Goal: Information Seeking & Learning: Learn about a topic

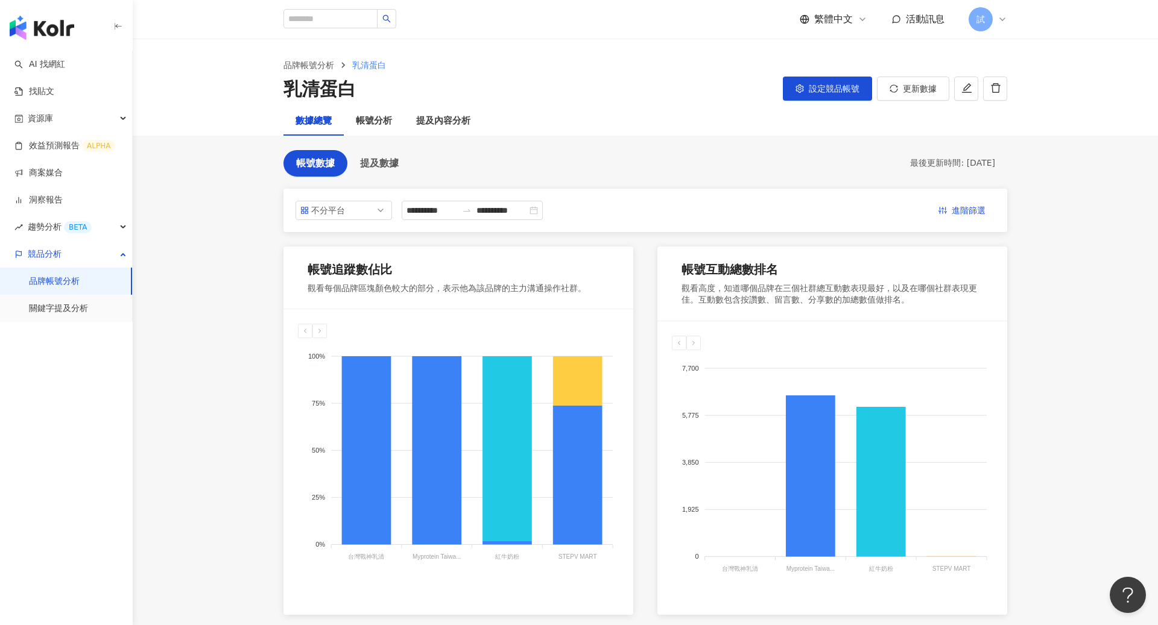
click at [48, 20] on img "button" at bounding box center [42, 28] width 65 height 24
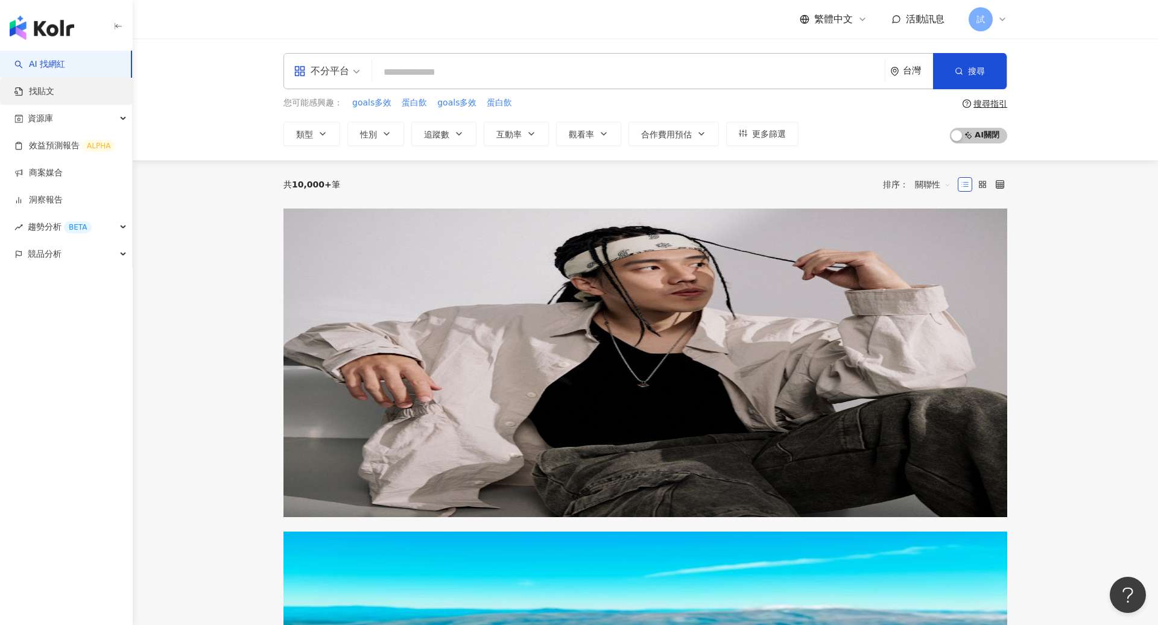
click at [54, 93] on link "找貼文" at bounding box center [34, 92] width 40 height 12
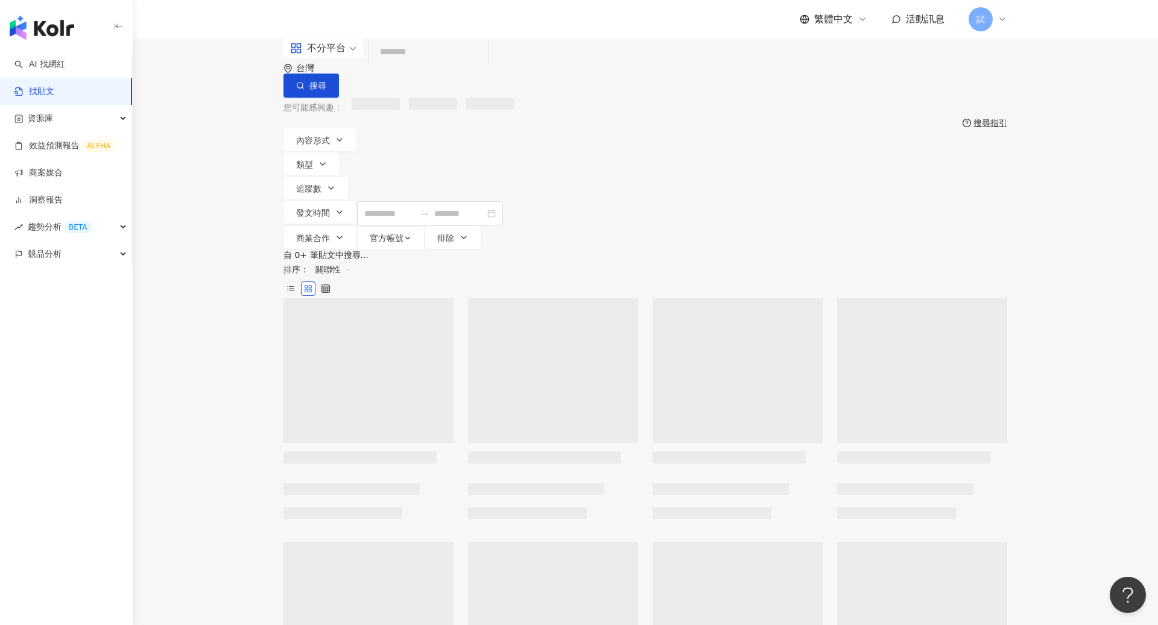
click at [454, 65] on input "search" at bounding box center [428, 52] width 110 height 26
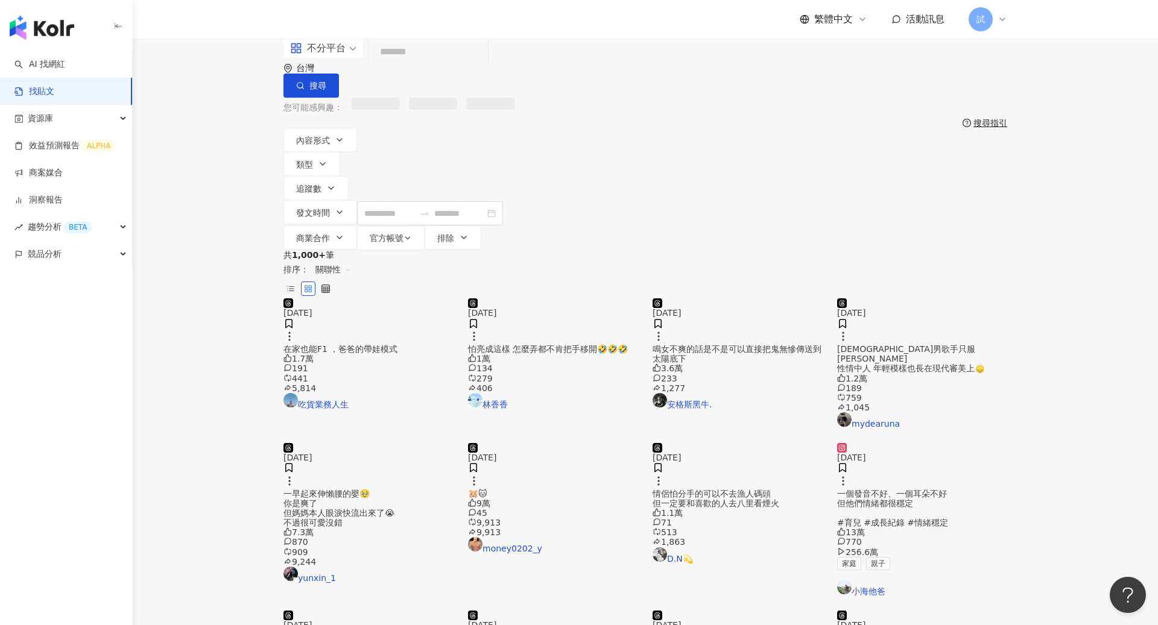
type input "*"
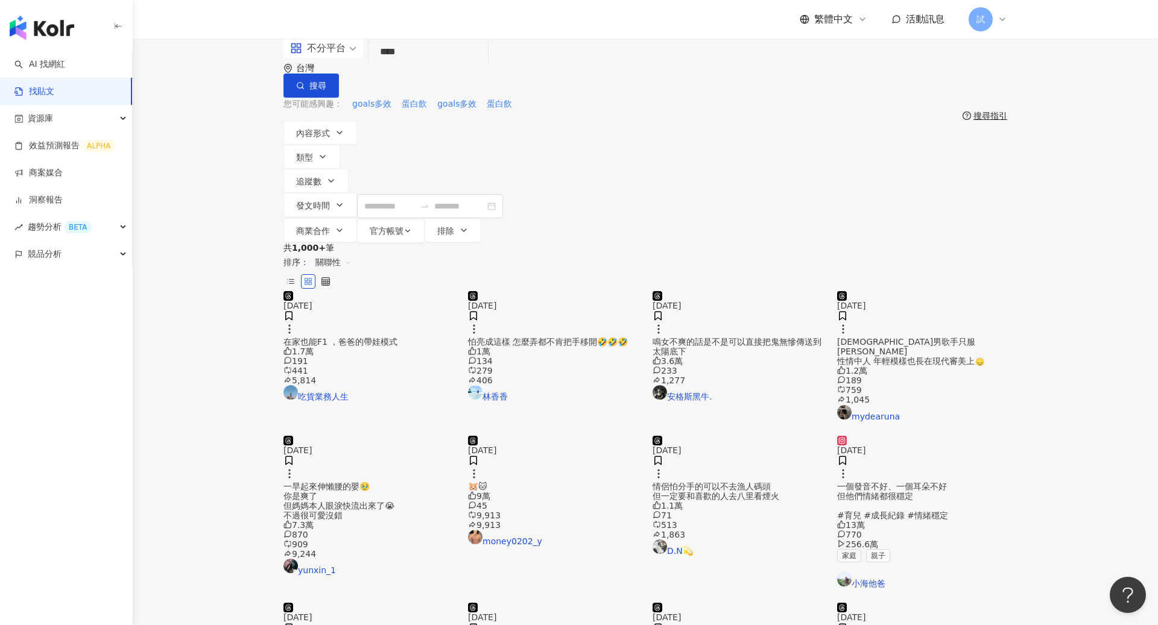
type input "****"
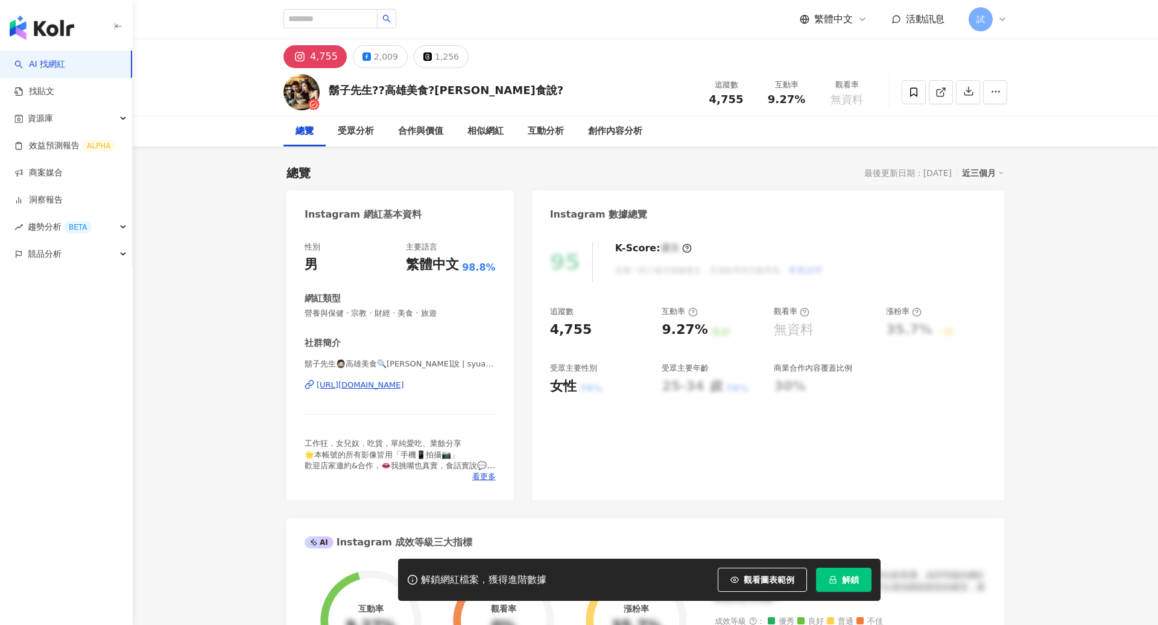
click at [842, 572] on button "解鎖" at bounding box center [843, 580] width 55 height 24
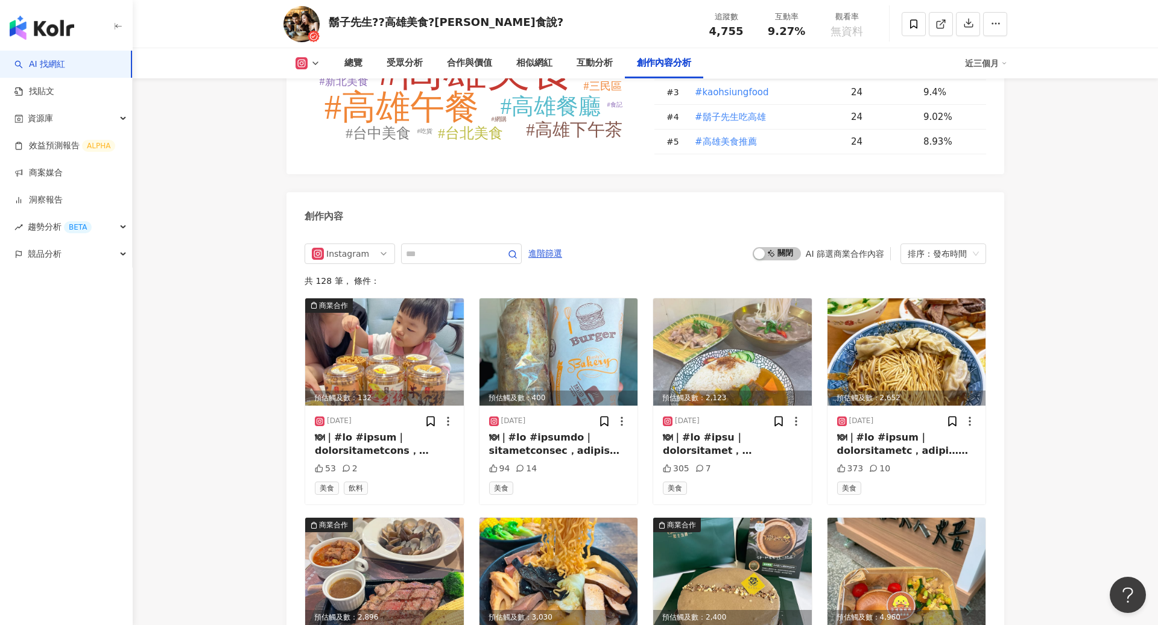
scroll to position [3633, 0]
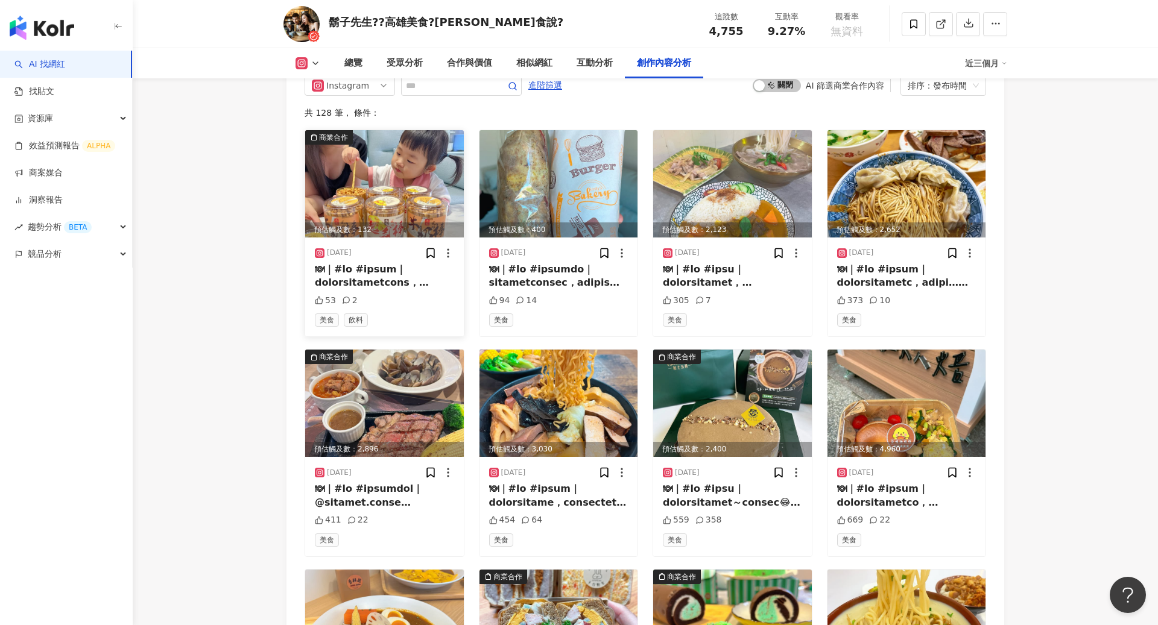
click at [392, 263] on div at bounding box center [384, 276] width 139 height 27
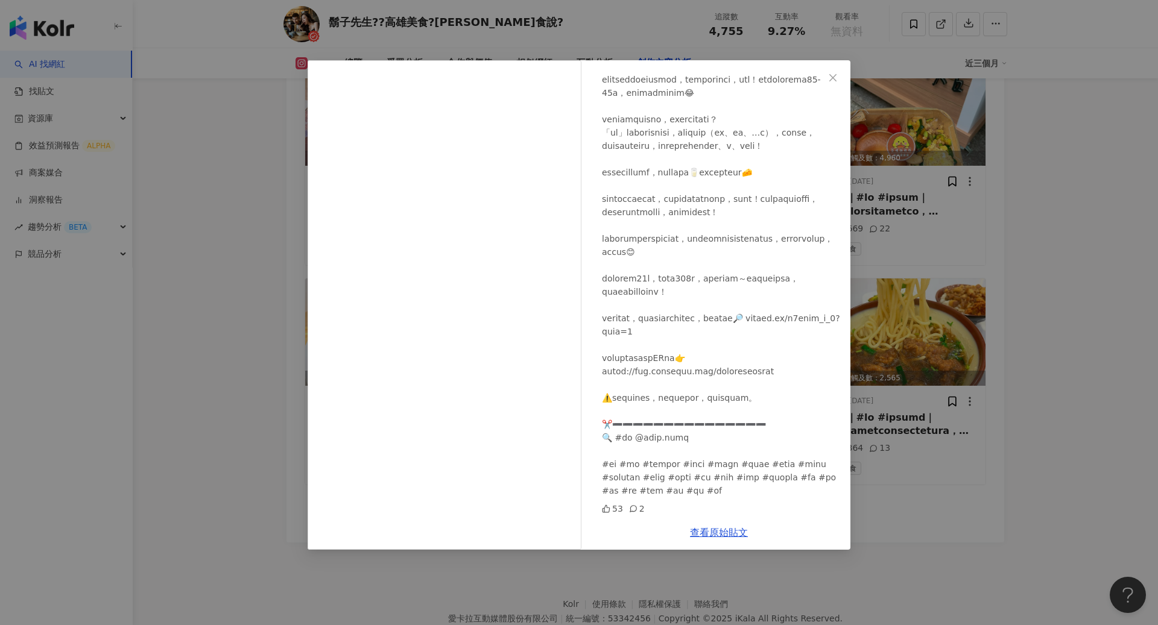
scroll to position [3945, 0]
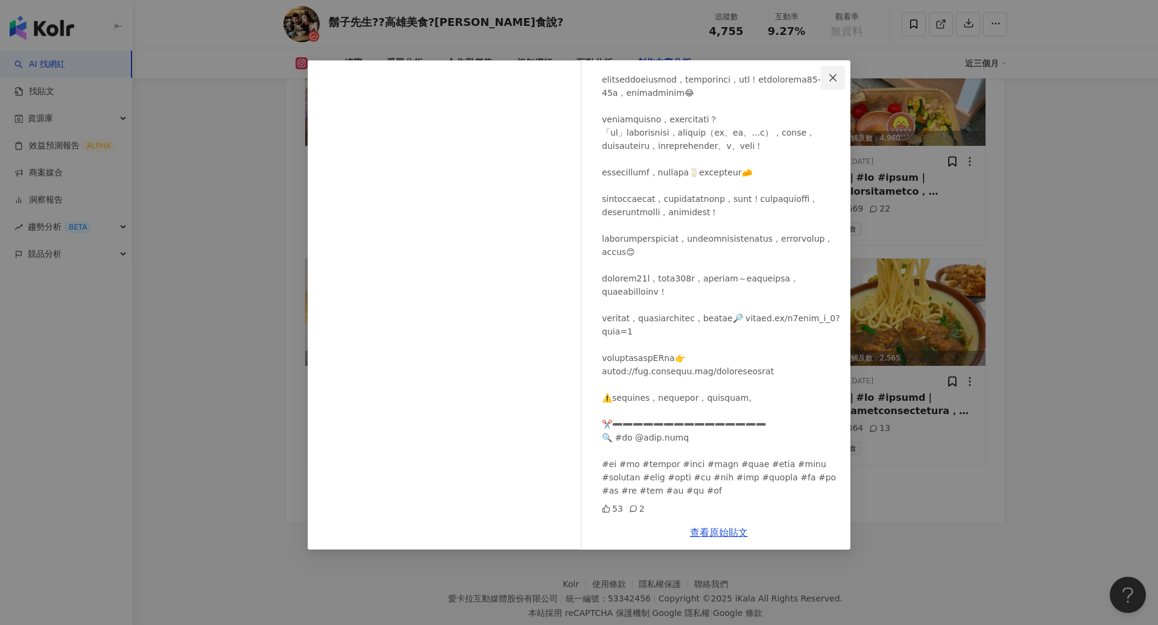
click at [837, 80] on icon "close" at bounding box center [833, 78] width 10 height 10
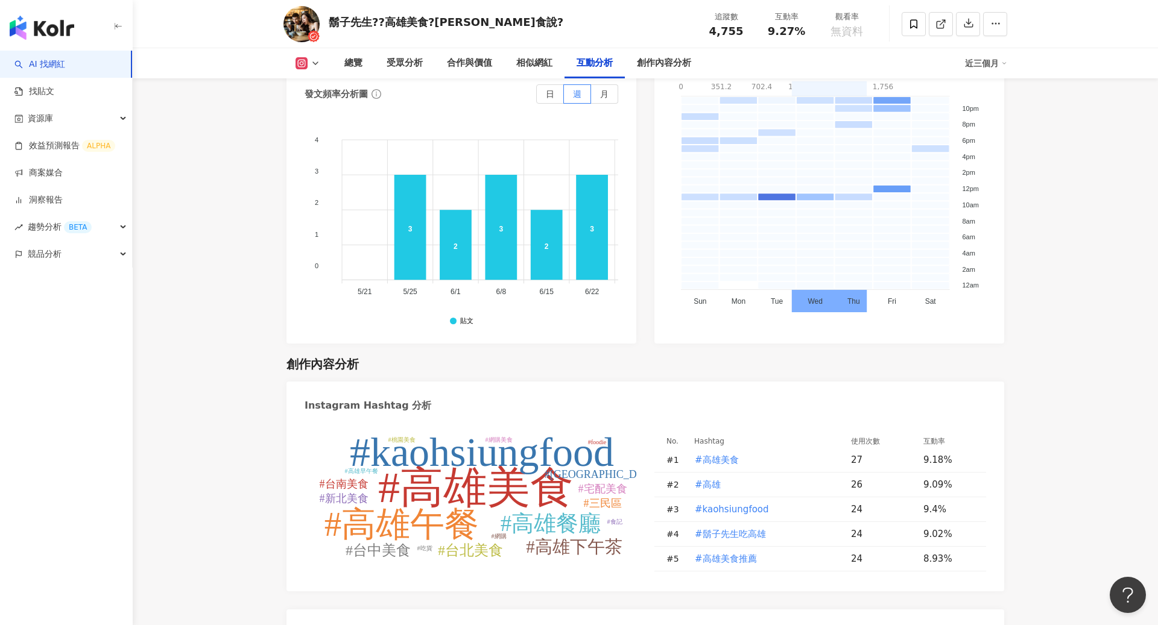
scroll to position [3884, 0]
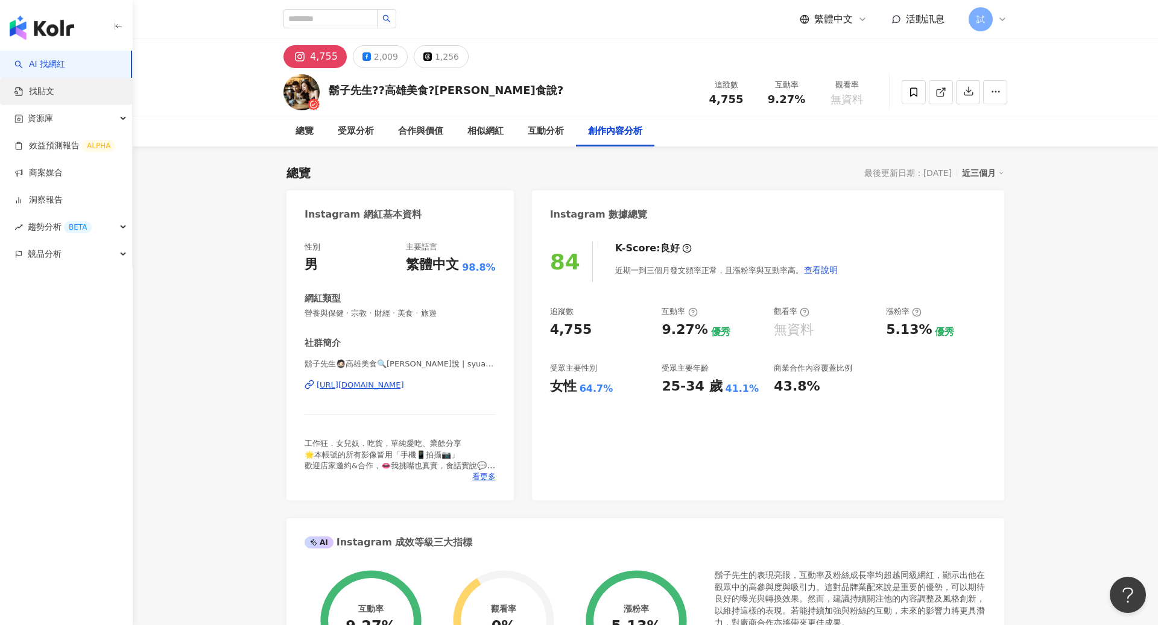
click at [54, 89] on link "找貼文" at bounding box center [34, 92] width 40 height 12
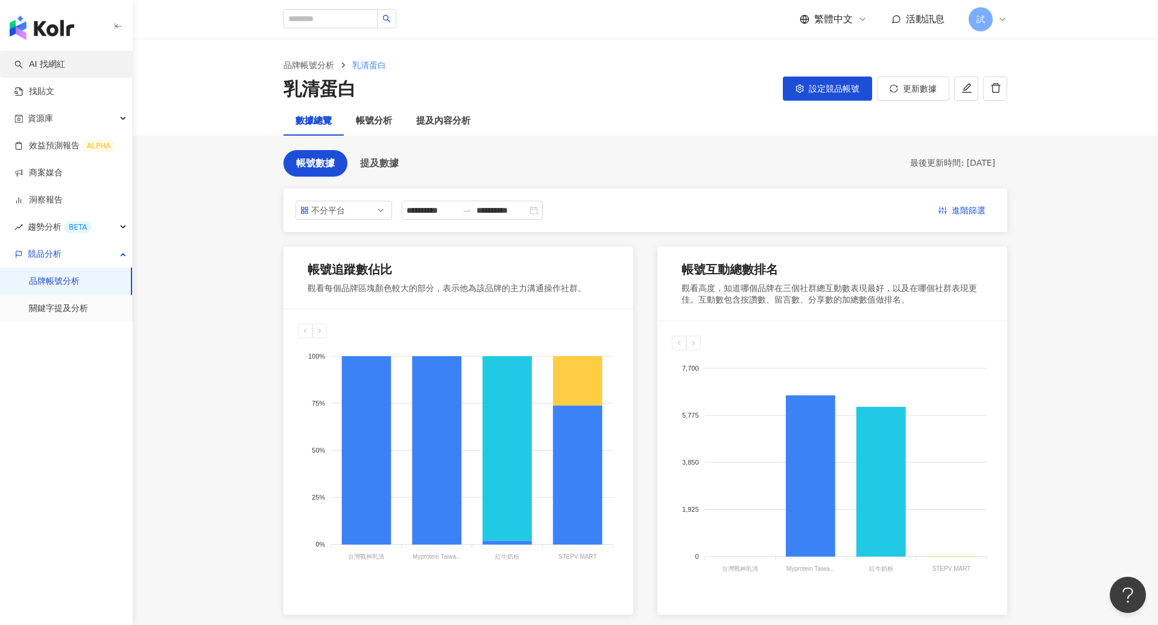
click at [65, 61] on link "AI 找網紅" at bounding box center [39, 64] width 51 height 12
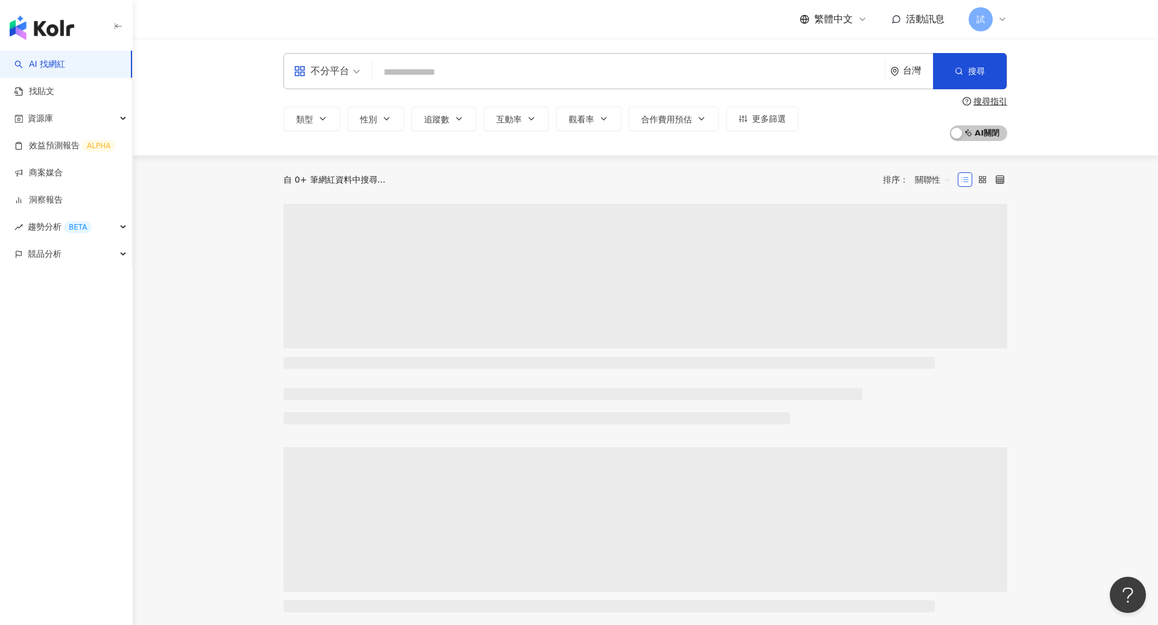
type input "*"
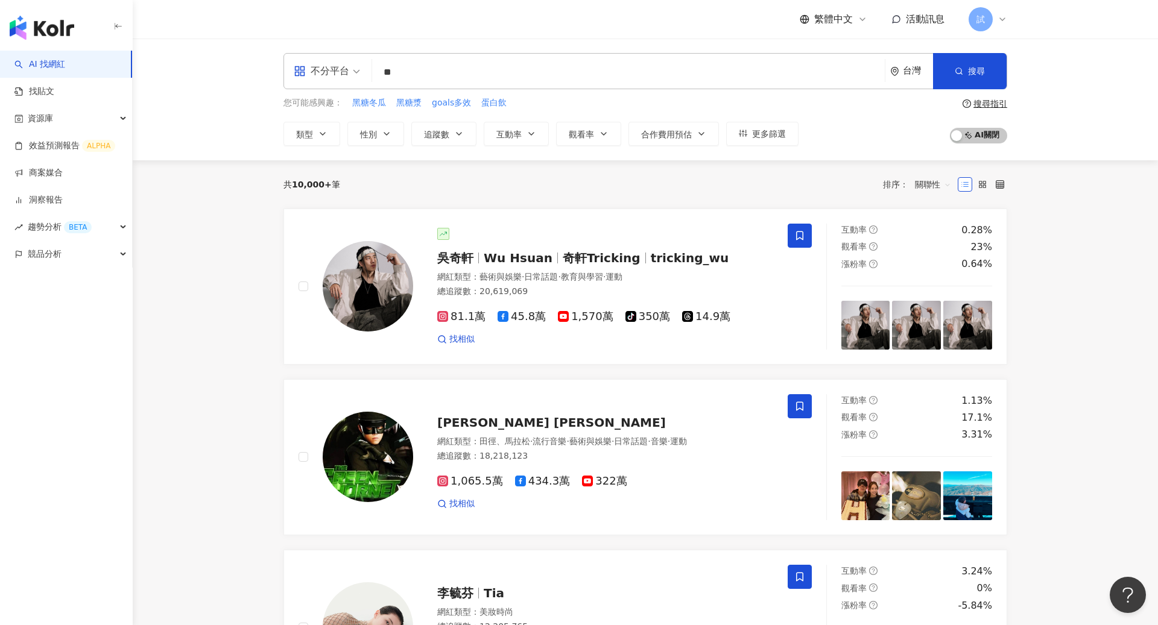
type input "*"
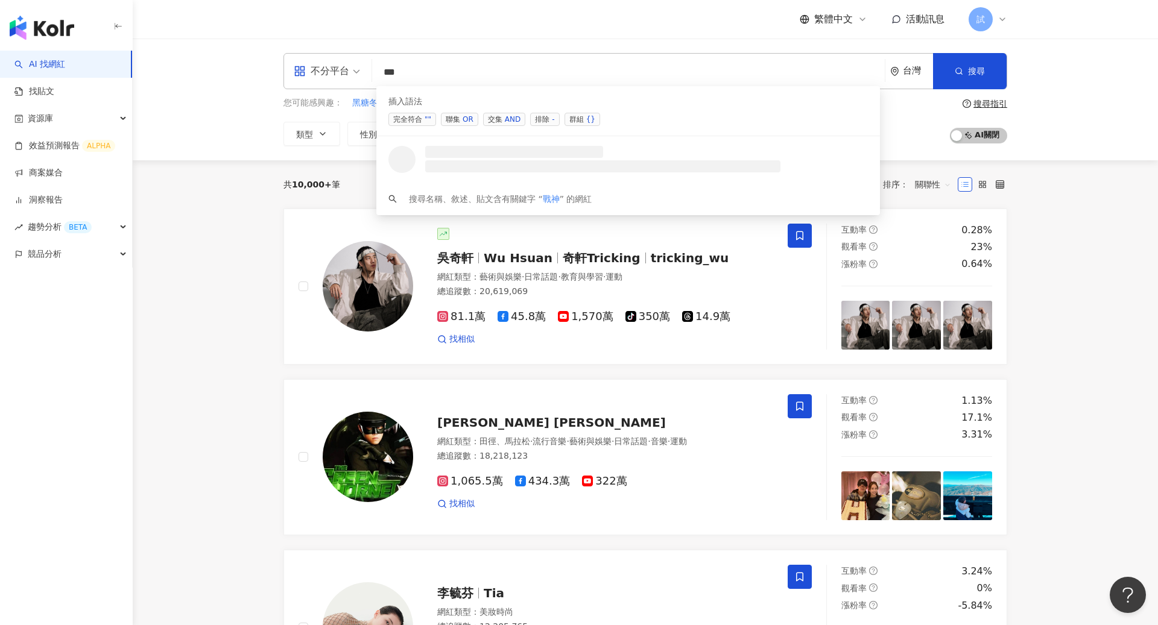
click at [495, 119] on span "交集 AND" at bounding box center [504, 119] width 42 height 13
click at [495, 160] on li at bounding box center [602, 166] width 355 height 12
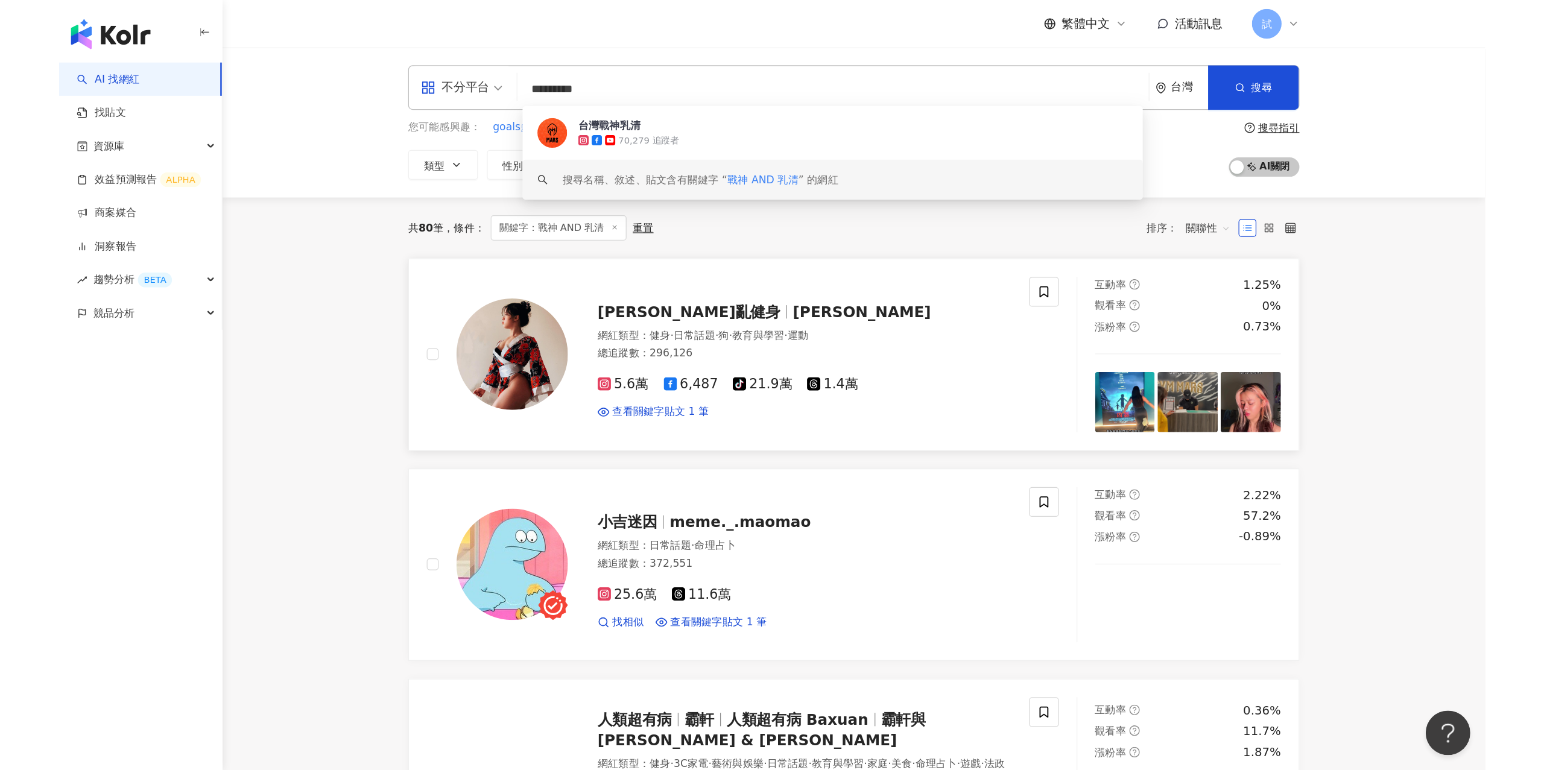
scroll to position [14, 0]
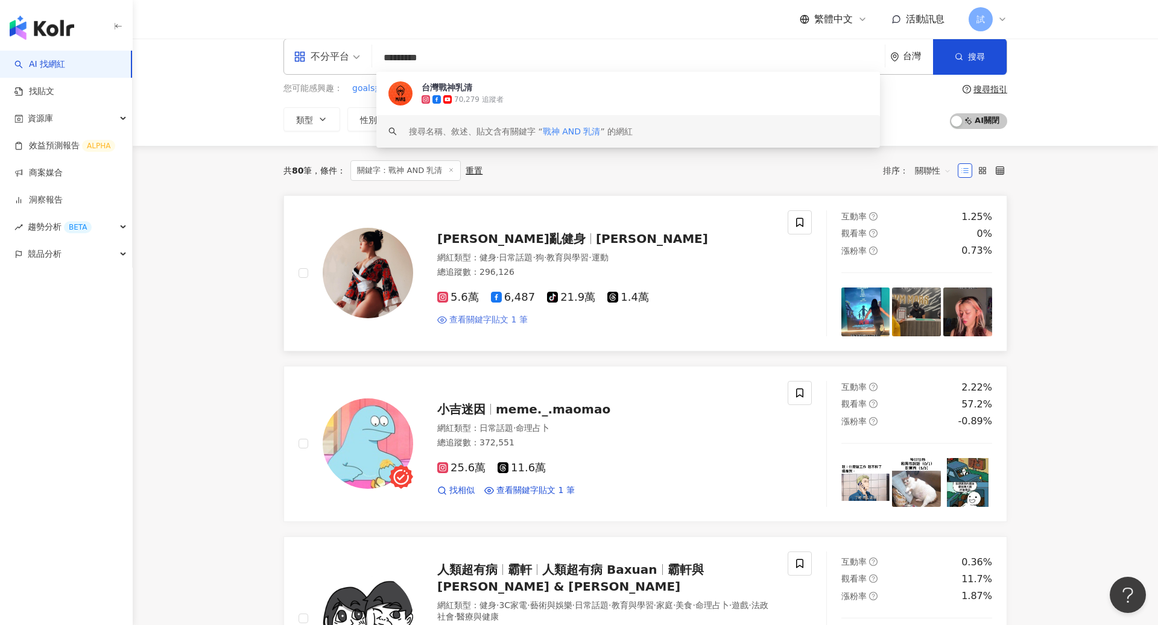
type input "*********"
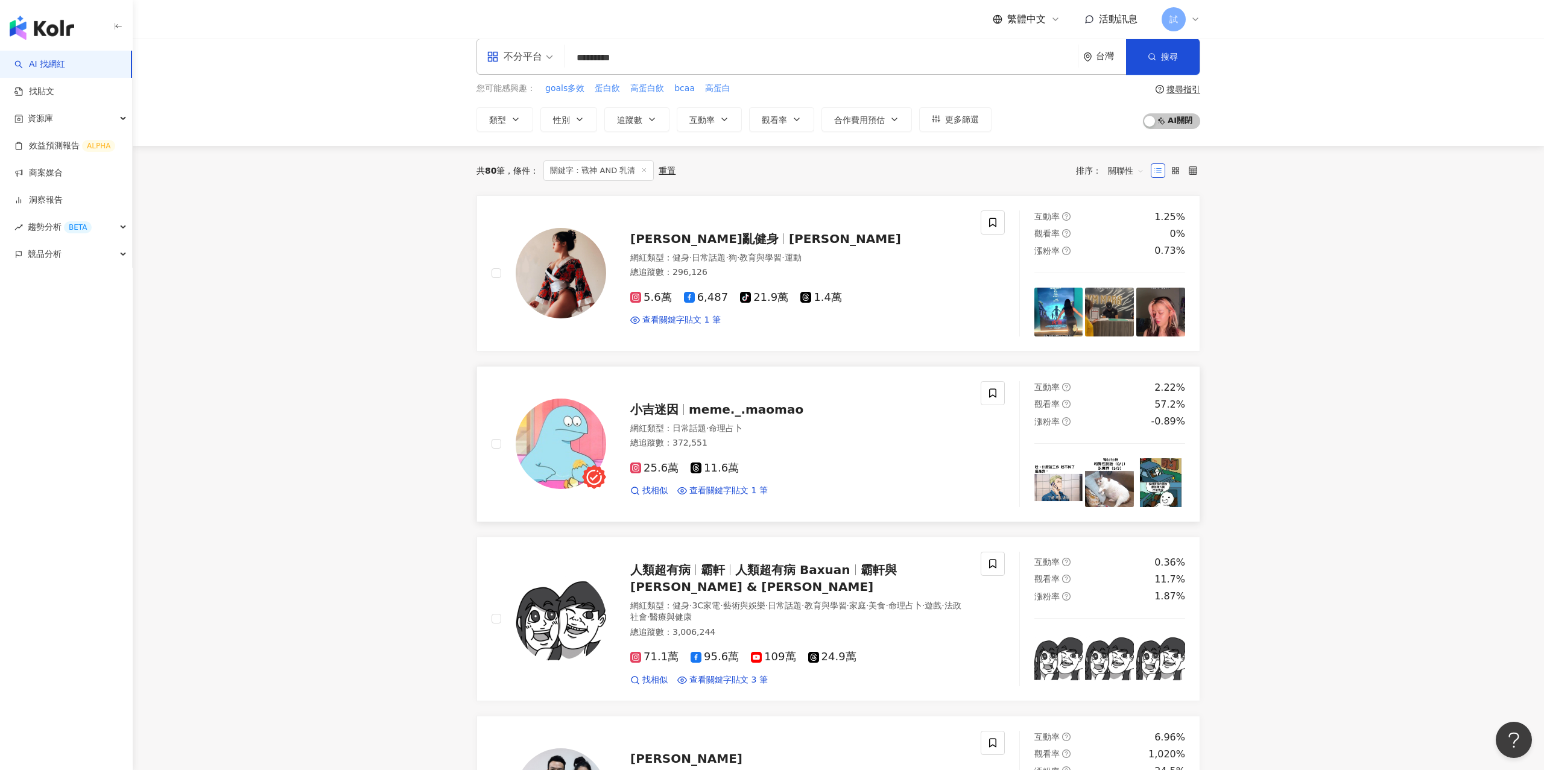
scroll to position [0, 0]
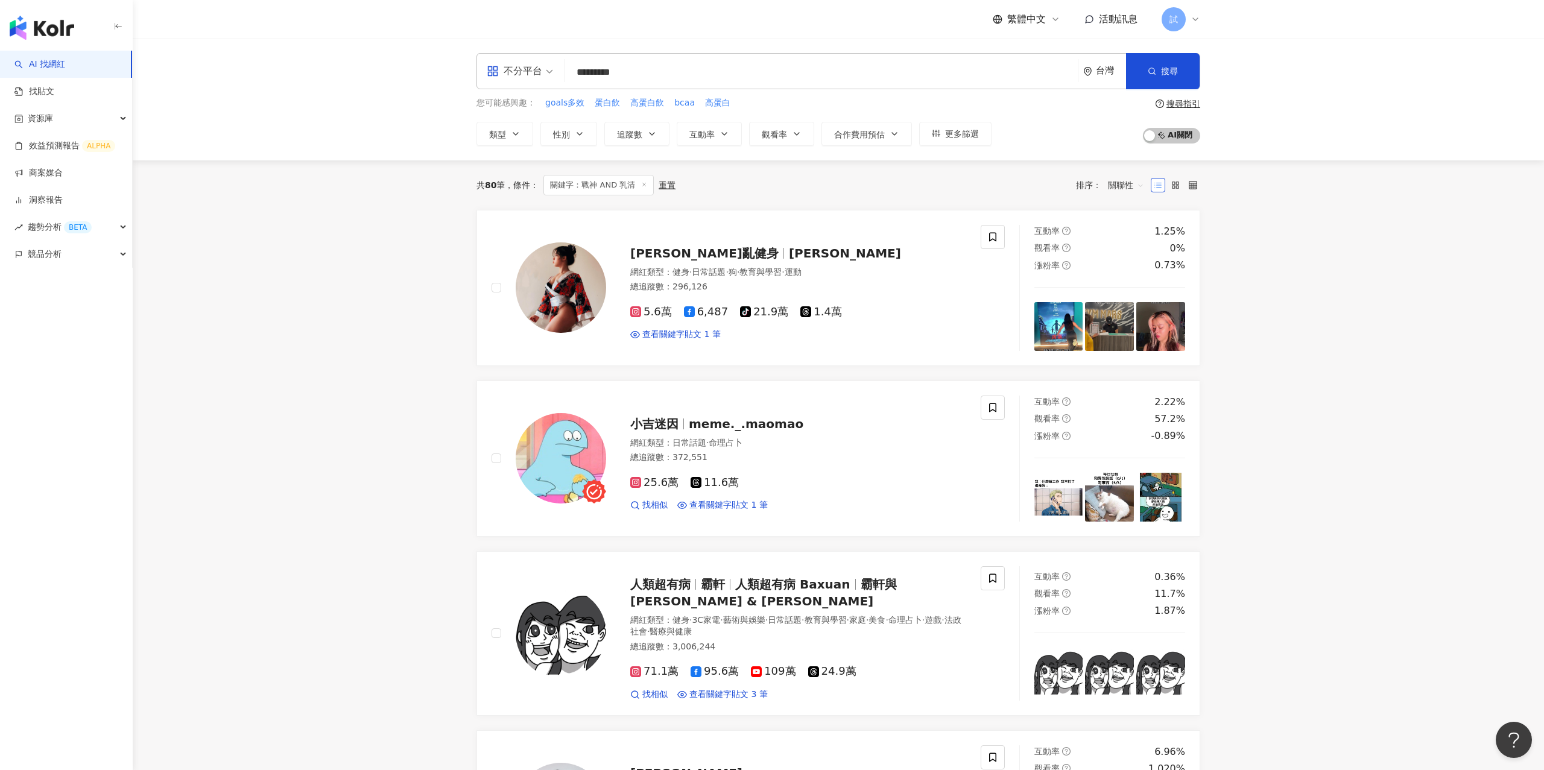
click at [65, 71] on link "AI 找網紅" at bounding box center [39, 64] width 51 height 12
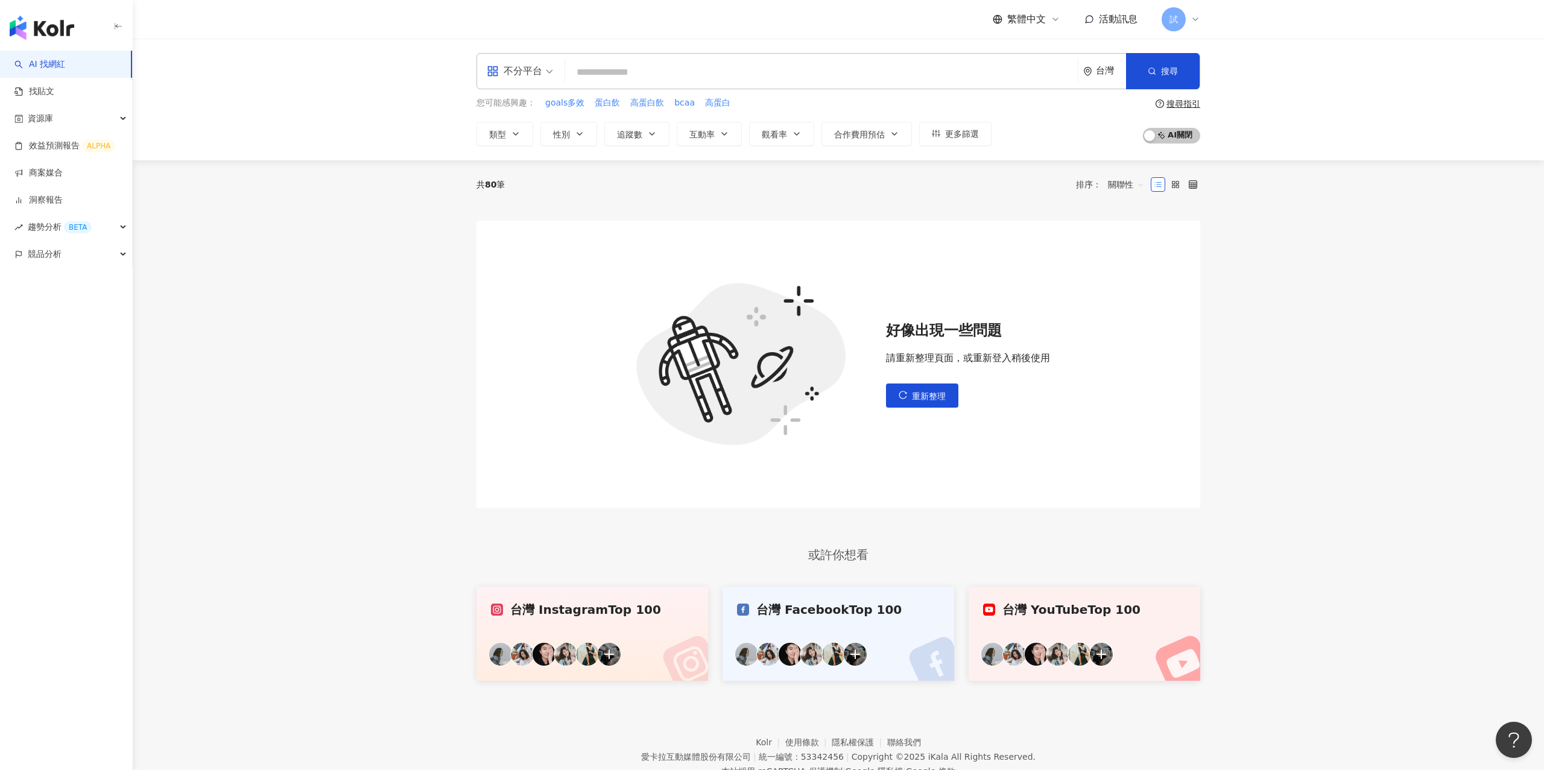
click at [53, 68] on link "AI 找網紅" at bounding box center [39, 64] width 51 height 12
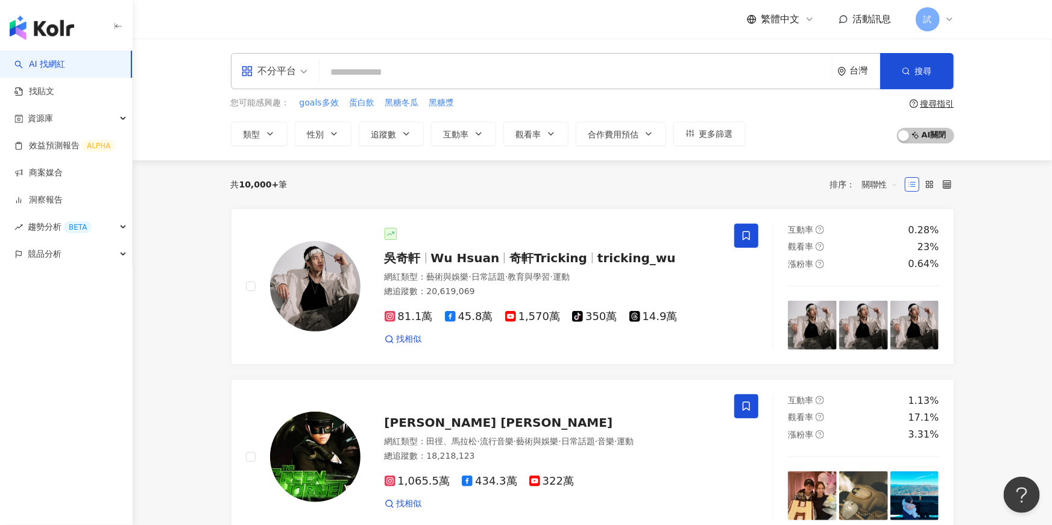
click at [289, 81] on span at bounding box center [274, 71] width 66 height 35
click at [852, 76] on div "台灣" at bounding box center [865, 71] width 30 height 10
click at [805, 207] on div "香港" at bounding box center [814, 202] width 118 height 22
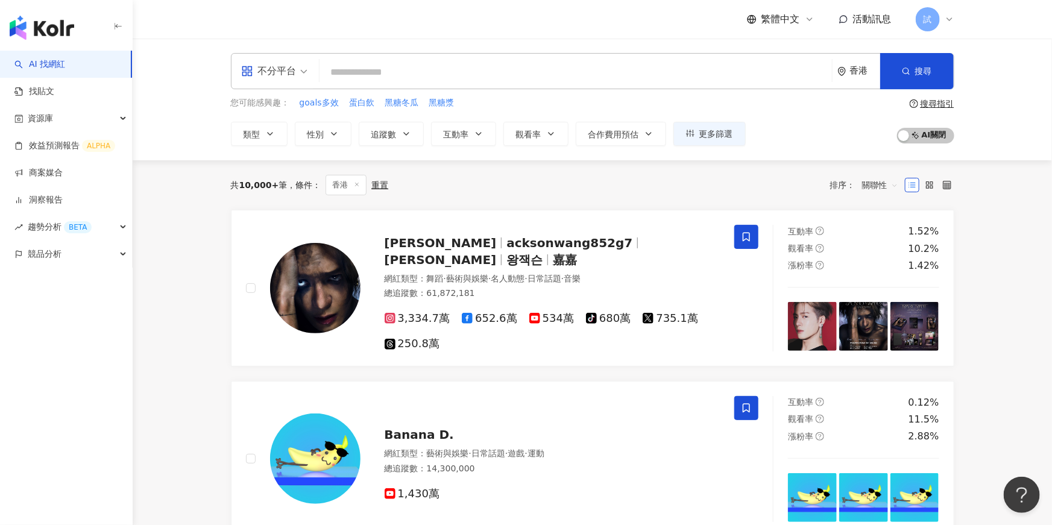
click at [862, 77] on div "香港" at bounding box center [859, 71] width 43 height 35
click at [800, 160] on div "台灣" at bounding box center [814, 159] width 118 height 22
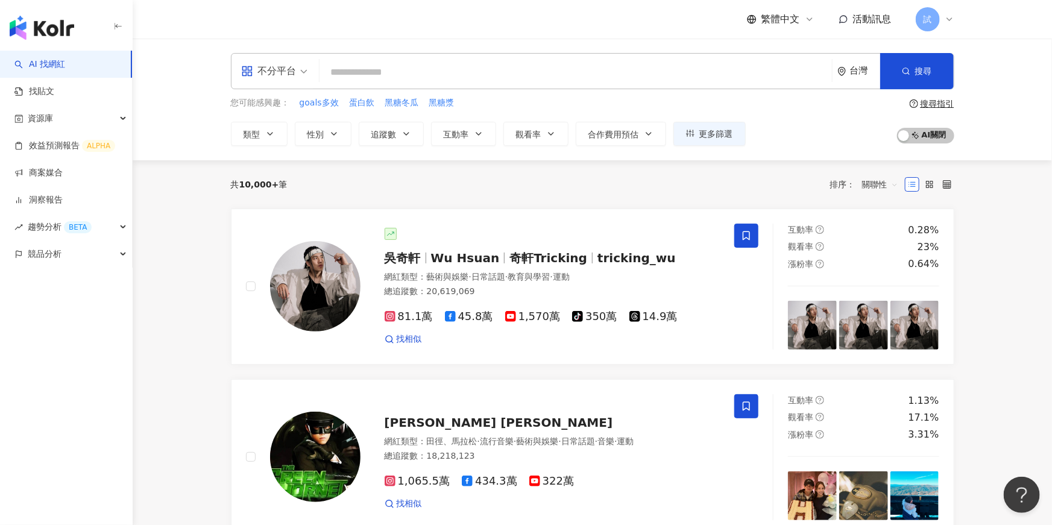
click at [447, 66] on input "search" at bounding box center [575, 72] width 503 height 23
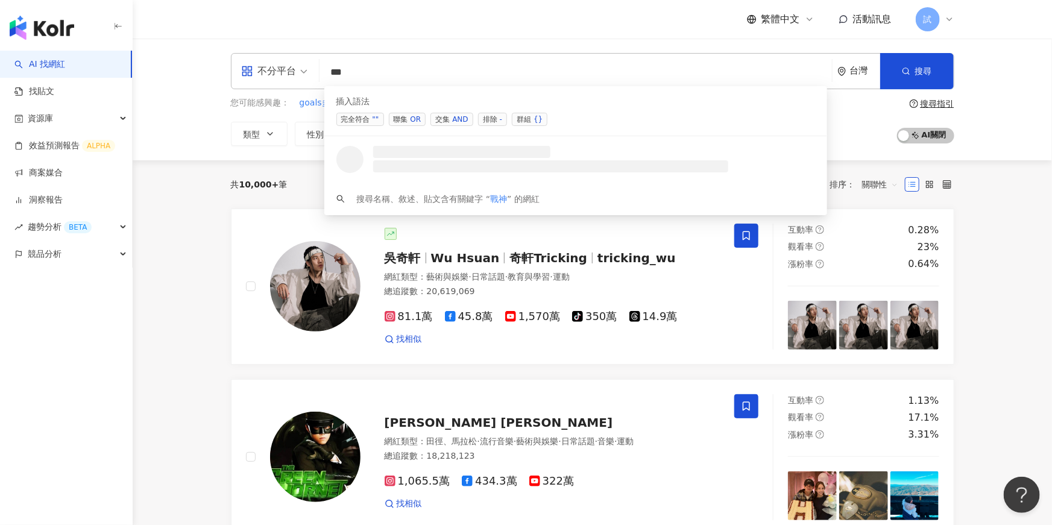
click at [452, 124] on div "AND" at bounding box center [460, 119] width 16 height 12
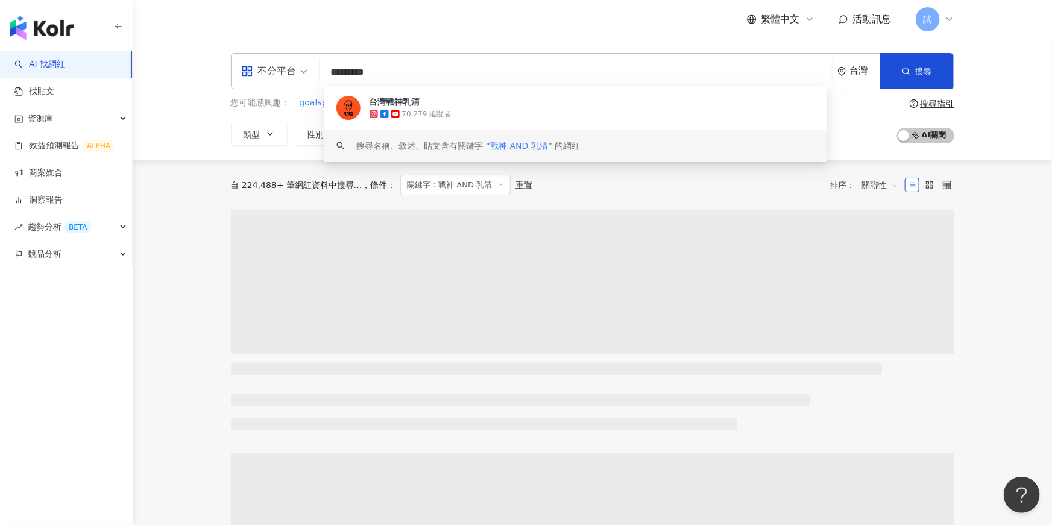
click at [1029, 116] on div "不分平台 ********* 台灣 搜尋 5f9e14f7-6e85-45bd-8595-3d6b4c9b4412 keyword 台灣戰神乳清 70,279…" at bounding box center [593, 100] width 920 height 122
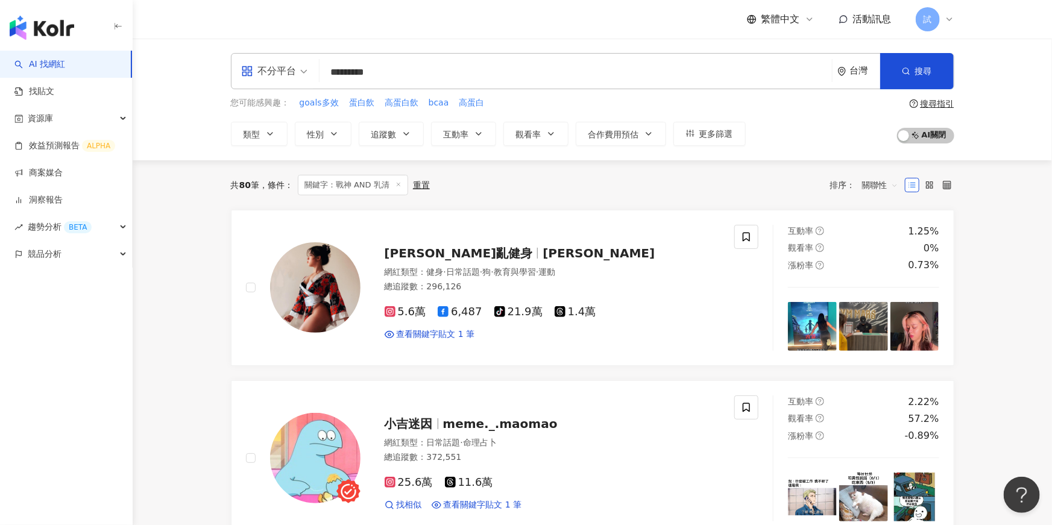
click at [890, 185] on span "關聯性" at bounding box center [880, 184] width 36 height 19
click at [879, 309] on div "關鍵字" at bounding box center [880, 311] width 30 height 13
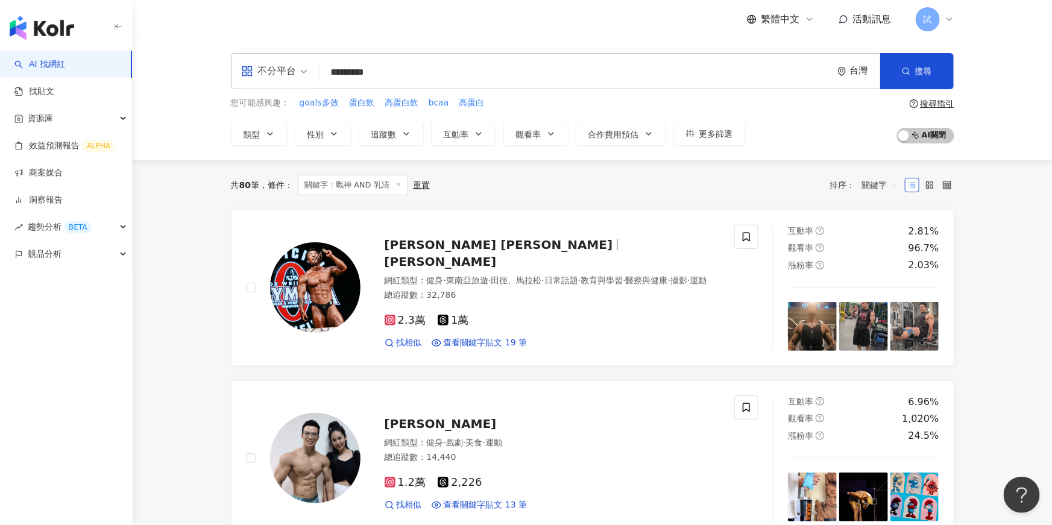
click at [403, 77] on input "*********" at bounding box center [575, 72] width 503 height 23
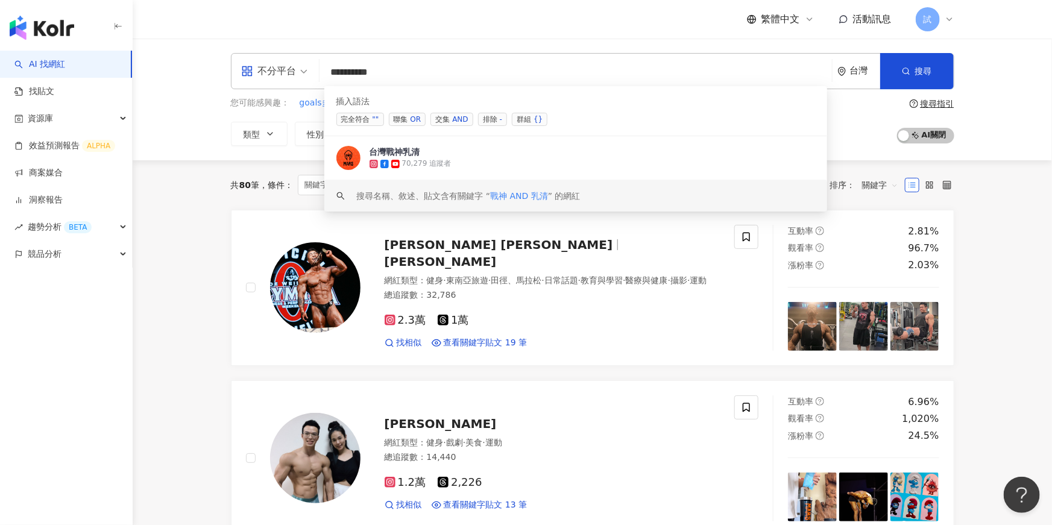
drag, startPoint x: 419, startPoint y: 75, endPoint x: 317, endPoint y: 69, distance: 102.1
click at [317, 69] on div "不分平台 ********* 台灣 搜尋 5f9e14f7-6e85-45bd-8595-3d6b4c9b4412 keyword 插入語法 完全符合 "" …" at bounding box center [593, 71] width 724 height 36
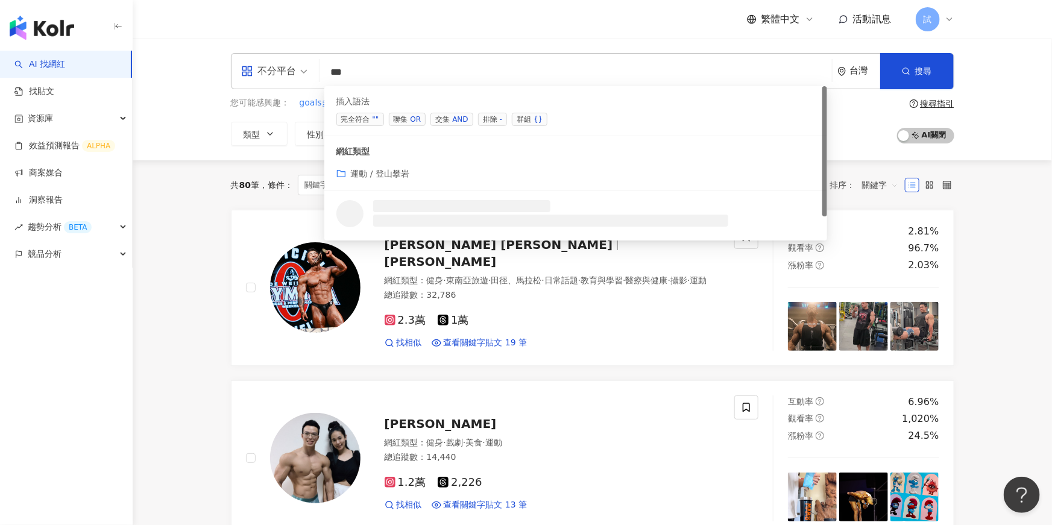
click at [414, 116] on div "OR" at bounding box center [416, 119] width 11 height 12
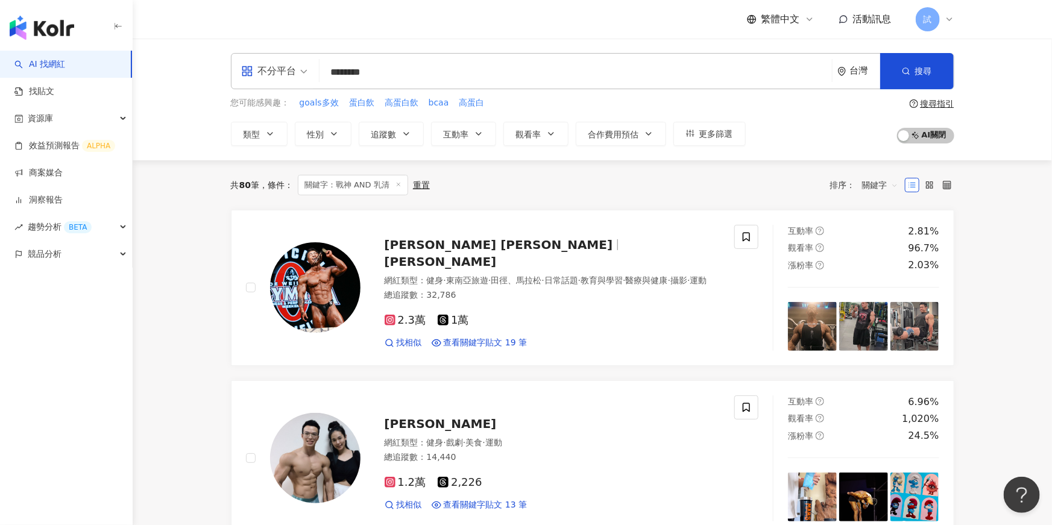
type input "********"
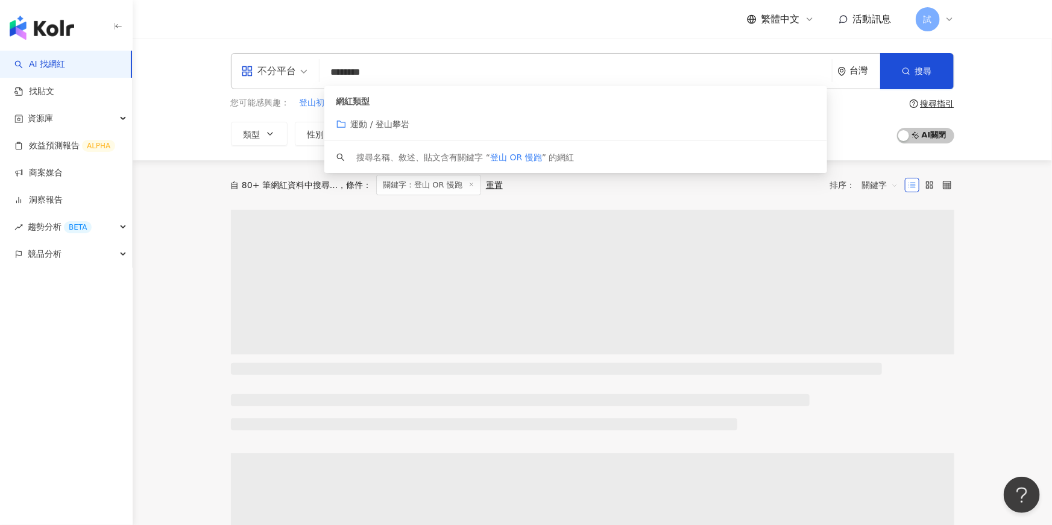
click at [201, 158] on div "不分平台 ******** 台灣 搜尋 customizedTag keyword 網紅類型 運動 / 登山攀岩 搜尋名稱、敘述、貼文含有關鍵字 “ 登山 O…" at bounding box center [593, 100] width 920 height 122
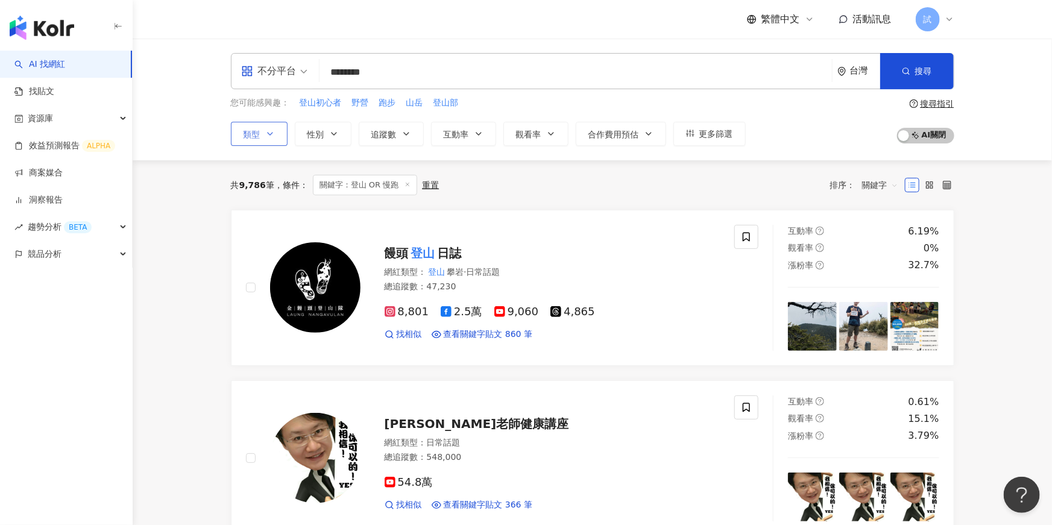
click at [271, 136] on icon "button" at bounding box center [270, 134] width 10 height 10
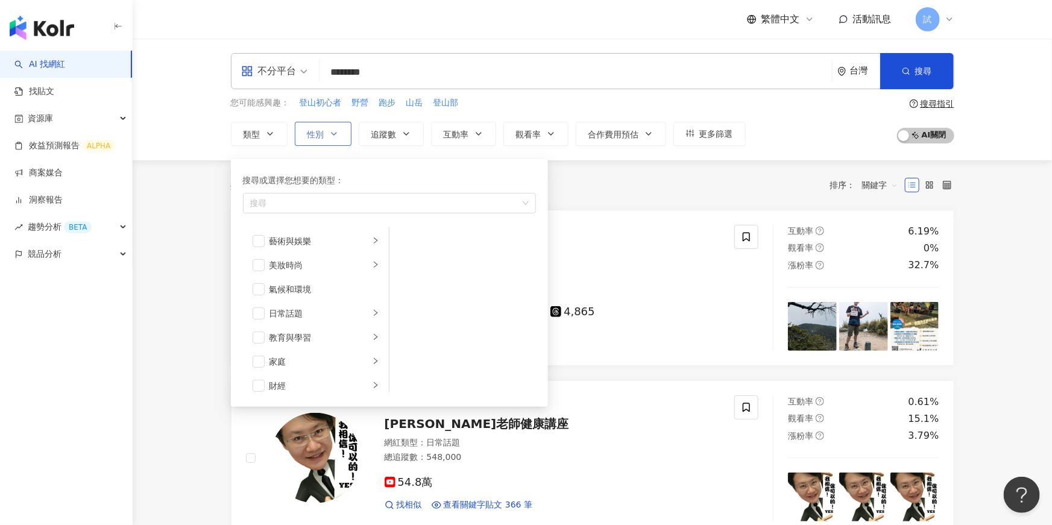
click at [305, 135] on button "性別" at bounding box center [323, 134] width 57 height 24
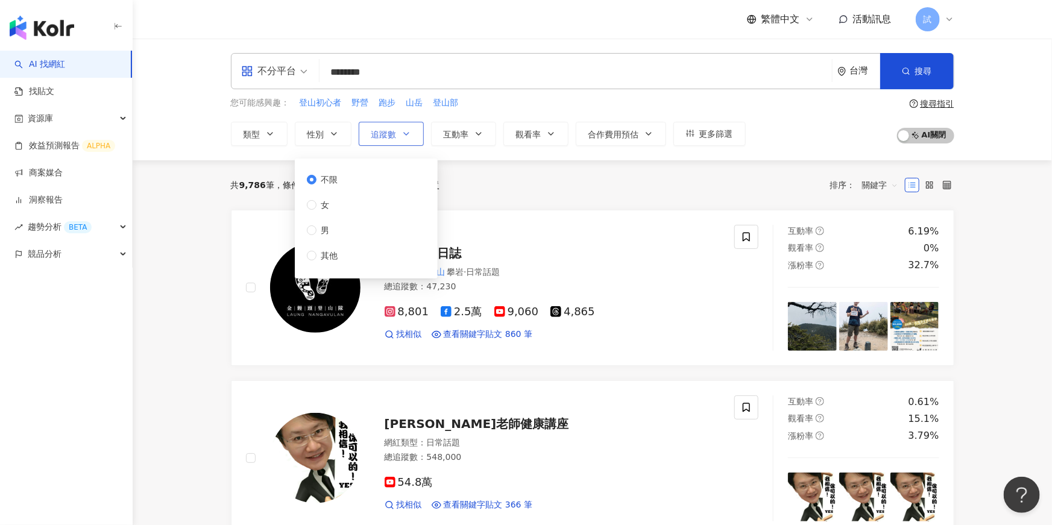
click at [388, 141] on button "追蹤數" at bounding box center [391, 134] width 65 height 24
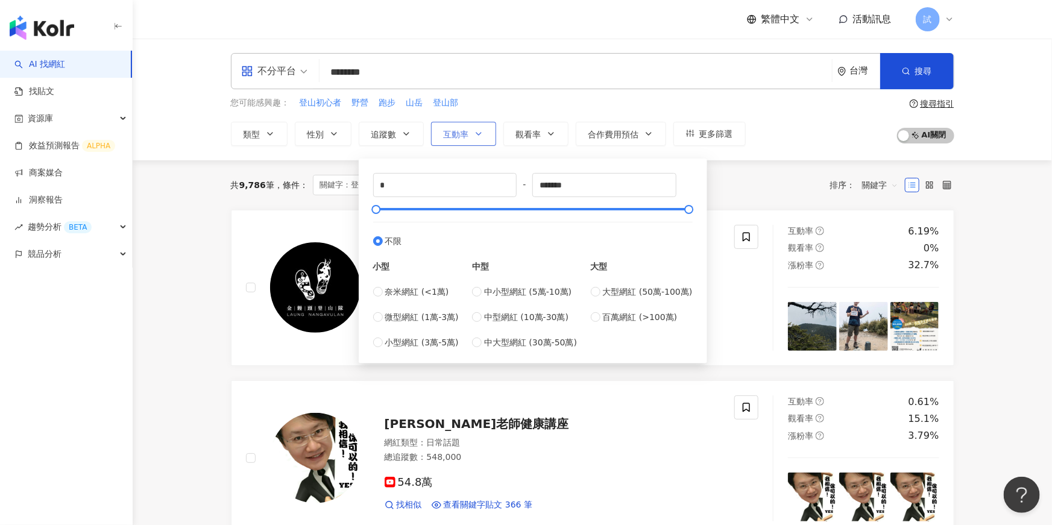
click at [460, 142] on button "互動率" at bounding box center [463, 134] width 65 height 24
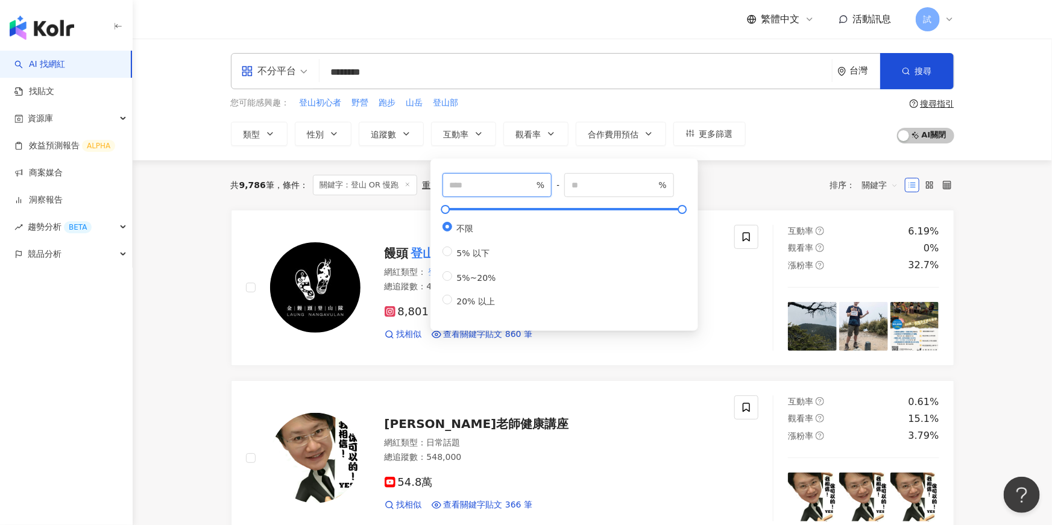
click at [483, 185] on input "number" at bounding box center [492, 185] width 84 height 13
type input "*"
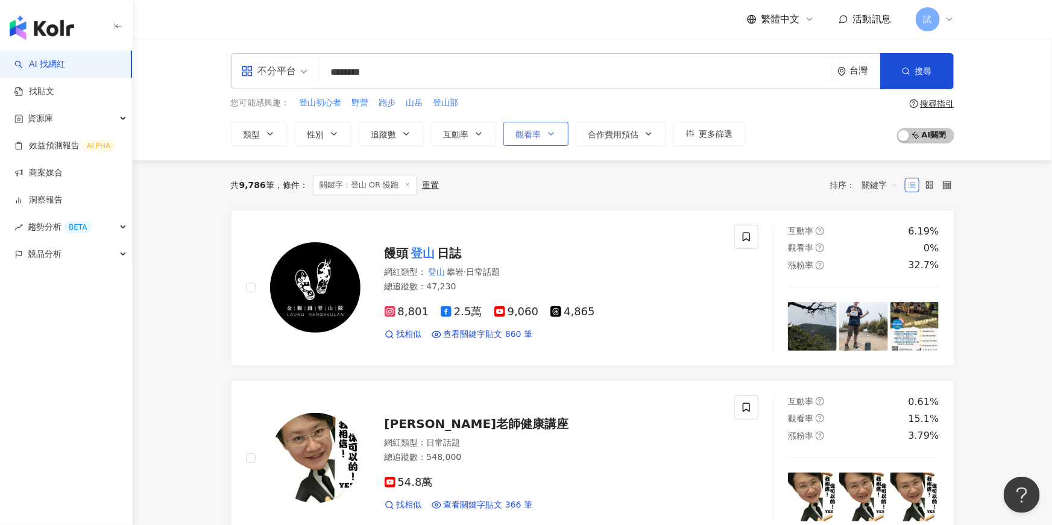
click at [540, 139] on button "觀看率" at bounding box center [536, 134] width 65 height 24
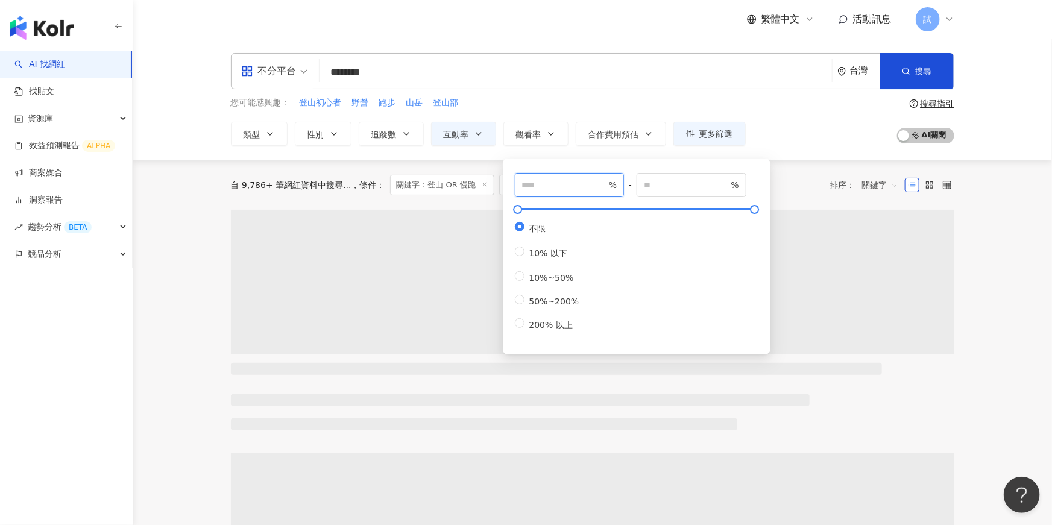
click at [545, 185] on input "number" at bounding box center [564, 185] width 84 height 13
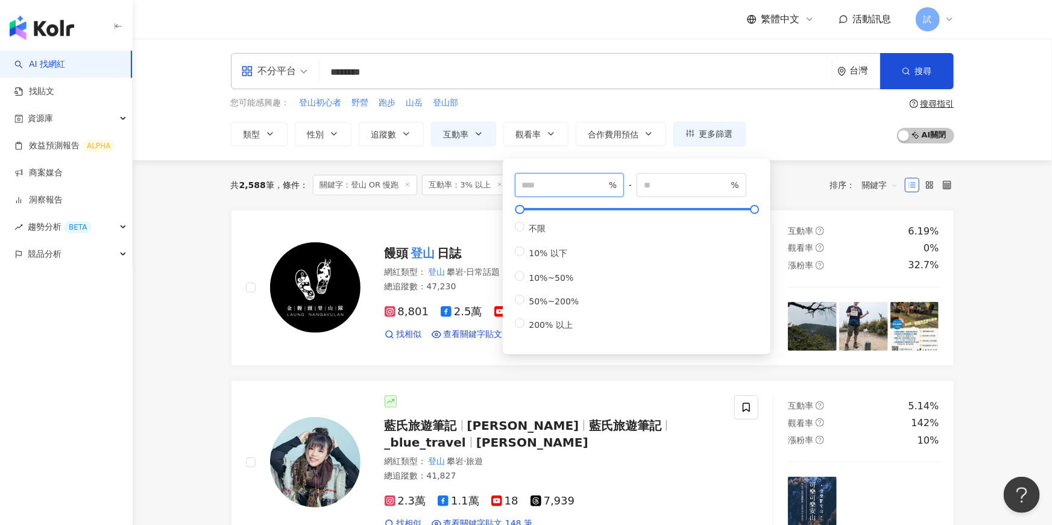
type input "**"
click at [833, 148] on div "不分平台 ******** 台灣 搜尋 customizedTag keyword 網紅類型 運動 / 登山攀岩 搜尋名稱、敘述、貼文含有關鍵字 “ 登山 O…" at bounding box center [593, 100] width 920 height 122
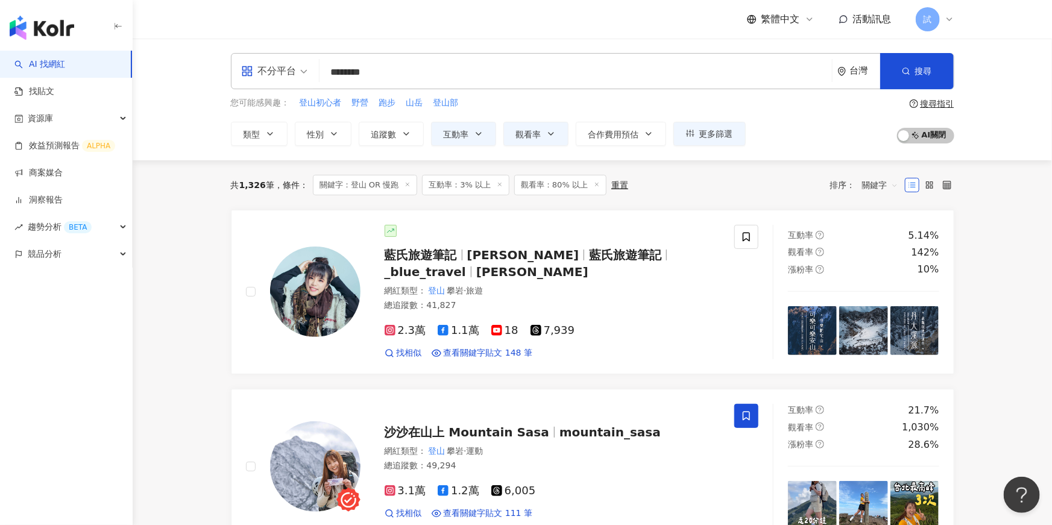
click at [872, 180] on span "關鍵字" at bounding box center [880, 184] width 36 height 19
click at [743, 189] on div "共 1,326 筆 條件 ： 關鍵字：登山 OR 慢跑 互動率：3% 以上 觀看率：80% 以上 重置 排序： 關鍵字" at bounding box center [593, 185] width 724 height 21
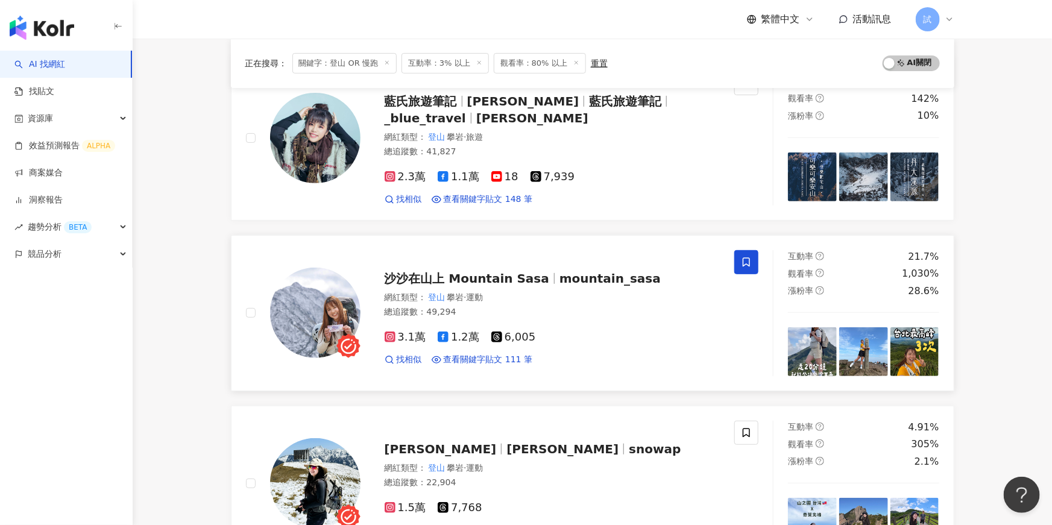
scroll to position [157, 0]
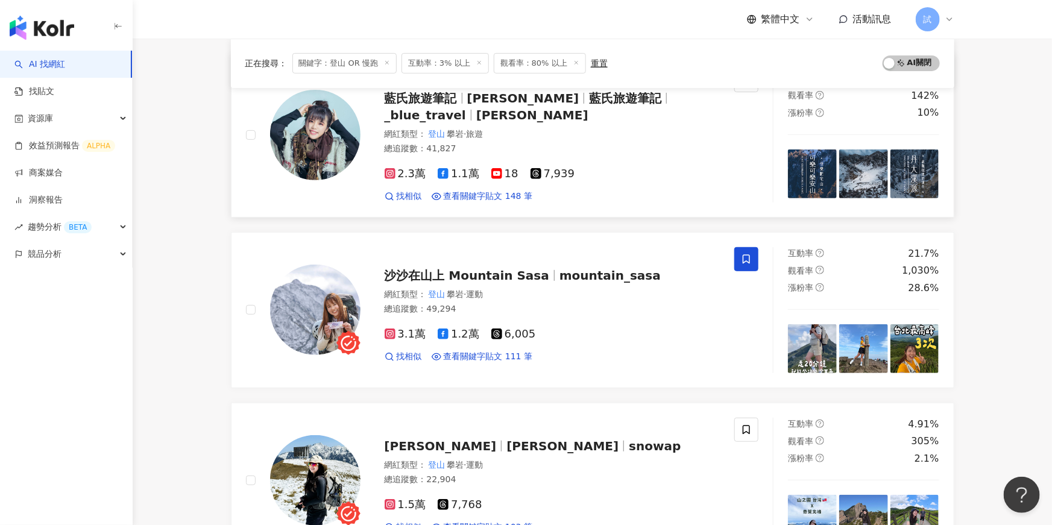
click at [556, 141] on div "網紅類型 ： 登山 攀岩 · 旅遊 總追蹤數 ： 41,827" at bounding box center [553, 143] width 336 height 30
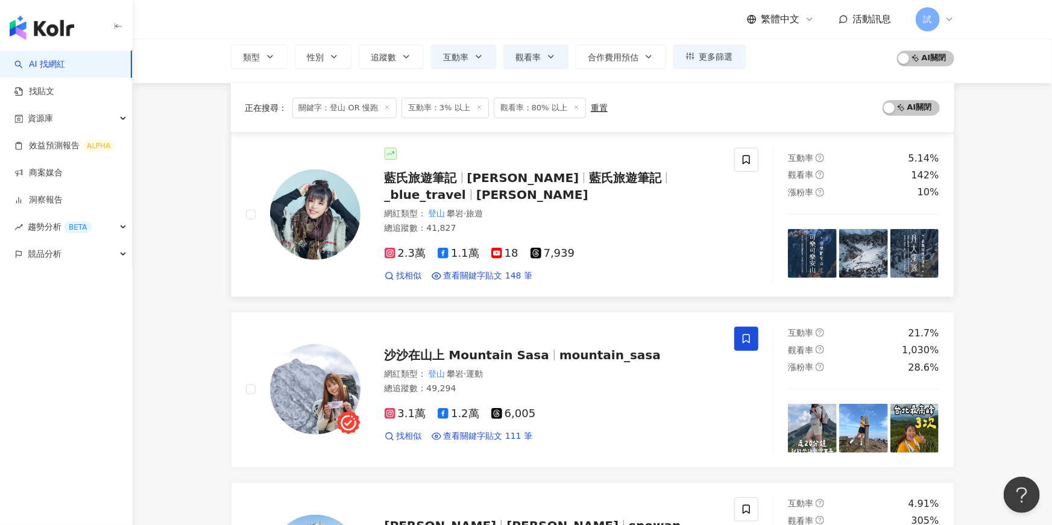
scroll to position [0, 0]
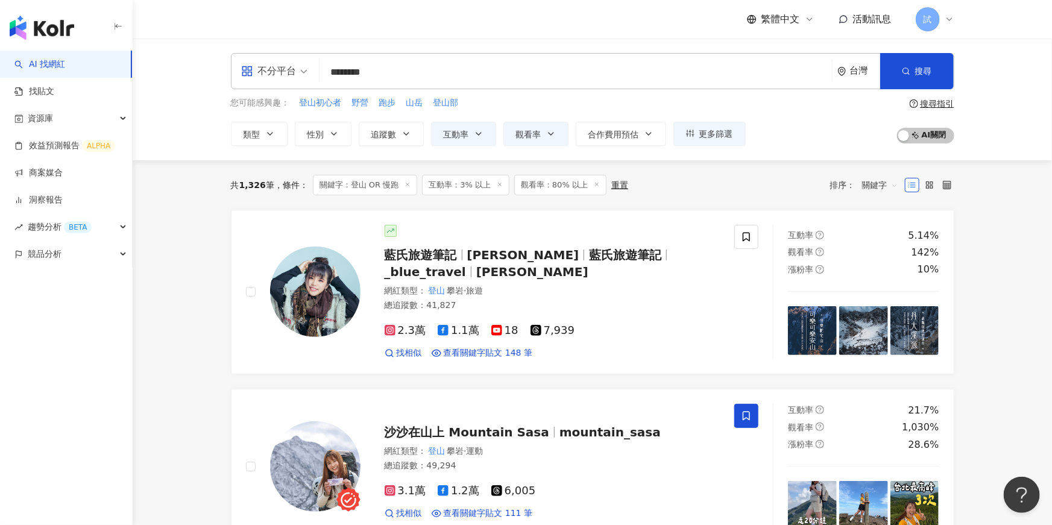
click at [611, 185] on div "重置" at bounding box center [619, 185] width 17 height 10
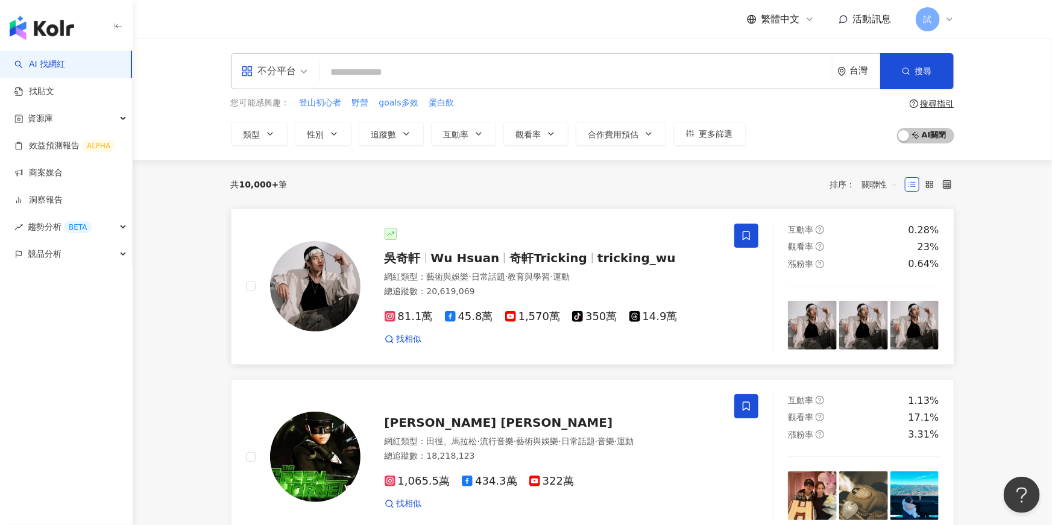
scroll to position [102, 0]
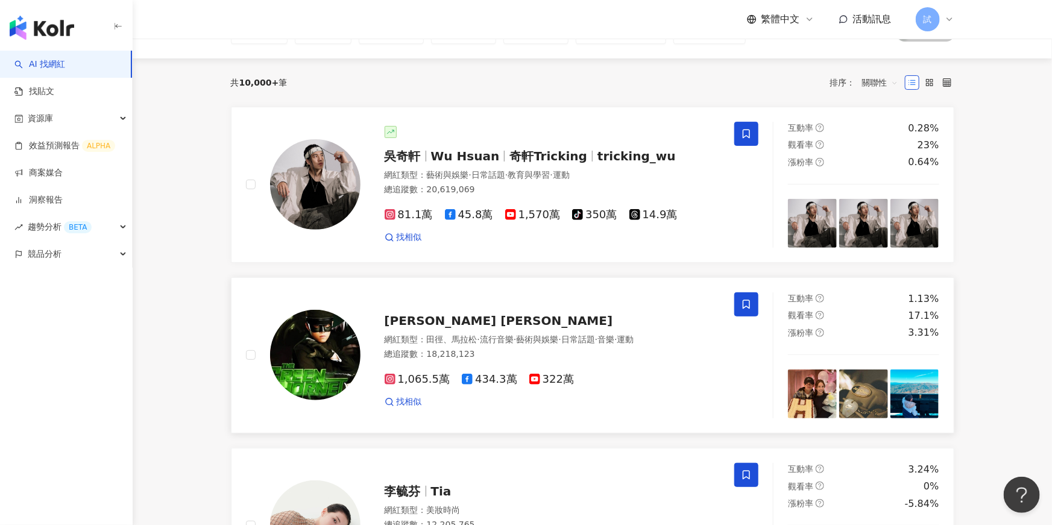
click at [490, 338] on span "流行音樂" at bounding box center [497, 340] width 34 height 10
click at [54, 92] on link "找貼文" at bounding box center [34, 92] width 40 height 12
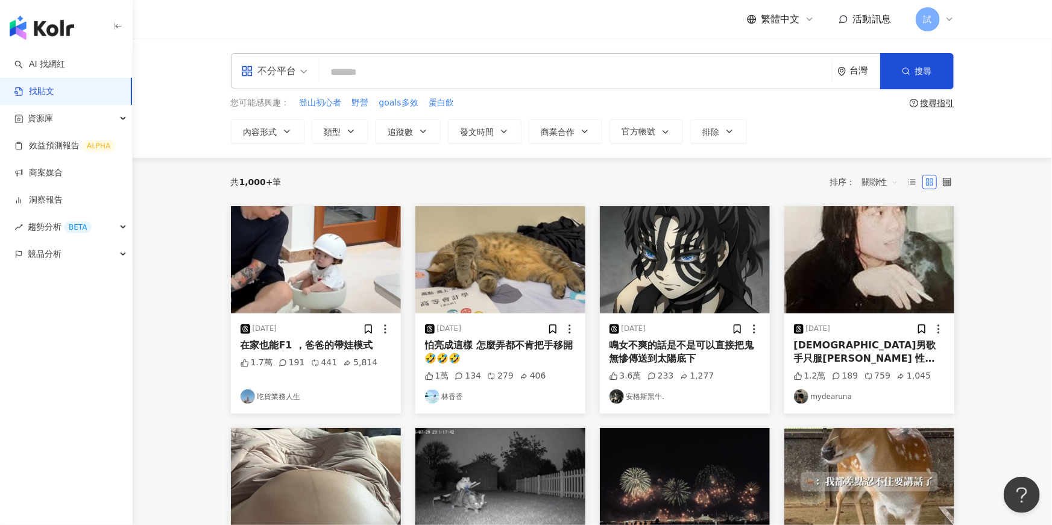
click at [344, 75] on input "search" at bounding box center [575, 72] width 503 height 26
type input "*"
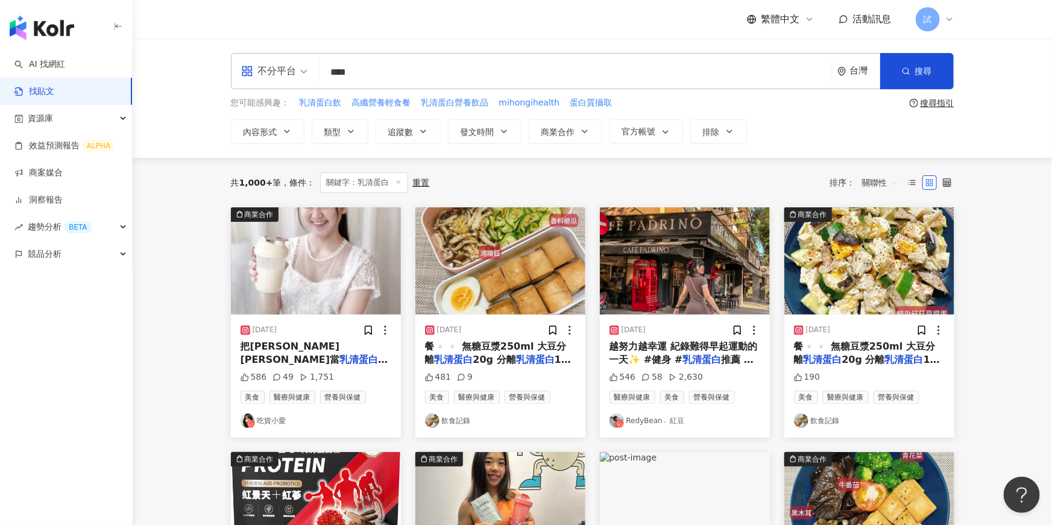
click at [884, 185] on span "關聯性" at bounding box center [880, 182] width 36 height 19
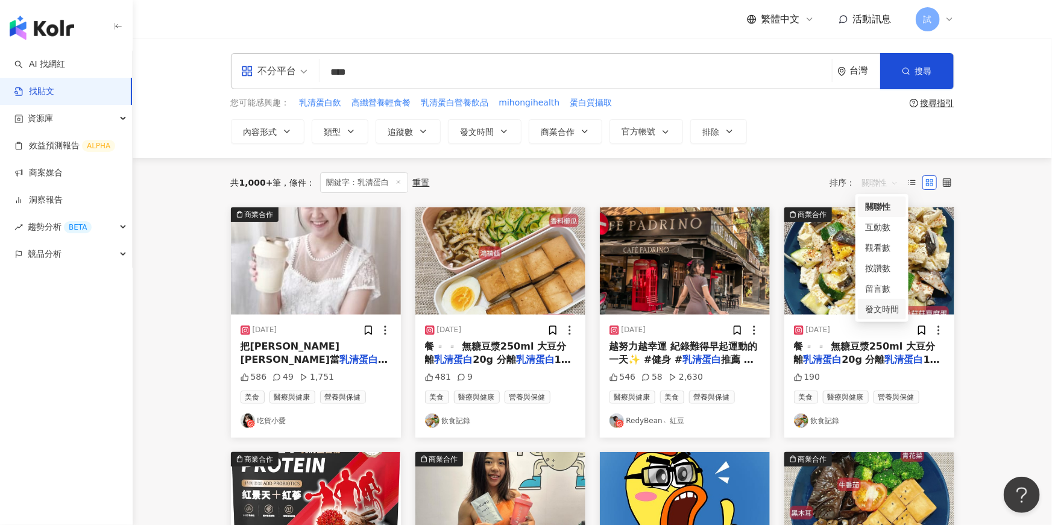
click at [877, 308] on div "發文時間" at bounding box center [882, 309] width 34 height 13
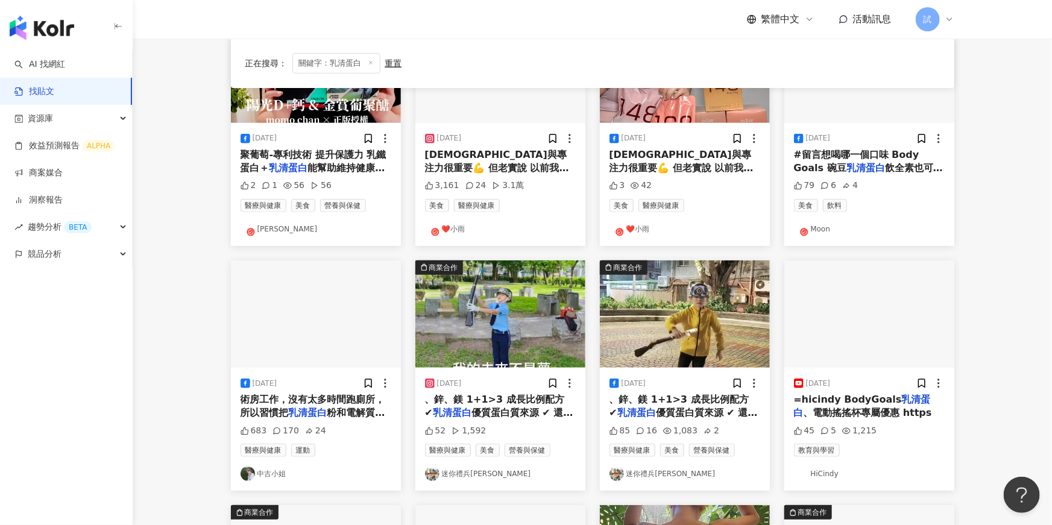
scroll to position [224, 0]
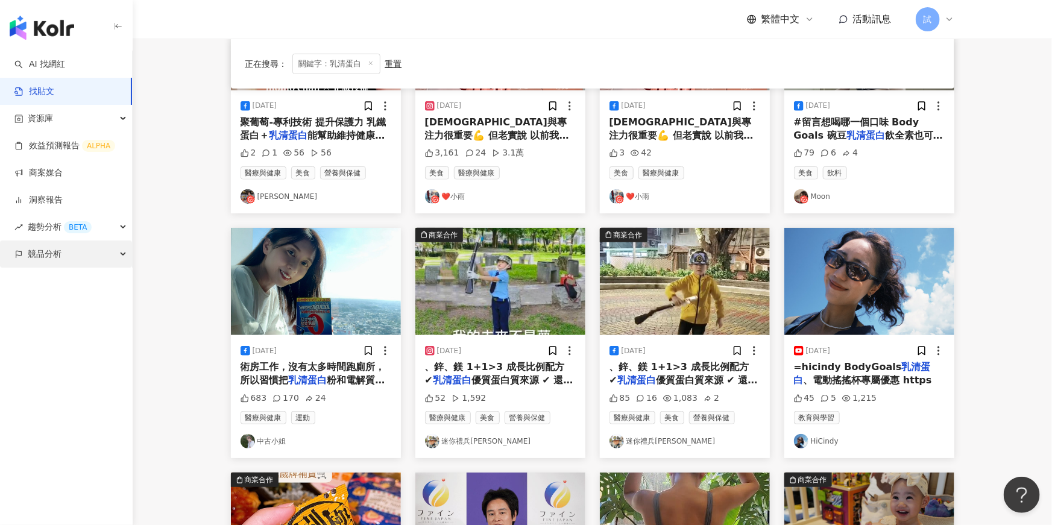
click at [65, 248] on div "競品分析" at bounding box center [66, 254] width 132 height 27
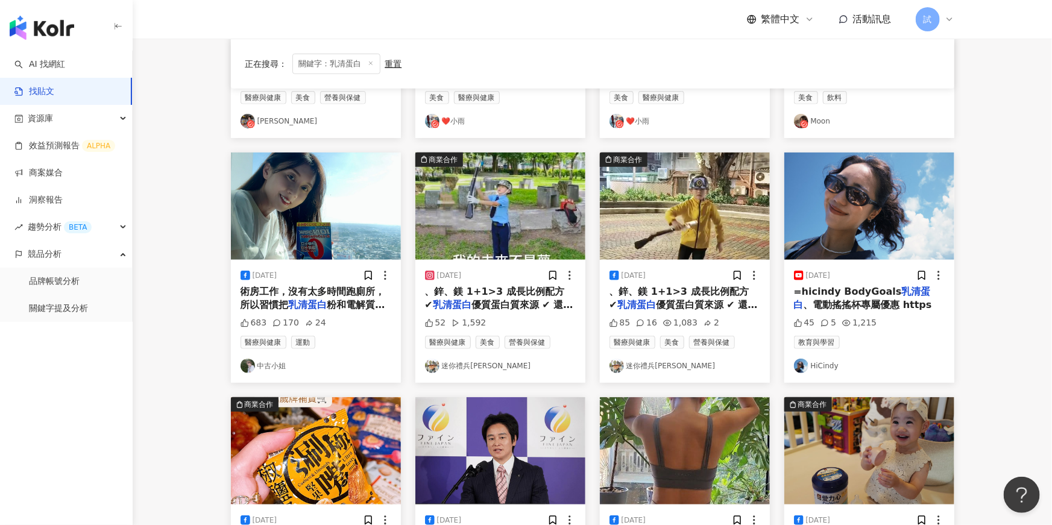
scroll to position [294, 0]
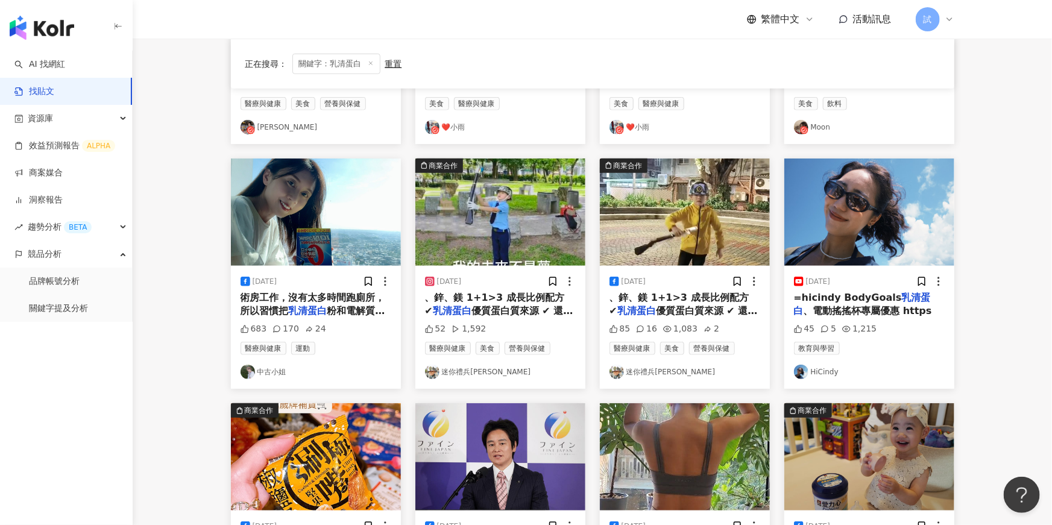
click at [486, 300] on span "、鋅、鎂 1+1>3 成長比例配方 ✔" at bounding box center [494, 304] width 139 height 25
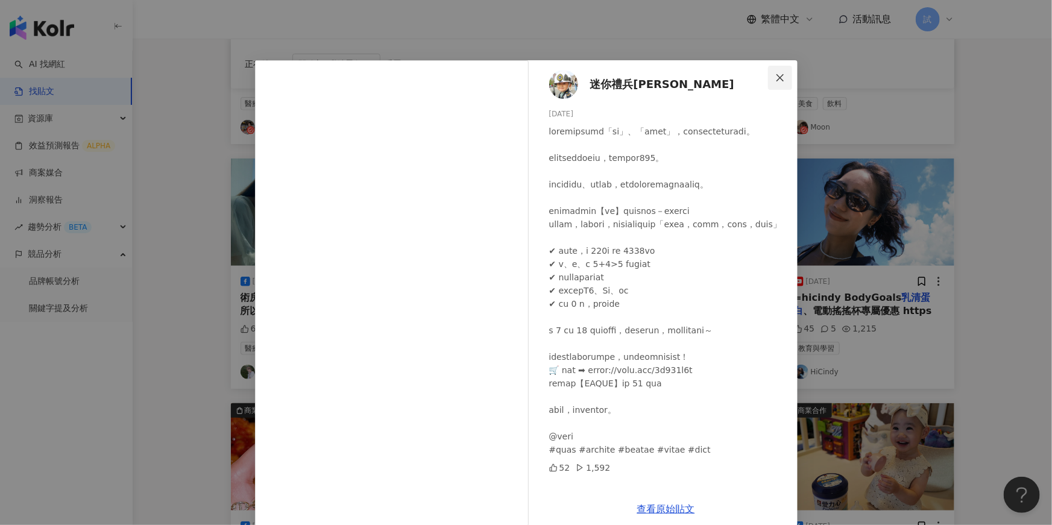
click at [779, 78] on icon "close" at bounding box center [781, 78] width 10 height 10
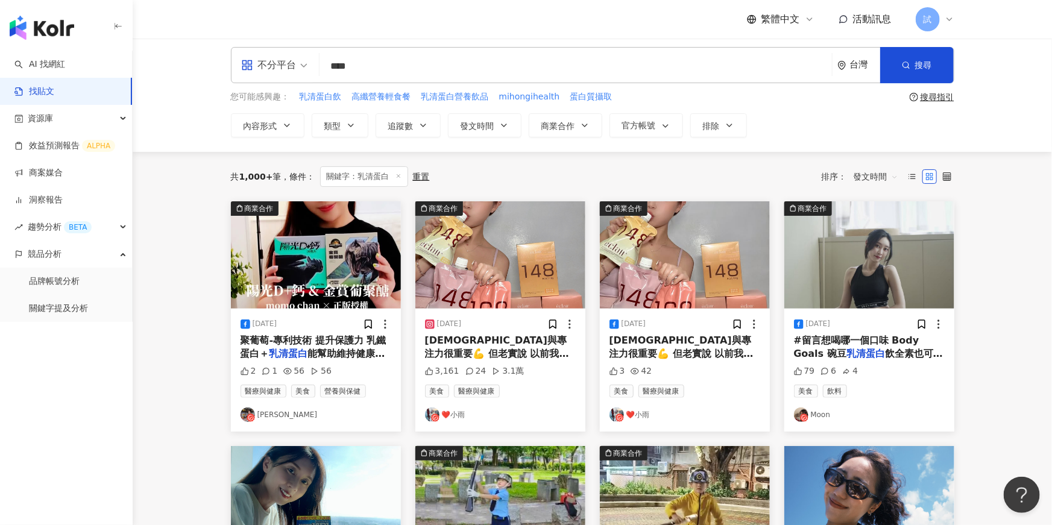
scroll to position [0, 0]
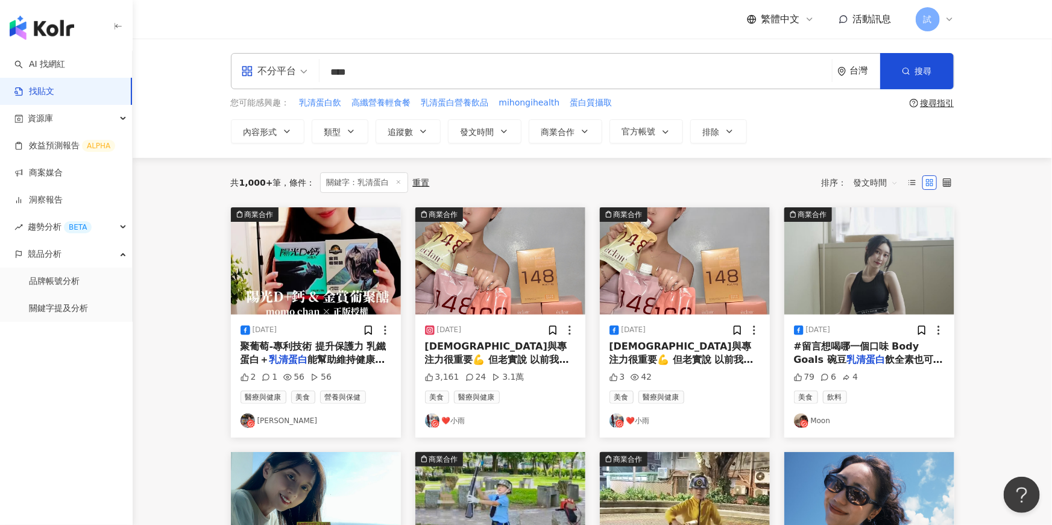
click at [420, 77] on input "****" at bounding box center [575, 72] width 503 height 26
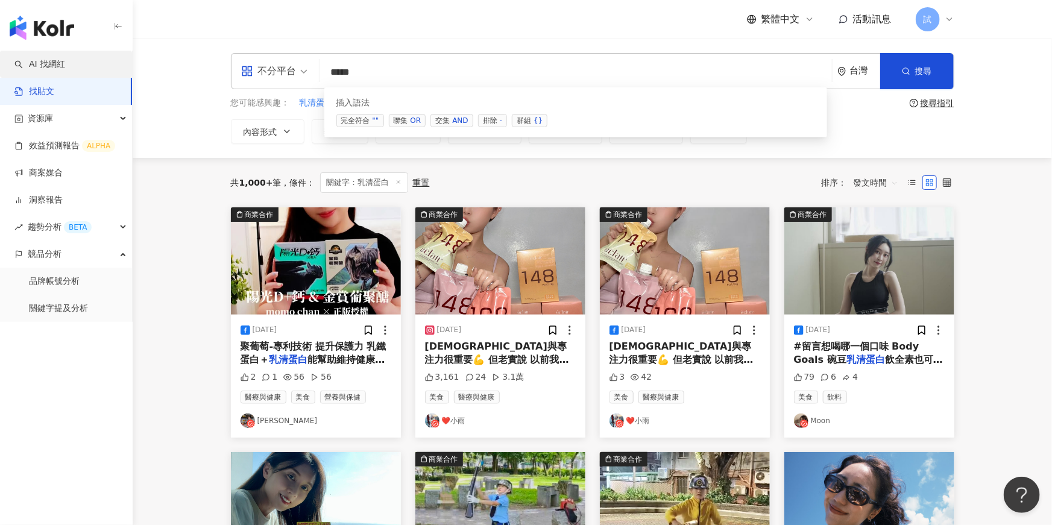
type input "****"
click at [63, 61] on link "AI 找網紅" at bounding box center [39, 64] width 51 height 12
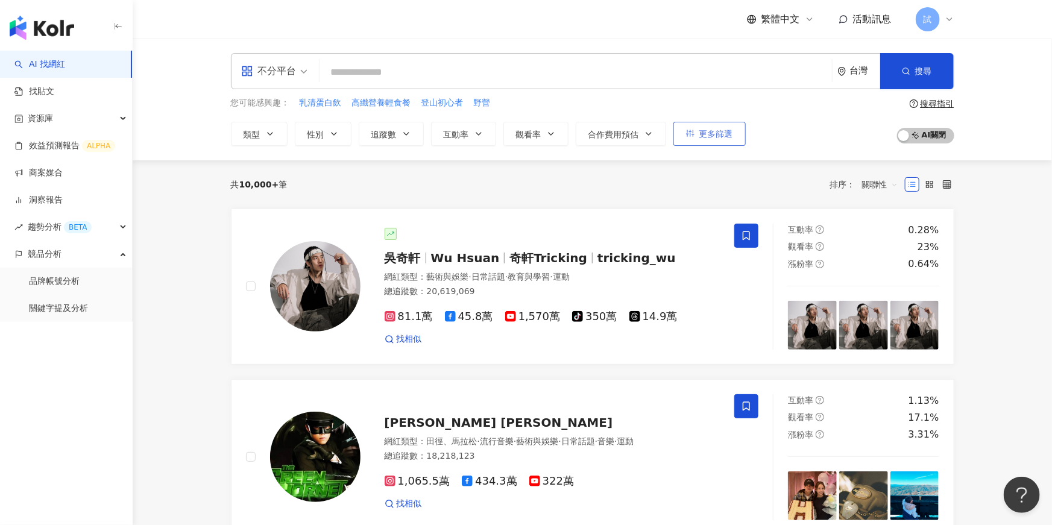
click at [716, 133] on span "更多篩選" at bounding box center [717, 134] width 34 height 10
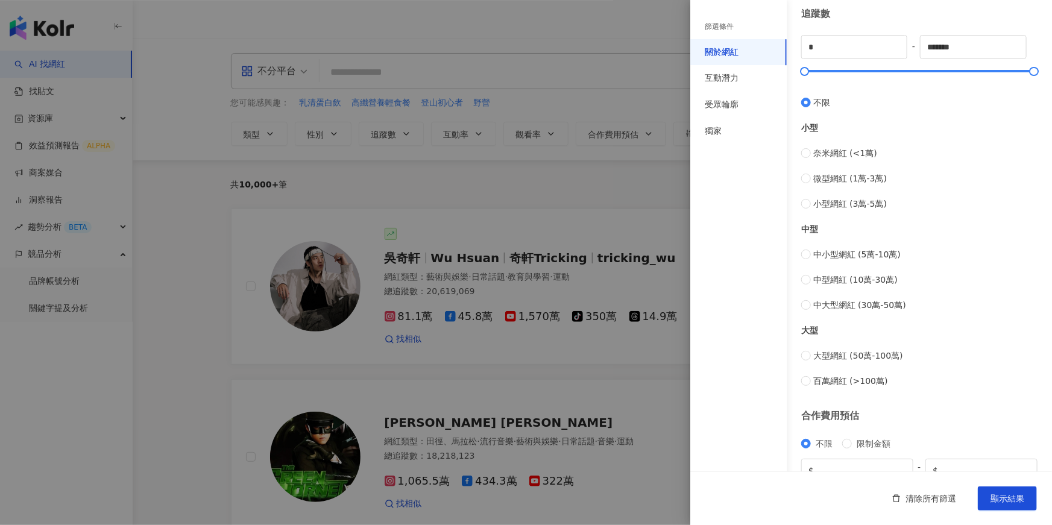
scroll to position [303, 0]
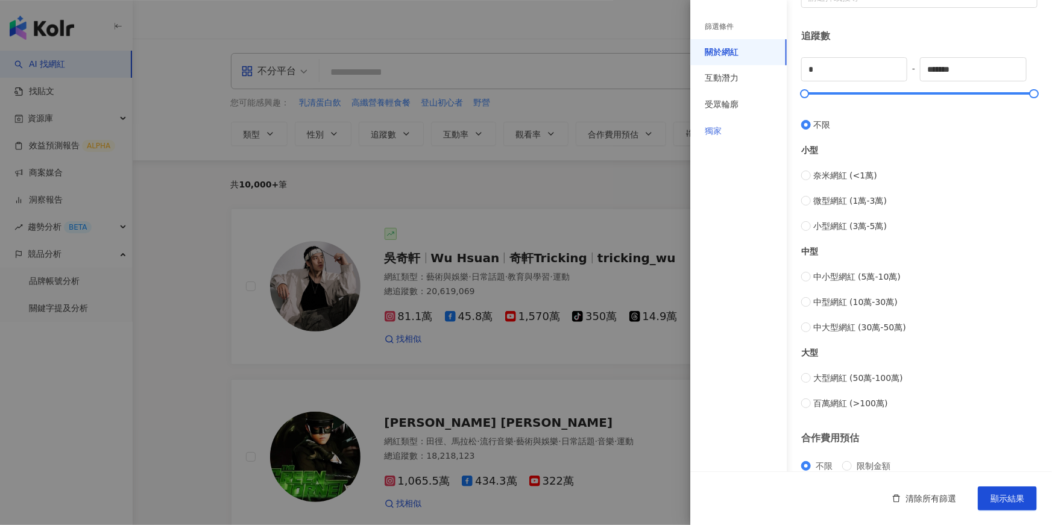
click at [744, 136] on div "獨家" at bounding box center [738, 131] width 96 height 27
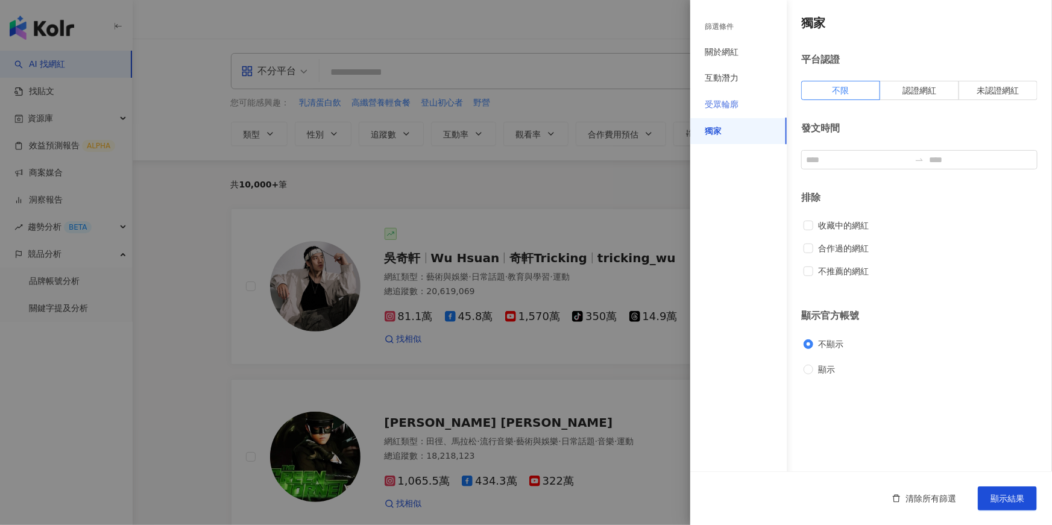
click at [749, 110] on div "受眾輪廓" at bounding box center [738, 105] width 96 height 27
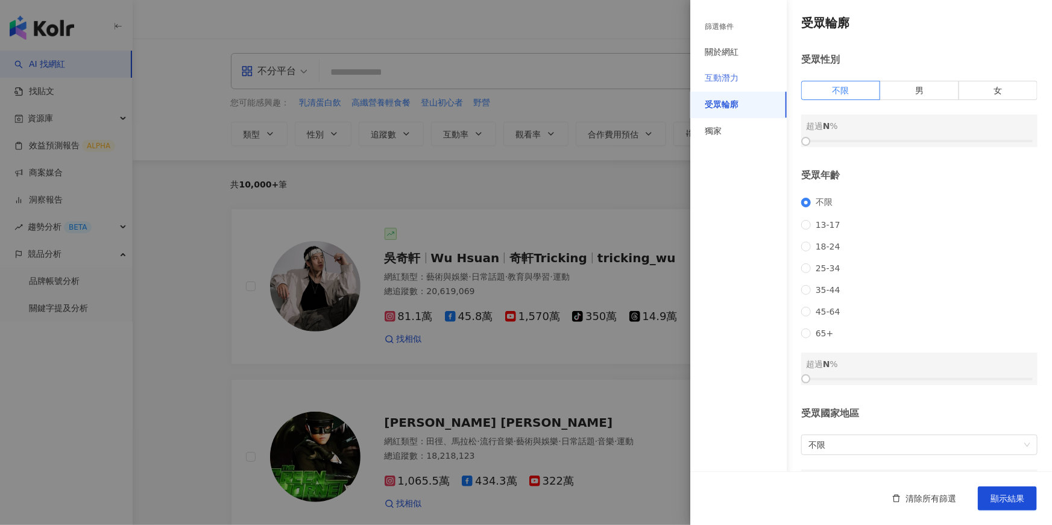
click at [742, 81] on div "互動潛力" at bounding box center [738, 78] width 96 height 27
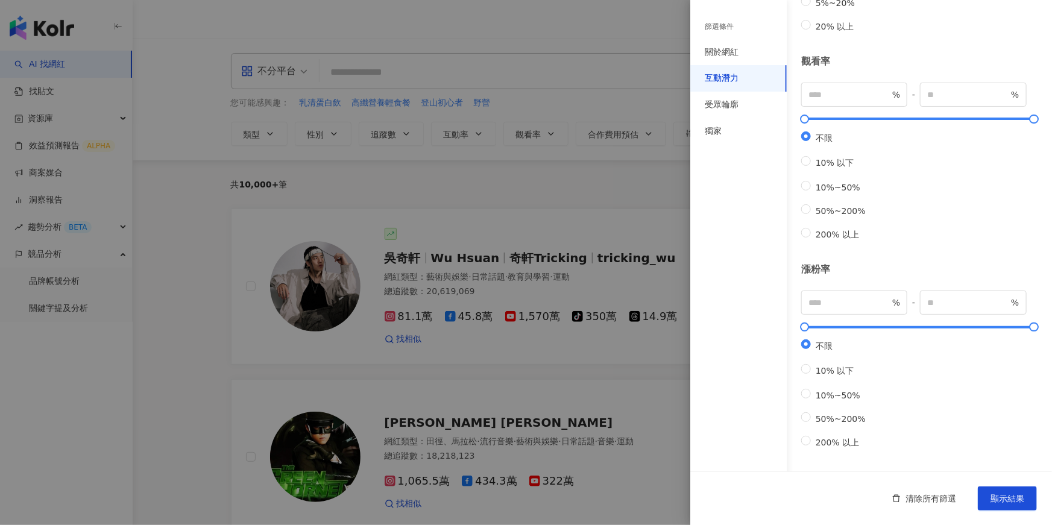
scroll to position [66, 0]
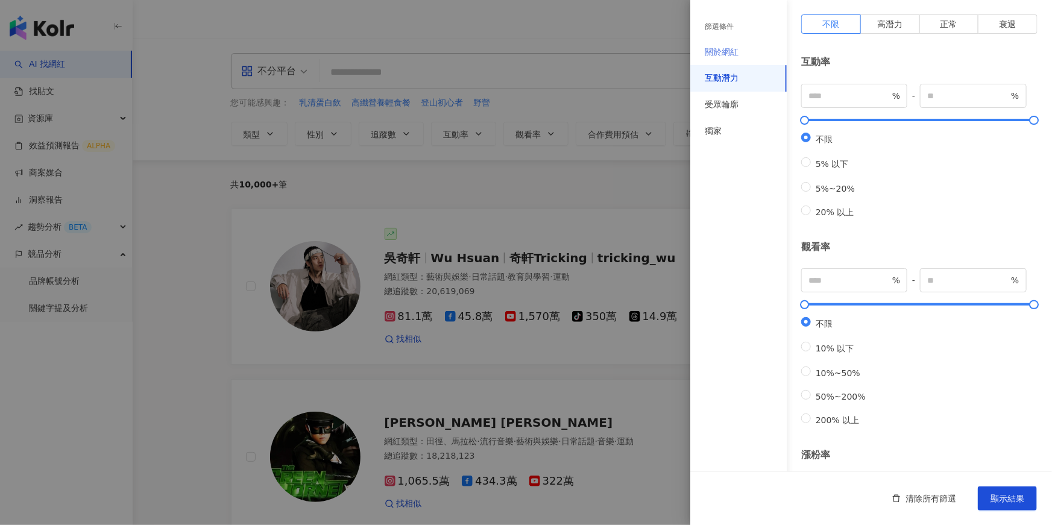
click at [718, 45] on div "關於網紅" at bounding box center [738, 52] width 96 height 27
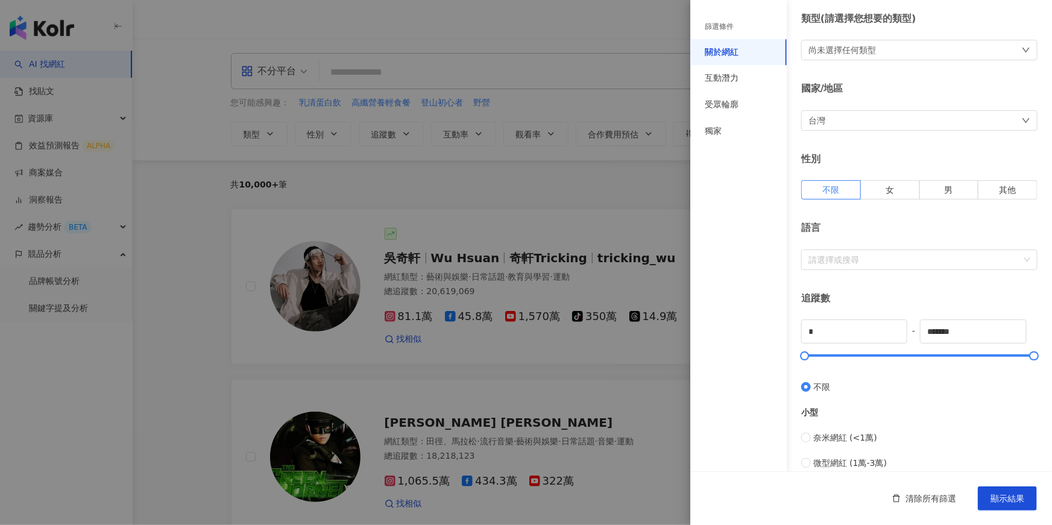
scroll to position [0, 0]
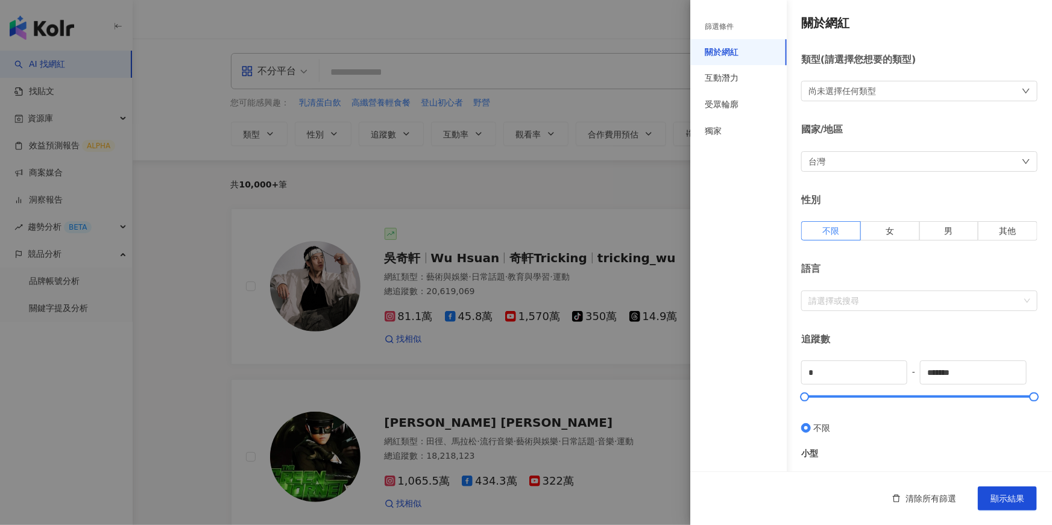
click at [618, 205] on div at bounding box center [526, 262] width 1052 height 525
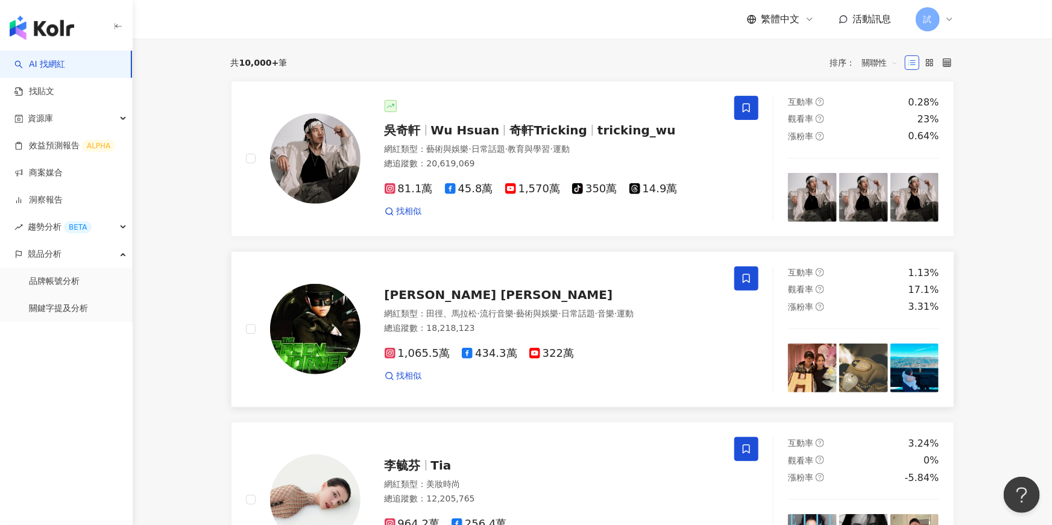
scroll to position [76, 0]
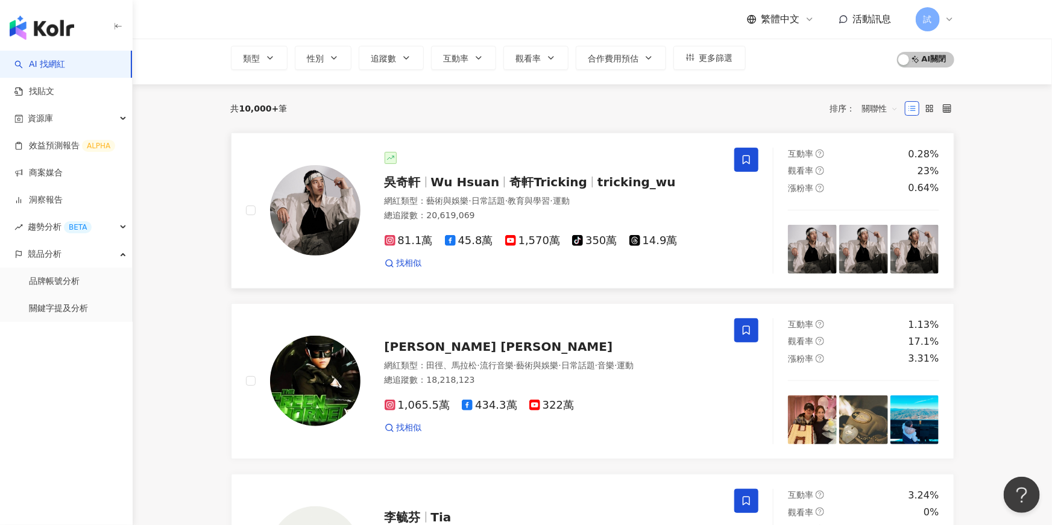
click at [550, 200] on span "教育與學習" at bounding box center [529, 201] width 42 height 10
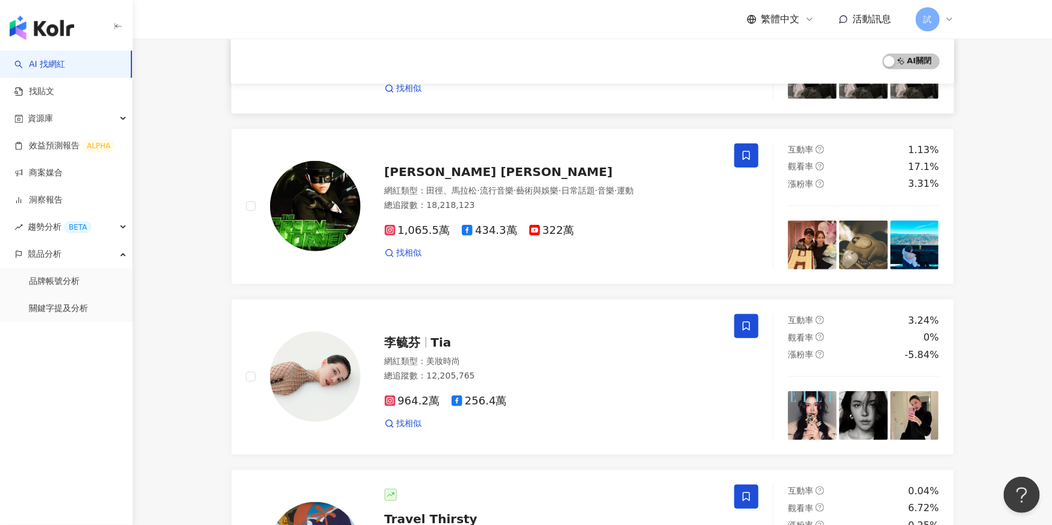
scroll to position [269, 0]
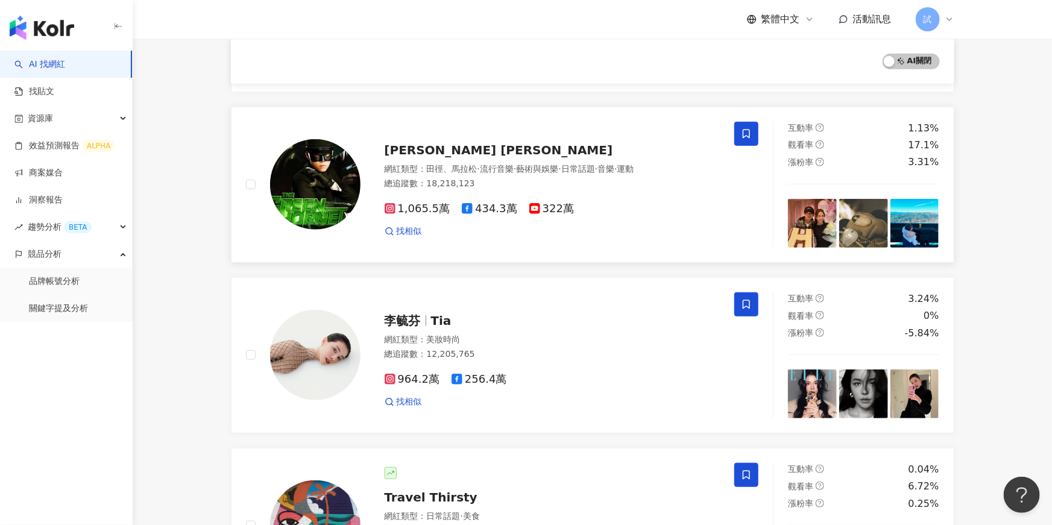
click at [810, 233] on img at bounding box center [812, 223] width 49 height 49
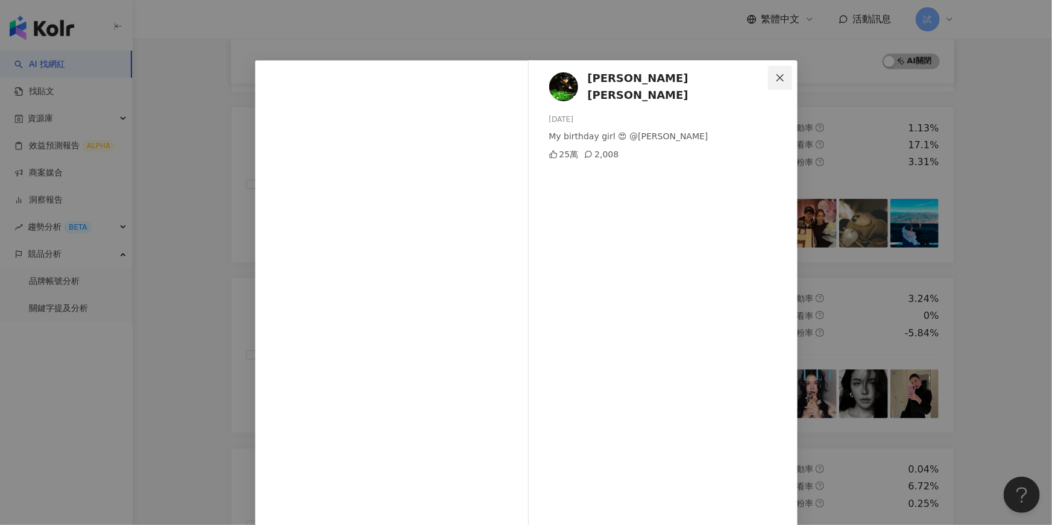
click at [785, 71] on button "Close" at bounding box center [780, 78] width 24 height 24
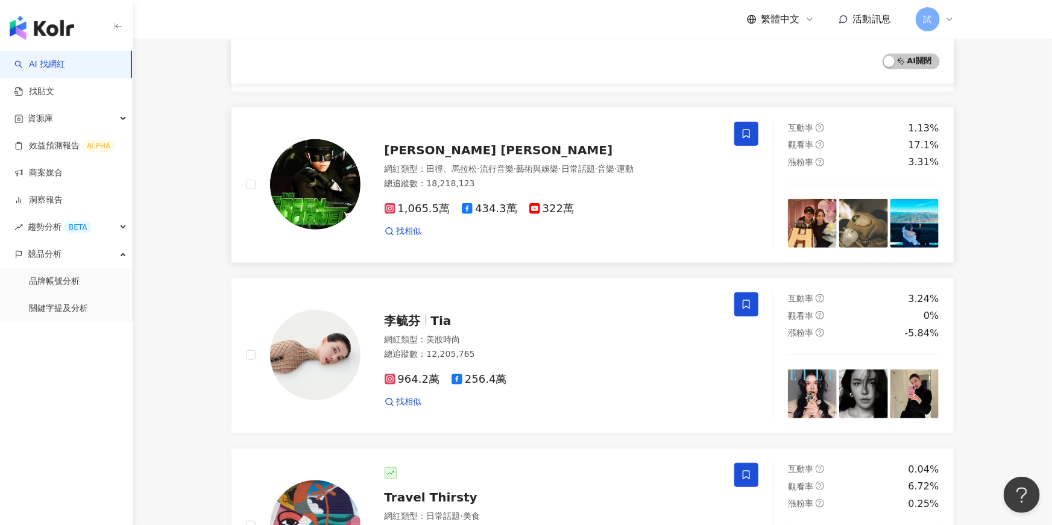
click at [850, 207] on img at bounding box center [863, 223] width 49 height 49
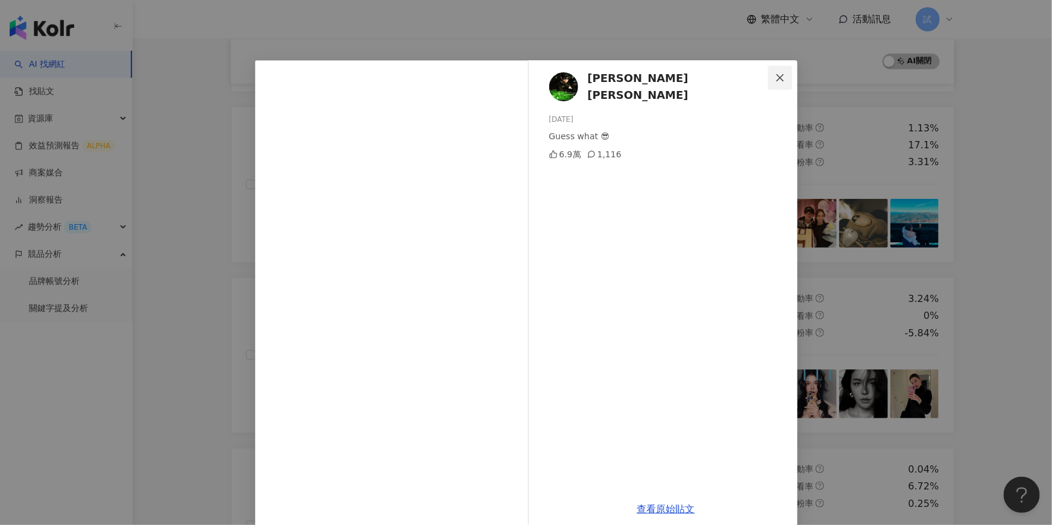
click at [785, 79] on span "Close" at bounding box center [780, 78] width 24 height 10
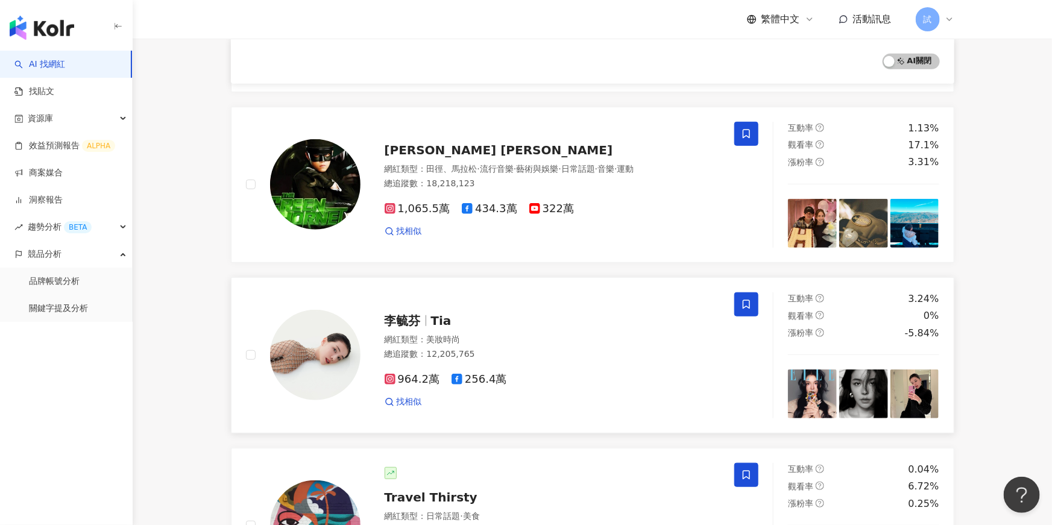
scroll to position [300, 0]
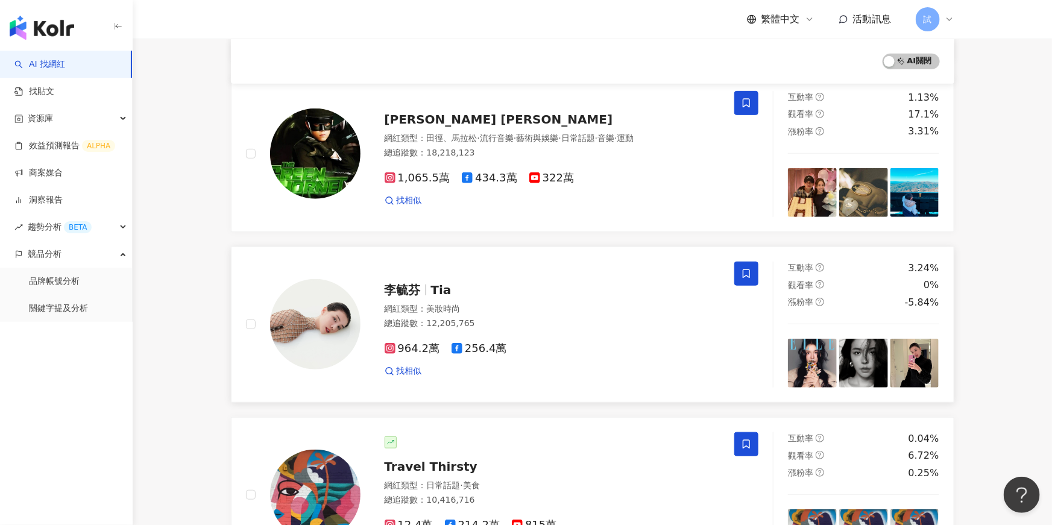
click at [501, 289] on div "李毓芬 Tia" at bounding box center [553, 290] width 336 height 17
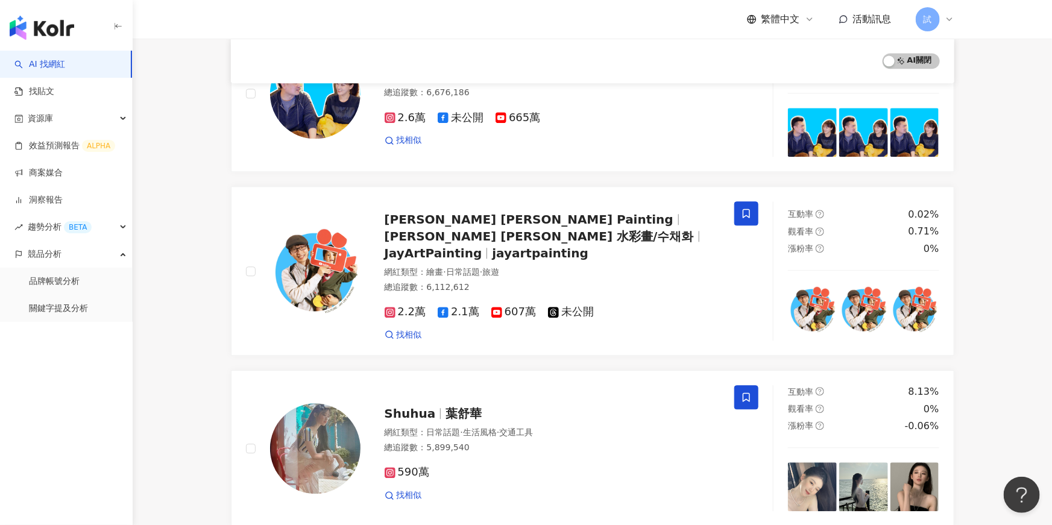
scroll to position [1684, 0]
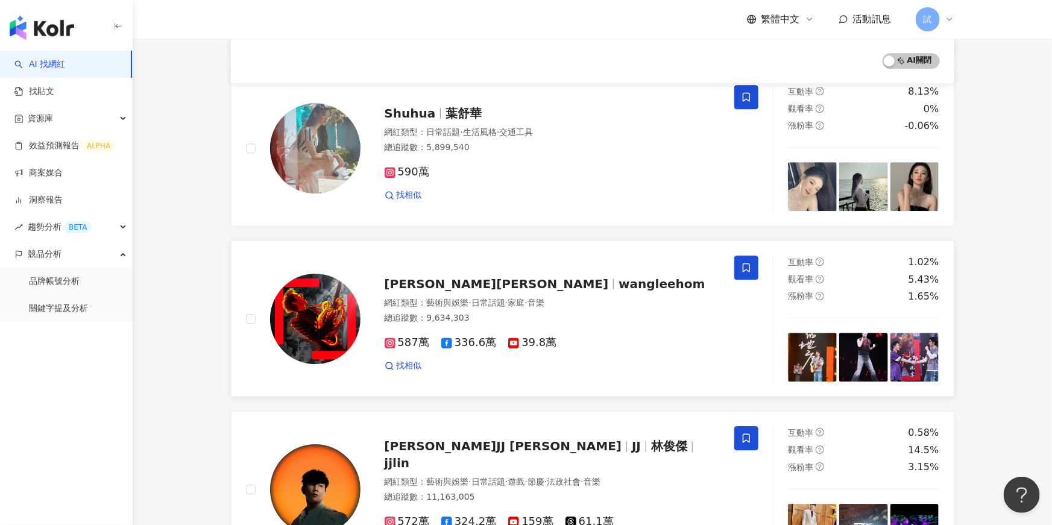
click at [445, 266] on div "王力宏 Wang Leehom wangleehom 網紅類型 ： 藝術與娛樂 · 日常話題 · 家庭 · 音樂 總追蹤數 ： 9,634,303 587萬 …" at bounding box center [541, 319] width 360 height 106
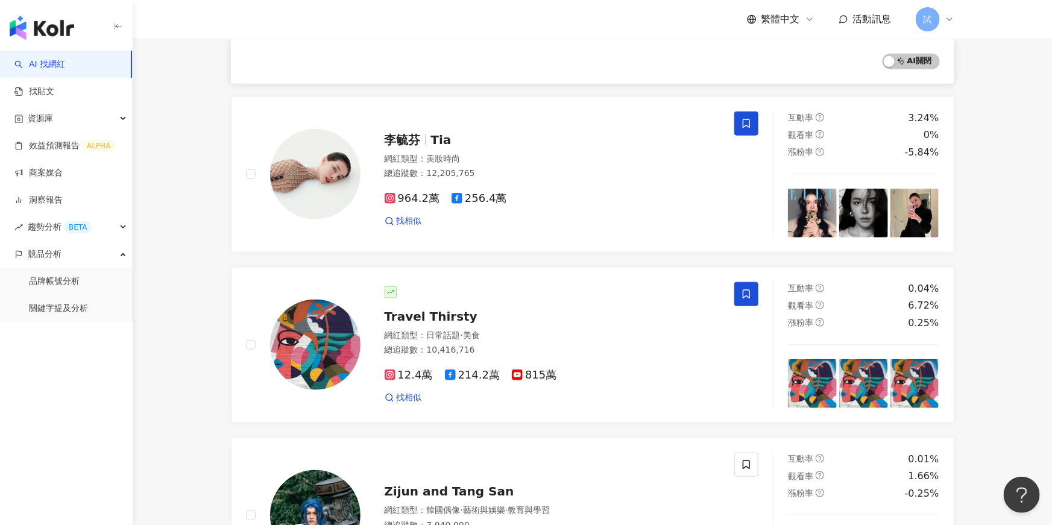
scroll to position [0, 0]
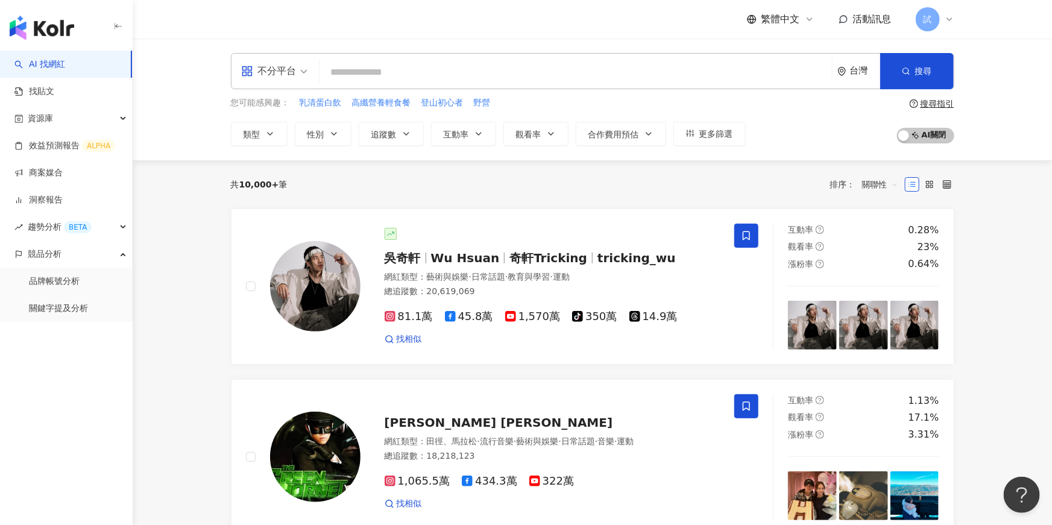
click at [366, 75] on input "search" at bounding box center [575, 72] width 503 height 23
type input "*"
click at [33, 98] on link "找貼文" at bounding box center [34, 92] width 40 height 12
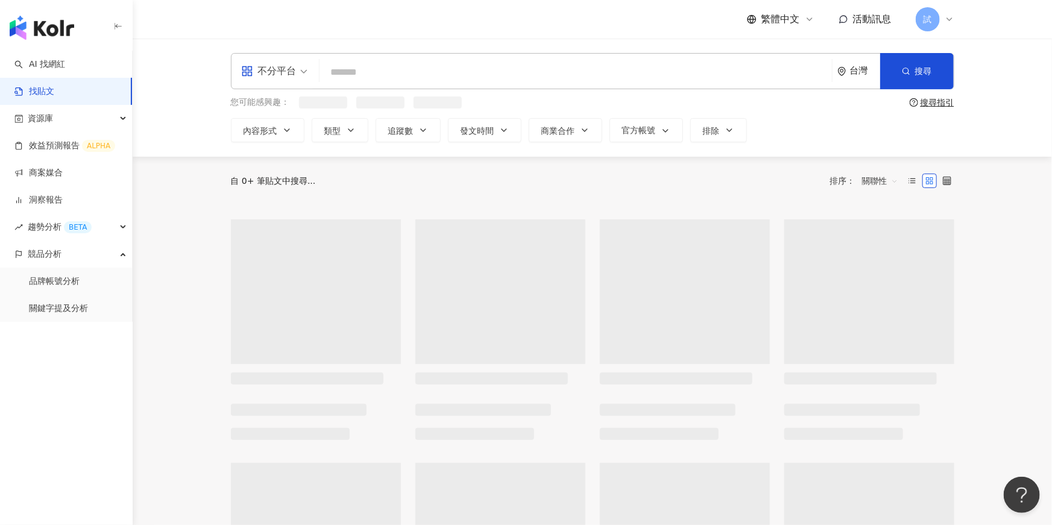
click at [353, 68] on input "search" at bounding box center [575, 72] width 503 height 26
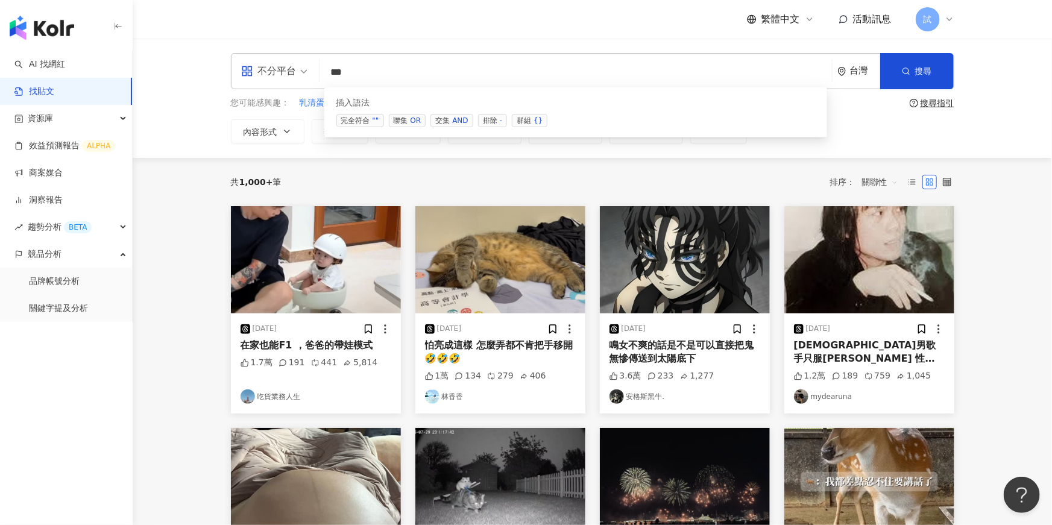
click at [492, 116] on span "排除 -" at bounding box center [492, 120] width 29 height 13
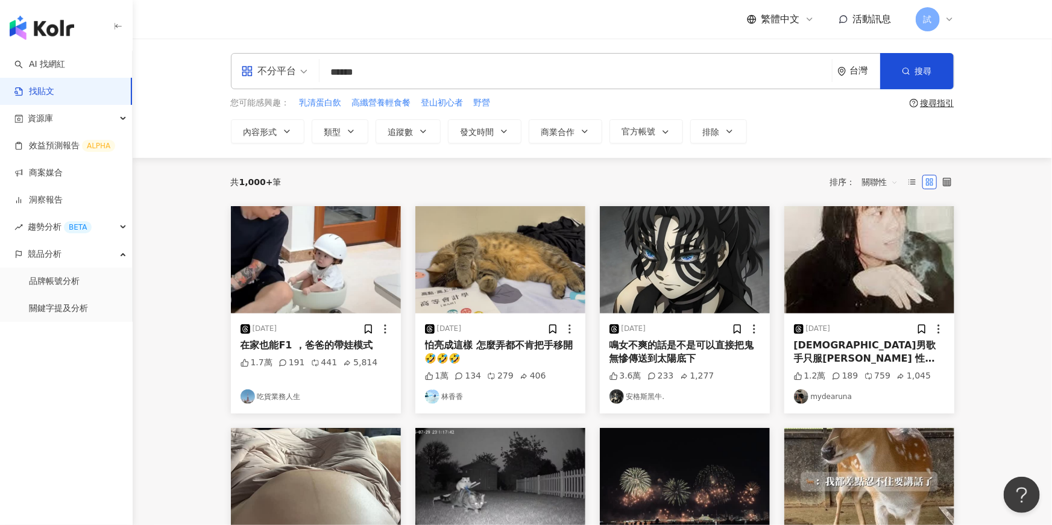
type input "******"
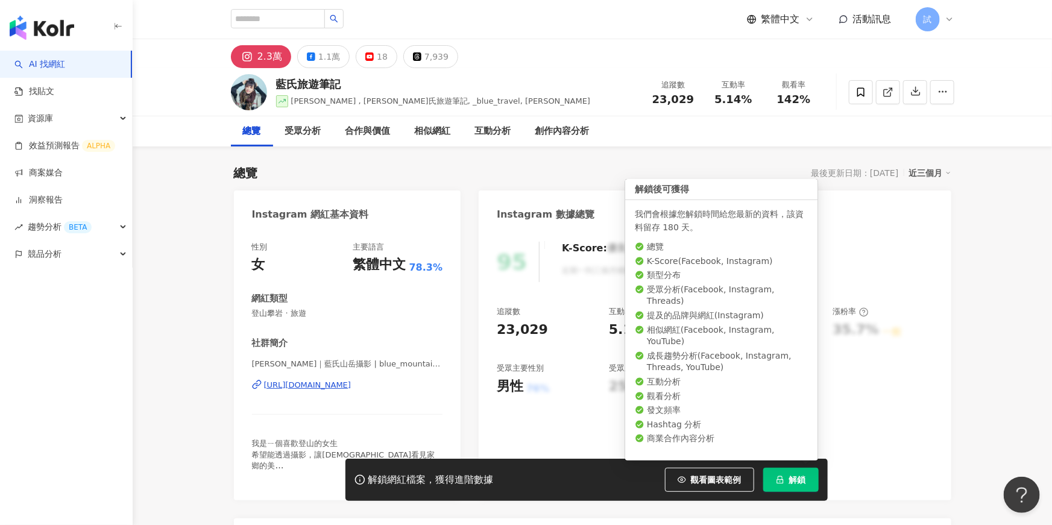
click at [796, 482] on span "解鎖" at bounding box center [797, 480] width 17 height 10
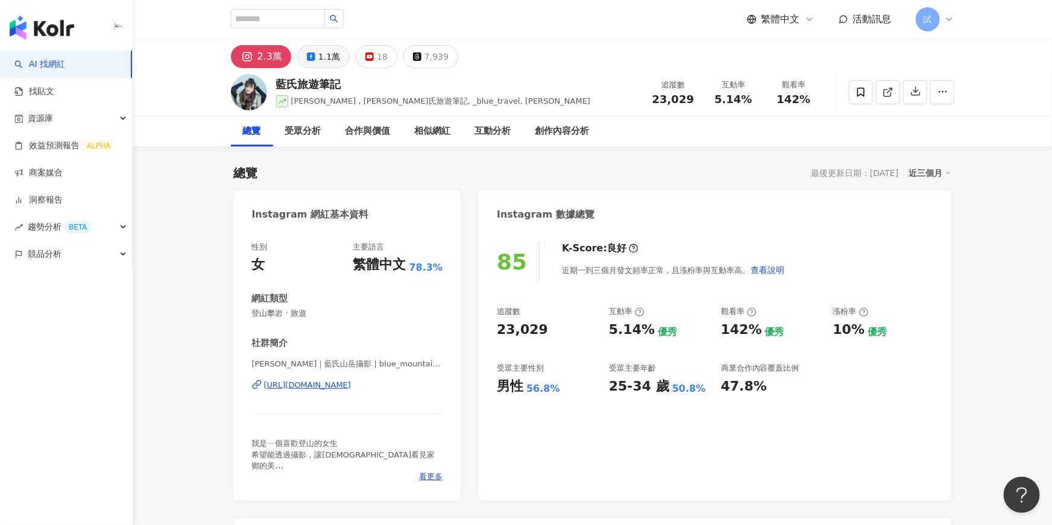
click at [326, 59] on div "1.1萬" at bounding box center [329, 56] width 22 height 17
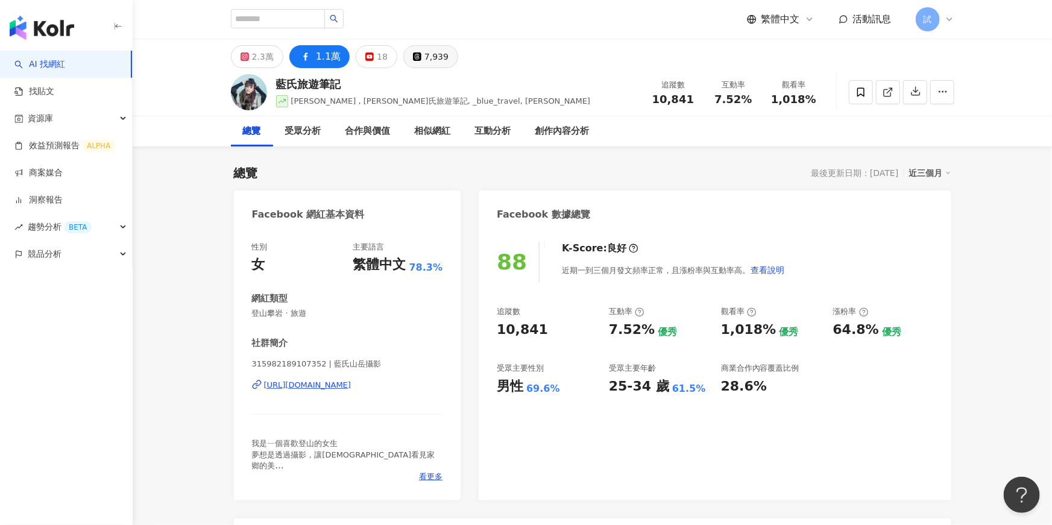
click at [416, 63] on button "7,939" at bounding box center [430, 56] width 55 height 23
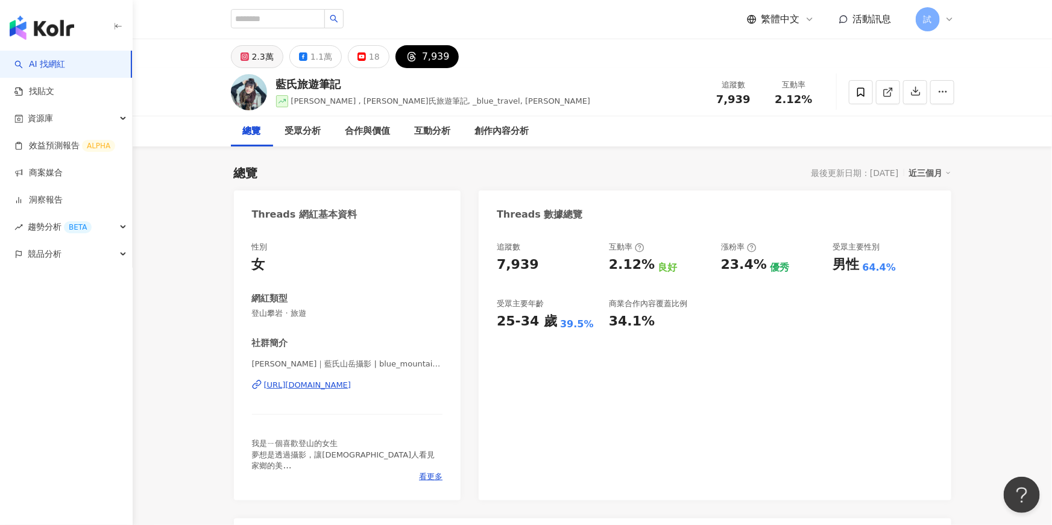
click at [266, 60] on div "2.3萬" at bounding box center [263, 56] width 22 height 17
click at [259, 57] on div "2.3萬" at bounding box center [263, 56] width 22 height 17
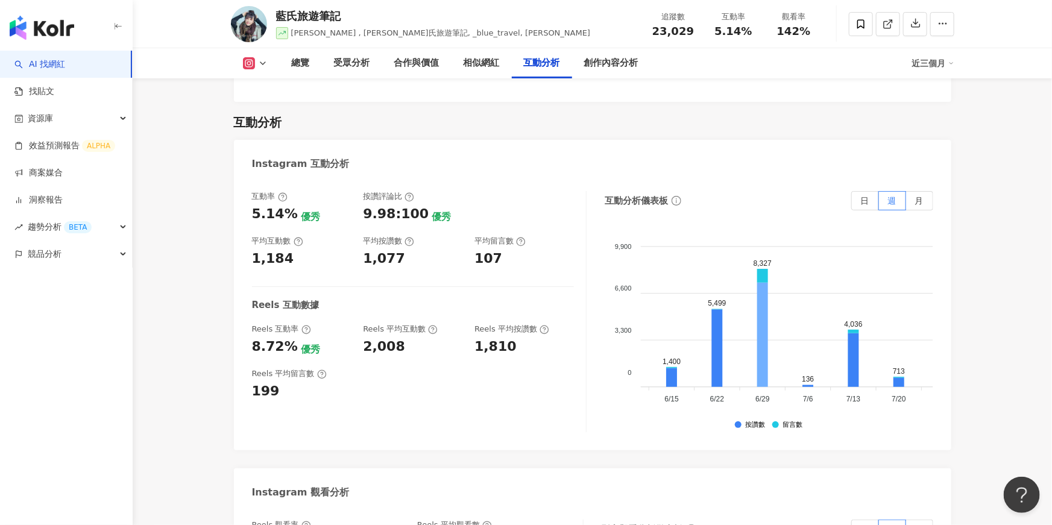
scroll to position [0, 194]
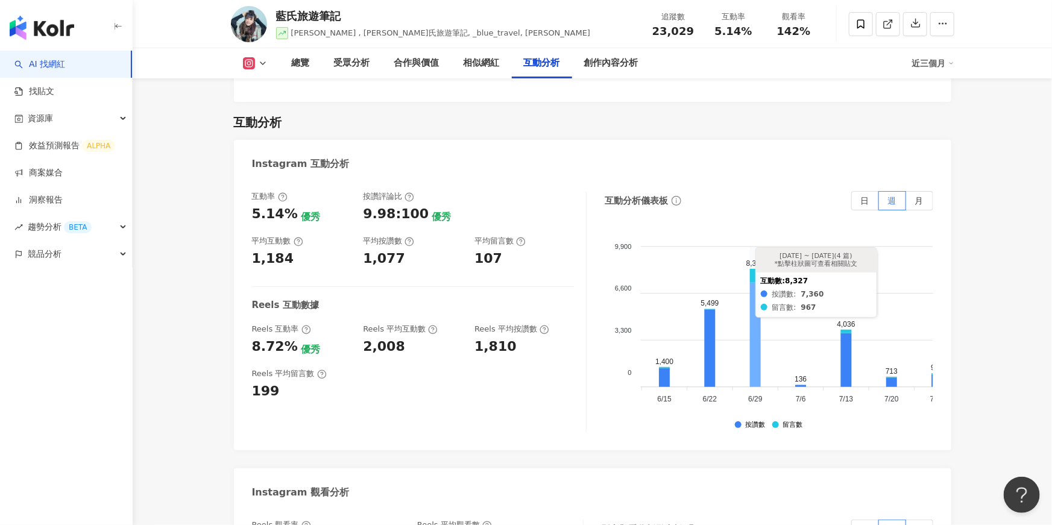
click at [757, 364] on icon at bounding box center [755, 335] width 11 height 104
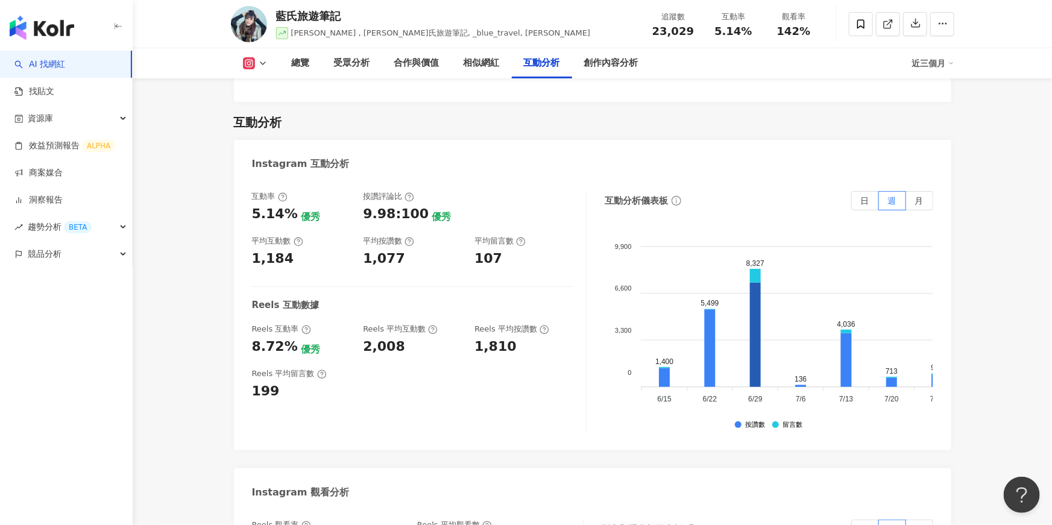
scroll to position [3697, 0]
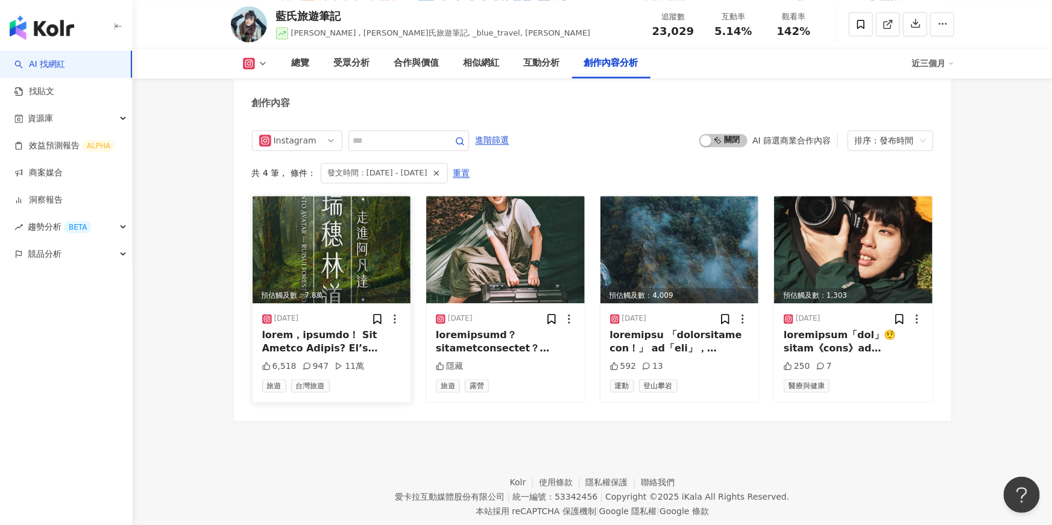
click at [353, 346] on div at bounding box center [331, 342] width 139 height 27
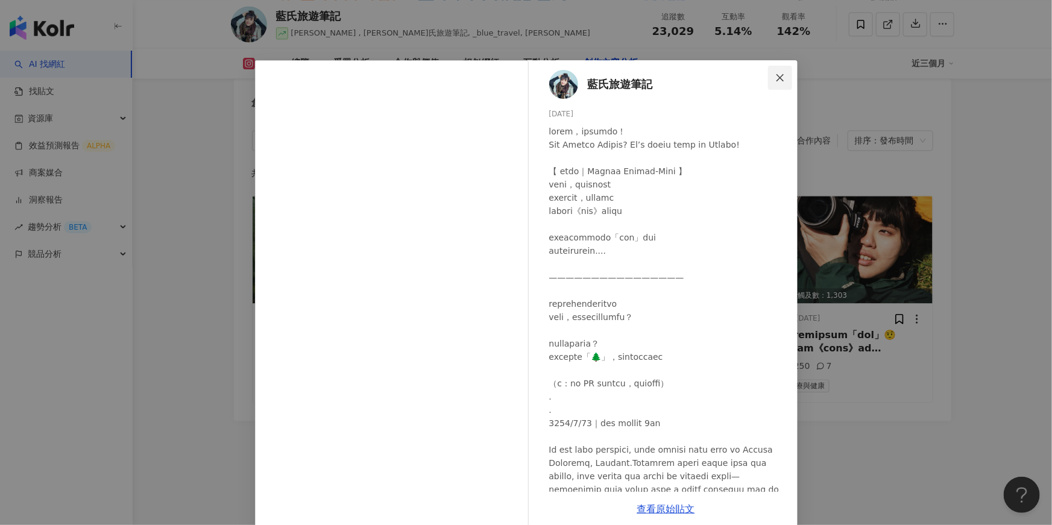
click at [785, 81] on icon "close" at bounding box center [781, 78] width 10 height 10
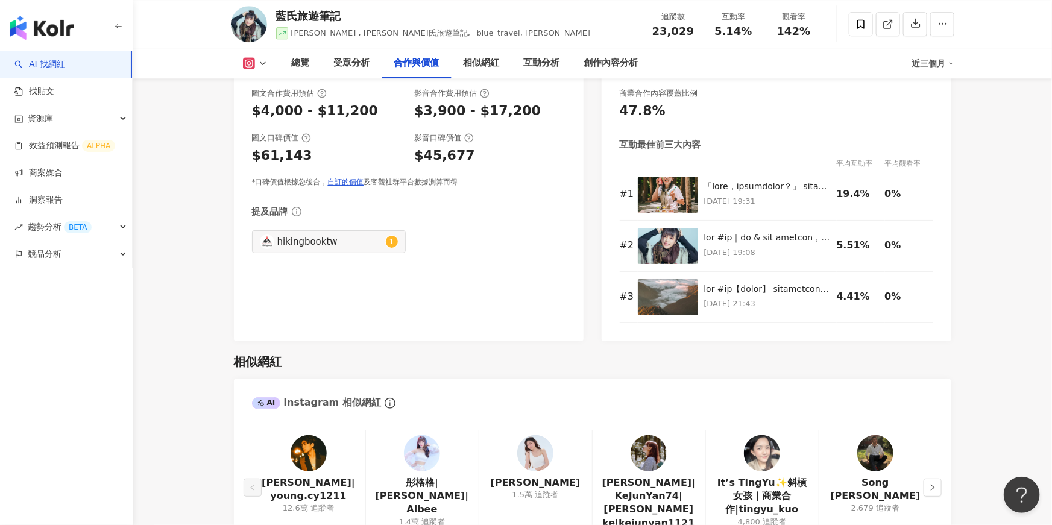
scroll to position [1708, 0]
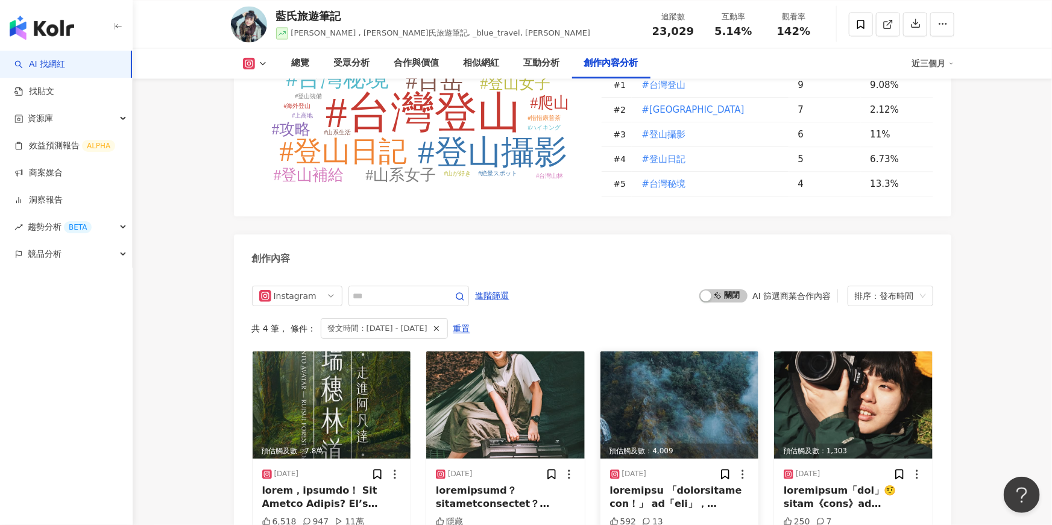
scroll to position [3546, 0]
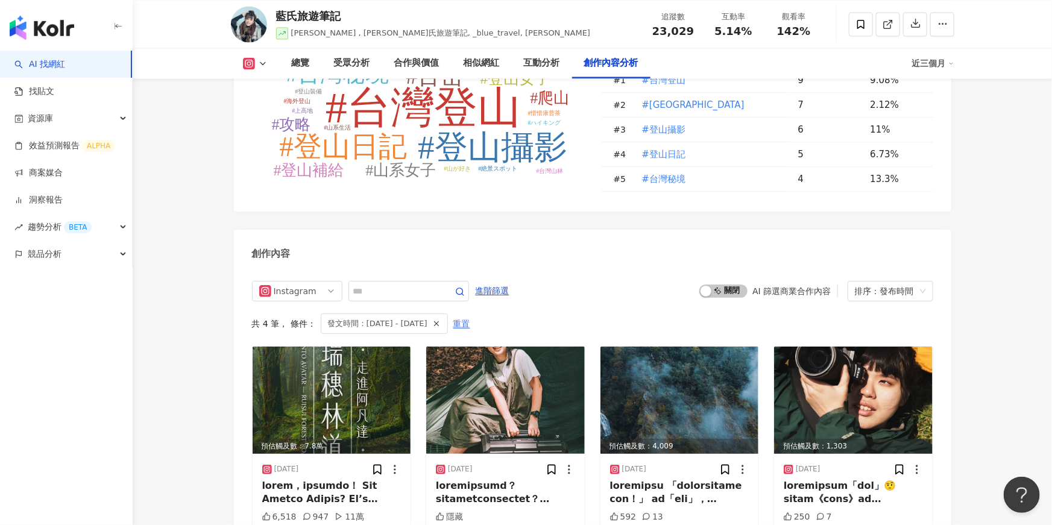
click at [470, 327] on span "重置" at bounding box center [461, 324] width 17 height 19
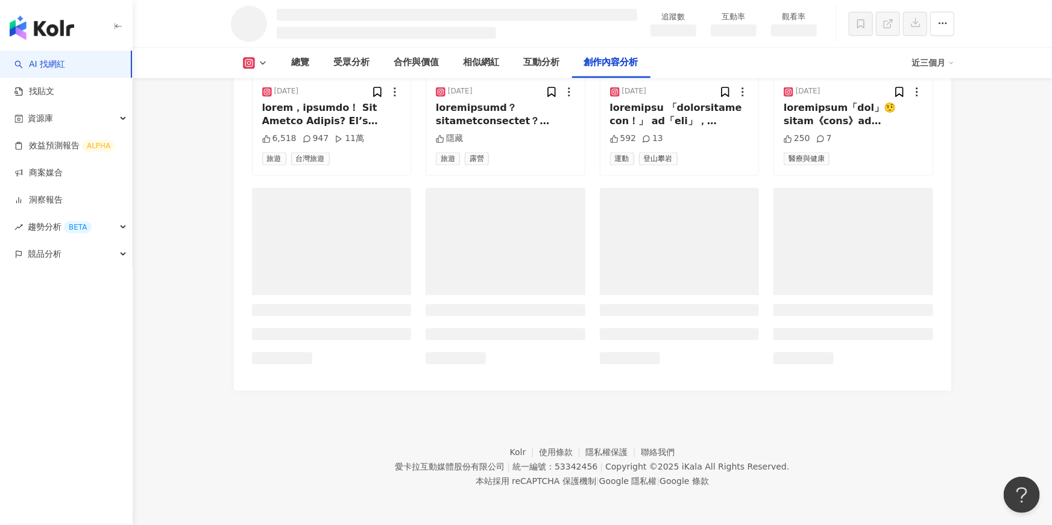
scroll to position [3224, 0]
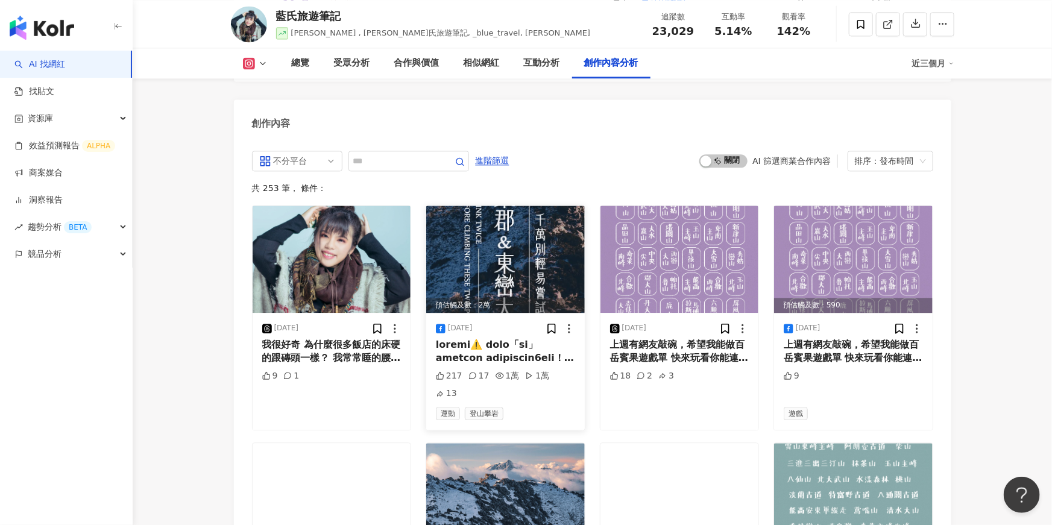
scroll to position [3680, 0]
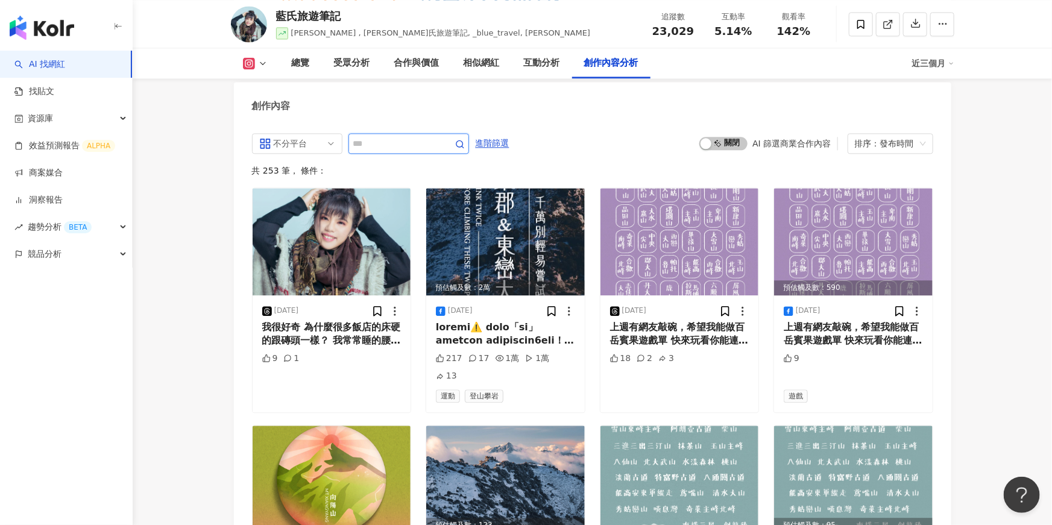
click at [392, 148] on input "text" at bounding box center [395, 143] width 84 height 14
type input "*"
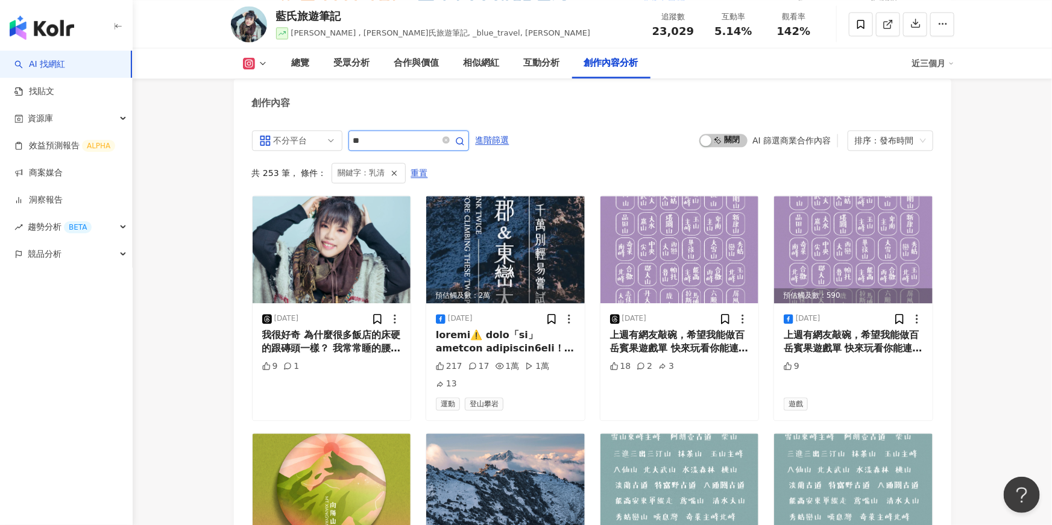
scroll to position [3588, 0]
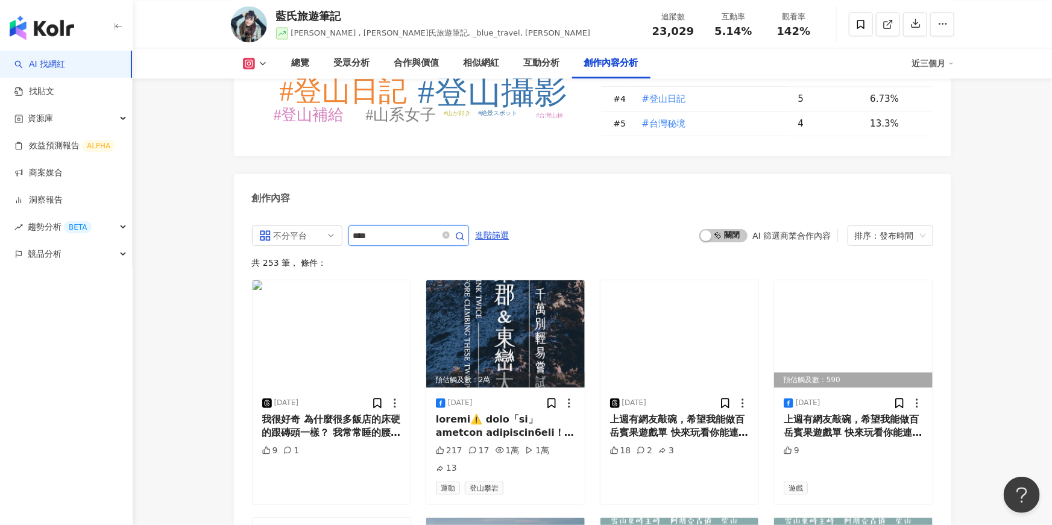
scroll to position [3683, 0]
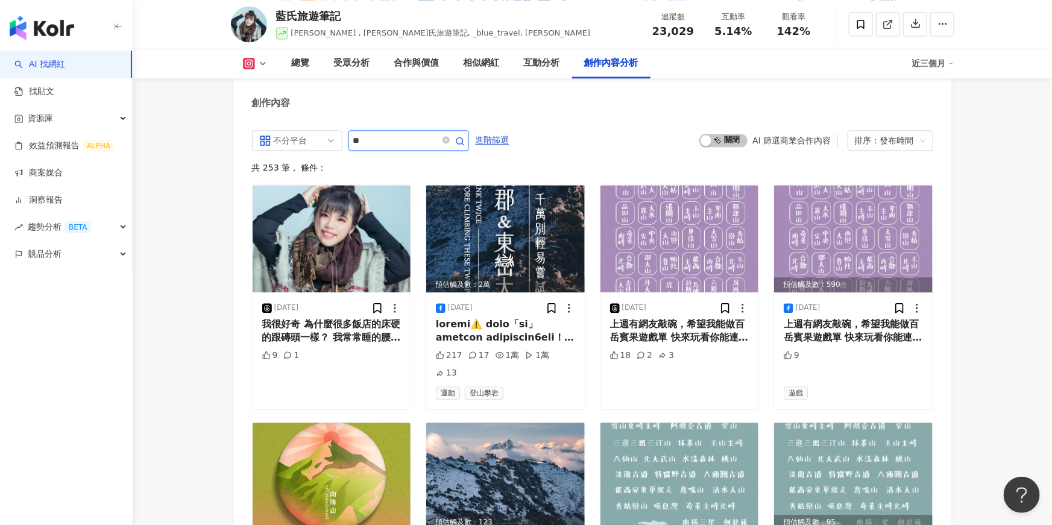
type input "*"
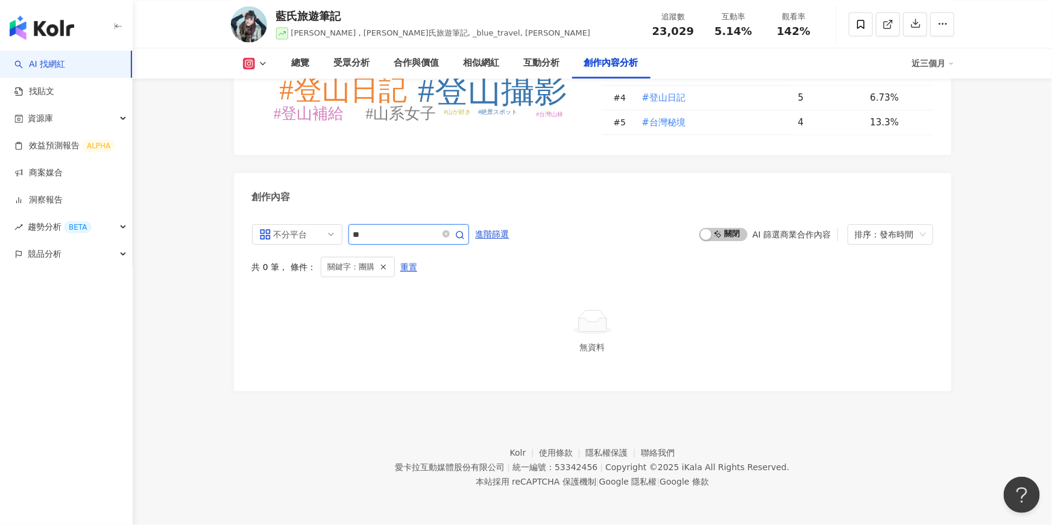
scroll to position [3588, 0]
type input "*"
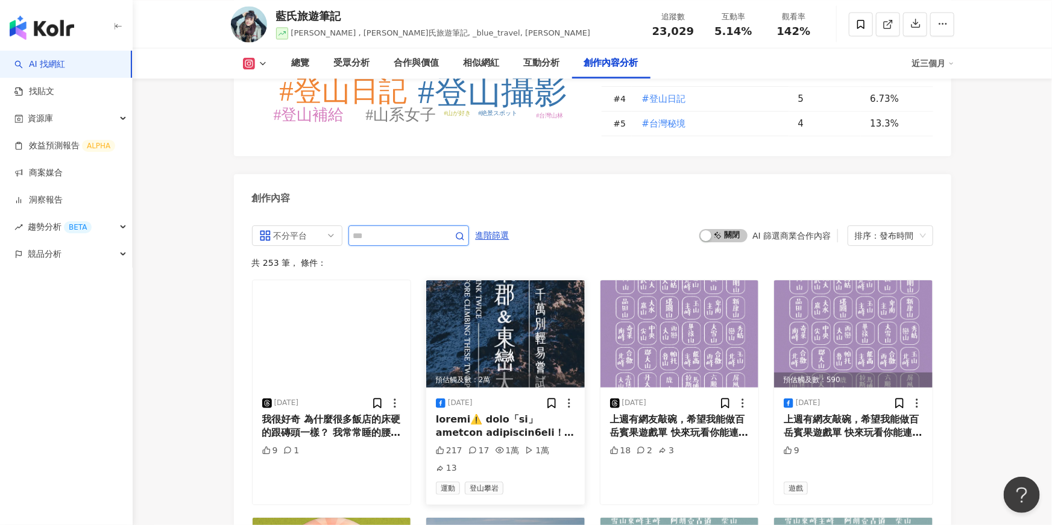
scroll to position [3683, 0]
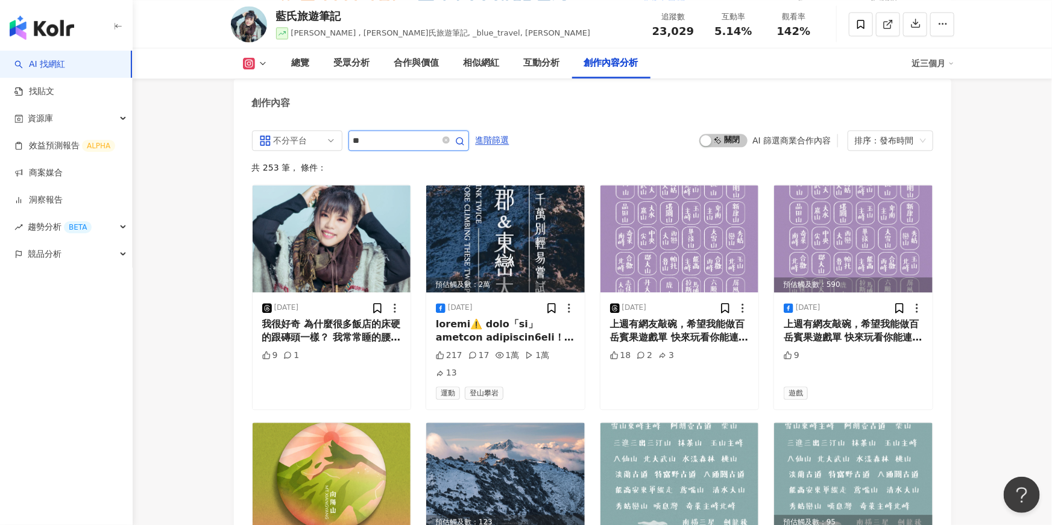
type input "**"
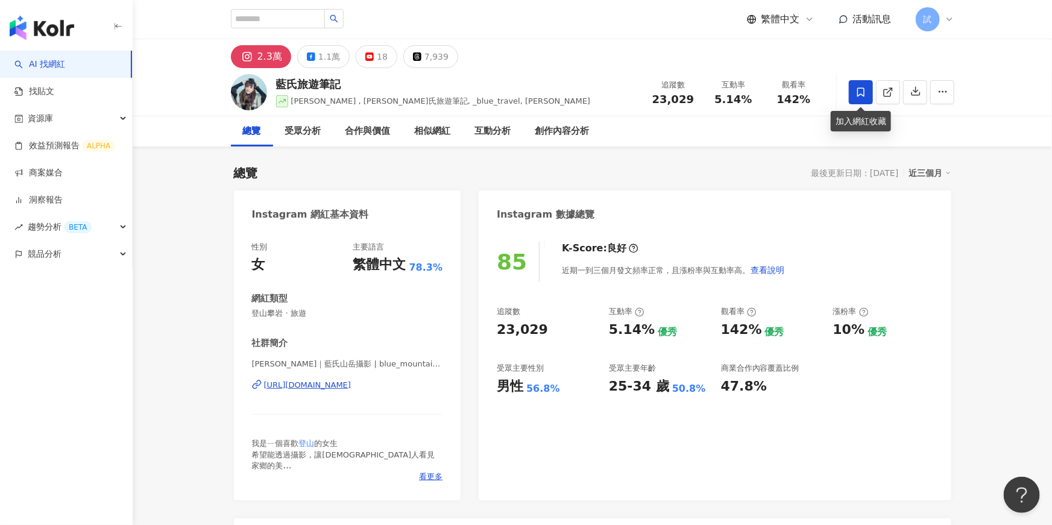
click at [864, 96] on icon at bounding box center [861, 91] width 7 height 9
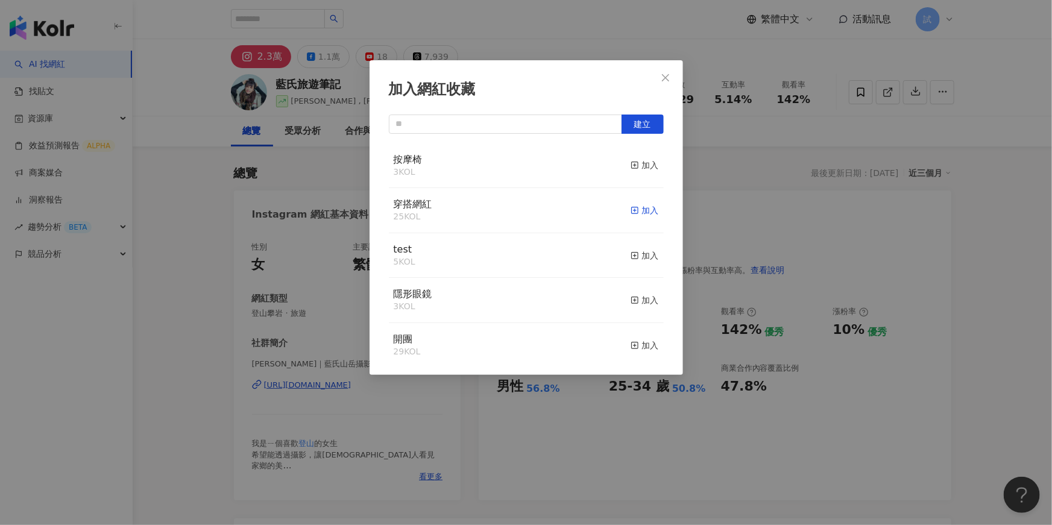
click at [645, 210] on div "加入" at bounding box center [645, 210] width 28 height 13
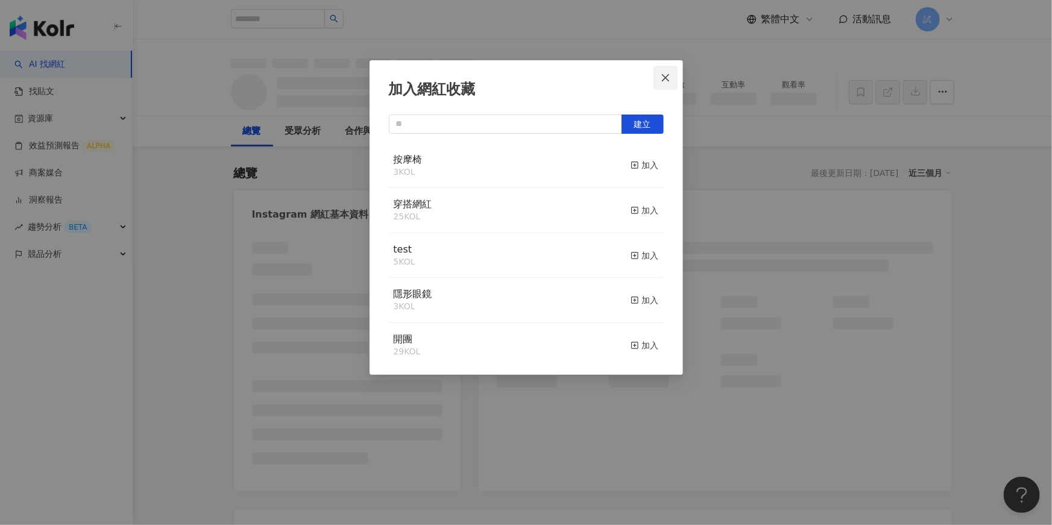
click at [663, 81] on icon "close" at bounding box center [666, 78] width 10 height 10
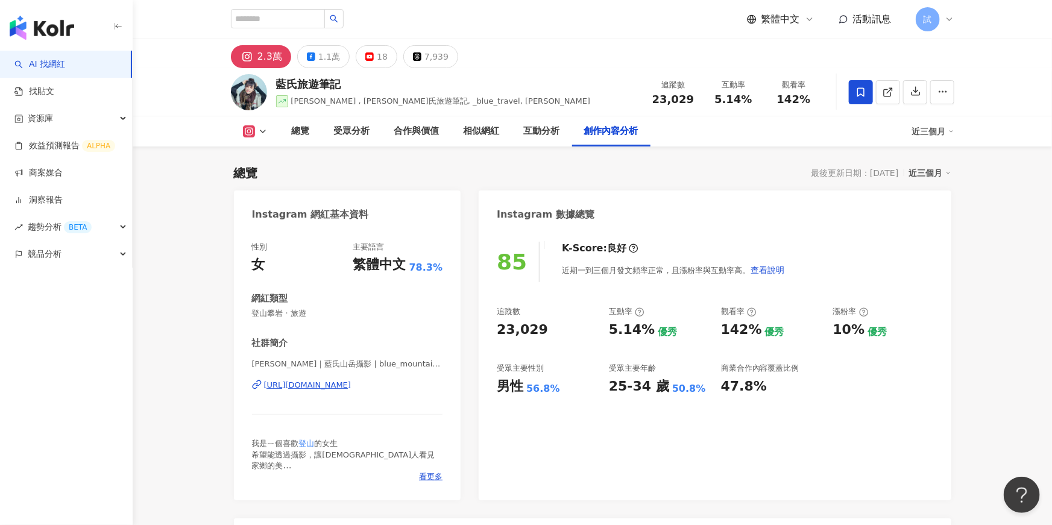
scroll to position [3682, 0]
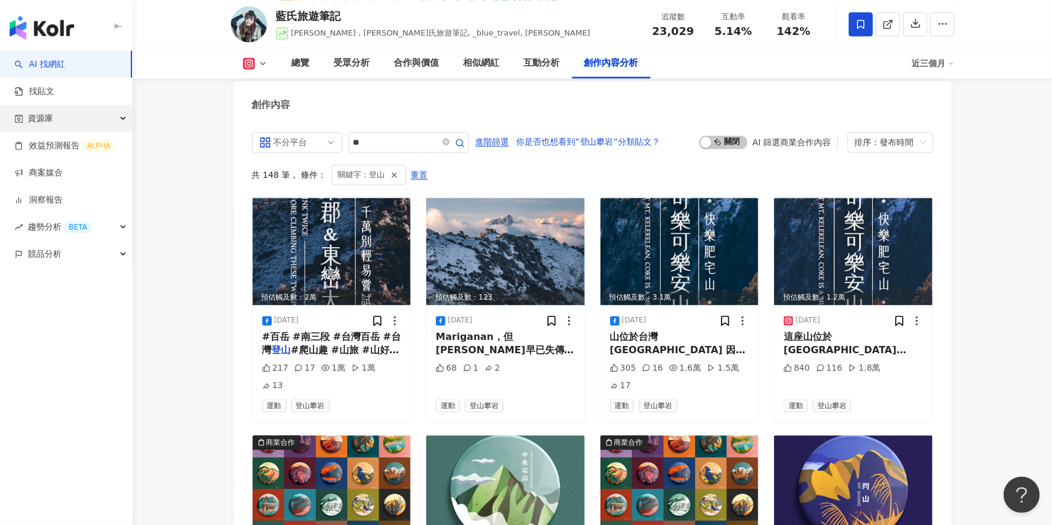
click at [123, 119] on icon "button" at bounding box center [124, 119] width 6 height 0
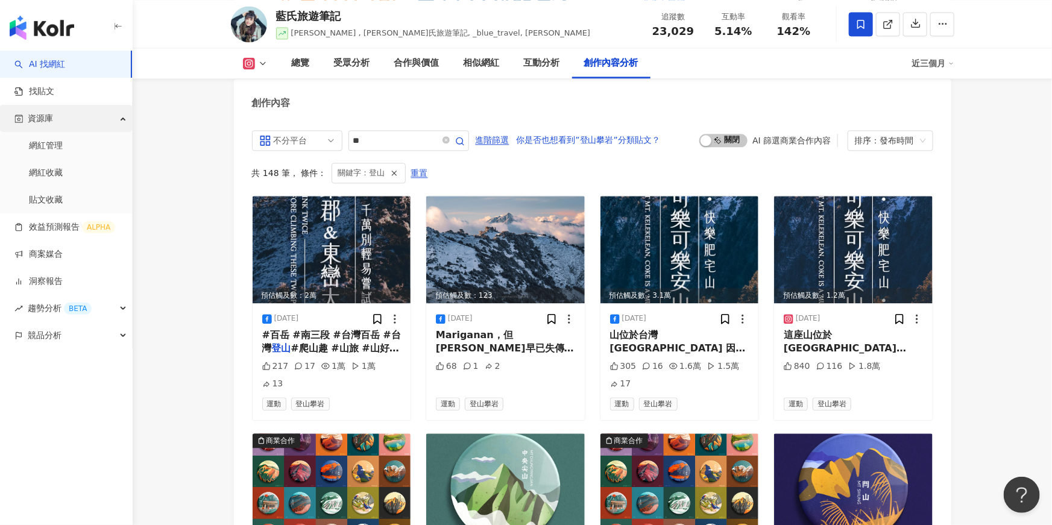
click at [121, 120] on div "資源庫" at bounding box center [66, 118] width 132 height 27
click at [63, 171] on link "網紅收藏" at bounding box center [46, 173] width 34 height 12
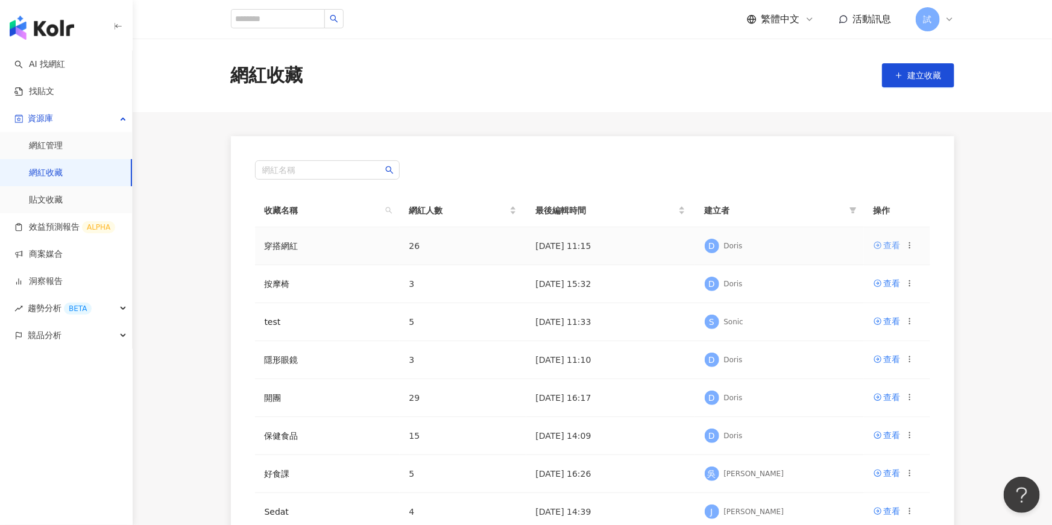
click at [877, 246] on icon at bounding box center [878, 245] width 8 height 8
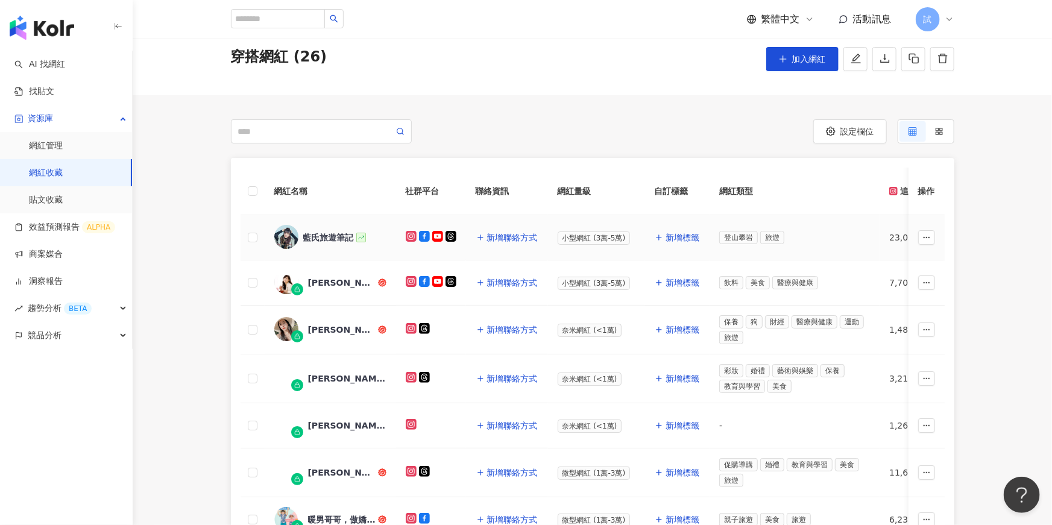
scroll to position [143, 0]
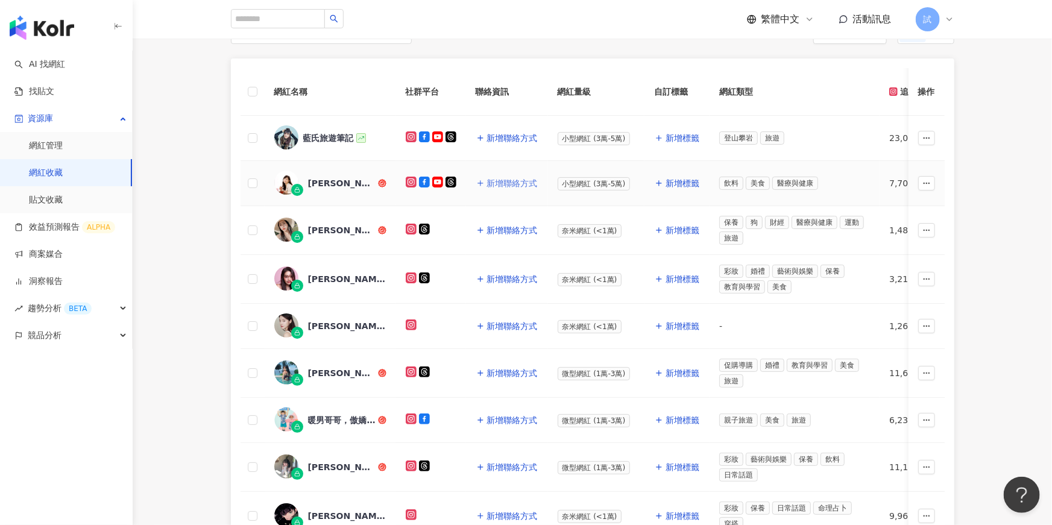
click at [524, 187] on span "新增聯絡方式" at bounding box center [512, 184] width 51 height 10
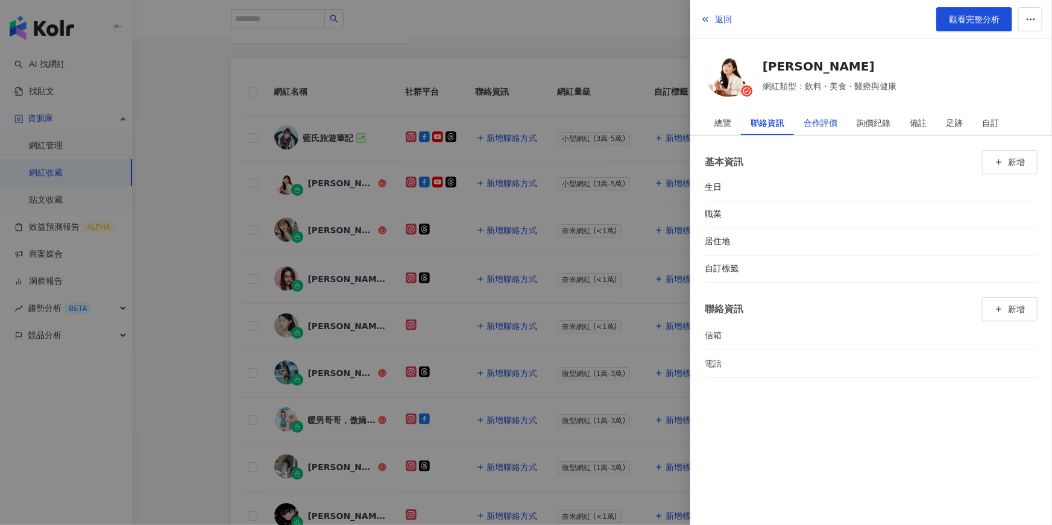
click at [826, 127] on div "合作評價" at bounding box center [821, 123] width 34 height 24
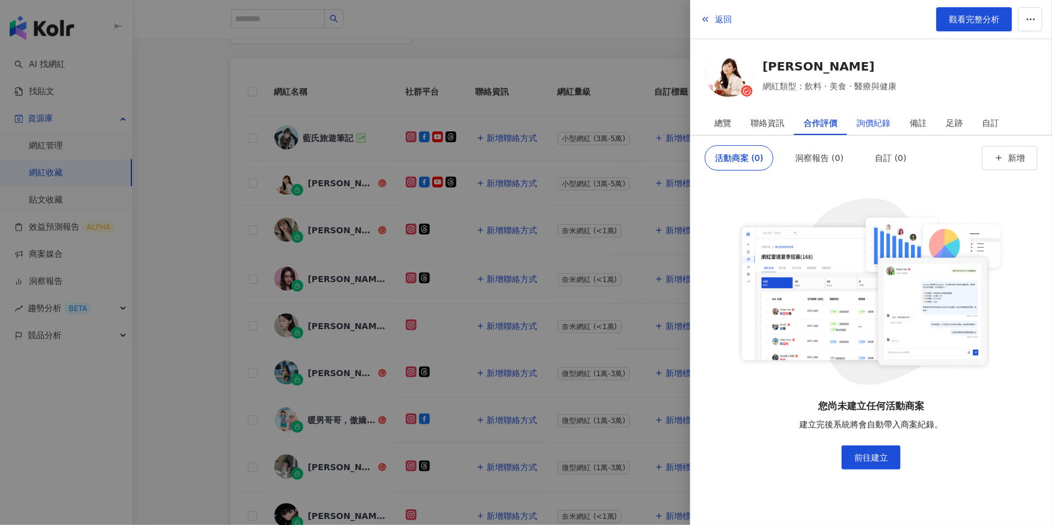
click at [883, 127] on div "詢價紀錄" at bounding box center [874, 123] width 34 height 24
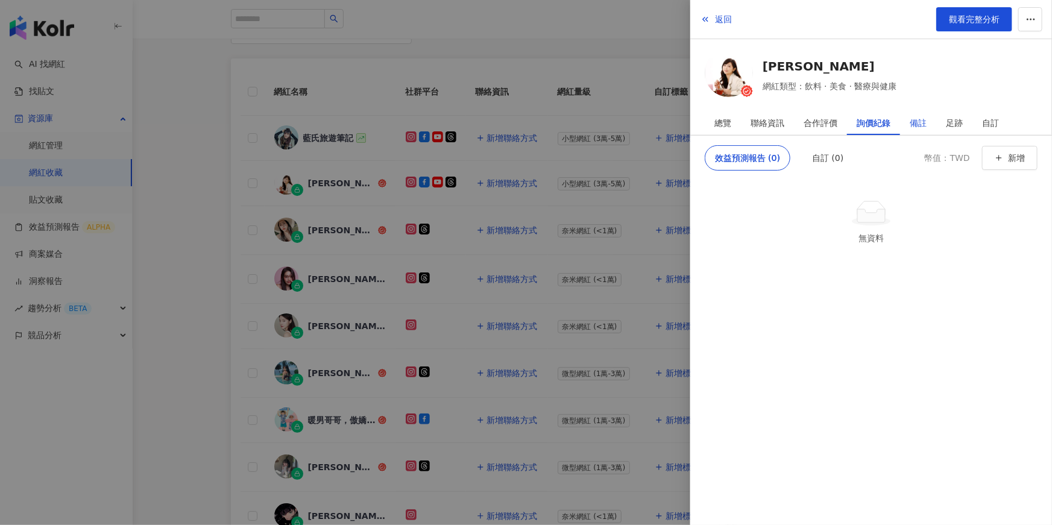
click at [923, 134] on div "備註" at bounding box center [918, 123] width 17 height 24
click at [732, 126] on div "總覽" at bounding box center [723, 123] width 17 height 24
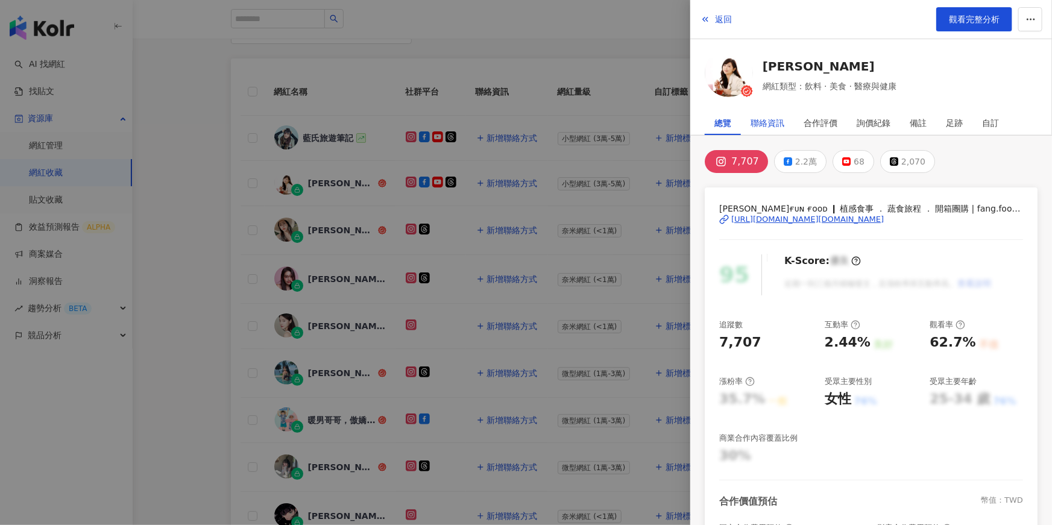
click at [774, 123] on div "聯絡資訊" at bounding box center [768, 123] width 34 height 24
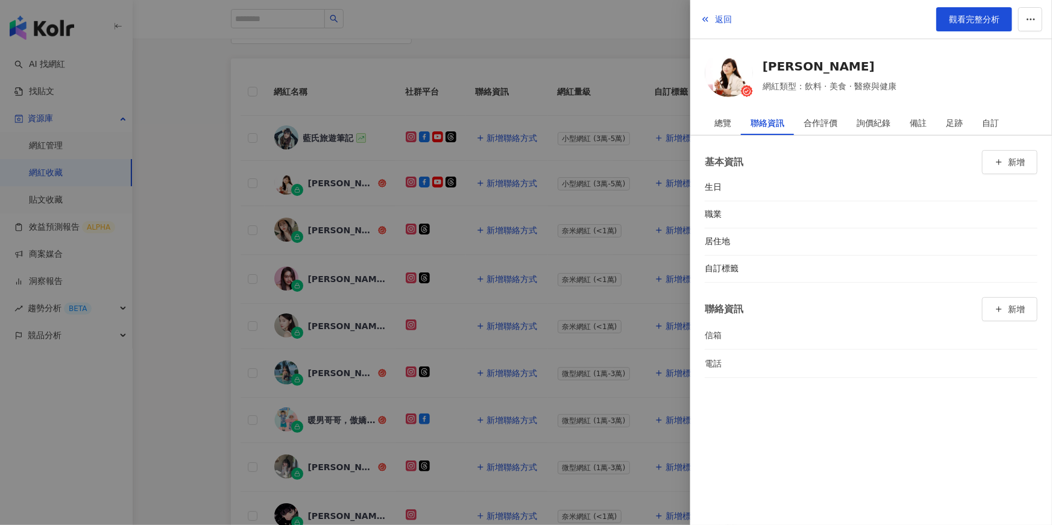
click at [205, 204] on div at bounding box center [526, 262] width 1052 height 525
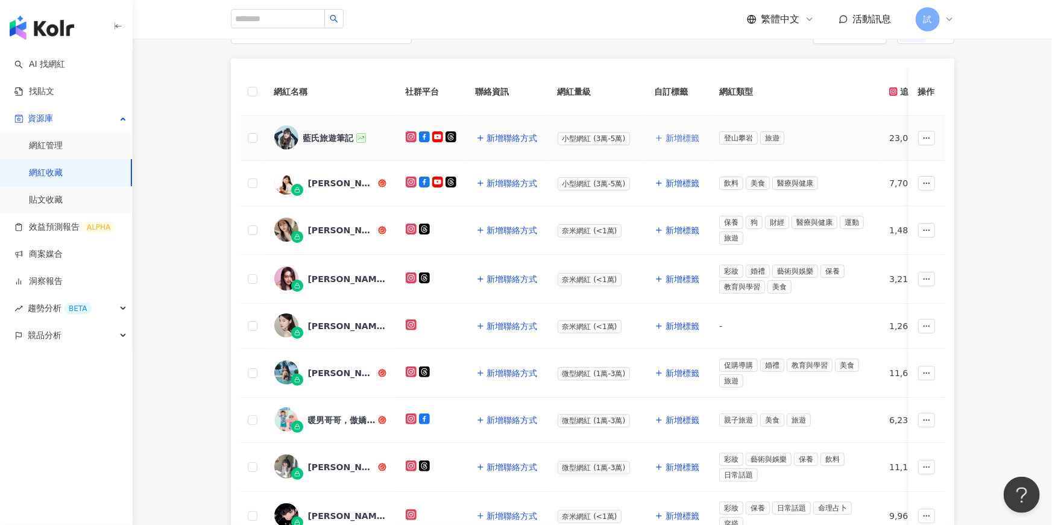
click at [673, 140] on span "新增標籤" at bounding box center [683, 138] width 34 height 10
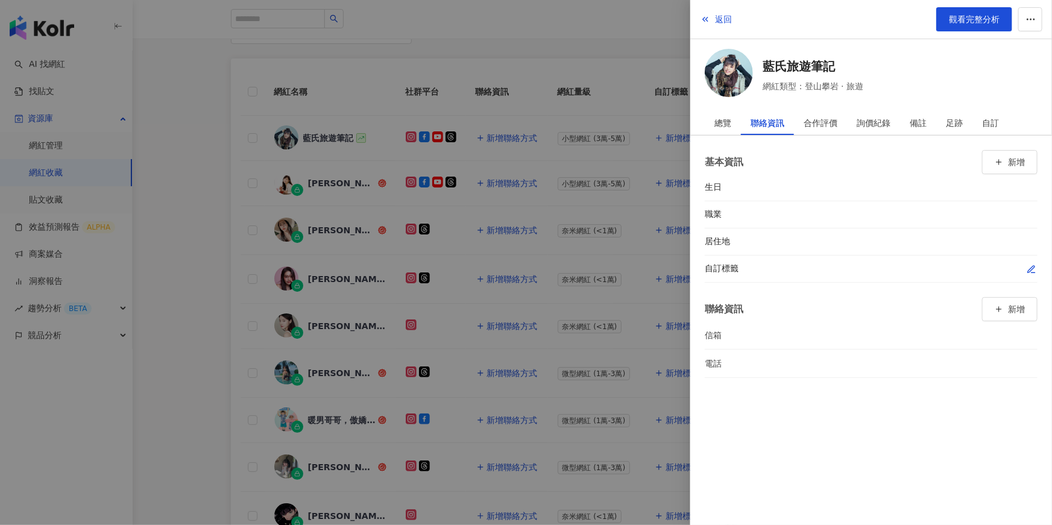
click at [1033, 270] on icon "button" at bounding box center [1032, 270] width 10 height 10
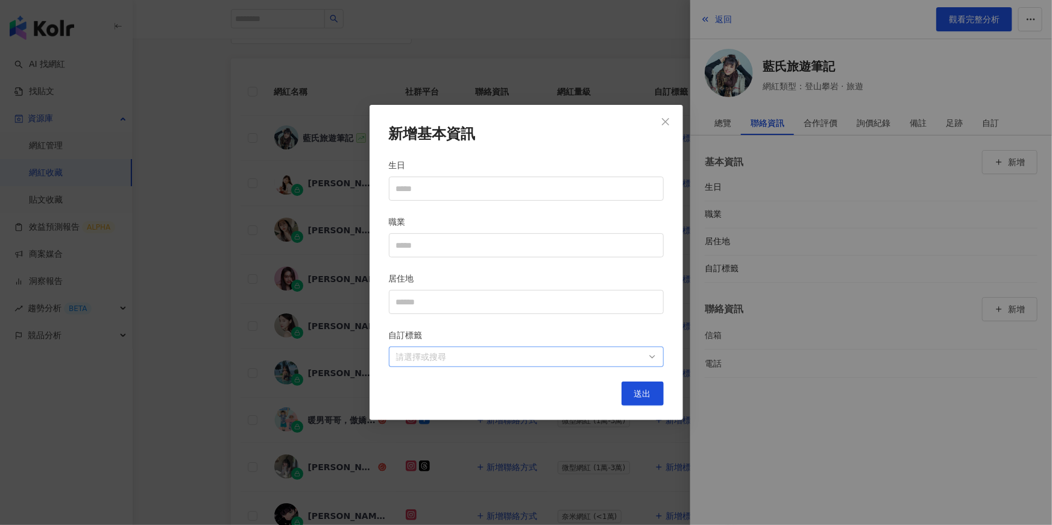
click at [653, 357] on div "請選擇或搜尋" at bounding box center [526, 357] width 275 height 21
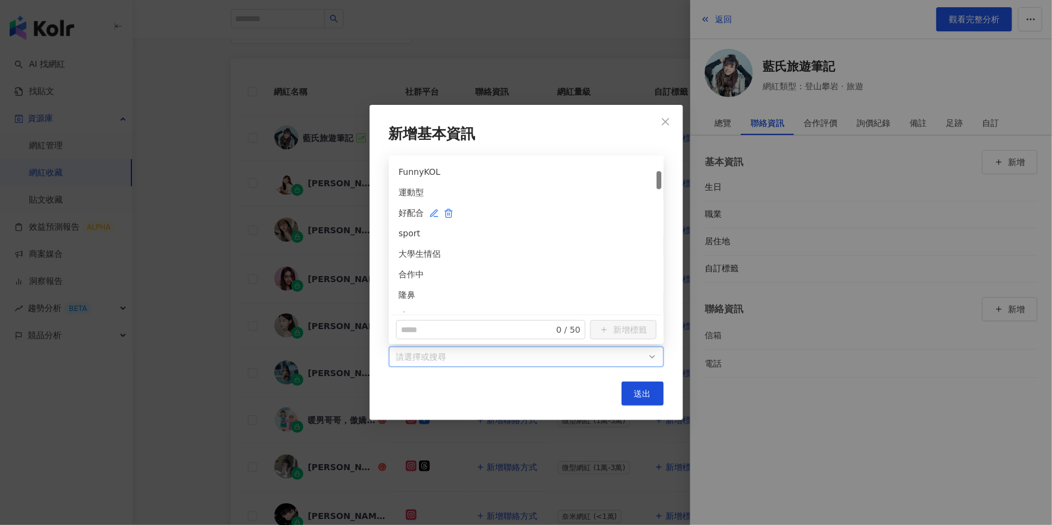
scroll to position [157, 0]
click at [230, 271] on div "新增基本資訊 生日 職業 居住地 自訂標籤 請選擇或搜尋 送出" at bounding box center [526, 262] width 1052 height 525
click at [402, 52] on div at bounding box center [526, 262] width 1052 height 525
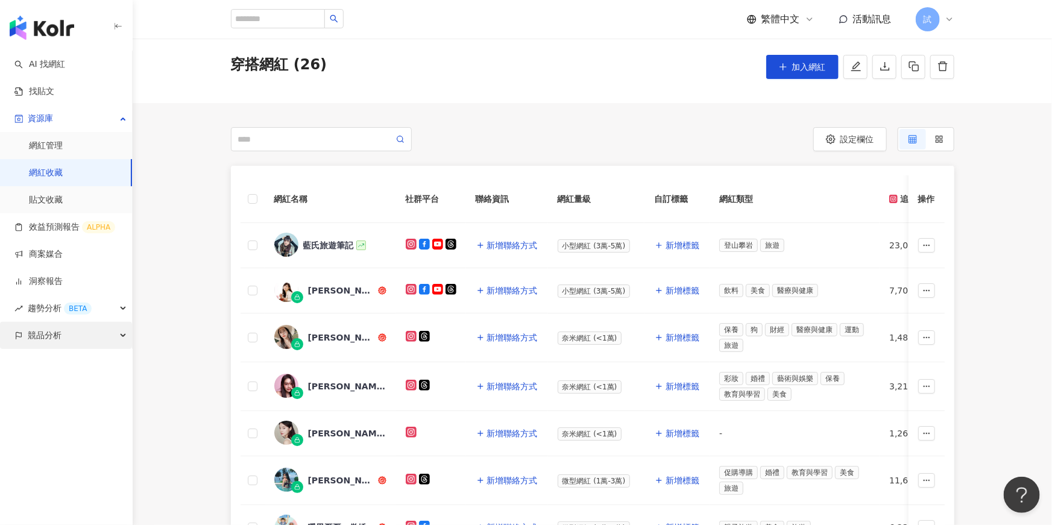
click at [99, 337] on div "競品分析" at bounding box center [66, 335] width 132 height 27
click at [76, 393] on link "關鍵字提及分析" at bounding box center [58, 390] width 59 height 12
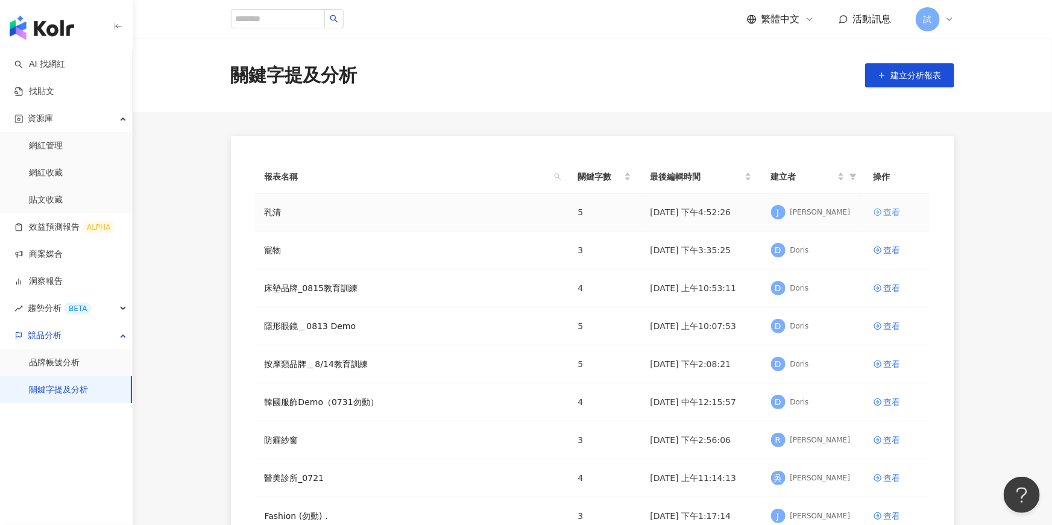
click at [896, 216] on div "查看" at bounding box center [892, 212] width 17 height 13
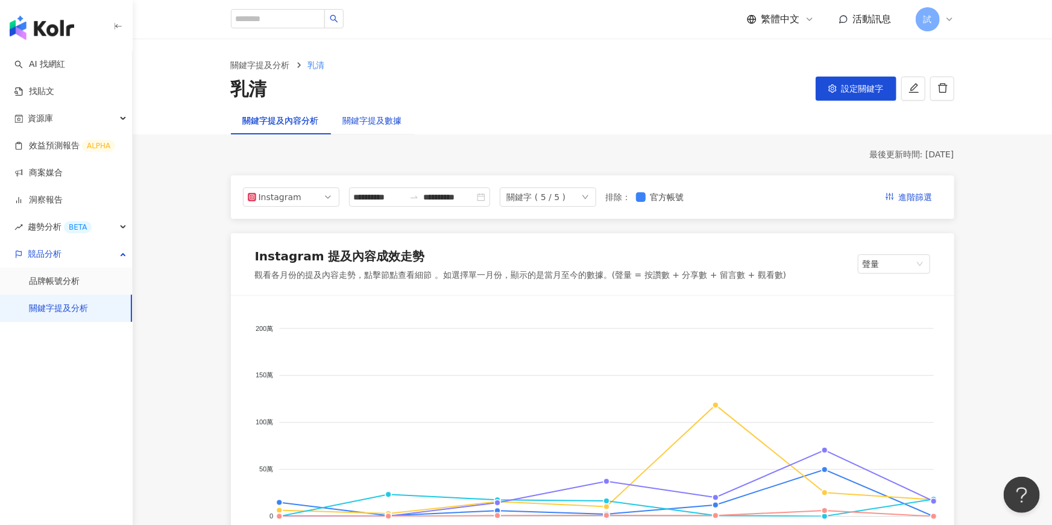
click at [400, 122] on div "關鍵字提及數據" at bounding box center [372, 120] width 59 height 13
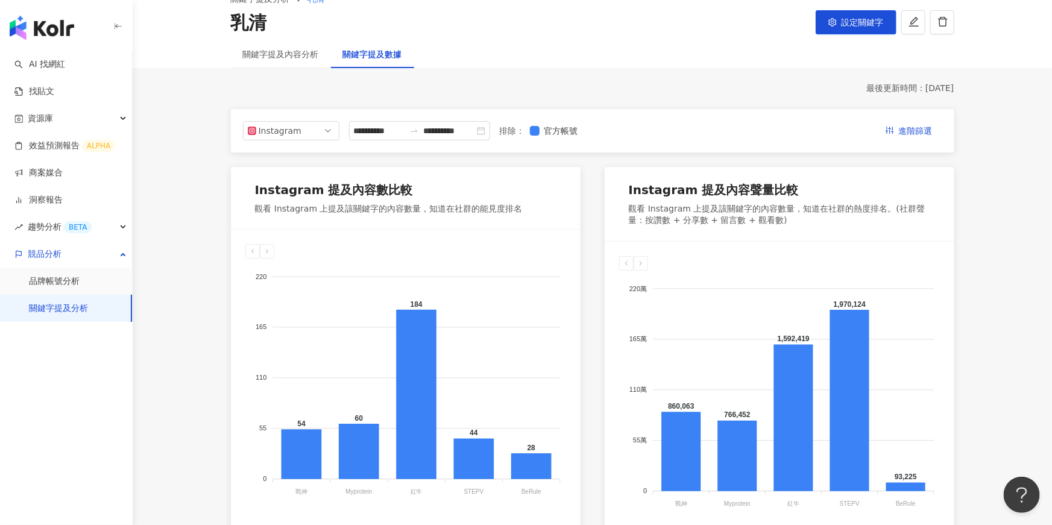
scroll to position [66, 0]
click at [836, 25] on icon "setting" at bounding box center [833, 22] width 8 height 8
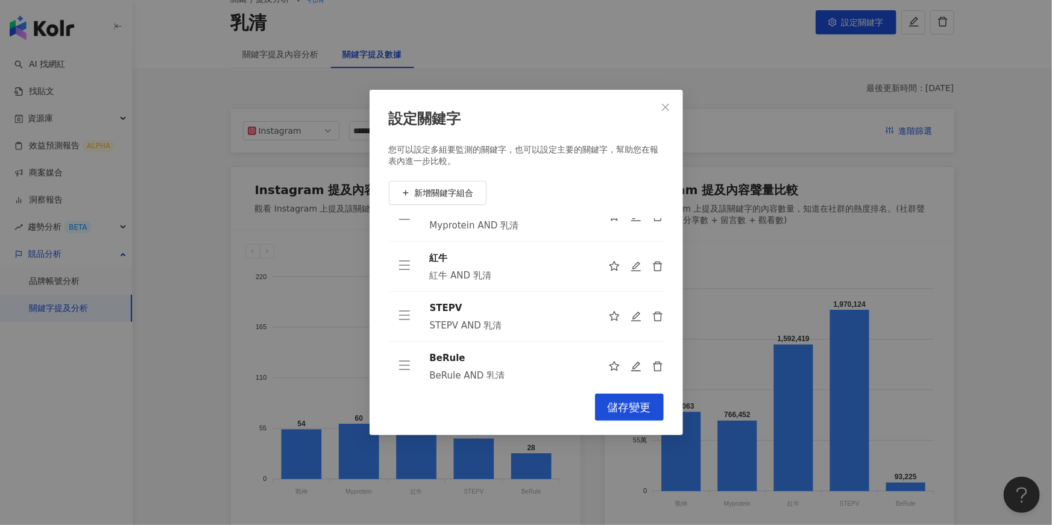
scroll to position [0, 0]
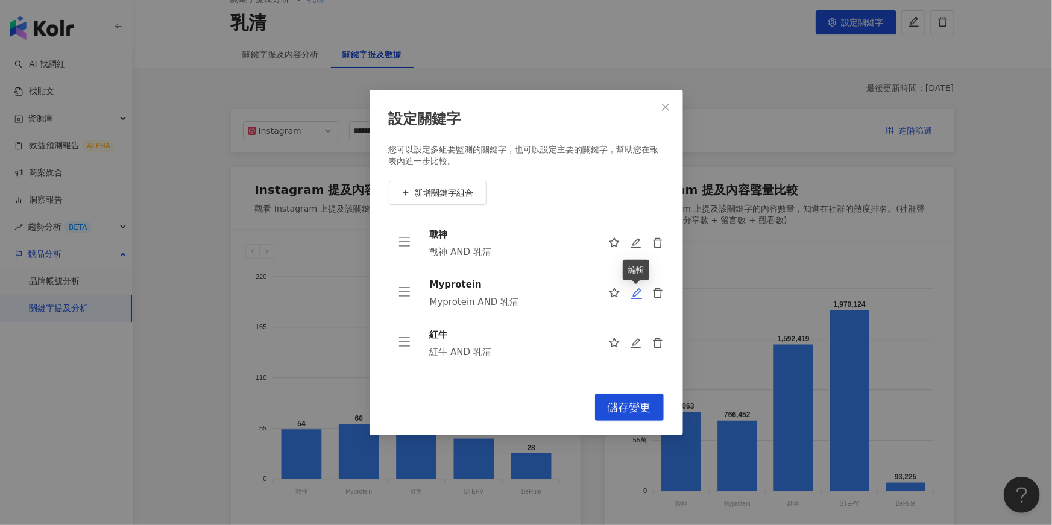
click at [636, 294] on icon "edit" at bounding box center [636, 293] width 11 height 11
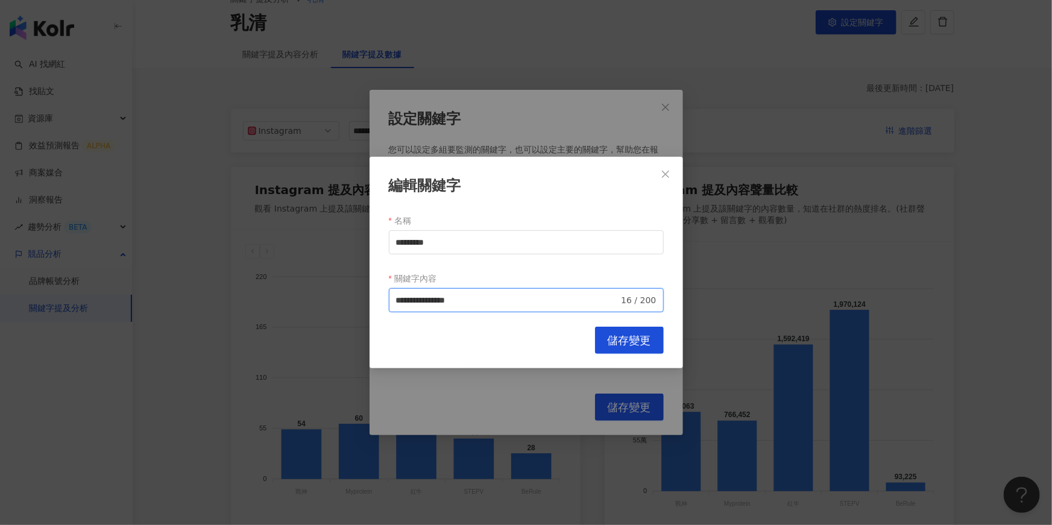
click at [506, 298] on input "**********" at bounding box center [507, 300] width 223 height 13
type input "**********"
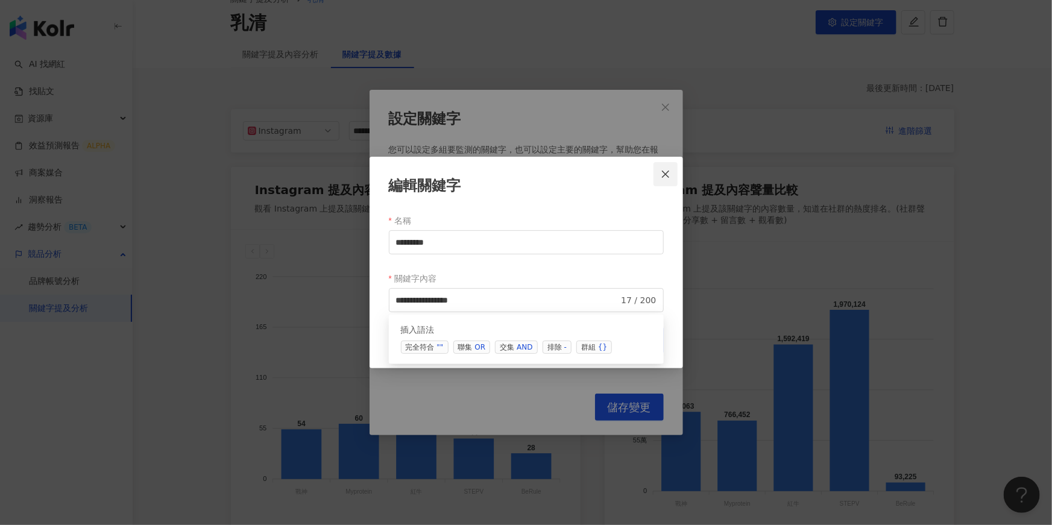
click at [671, 171] on span "Close" at bounding box center [666, 174] width 24 height 10
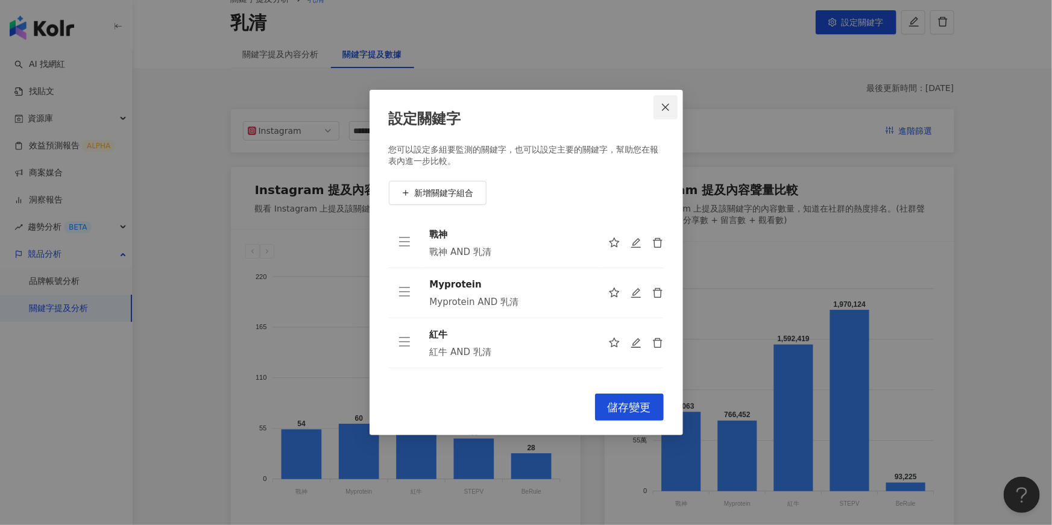
click at [666, 112] on button "Close" at bounding box center [666, 107] width 24 height 24
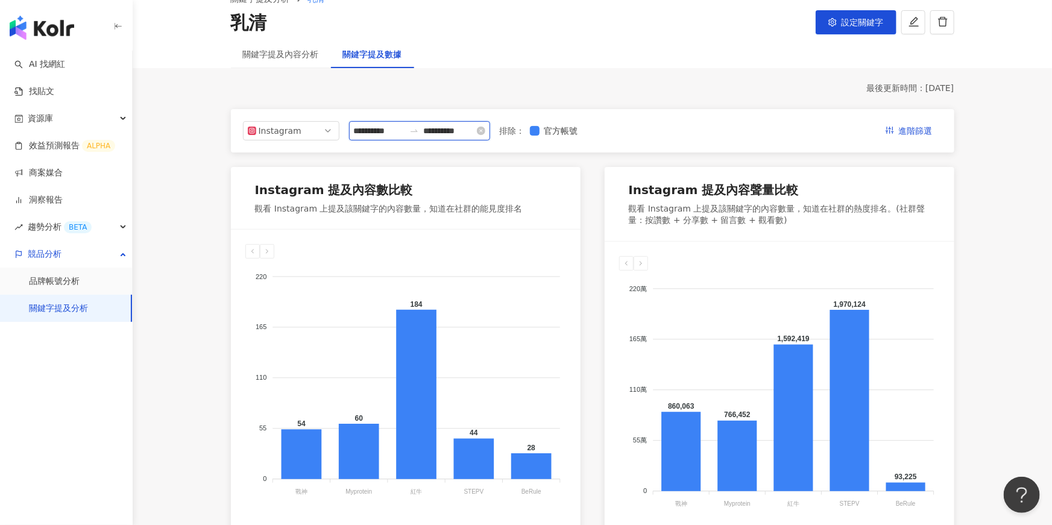
click at [391, 128] on input "**********" at bounding box center [379, 130] width 51 height 13
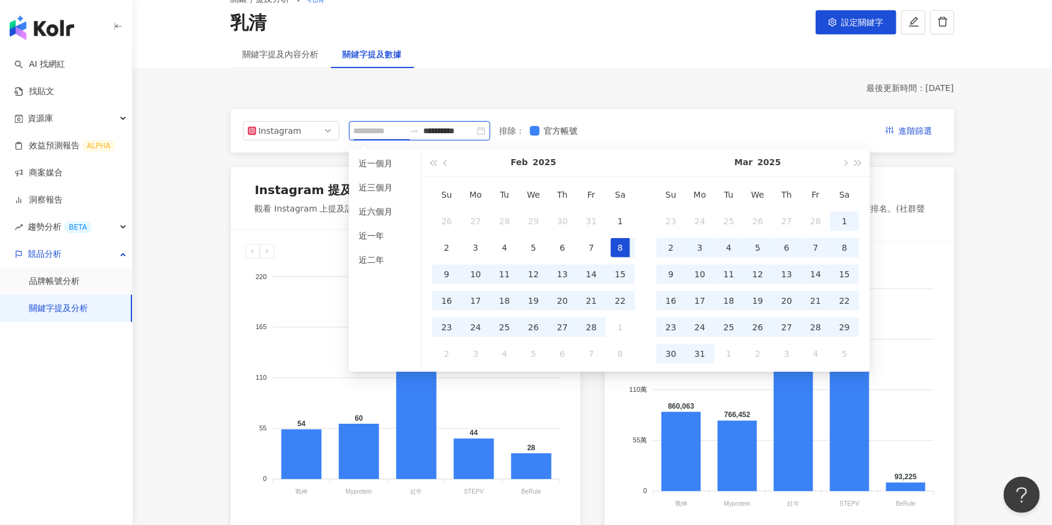
type input "**********"
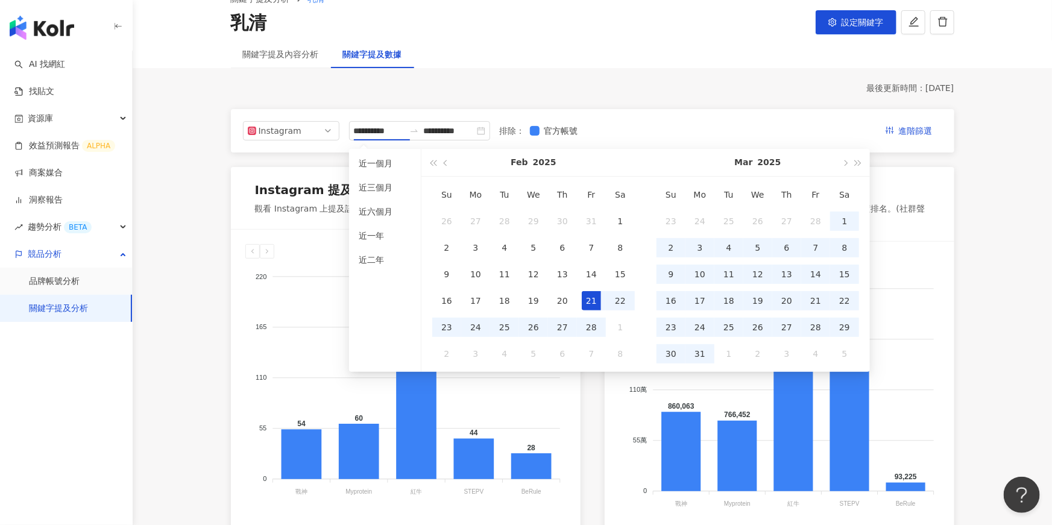
click at [642, 84] on div "最後更新時間 ： 2025/8/20" at bounding box center [593, 89] width 724 height 12
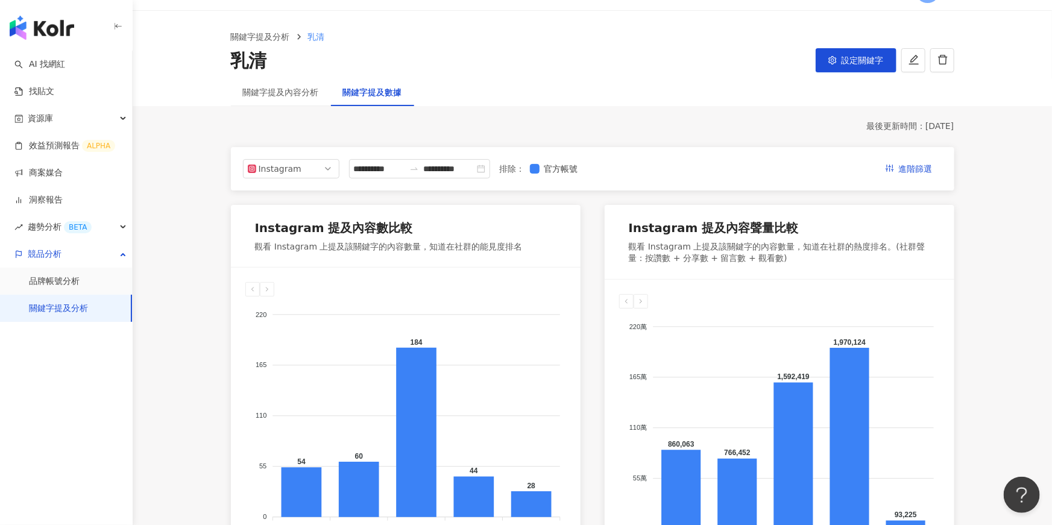
scroll to position [20, 0]
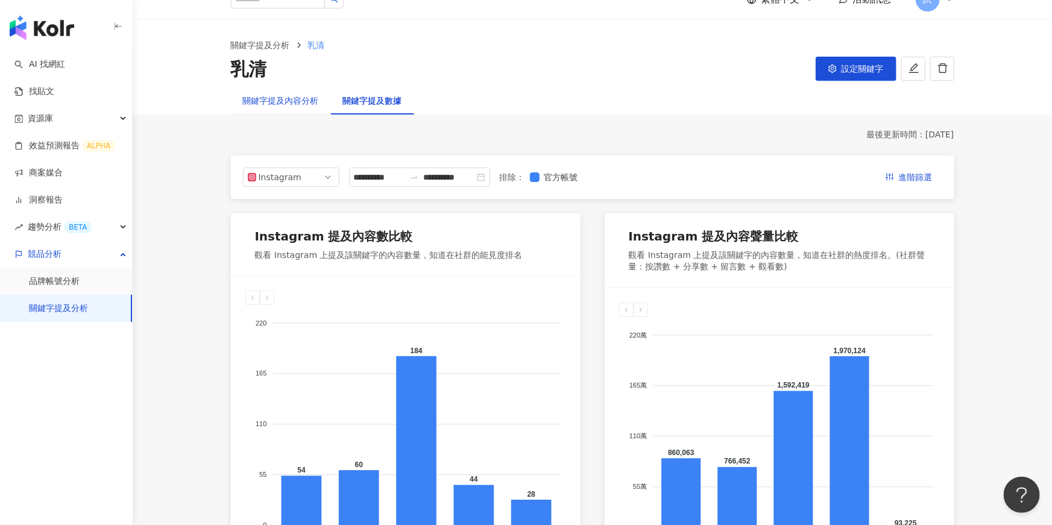
click at [297, 101] on div "關鍵字提及內容分析" at bounding box center [281, 100] width 76 height 13
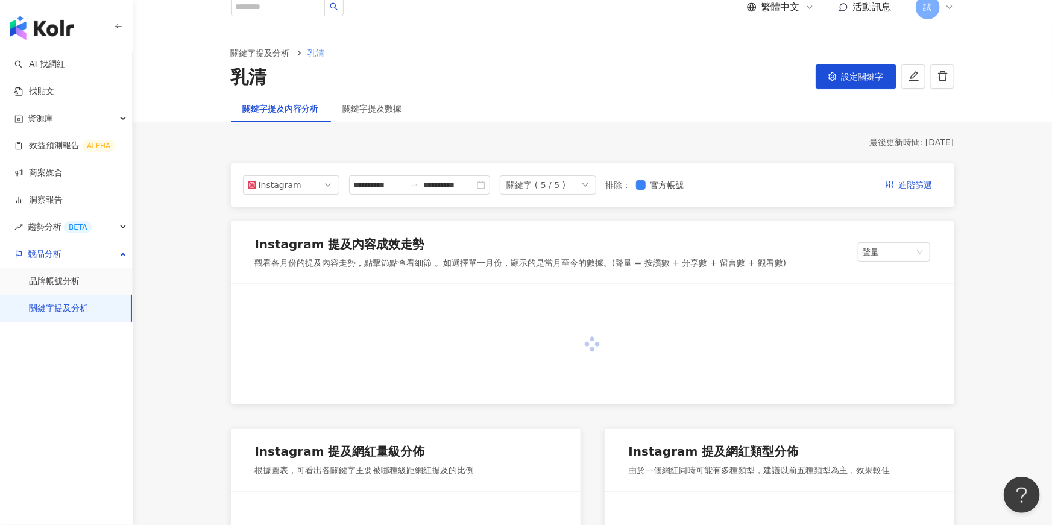
scroll to position [13, 0]
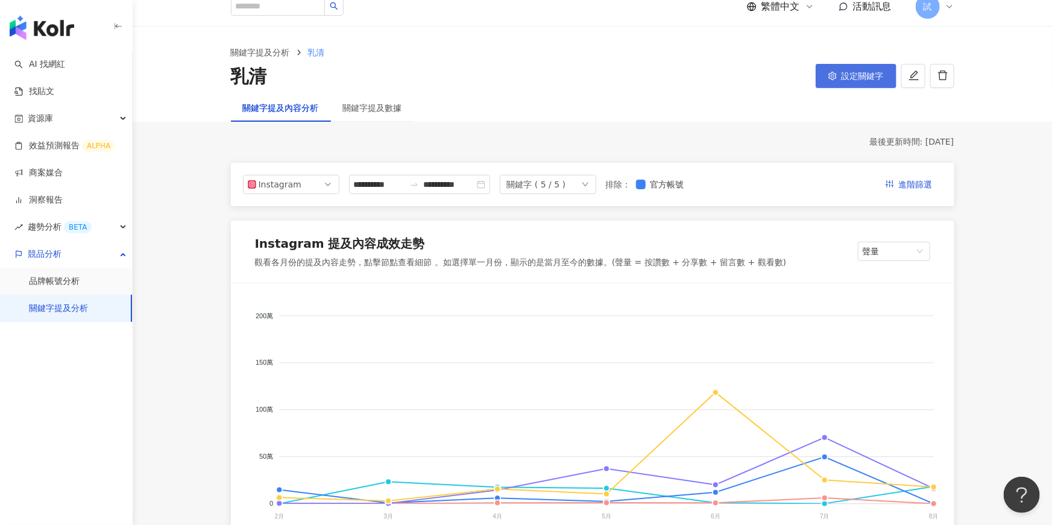
click at [853, 74] on span "設定關鍵字" at bounding box center [863, 76] width 42 height 10
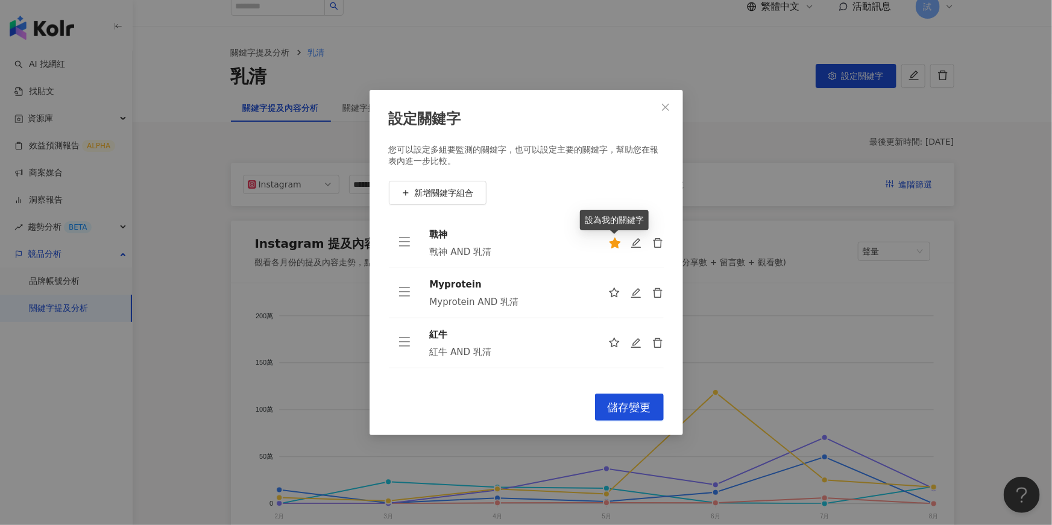
click at [615, 247] on icon "star" at bounding box center [615, 244] width 12 height 12
click at [647, 414] on button "儲存變更" at bounding box center [629, 407] width 69 height 27
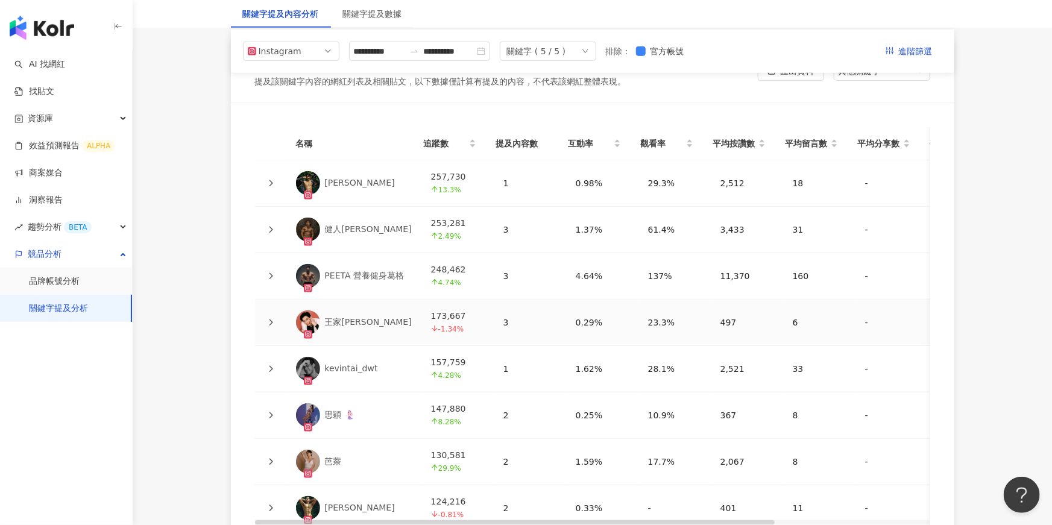
scroll to position [2691, 0]
click at [271, 230] on icon at bounding box center [270, 230] width 7 height 7
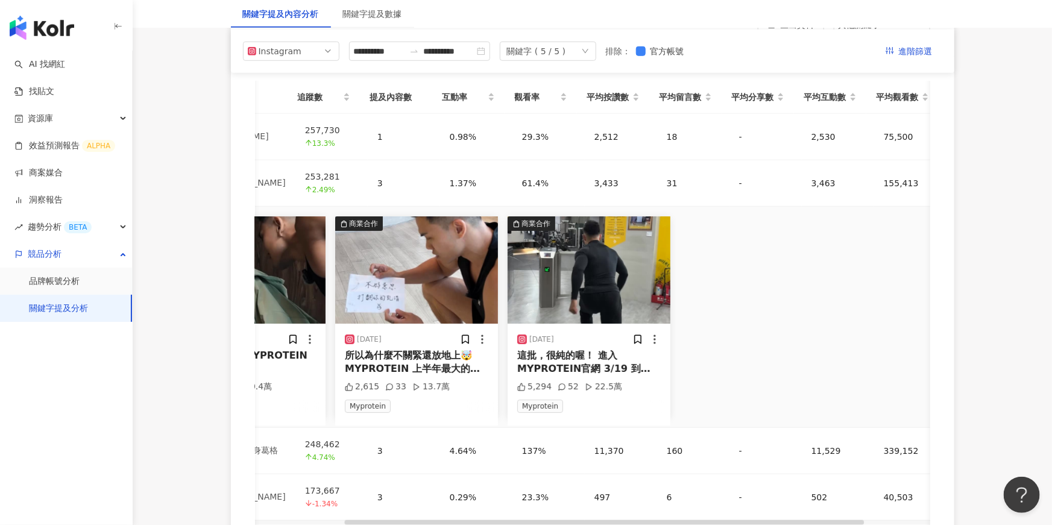
scroll to position [0, 115]
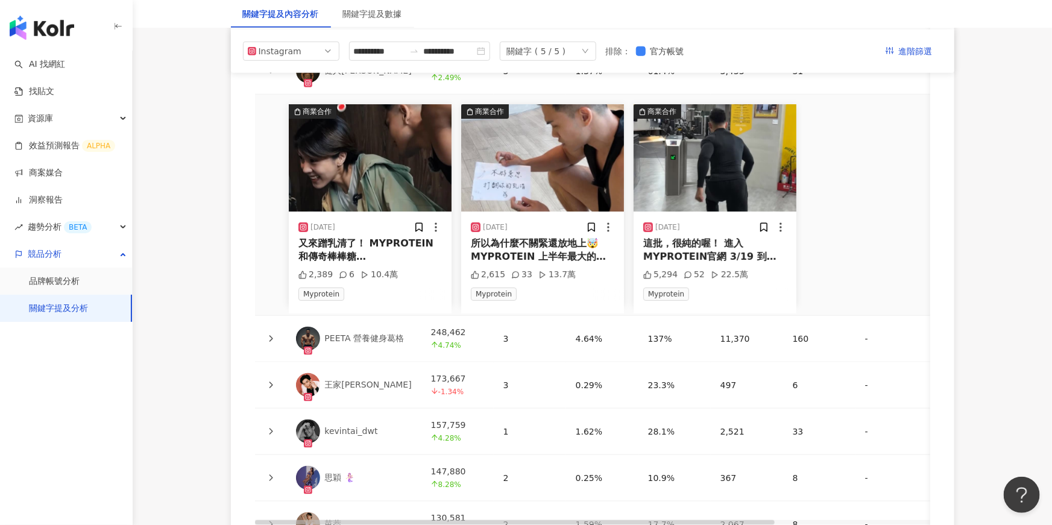
click at [273, 382] on icon at bounding box center [271, 385] width 4 height 7
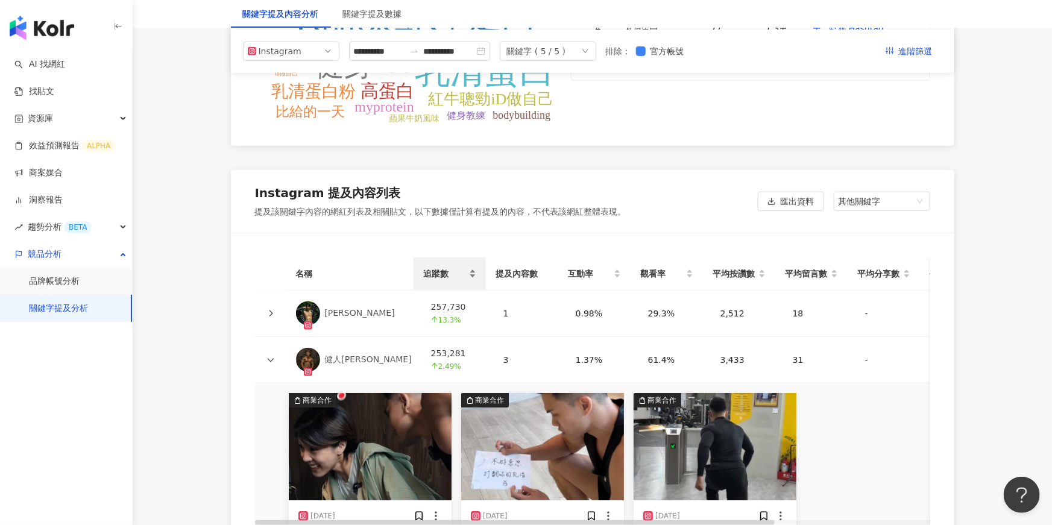
click at [473, 271] on div "追蹤數" at bounding box center [449, 273] width 53 height 13
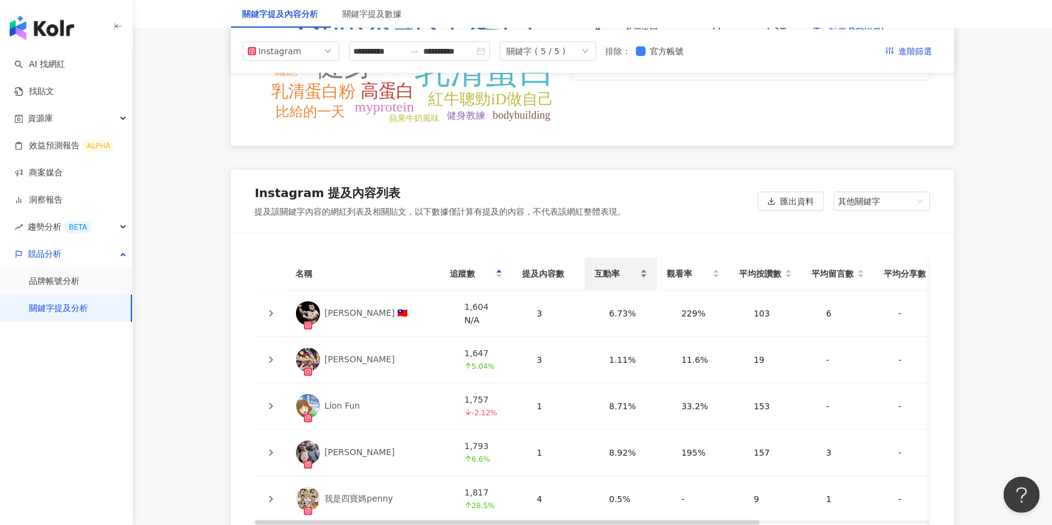
click at [642, 273] on div "互動率" at bounding box center [621, 273] width 53 height 13
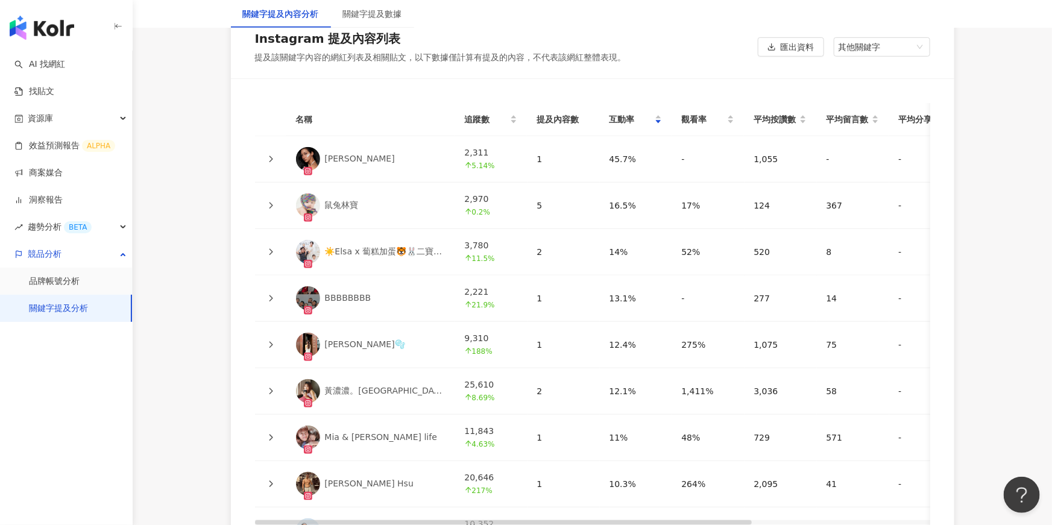
click at [270, 299] on icon at bounding box center [271, 298] width 4 height 7
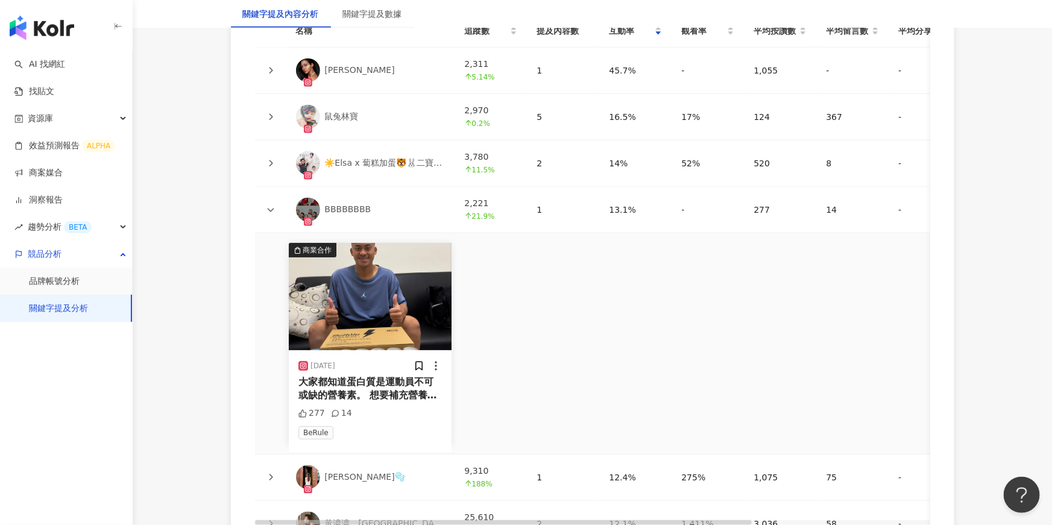
click at [397, 382] on div "大家都知道蛋白質是運動員不可或缺的營養素。 想要補充營養和維持健康，我要推薦我的好朋友@berulemyrule，每份含有20克蛋白質！喝了之後會有飽足感，讓…" at bounding box center [371, 389] width 144 height 27
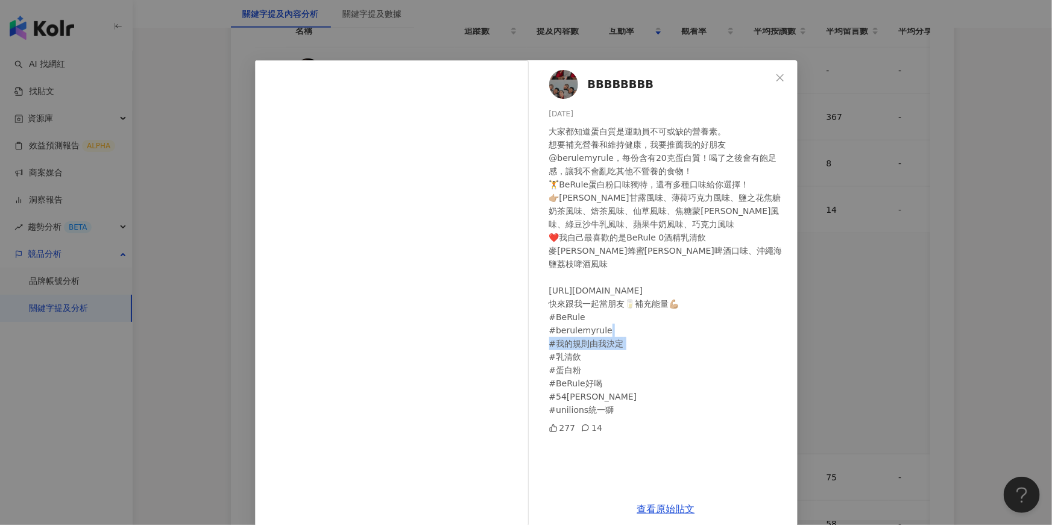
drag, startPoint x: 556, startPoint y: 399, endPoint x: 622, endPoint y: 400, distance: 65.7
click at [622, 400] on div "大家都知道蛋白質是運動員不可或缺的營養素。 想要補充營養和維持健康，我要推薦我的好朋友@berulemyrule，每份含有20克蛋白質！喝了之後會有飽足感，讓…" at bounding box center [668, 271] width 239 height 292
click at [602, 383] on div "大家都知道蛋白質是運動員不可或缺的營養素。 想要補充營養和維持健康，我要推薦我的好朋友@berulemyrule，每份含有20克蛋白質！喝了之後會有飽足感，讓…" at bounding box center [668, 271] width 239 height 292
click at [784, 85] on button "Close" at bounding box center [780, 78] width 24 height 24
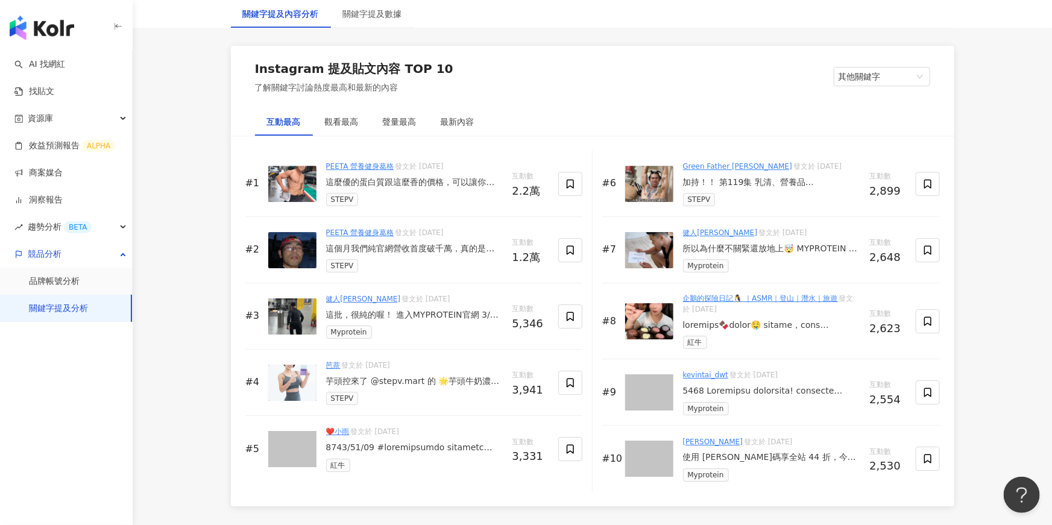
scroll to position [1816, 0]
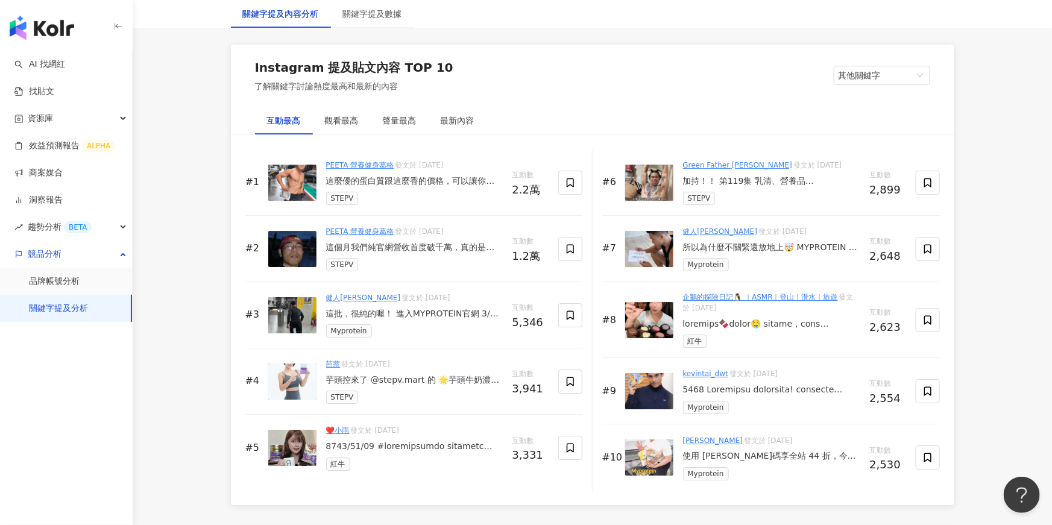
click at [409, 443] on div at bounding box center [414, 447] width 177 height 12
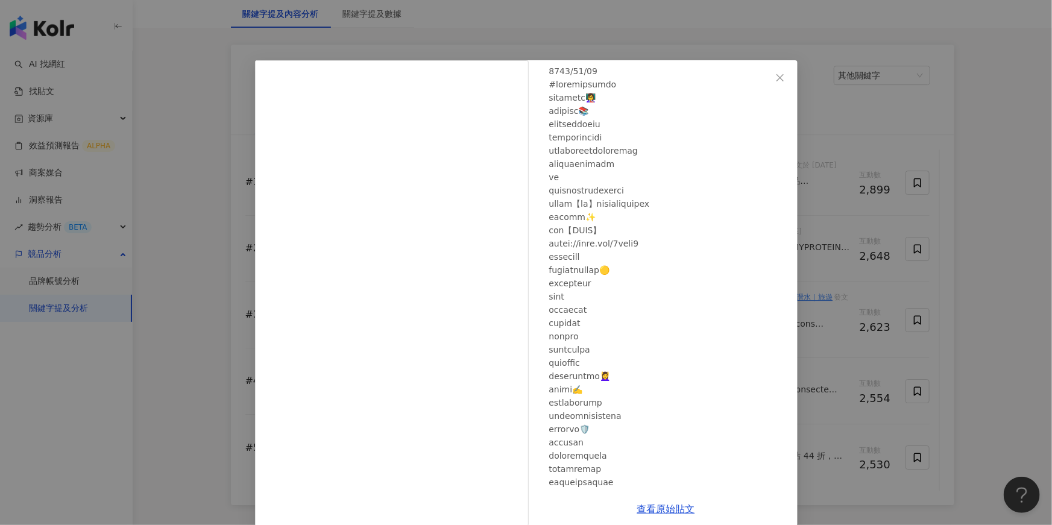
scroll to position [0, 0]
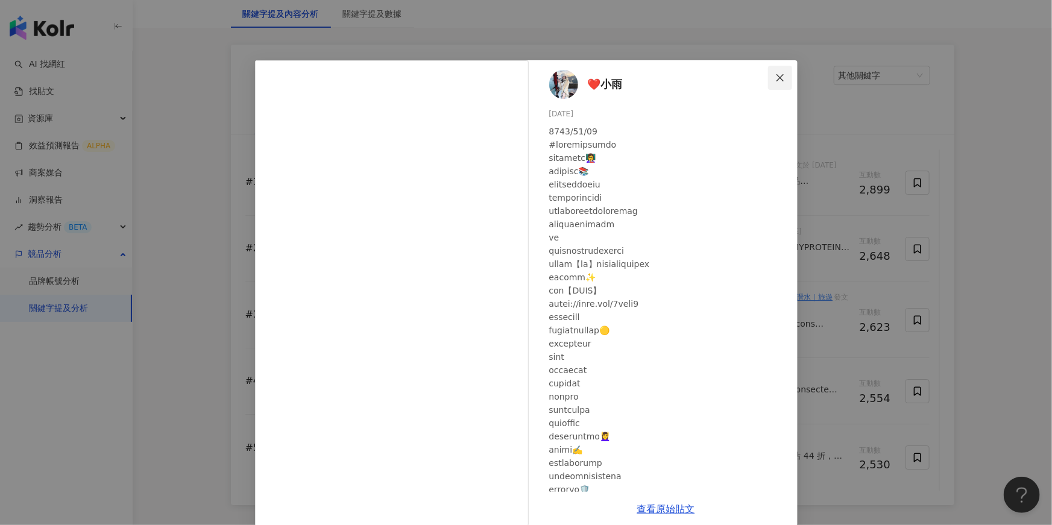
click at [780, 83] on button "Close" at bounding box center [780, 78] width 24 height 24
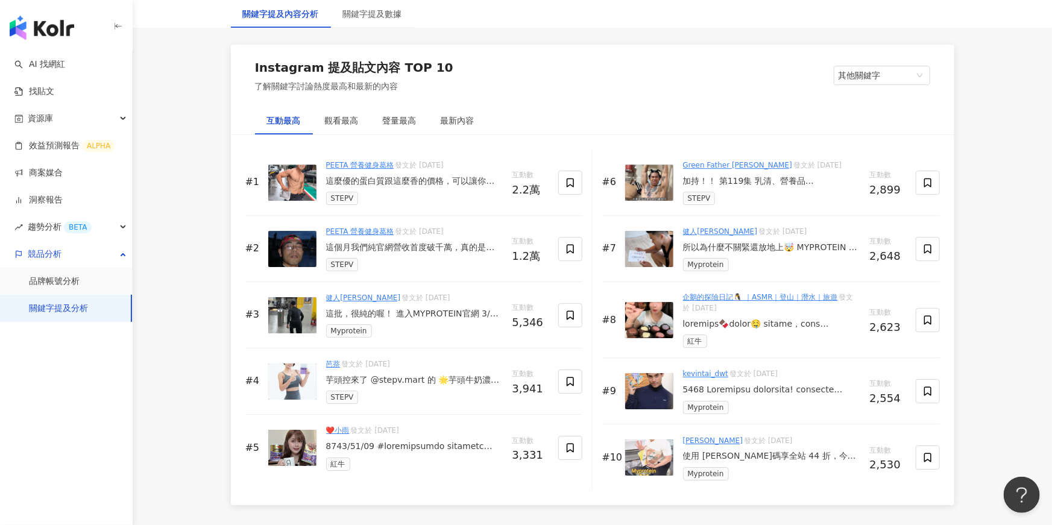
click at [344, 428] on link "❤️小雨" at bounding box center [338, 430] width 24 height 8
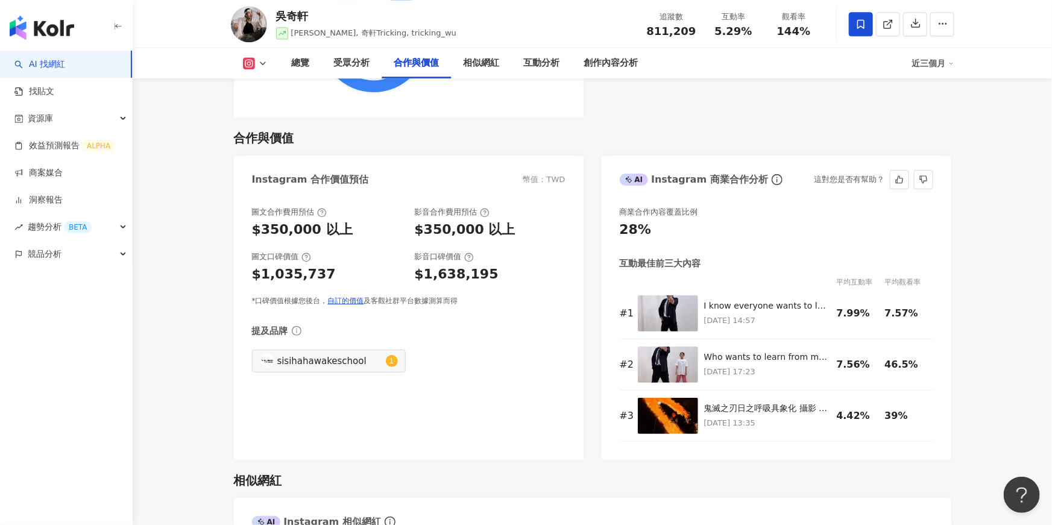
scroll to position [1621, 0]
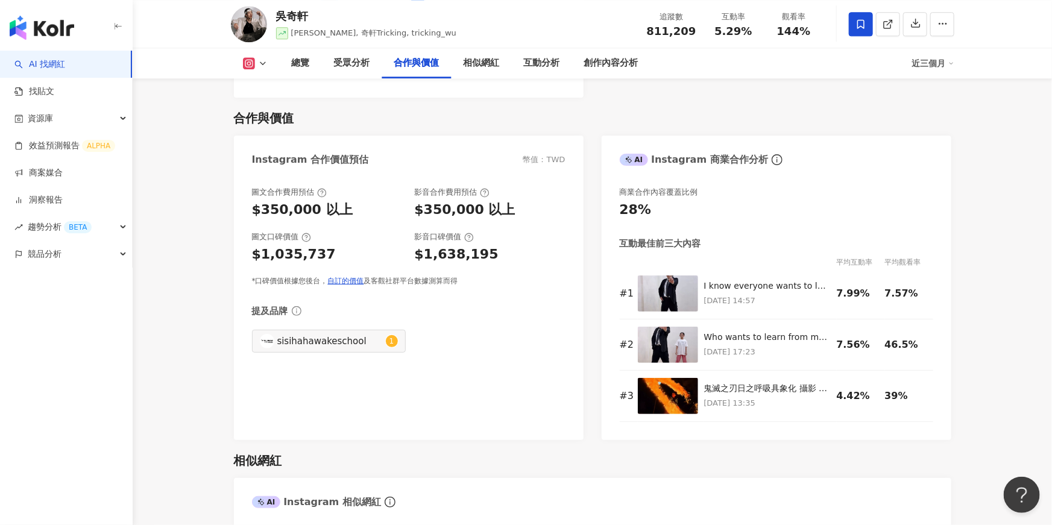
click at [934, 58] on div "近三個月" at bounding box center [933, 63] width 42 height 19
click at [944, 119] on link "近六個月" at bounding box center [939, 113] width 34 height 13
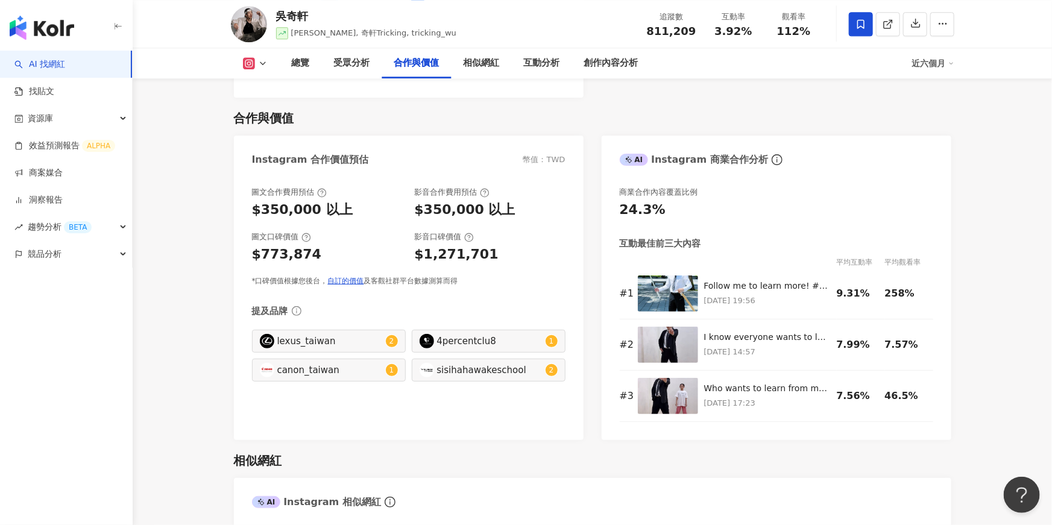
click at [51, 34] on img "button" at bounding box center [42, 28] width 65 height 24
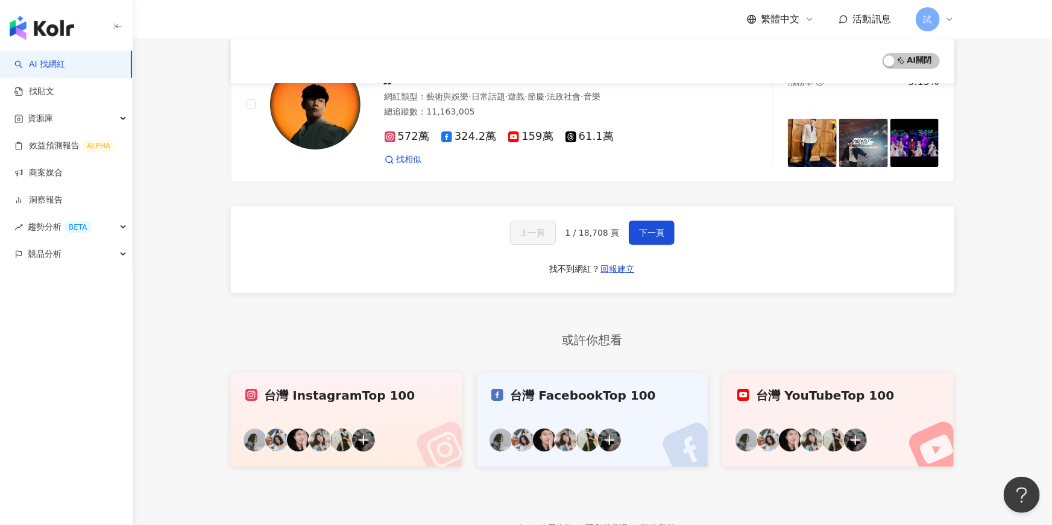
scroll to position [2129, 0]
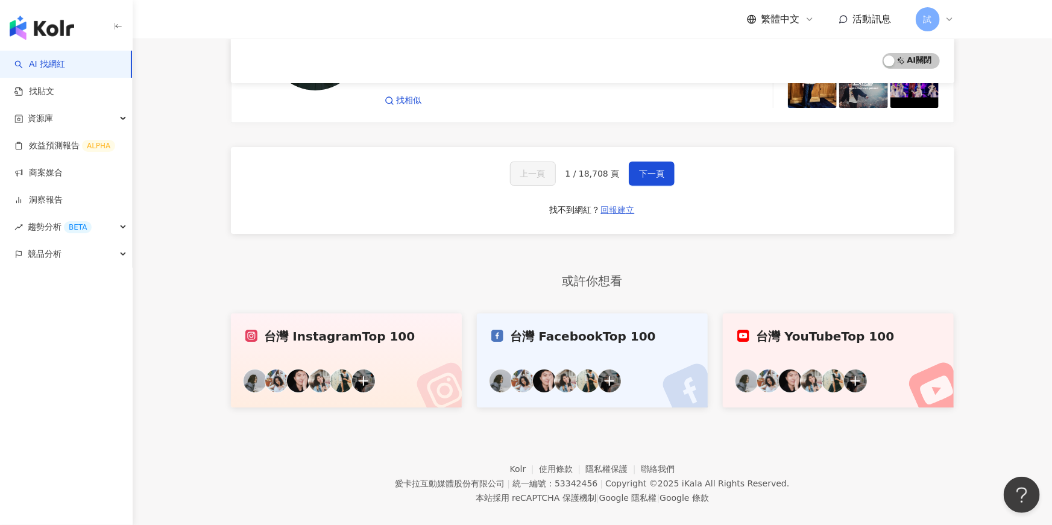
click at [608, 205] on span "回報建立" at bounding box center [618, 210] width 34 height 10
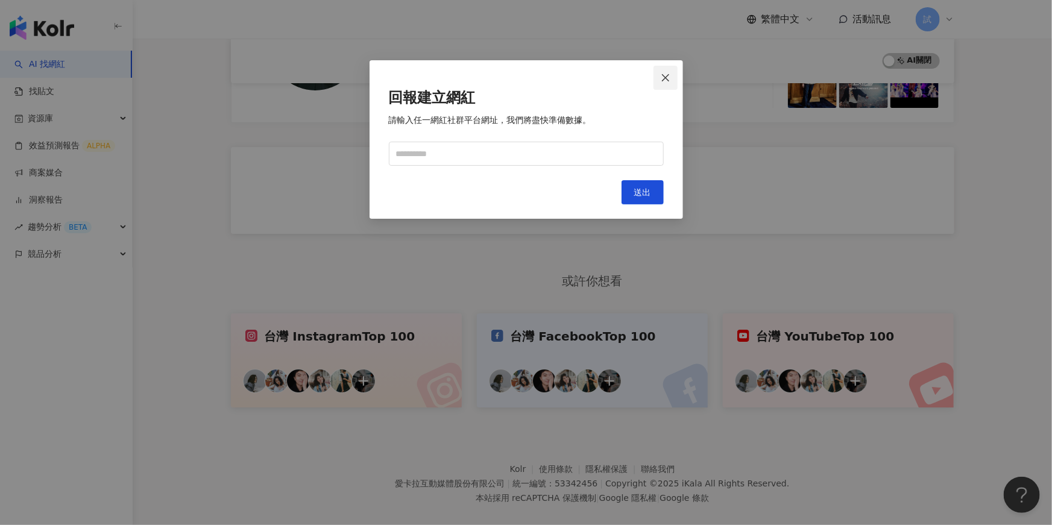
click at [666, 71] on button "Close" at bounding box center [666, 78] width 24 height 24
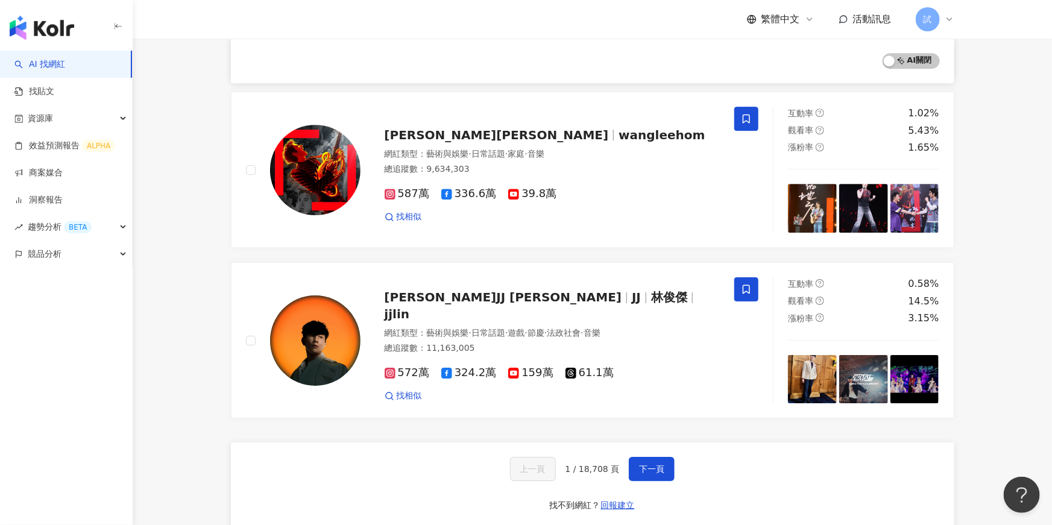
scroll to position [1822, 0]
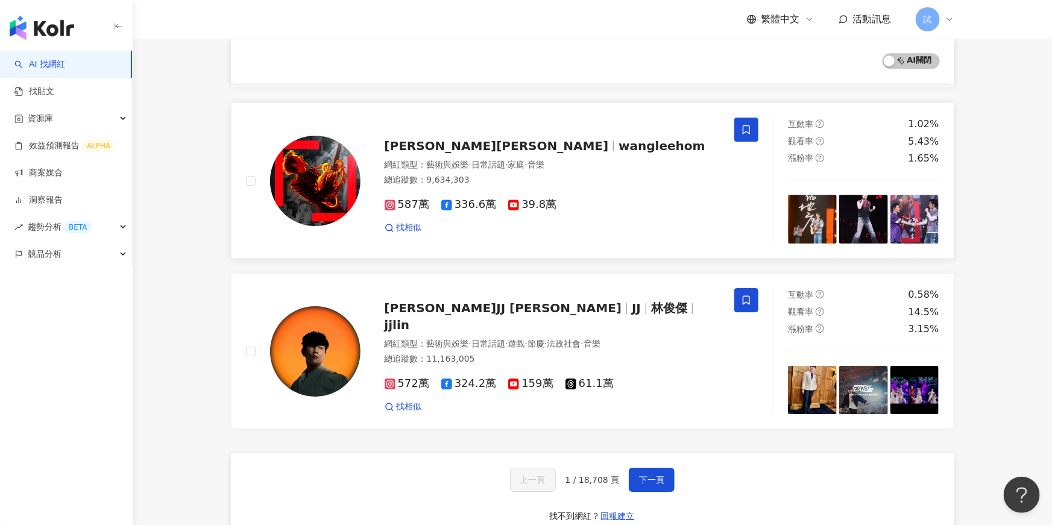
click at [531, 174] on div "總追蹤數 ： 9,634,303" at bounding box center [553, 180] width 336 height 12
click at [632, 303] on span "JJ" at bounding box center [641, 308] width 19 height 14
click at [54, 88] on link "找貼文" at bounding box center [34, 92] width 40 height 12
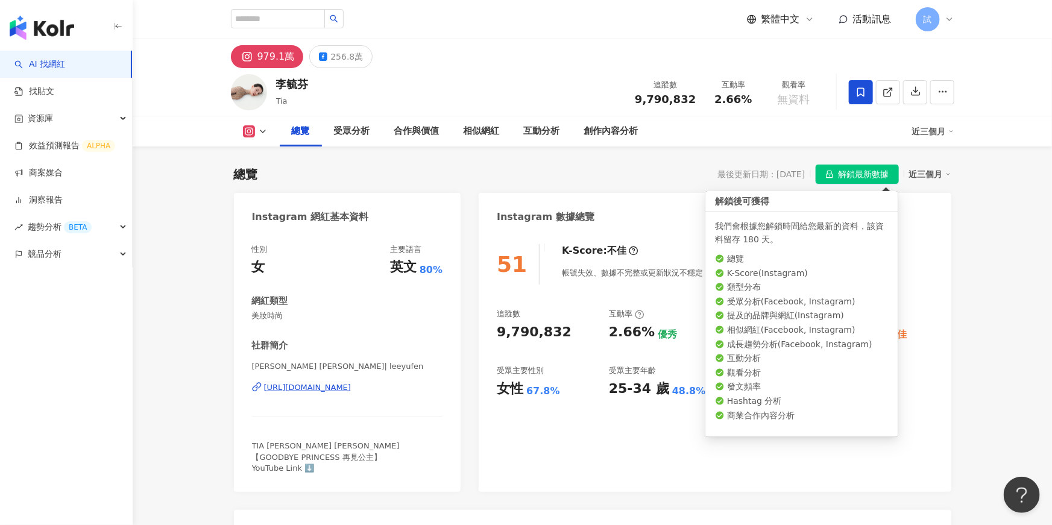
click at [859, 168] on span "解鎖最新數據" at bounding box center [864, 174] width 51 height 19
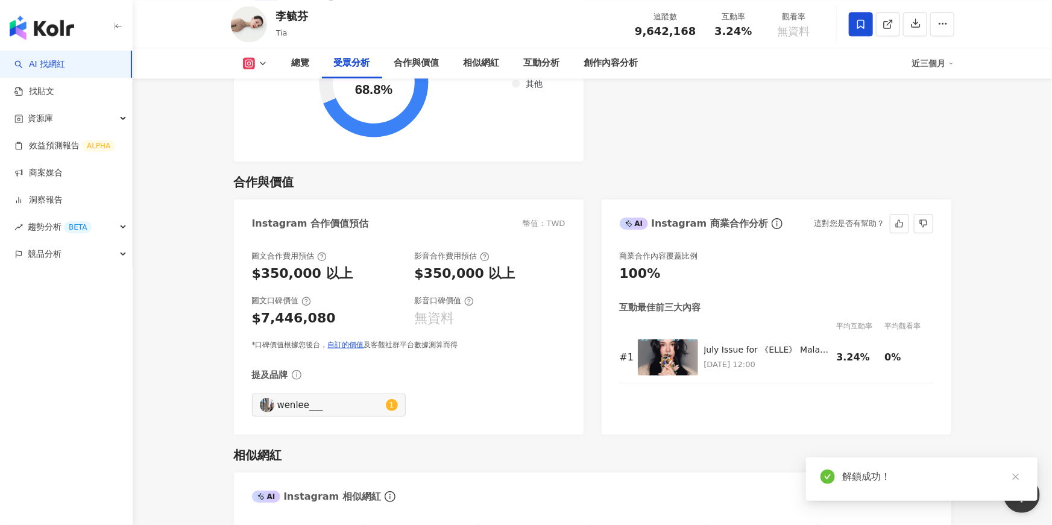
scroll to position [1315, 0]
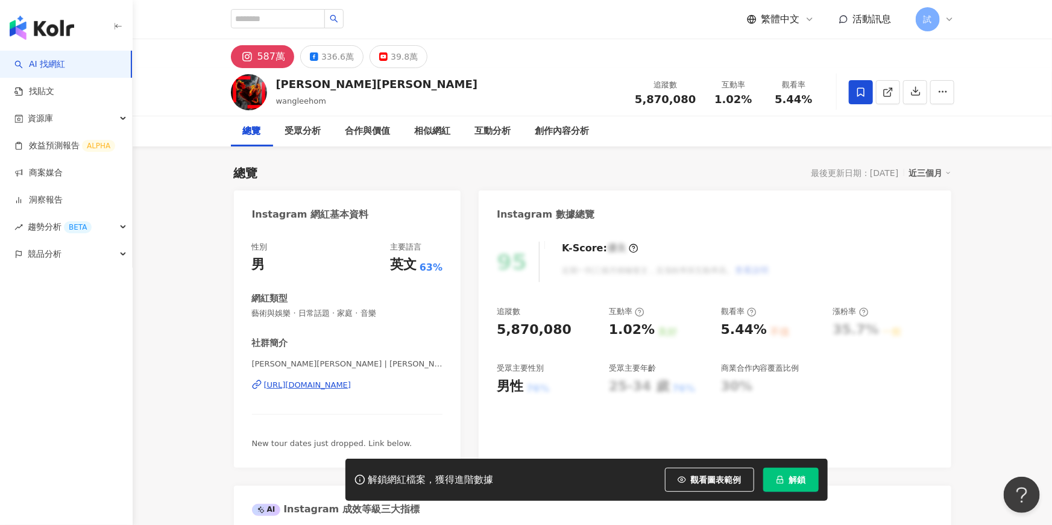
click at [790, 476] on span "解鎖" at bounding box center [797, 480] width 17 height 10
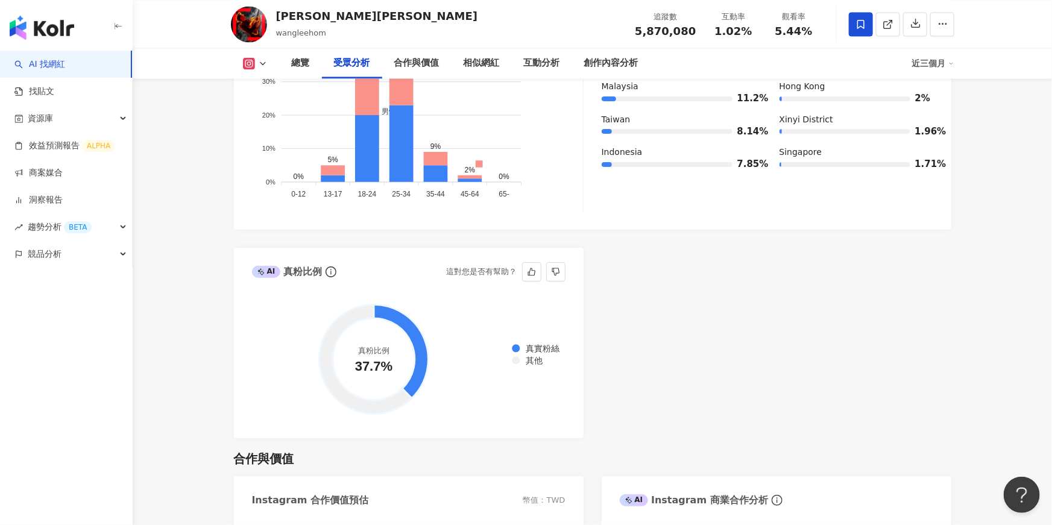
scroll to position [1256, 0]
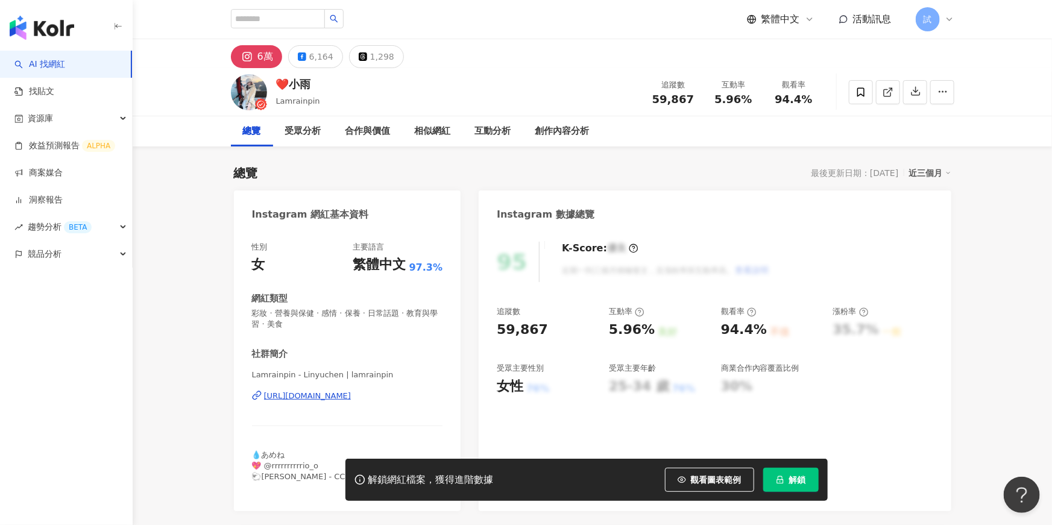
click at [798, 472] on button "解鎖" at bounding box center [790, 480] width 55 height 24
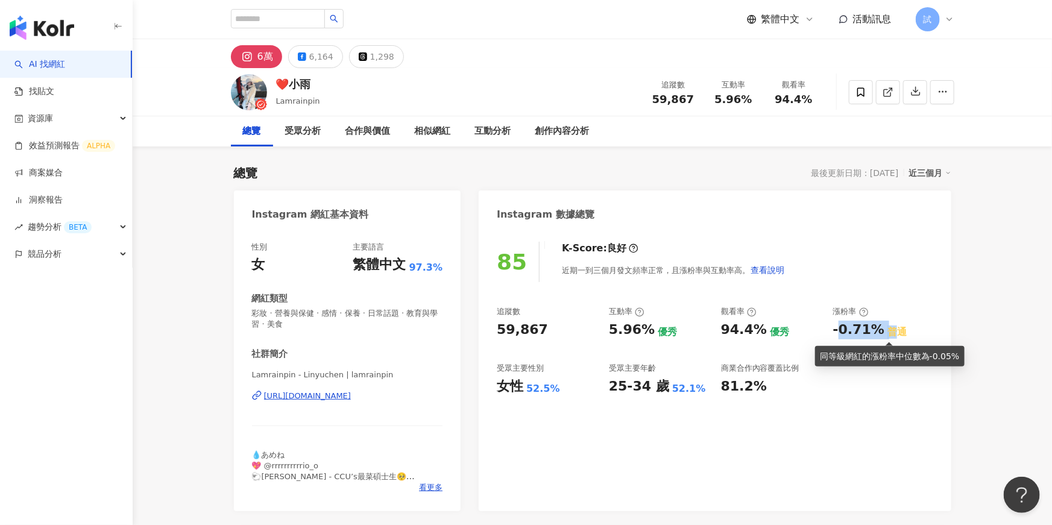
drag, startPoint x: 837, startPoint y: 330, endPoint x: 886, endPoint y: 327, distance: 49.5
click at [886, 327] on div "-0.71% 普通" at bounding box center [883, 330] width 100 height 19
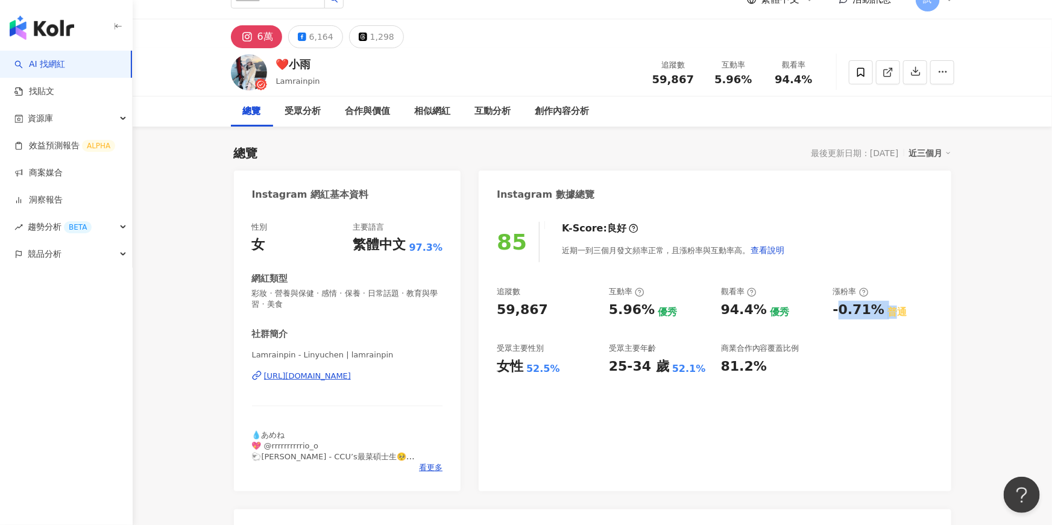
scroll to position [21, 0]
drag, startPoint x: 727, startPoint y: 365, endPoint x: 776, endPoint y: 365, distance: 48.8
click at [776, 365] on div "81.2%" at bounding box center [771, 366] width 100 height 19
click at [751, 365] on div "81.2%" at bounding box center [744, 366] width 46 height 19
drag, startPoint x: 725, startPoint y: 366, endPoint x: 746, endPoint y: 367, distance: 21.1
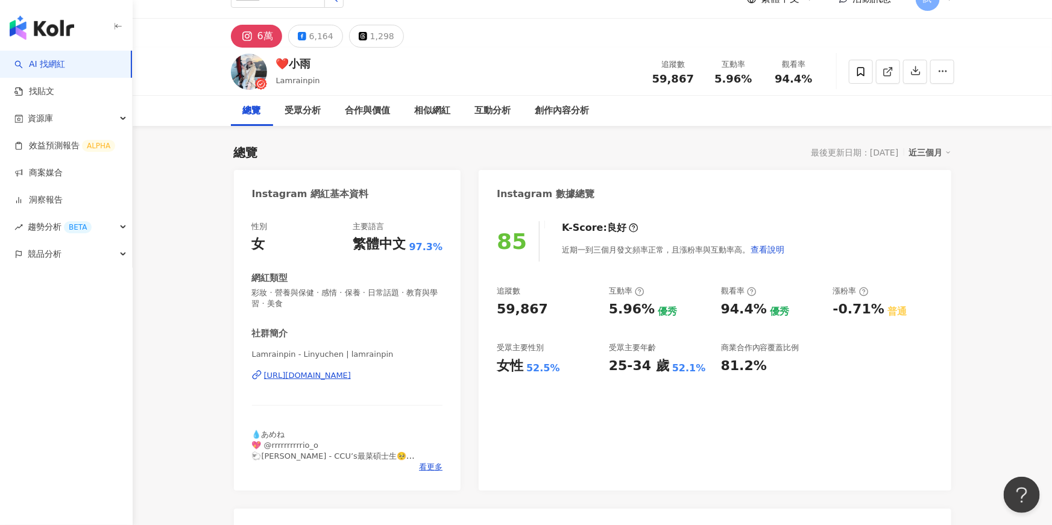
click at [746, 367] on div "81.2%" at bounding box center [744, 366] width 46 height 19
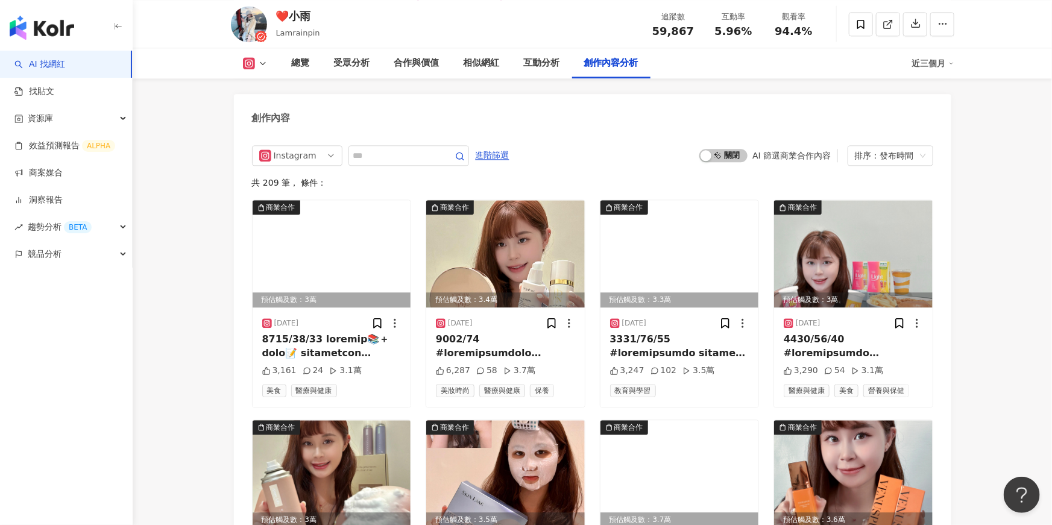
scroll to position [3718, 0]
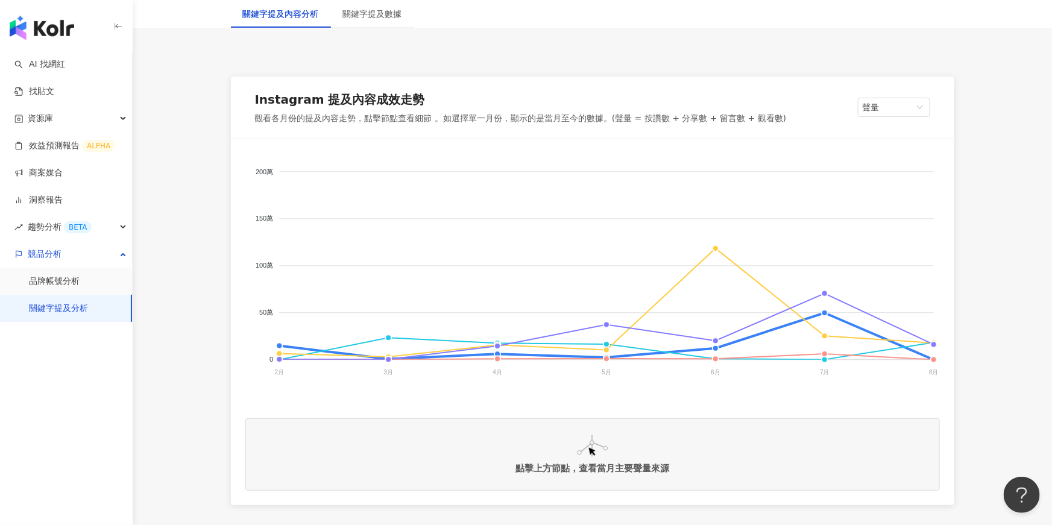
scroll to position [159, 0]
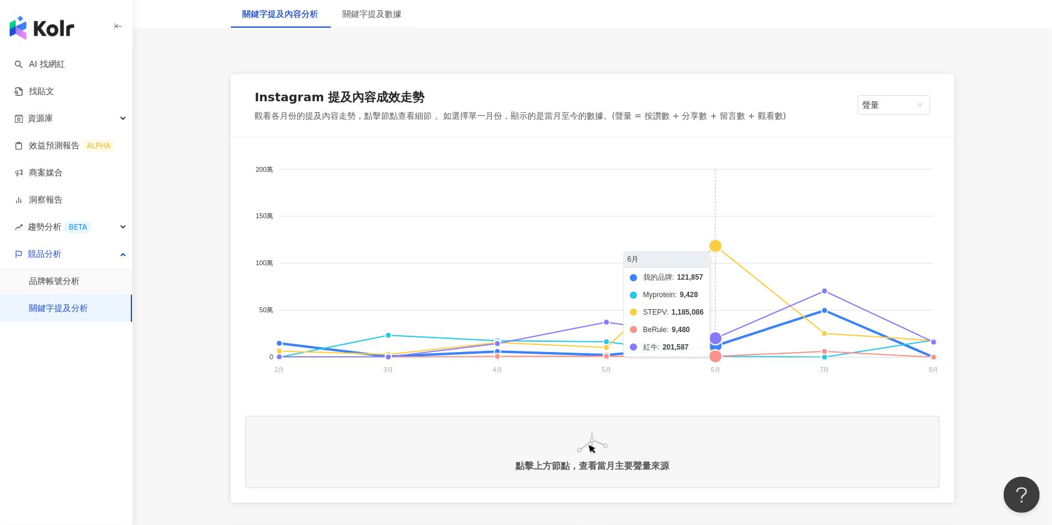
click at [719, 246] on foreignobject "我的品牌 Myprotein STEPV BeRule 紅牛" at bounding box center [592, 271] width 695 height 241
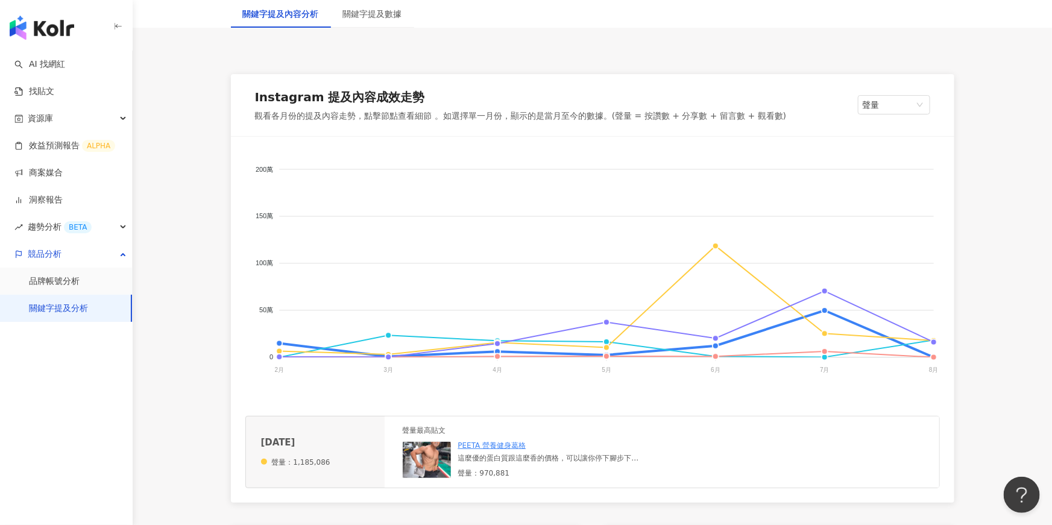
click at [542, 457] on div "這麼優的蛋白質跟這麼香的價格，可以讓你停下腳步下單嗎？ 6/18 、6/19兩天，大包裝乳清限時52折，從[DATE]半夜開始。快到 @stepv.mart …" at bounding box center [548, 458] width 181 height 10
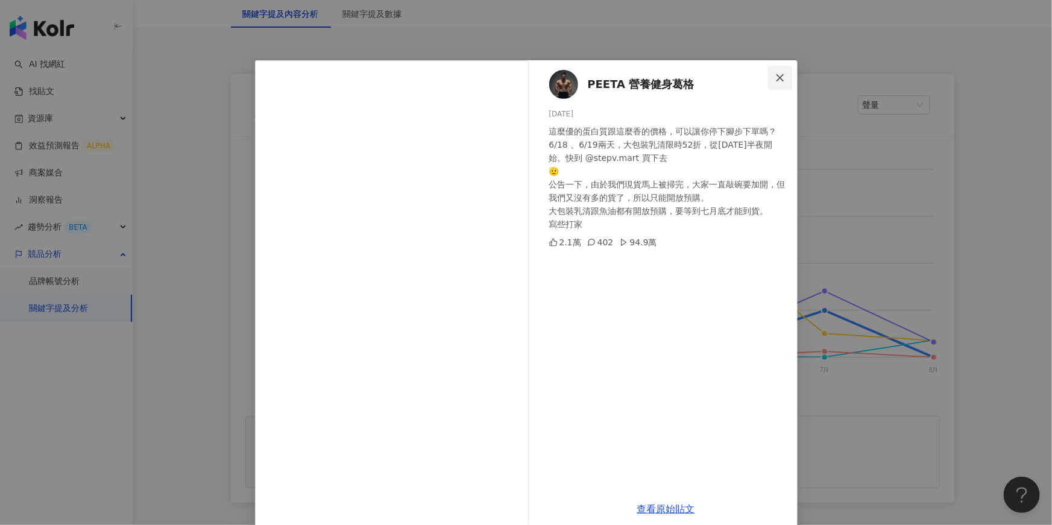
click at [781, 83] on button "Close" at bounding box center [780, 78] width 24 height 24
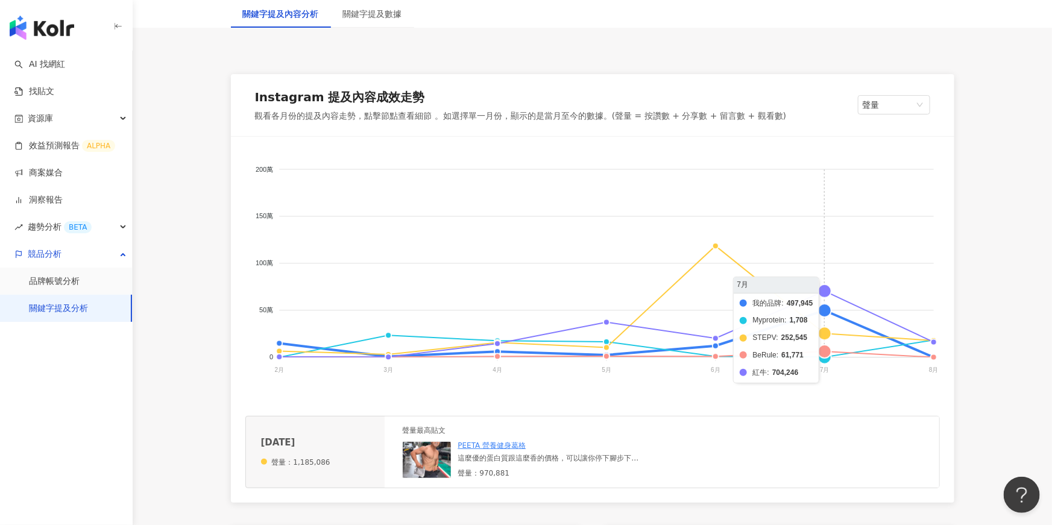
click at [826, 312] on foreignobject "我的品牌 Myprotein STEPV BeRule 紅牛" at bounding box center [592, 271] width 695 height 241
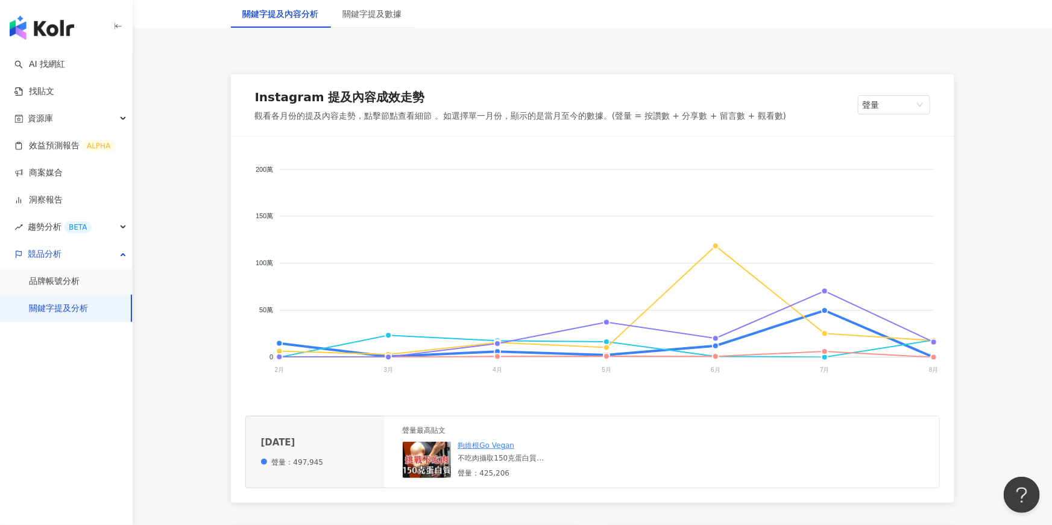
click at [526, 456] on div "不吃肉攝取150克蛋白質 別再說蔬食沒營養了😂 完全不吃肉、雞蛋、牛奶、乳清等動物成份 也可以吃到足夠的蛋白質💪 【戰神Mars 優質植物性蛋白】 ✅大豆/豌…" at bounding box center [526, 458] width 137 height 10
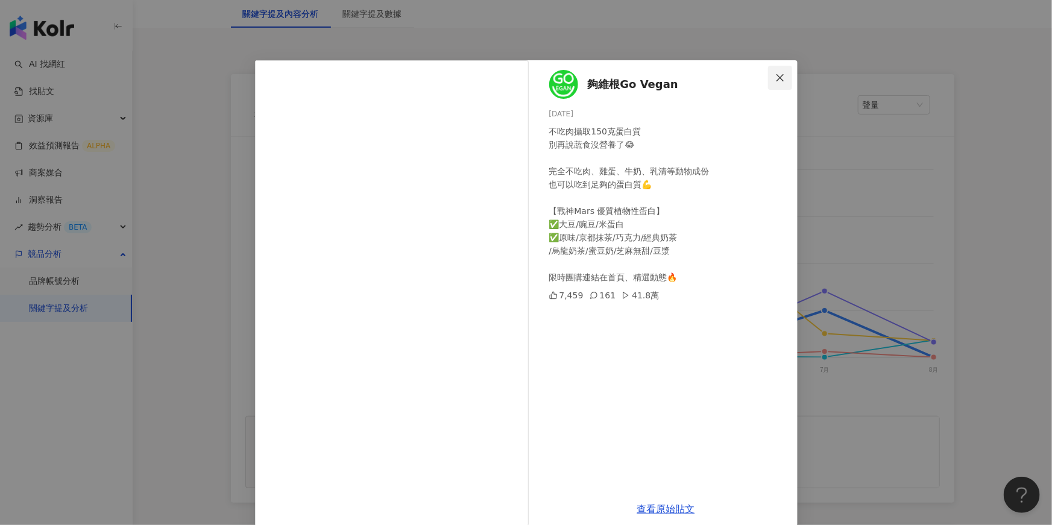
click at [783, 68] on button "Close" at bounding box center [780, 78] width 24 height 24
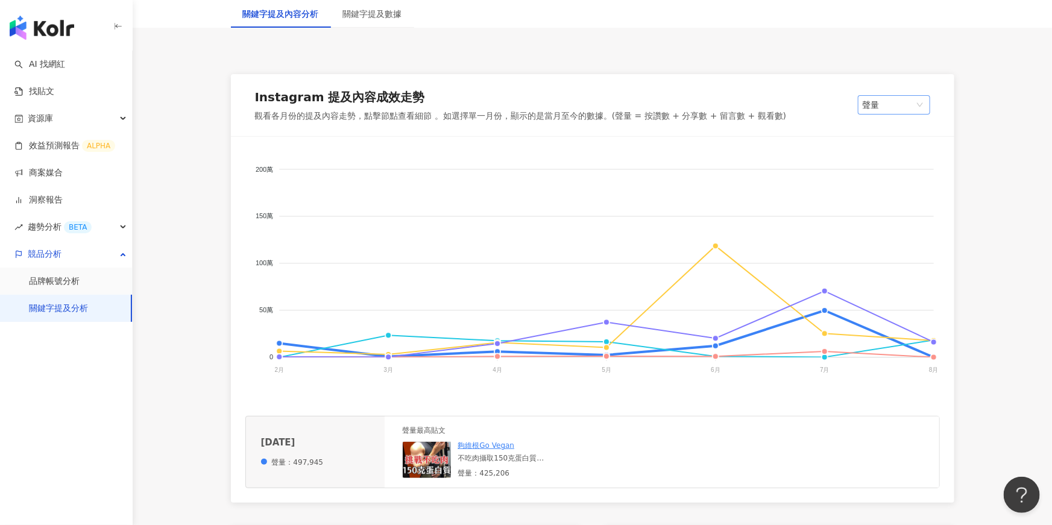
click at [888, 106] on span "聲量" at bounding box center [894, 105] width 63 height 18
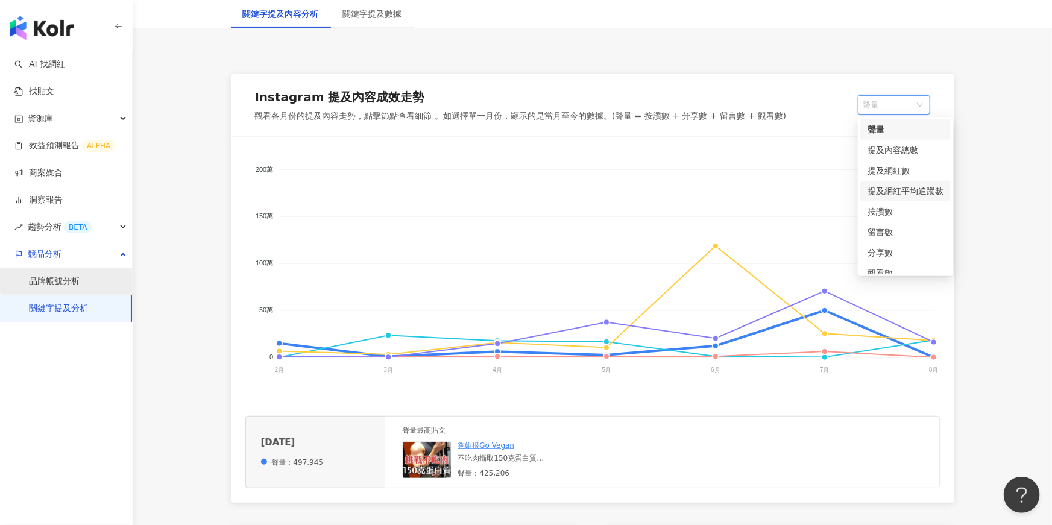
click at [80, 288] on link "品牌帳號分析" at bounding box center [54, 282] width 51 height 12
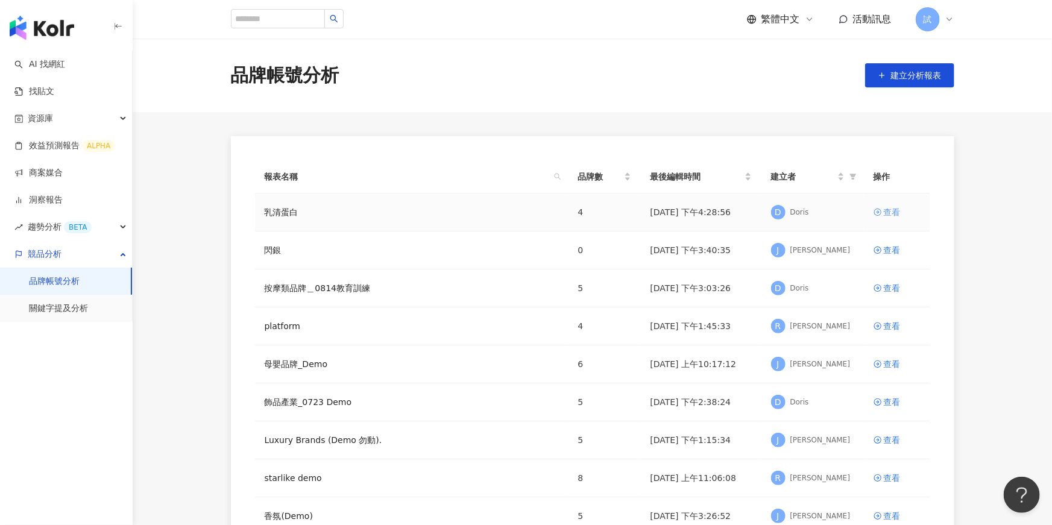
click at [897, 210] on div "查看" at bounding box center [892, 212] width 17 height 13
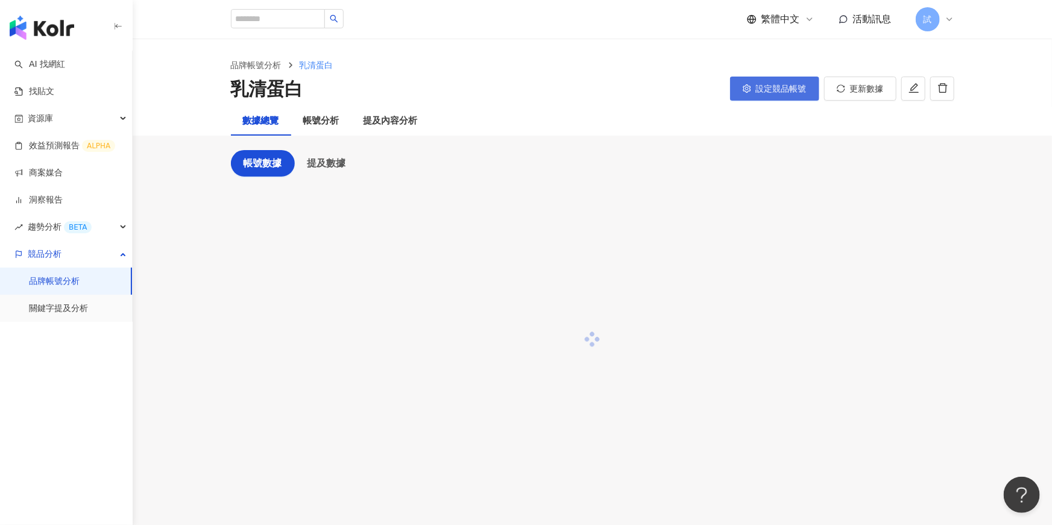
click at [773, 90] on span "設定競品帳號" at bounding box center [781, 89] width 51 height 10
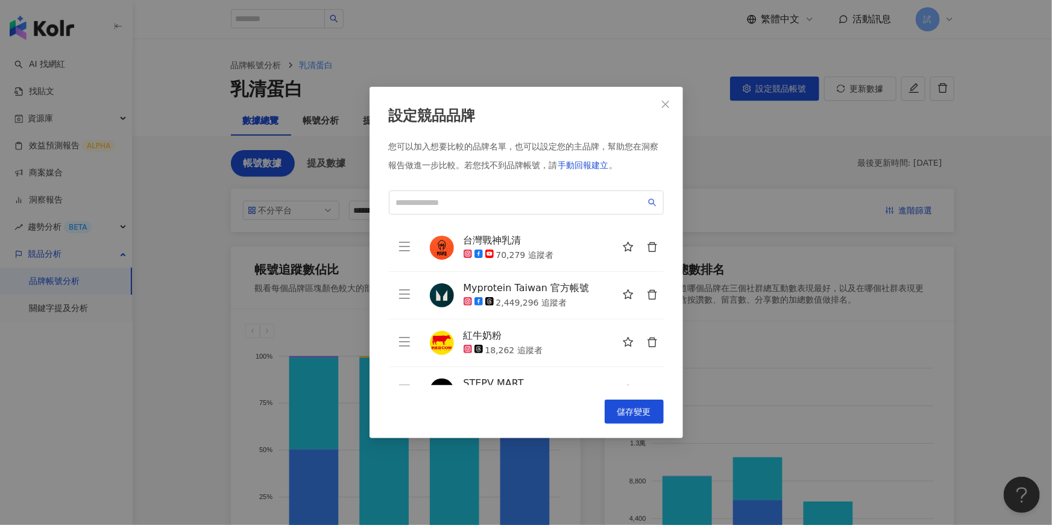
scroll to position [29, 0]
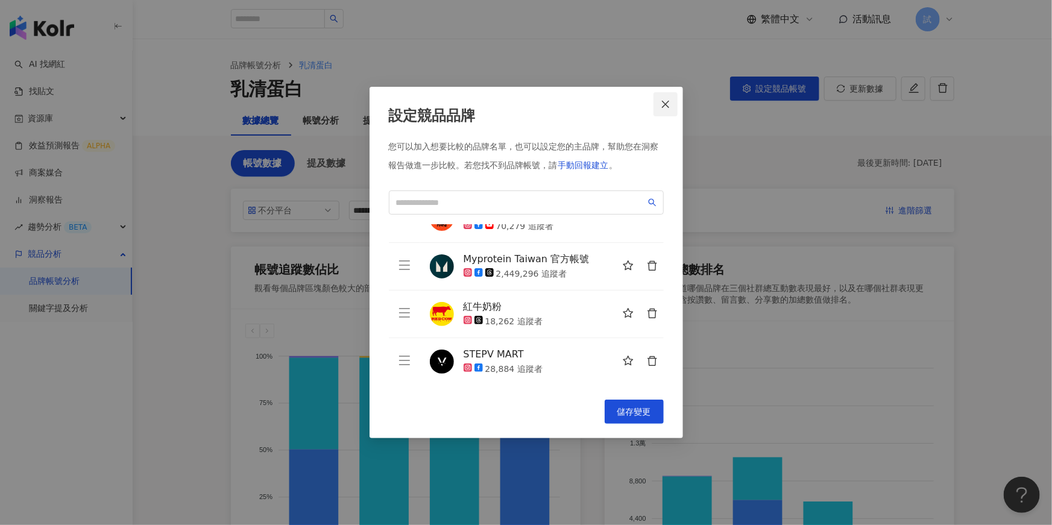
click at [667, 108] on icon "close" at bounding box center [666, 105] width 10 height 10
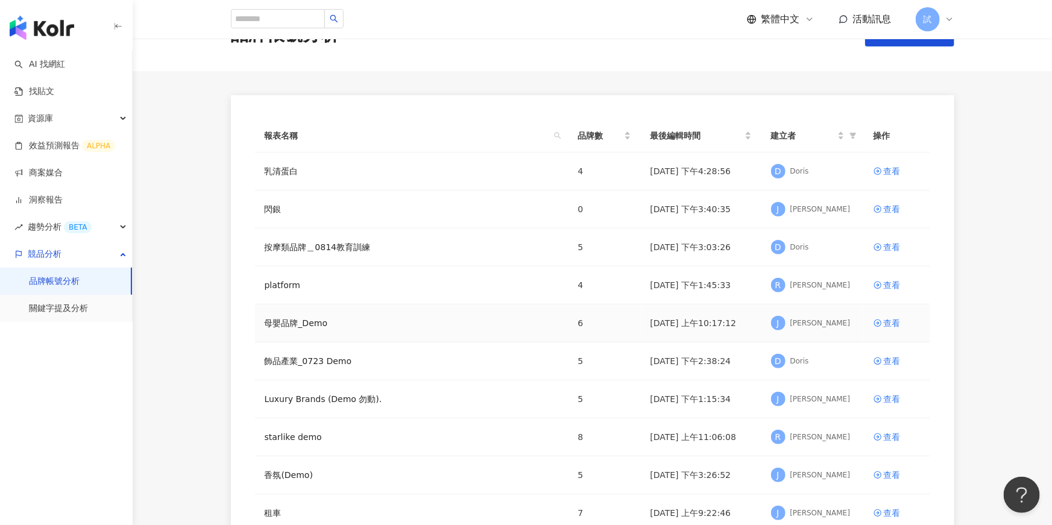
scroll to position [66, 0]
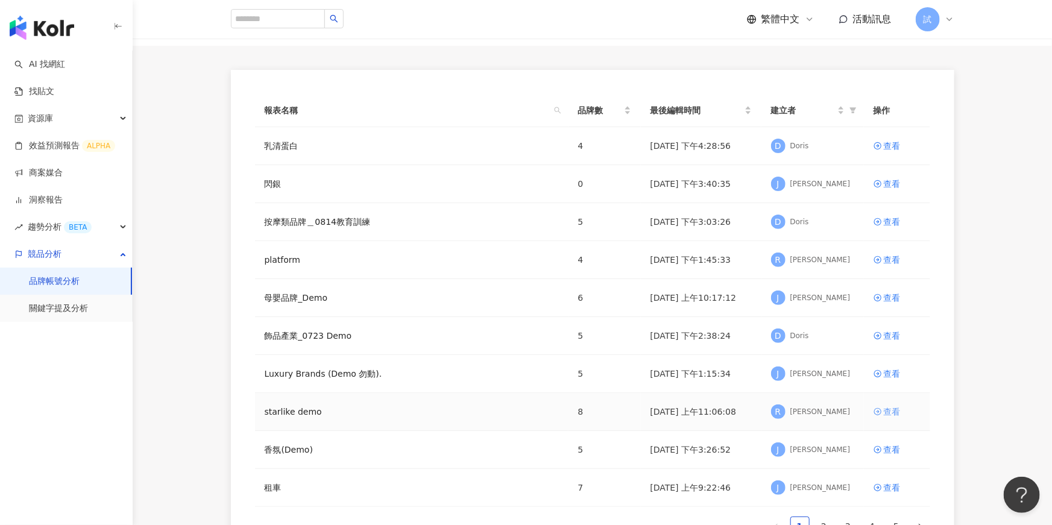
click at [881, 409] on icon at bounding box center [878, 412] width 8 height 8
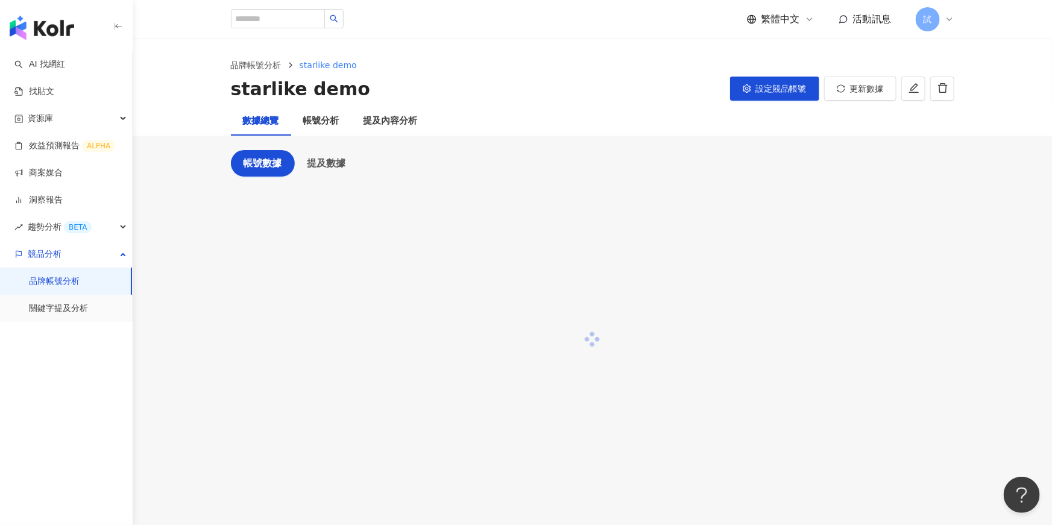
click at [765, 101] on div "設定競品帳號" at bounding box center [774, 89] width 89 height 25
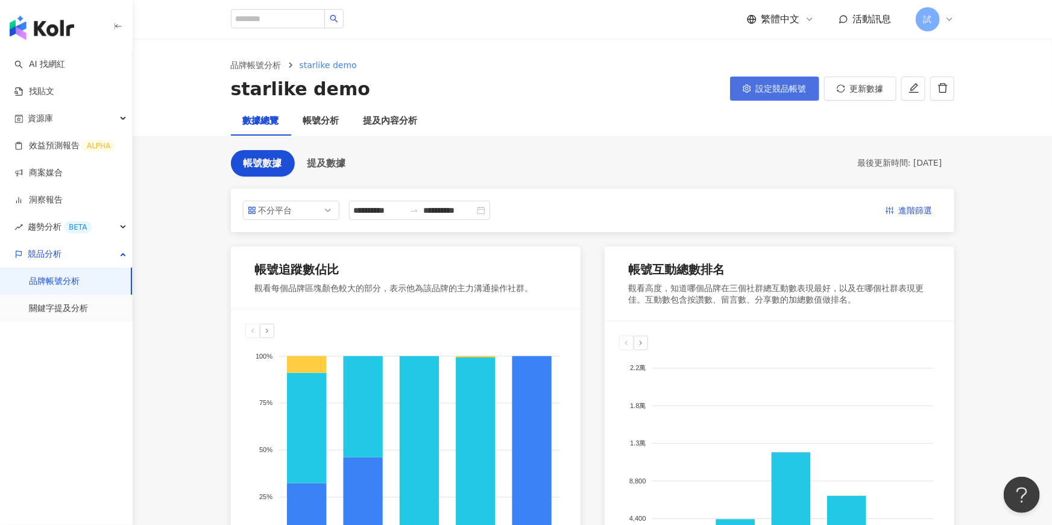
click at [755, 86] on button "設定競品帳號" at bounding box center [774, 89] width 89 height 24
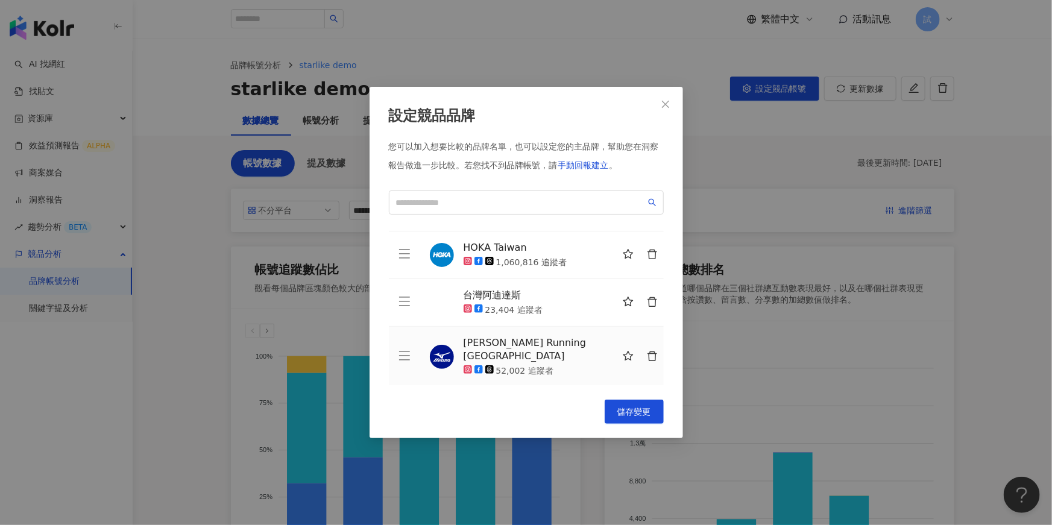
scroll to position [165, 0]
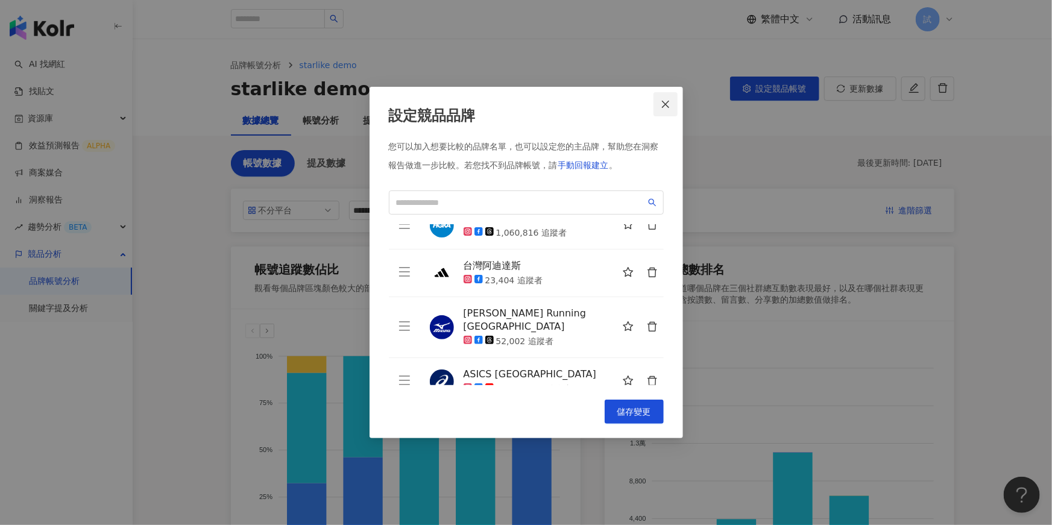
click at [659, 114] on button "Close" at bounding box center [666, 104] width 24 height 24
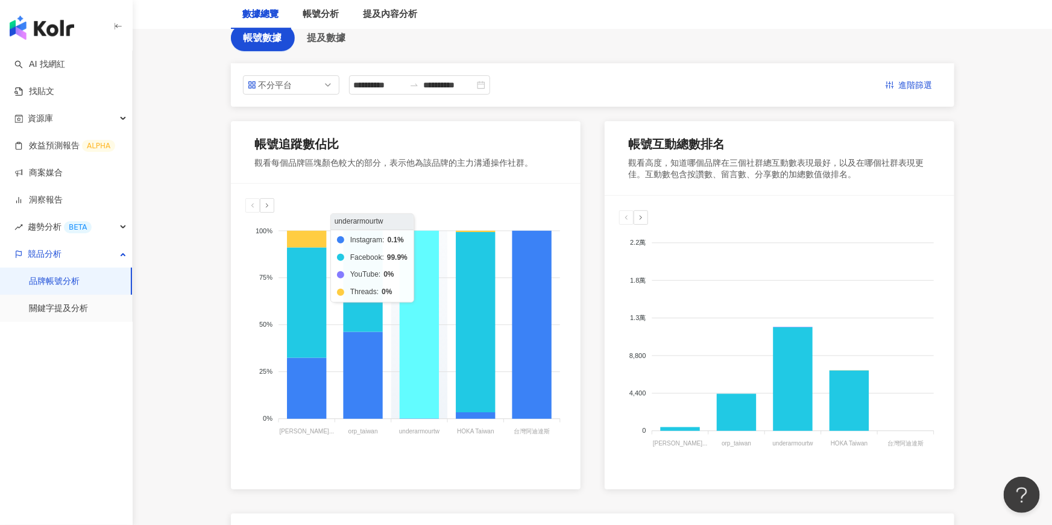
scroll to position [24, 0]
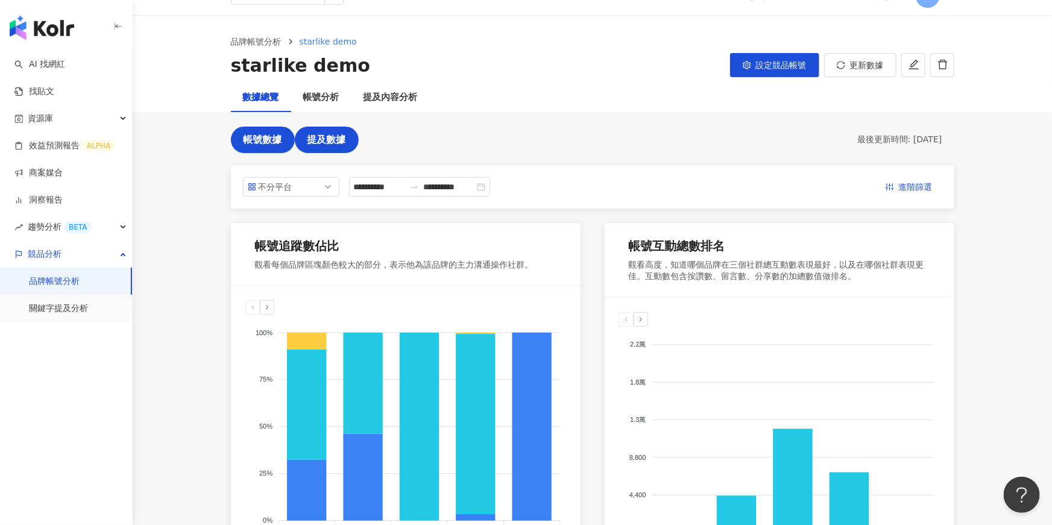
click at [337, 148] on button "提及數據" at bounding box center [327, 140] width 64 height 27
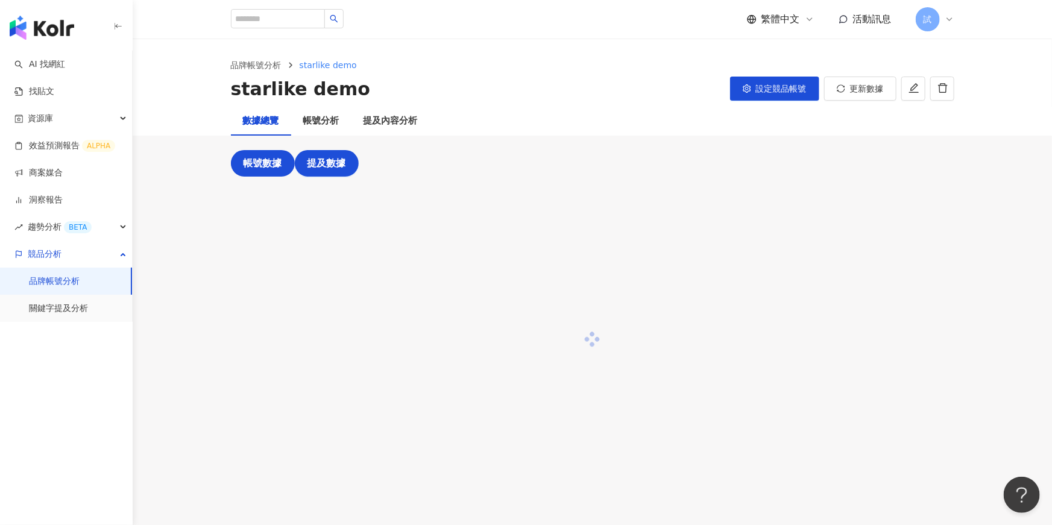
click at [264, 170] on button "帳號數據" at bounding box center [263, 163] width 64 height 27
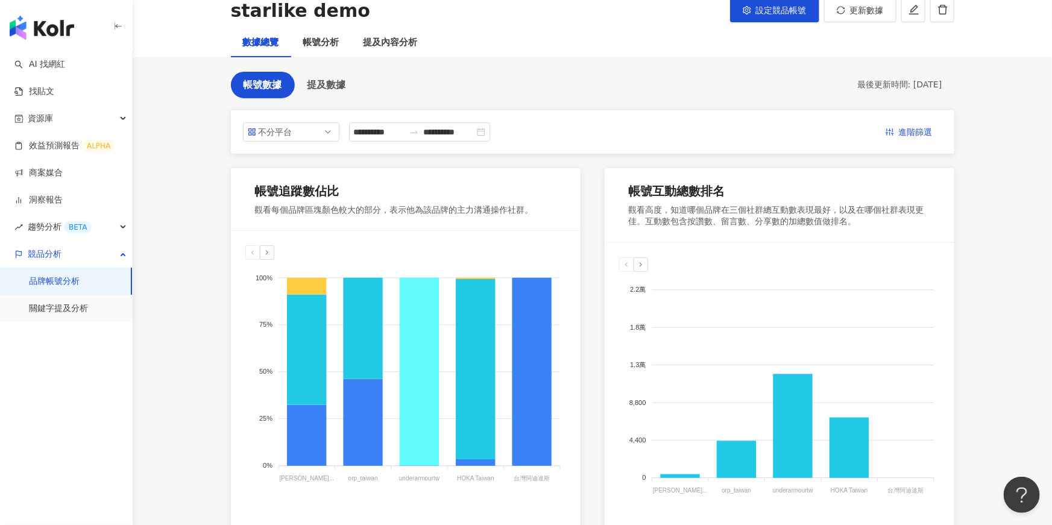
scroll to position [53, 0]
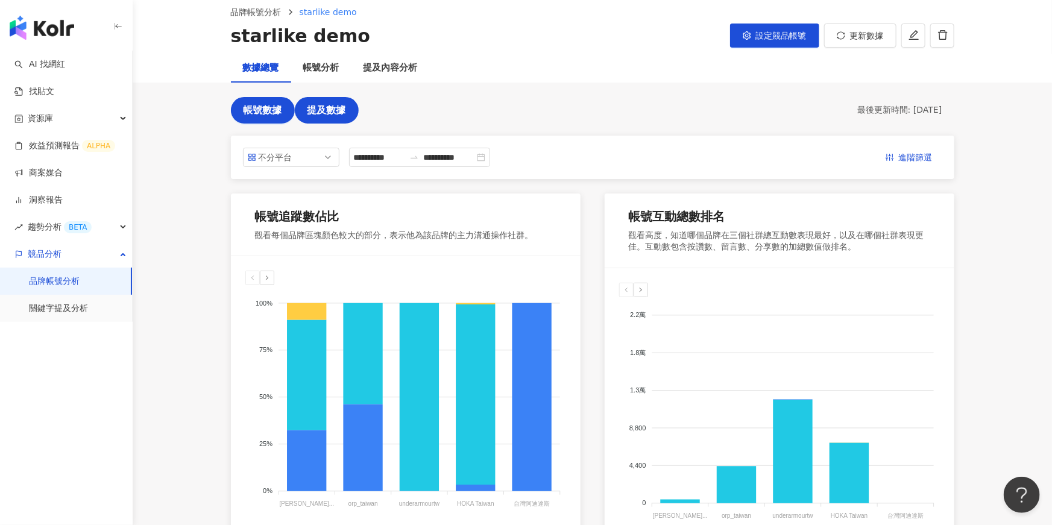
click at [329, 117] on button "提及數據" at bounding box center [327, 110] width 64 height 27
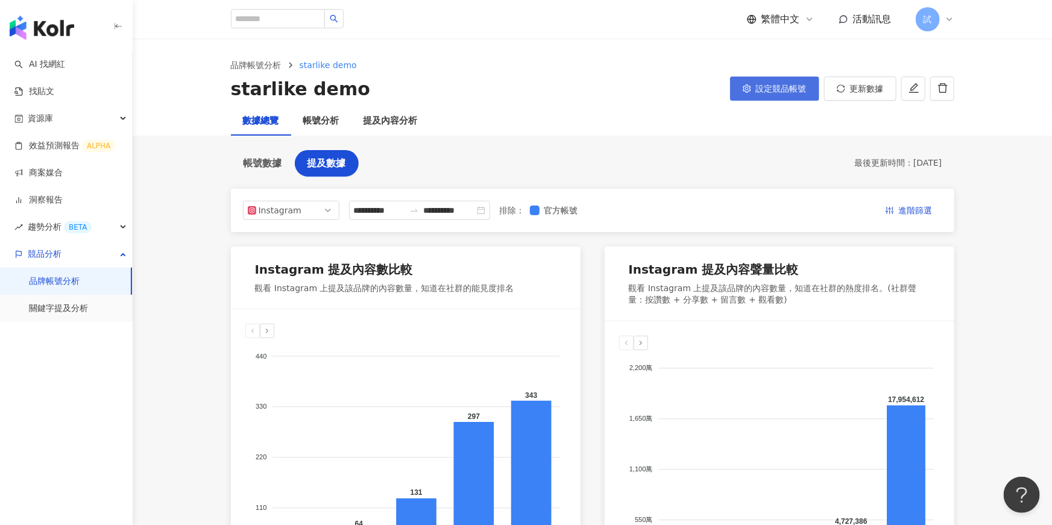
click at [786, 92] on span "設定競品帳號" at bounding box center [781, 89] width 51 height 10
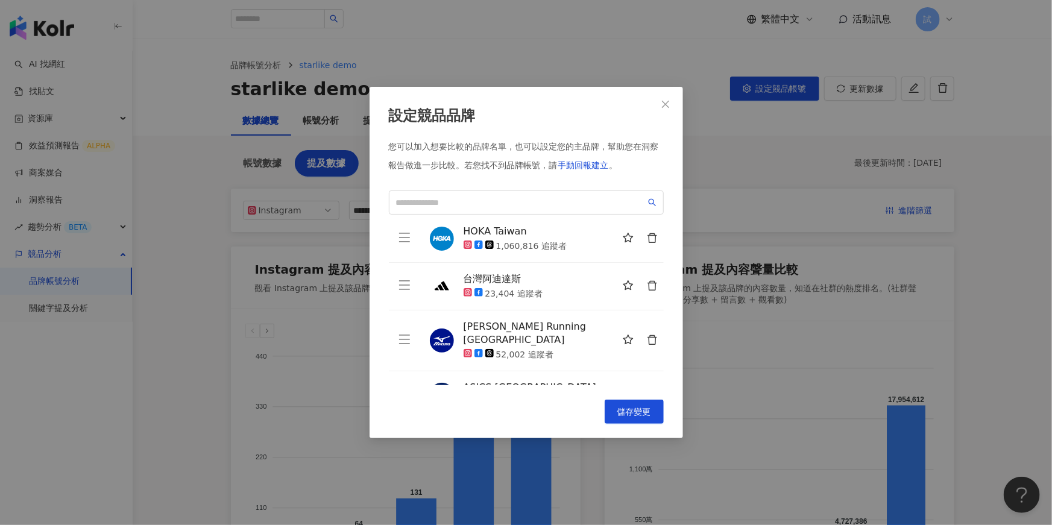
scroll to position [30, 0]
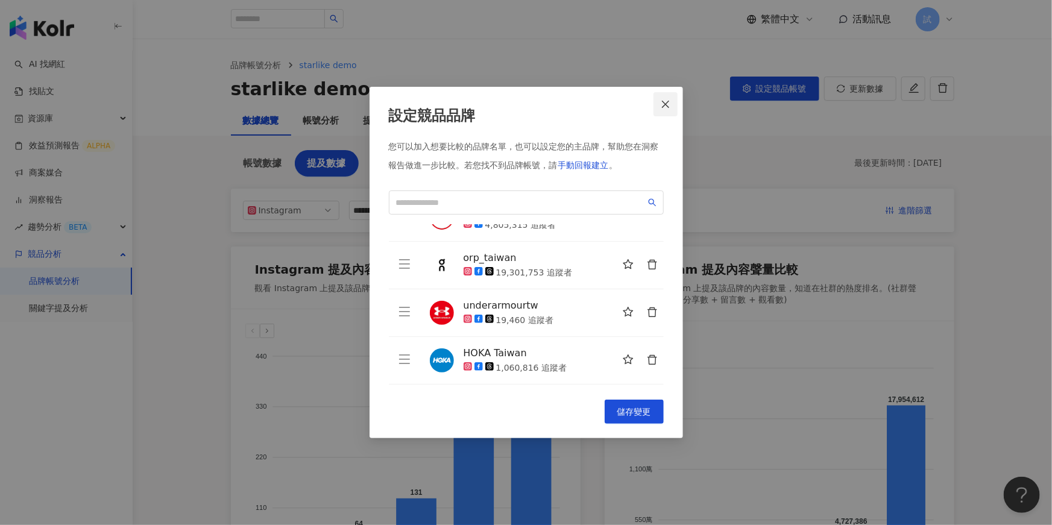
click at [664, 100] on icon "close" at bounding box center [666, 105] width 10 height 10
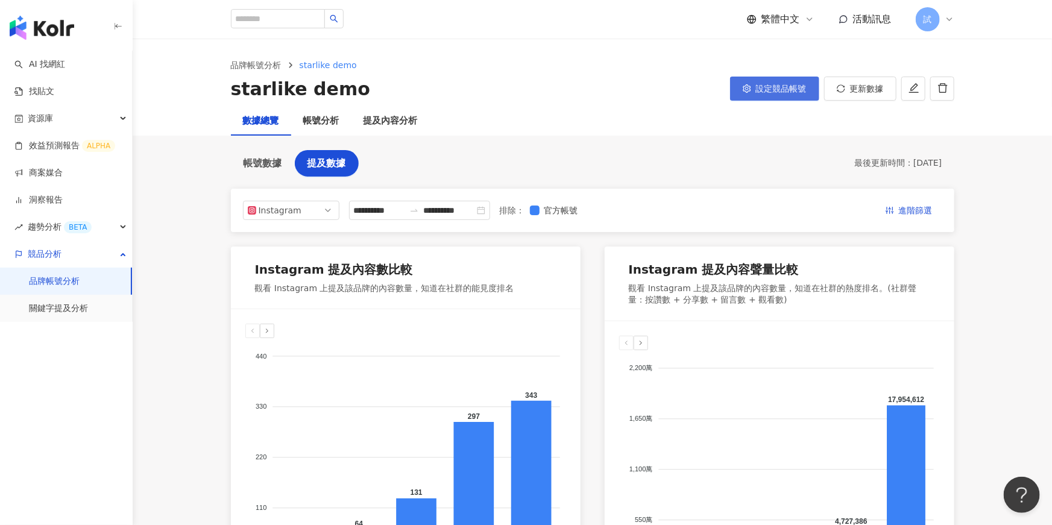
click at [765, 88] on span "設定競品帳號" at bounding box center [781, 89] width 51 height 10
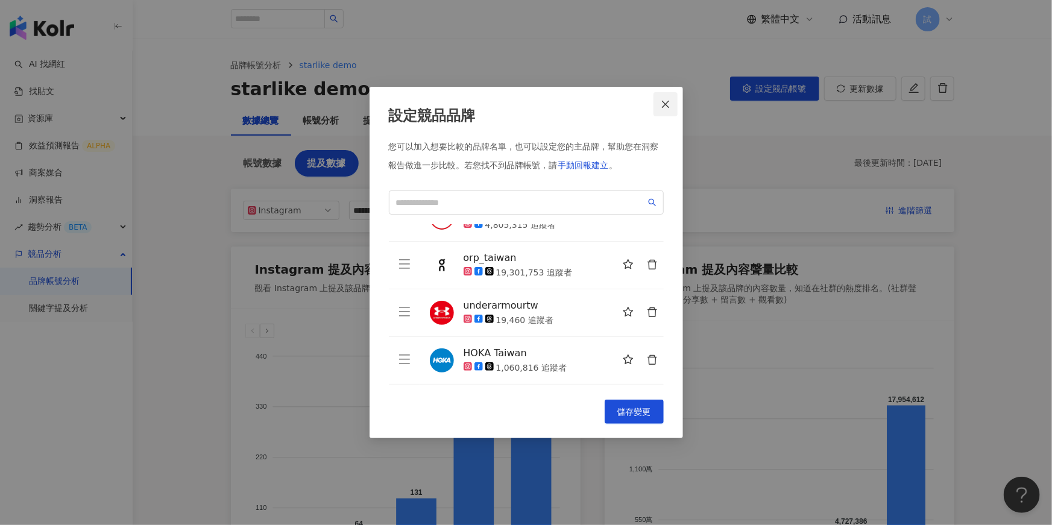
click at [663, 97] on button "Close" at bounding box center [666, 104] width 24 height 24
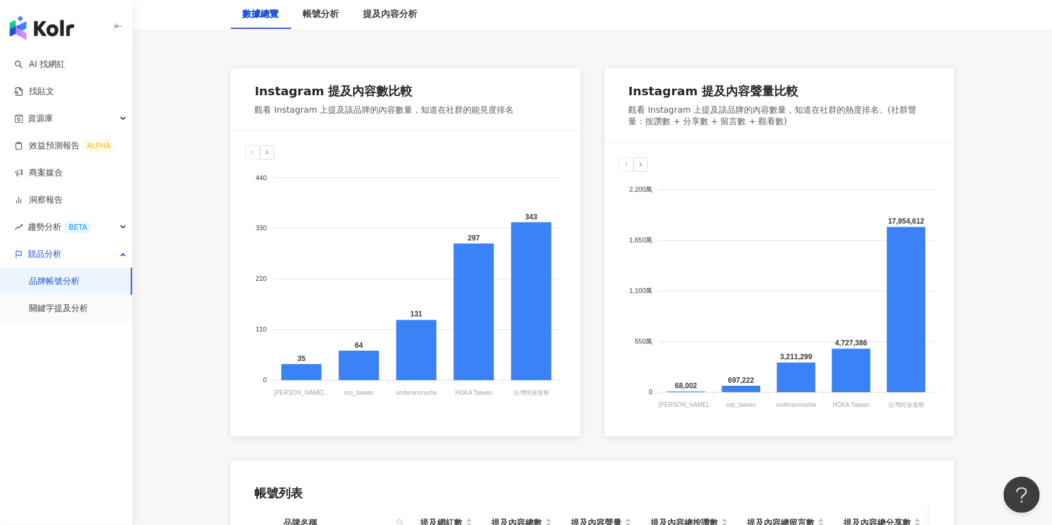
scroll to position [199, 0]
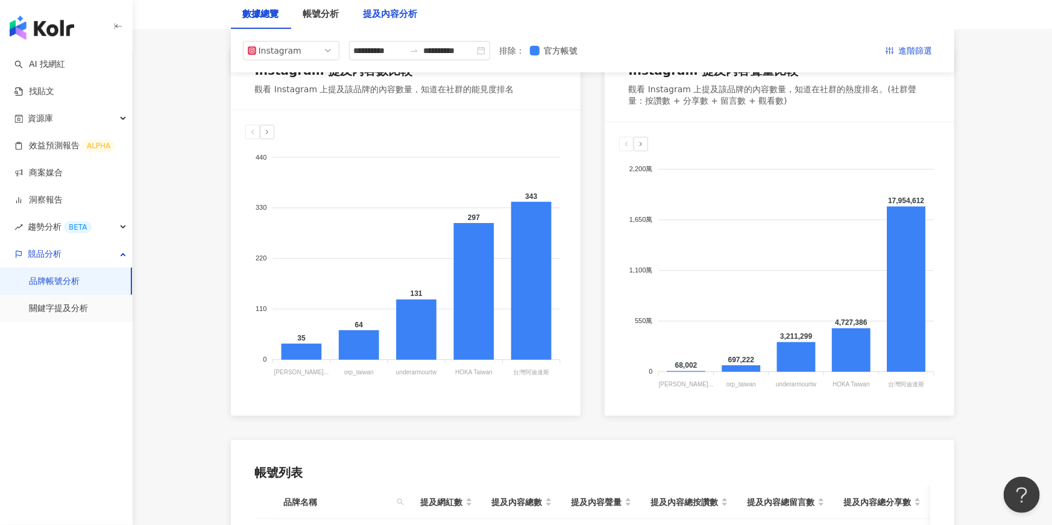
click at [393, 18] on div "提及內容分析" at bounding box center [391, 14] width 54 height 14
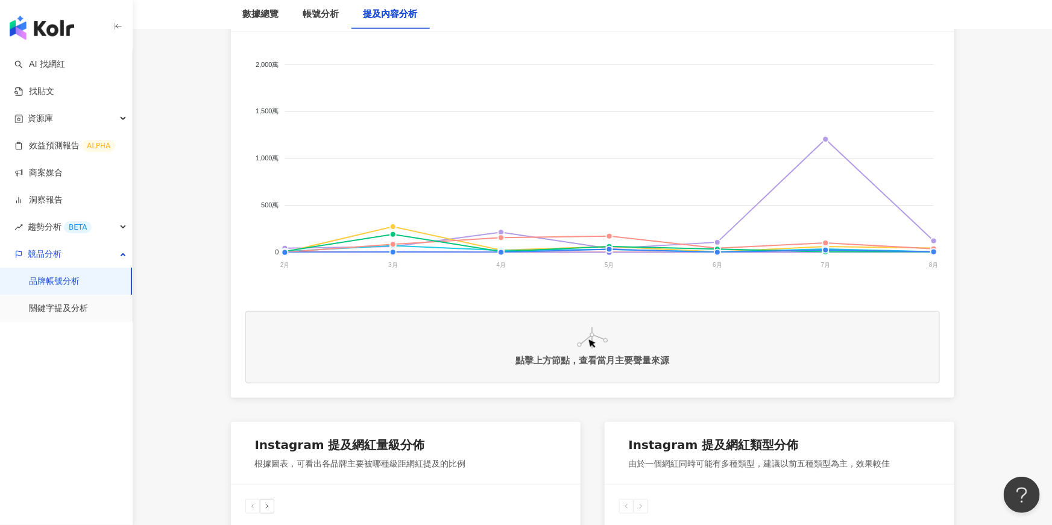
scroll to position [270, 0]
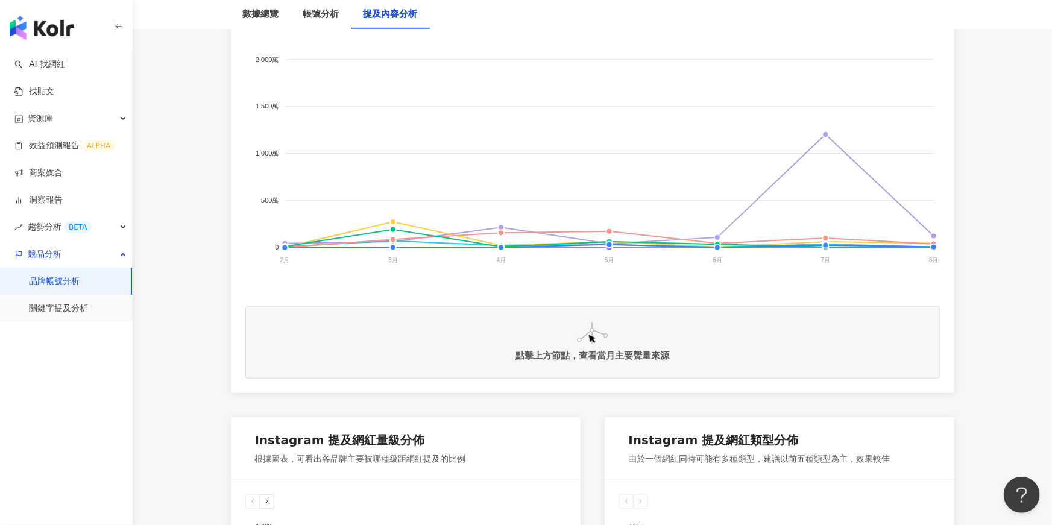
click at [55, 31] on img "button" at bounding box center [42, 28] width 65 height 24
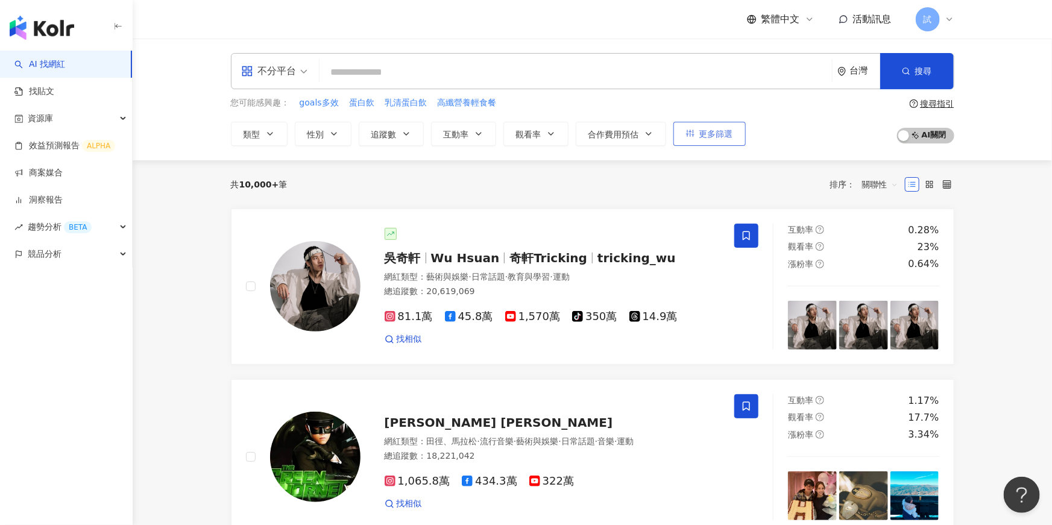
click at [736, 131] on button "更多篩選" at bounding box center [710, 134] width 72 height 24
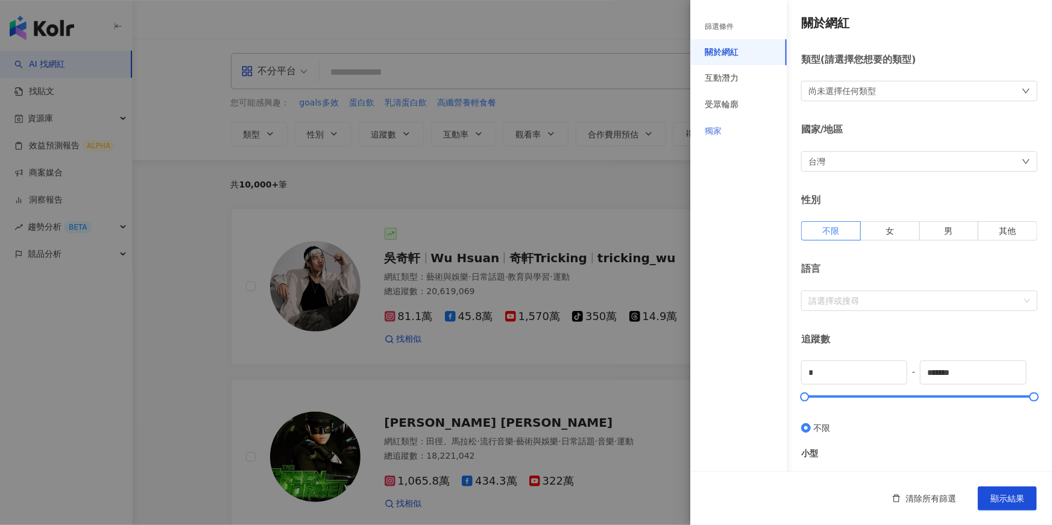
click at [745, 129] on div "獨家" at bounding box center [738, 131] width 96 height 27
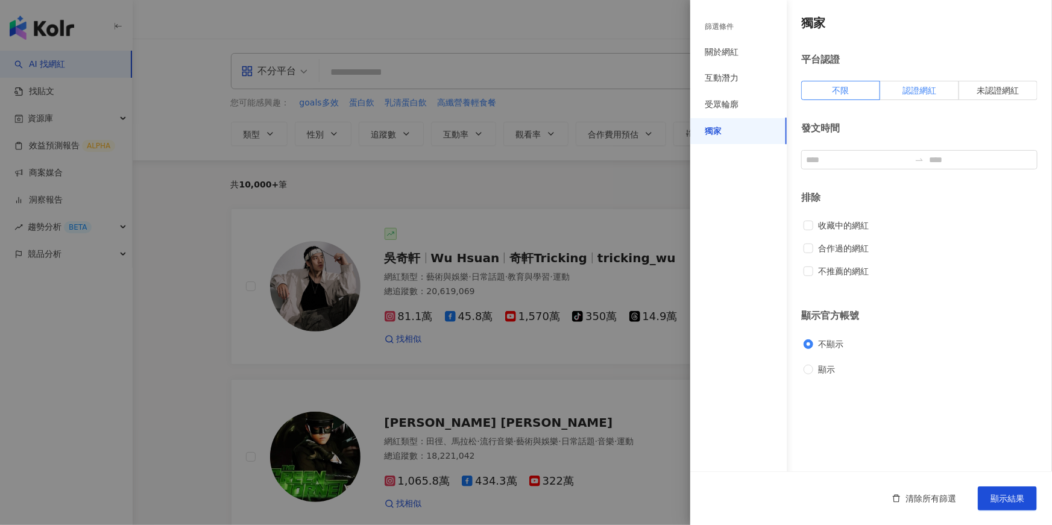
click at [906, 94] on span "認證網紅" at bounding box center [920, 91] width 34 height 10
click at [1016, 490] on button "顯示結果" at bounding box center [1007, 499] width 59 height 24
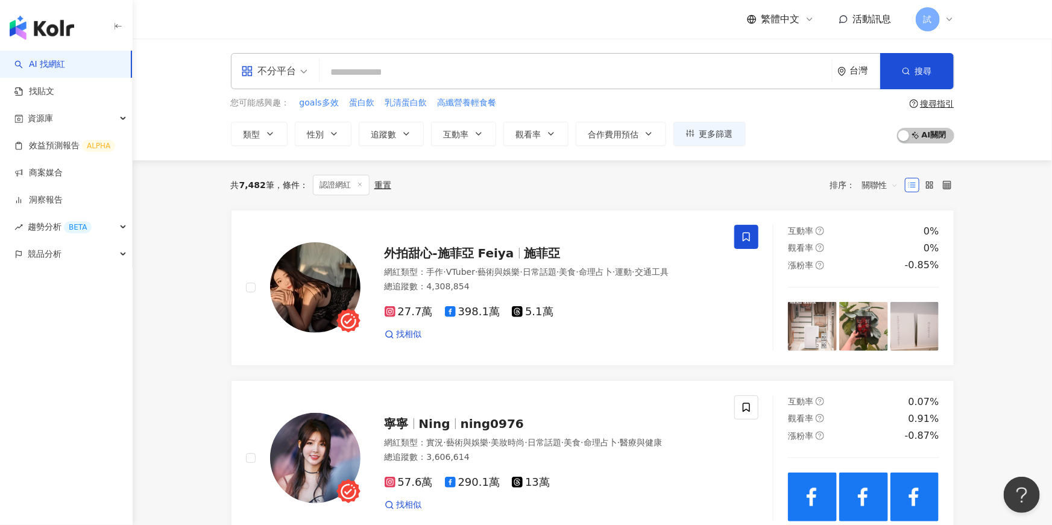
click at [63, 168] on link "商案媒合" at bounding box center [38, 173] width 48 height 12
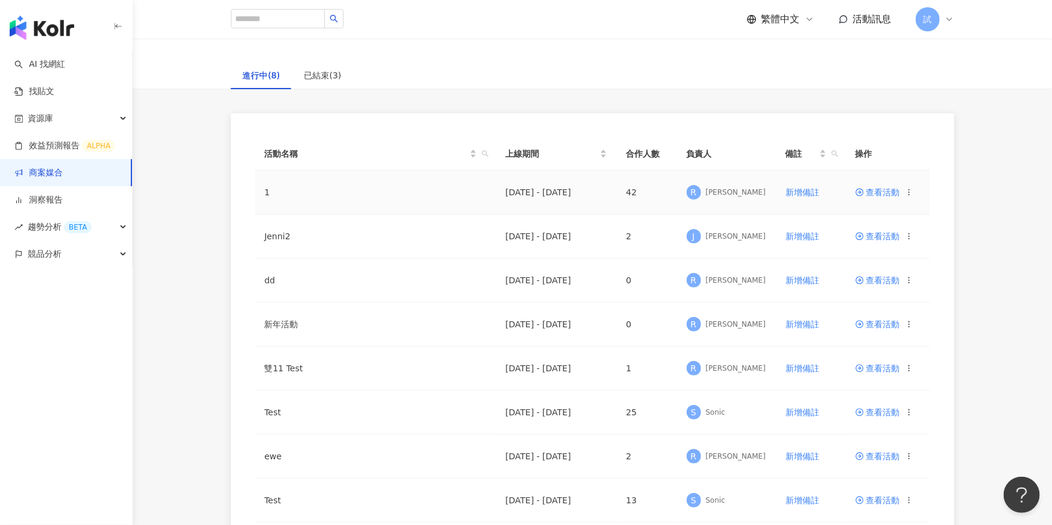
scroll to position [51, 0]
click at [883, 191] on span "查看活動" at bounding box center [878, 192] width 45 height 8
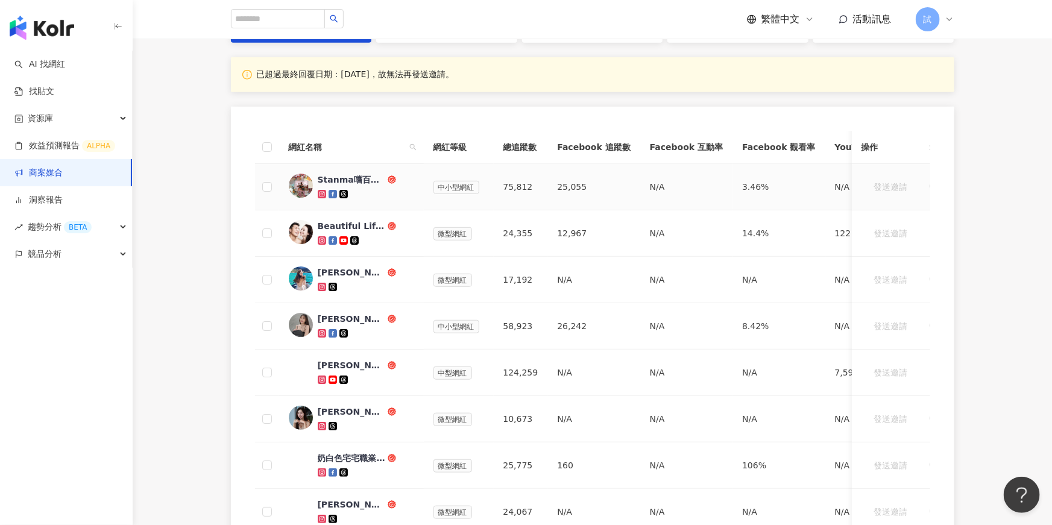
scroll to position [321, 0]
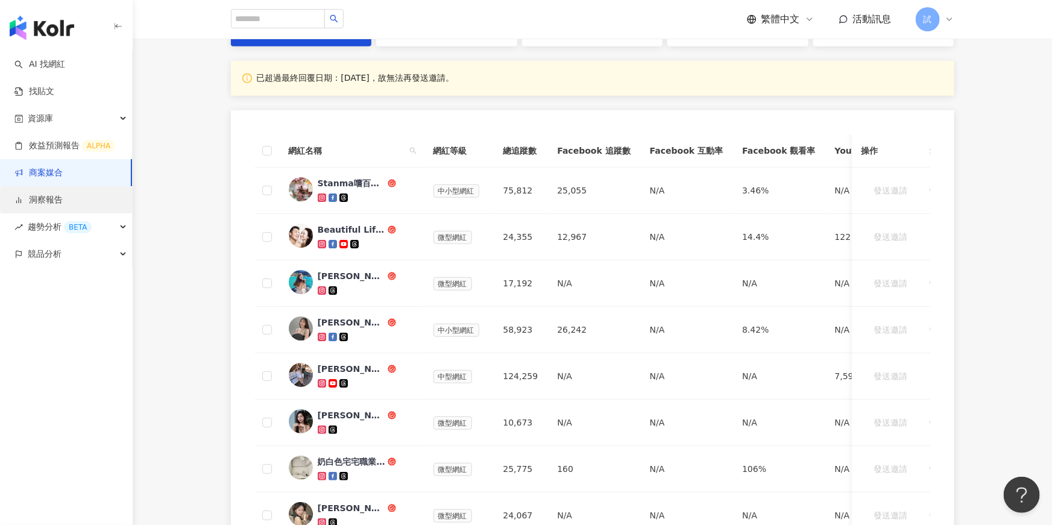
click at [63, 195] on link "洞察報告" at bounding box center [38, 200] width 48 height 12
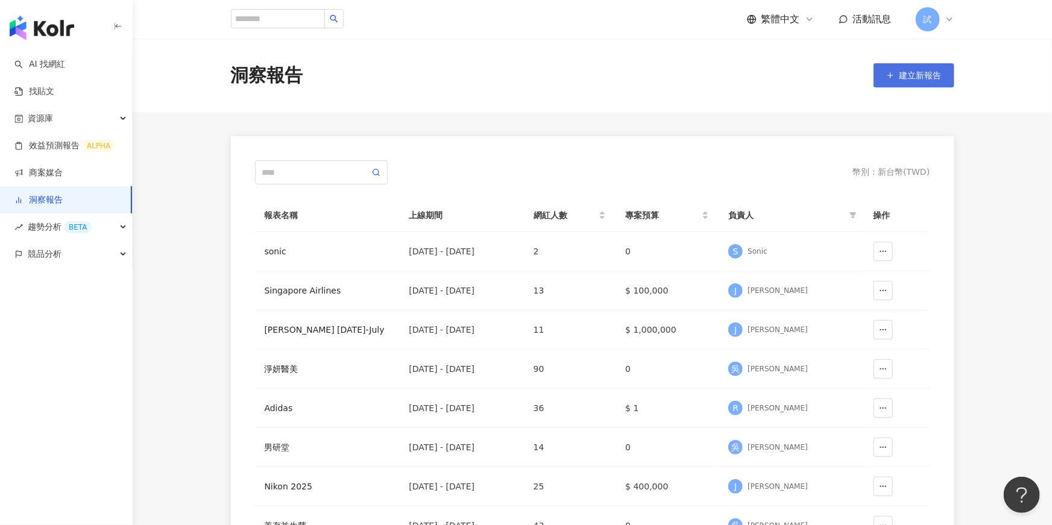
click at [919, 81] on button "建立新報告" at bounding box center [914, 75] width 81 height 24
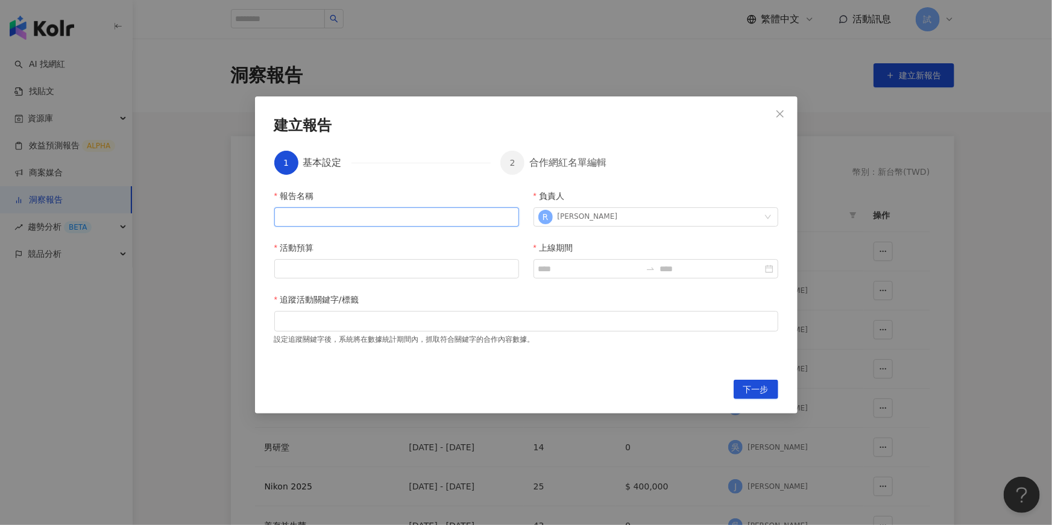
click at [337, 215] on input "報告名稱" at bounding box center [396, 216] width 245 height 19
type input "*"
type input "***"
click at [320, 270] on input "活動預算" at bounding box center [397, 269] width 244 height 18
type input "*****"
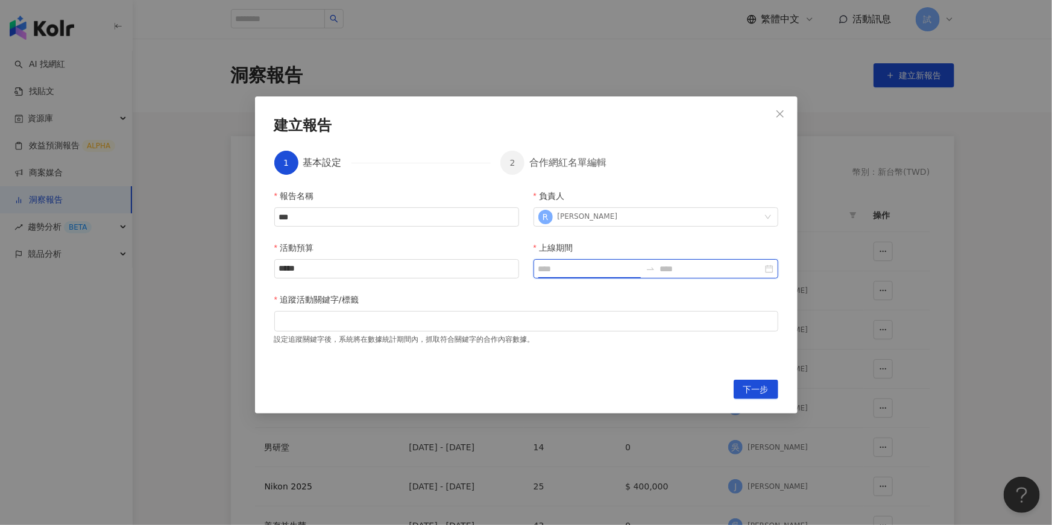
click at [582, 274] on input "上線期間" at bounding box center [590, 268] width 103 height 13
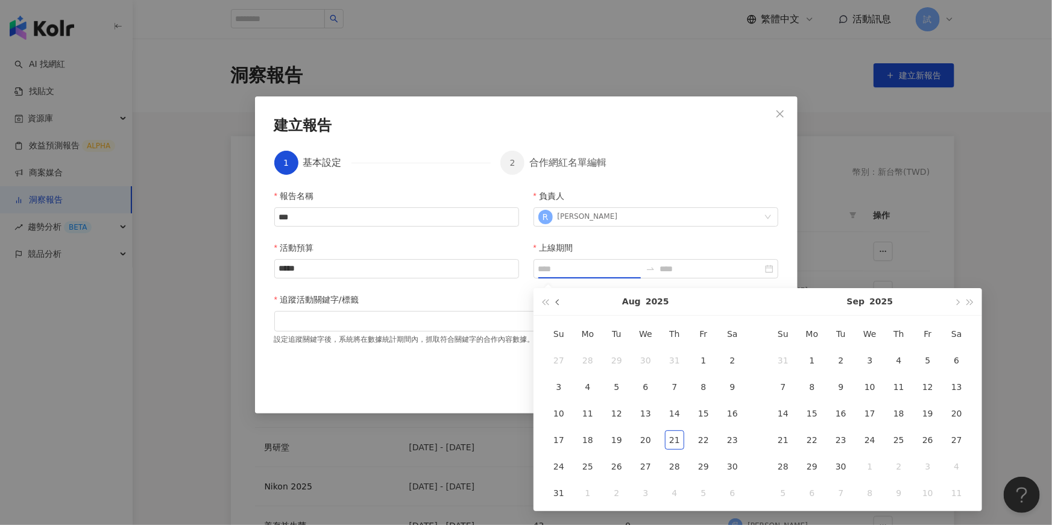
click at [558, 303] on span "button" at bounding box center [559, 302] width 6 height 6
type input "**********"
click at [615, 353] on div "1" at bounding box center [616, 360] width 19 height 19
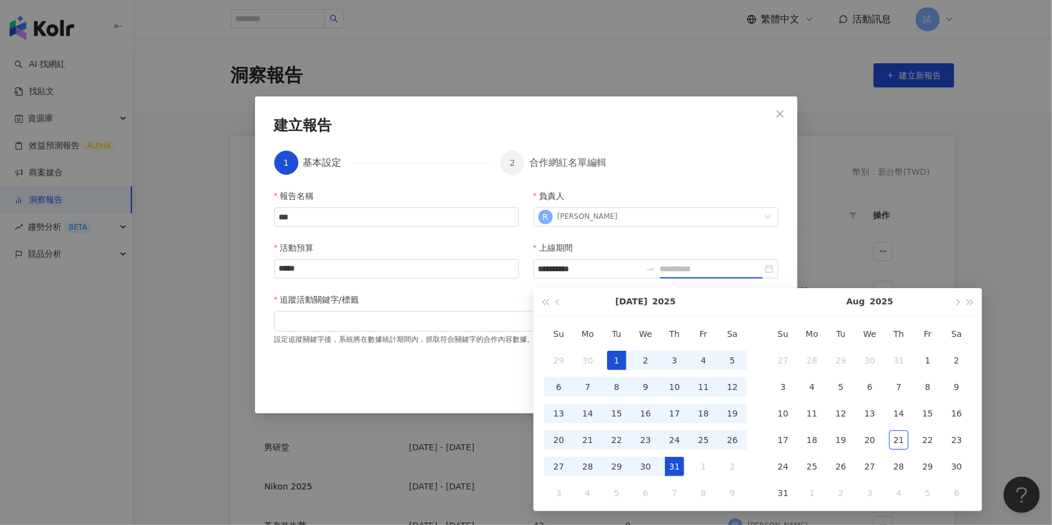
click at [674, 470] on div "31" at bounding box center [674, 466] width 19 height 19
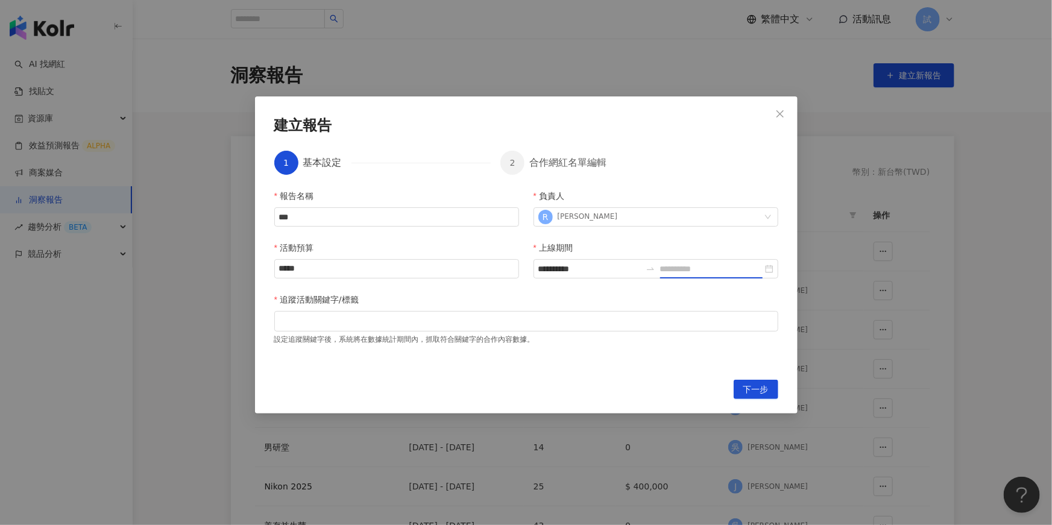
type input "**********"
click at [492, 325] on div at bounding box center [526, 321] width 499 height 9
type input "******"
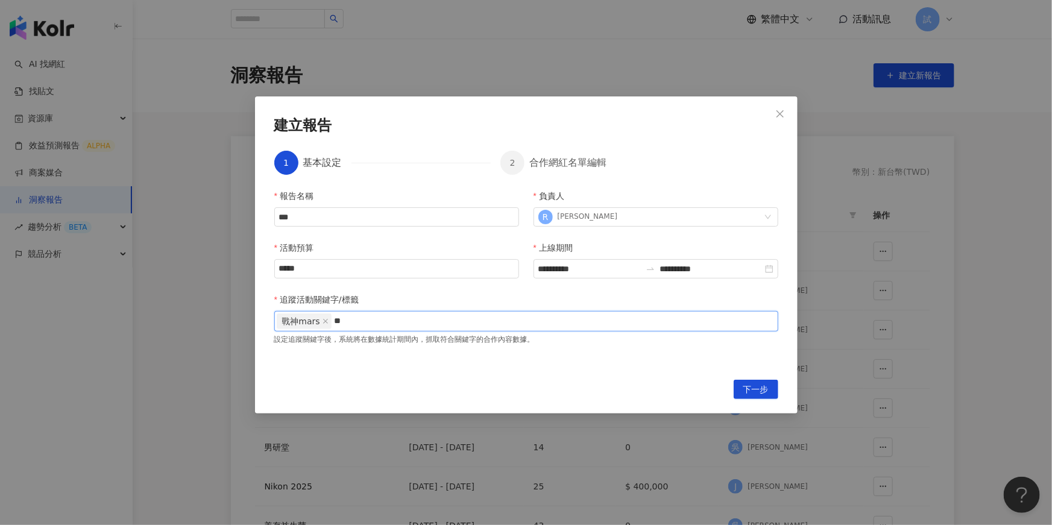
type input "*"
type input "**"
click at [755, 382] on span "下一步" at bounding box center [756, 390] width 25 height 19
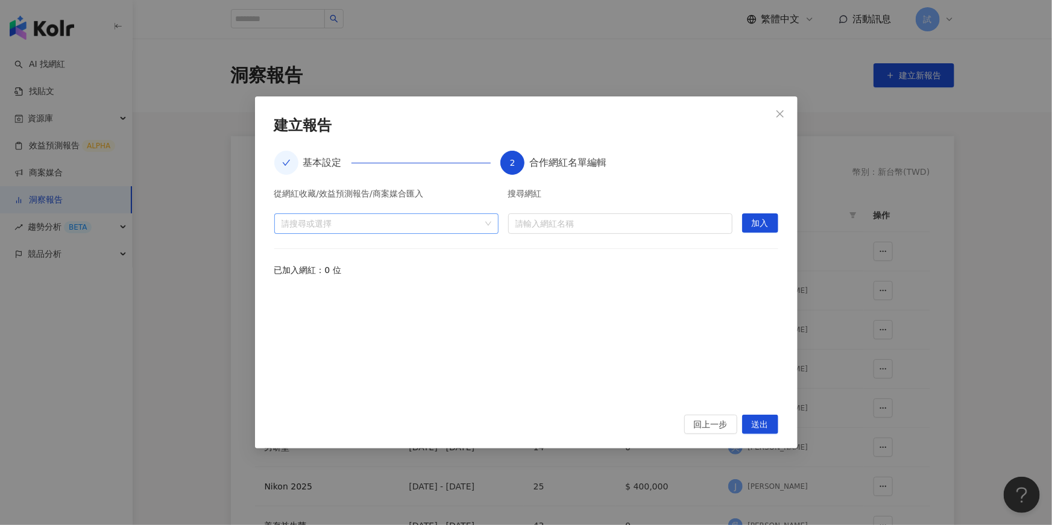
click at [484, 222] on div "請搜尋或選擇" at bounding box center [386, 223] width 224 height 21
click at [286, 249] on icon "caret-down" at bounding box center [286, 250] width 2 height 4
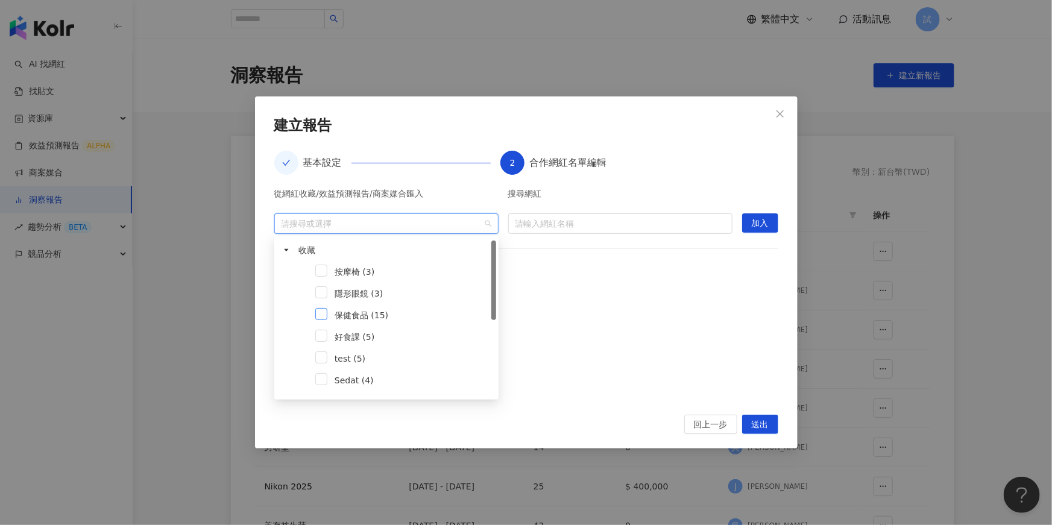
click at [324, 318] on span at bounding box center [321, 314] width 12 height 12
click at [762, 221] on span "加入" at bounding box center [760, 223] width 17 height 19
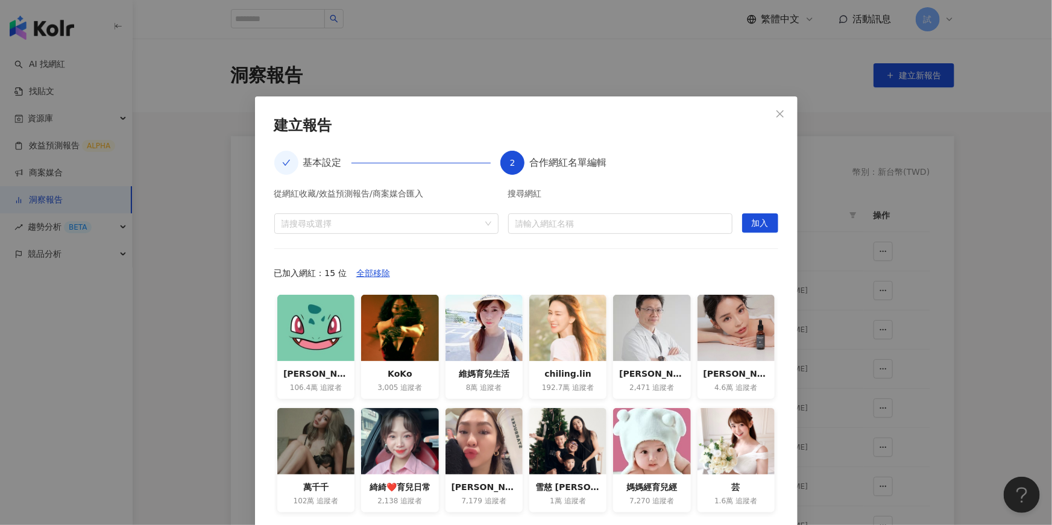
click at [863, 123] on div "**********" at bounding box center [526, 262] width 1052 height 525
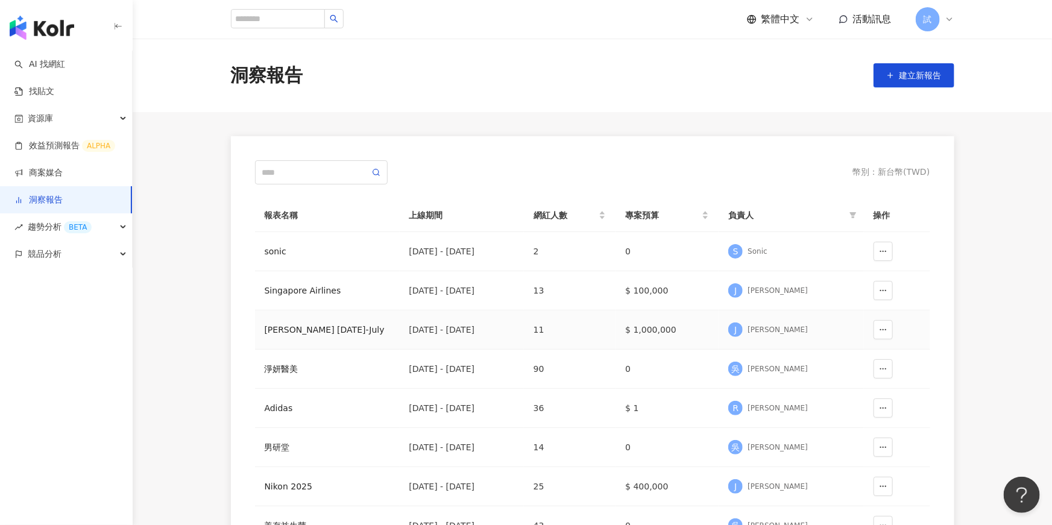
scroll to position [42, 0]
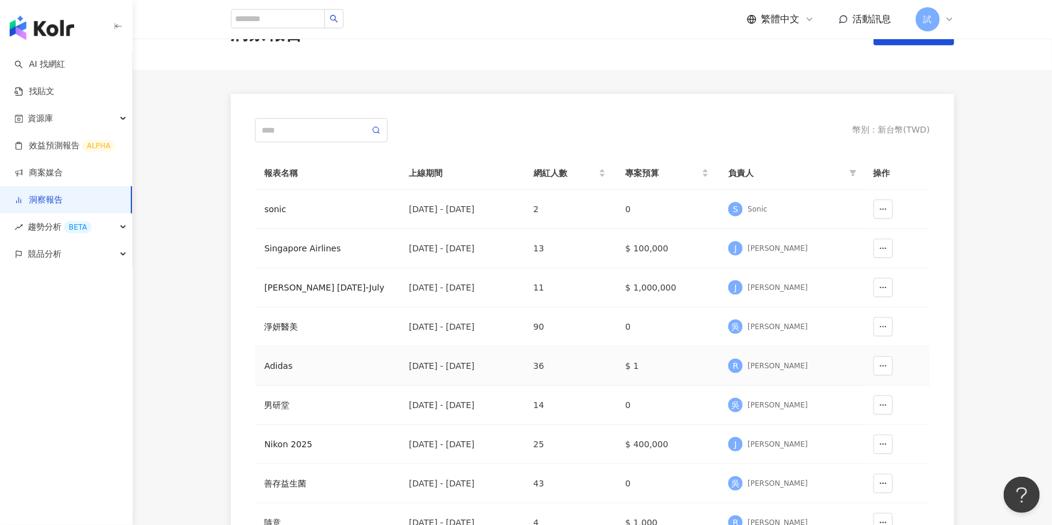
click at [285, 365] on div "Adidas" at bounding box center [327, 365] width 125 height 13
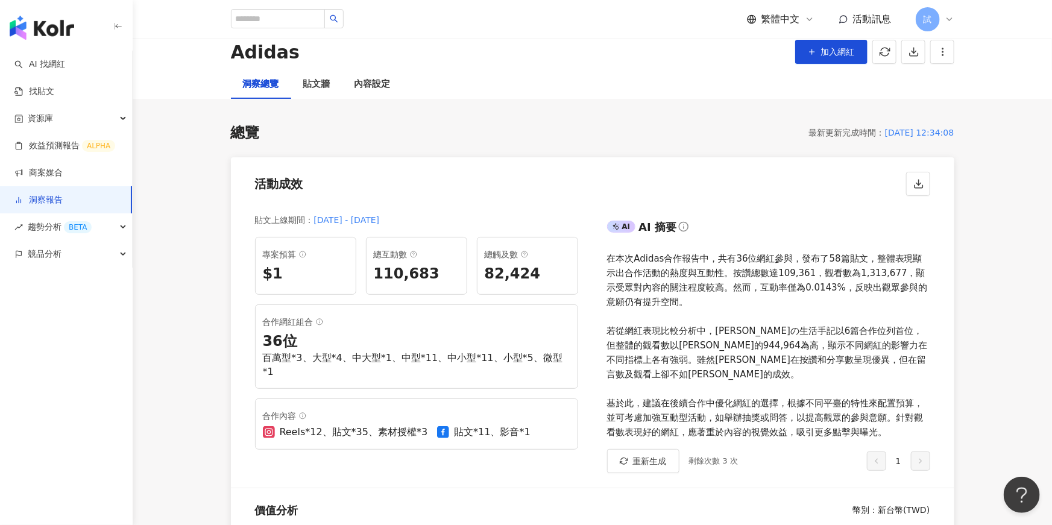
scroll to position [42, 0]
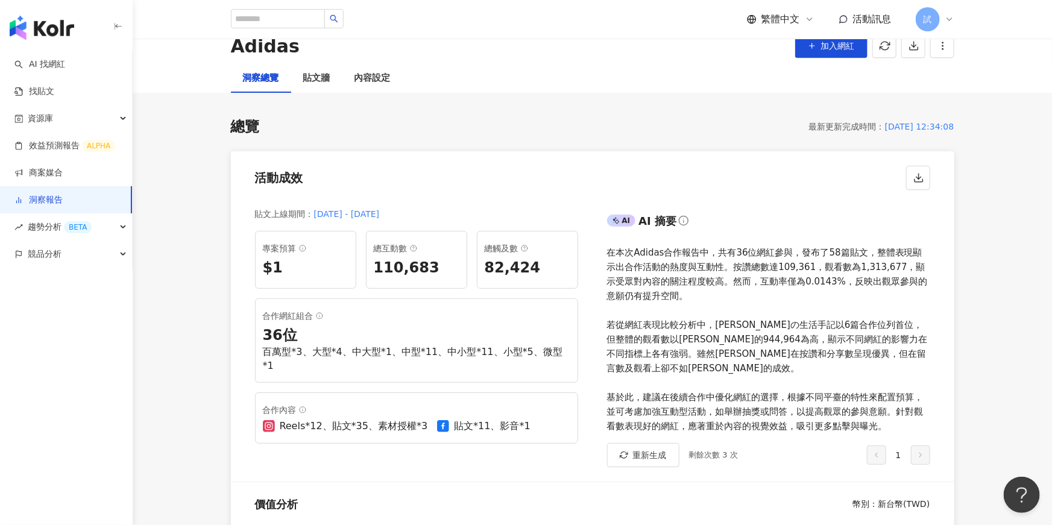
click at [327, 86] on div "貼文牆" at bounding box center [316, 78] width 51 height 29
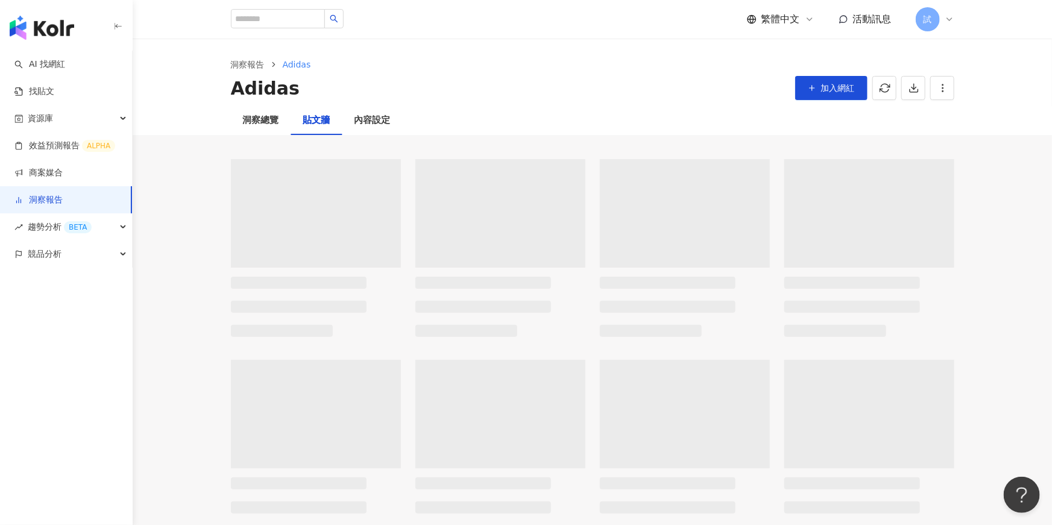
click at [318, 77] on div "Adidas 加入網紅" at bounding box center [593, 88] width 724 height 25
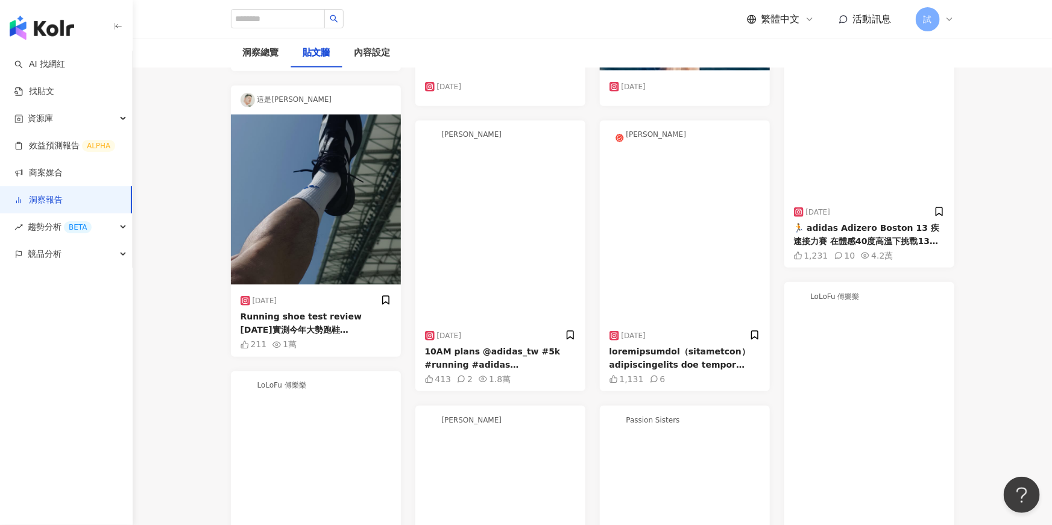
scroll to position [23, 0]
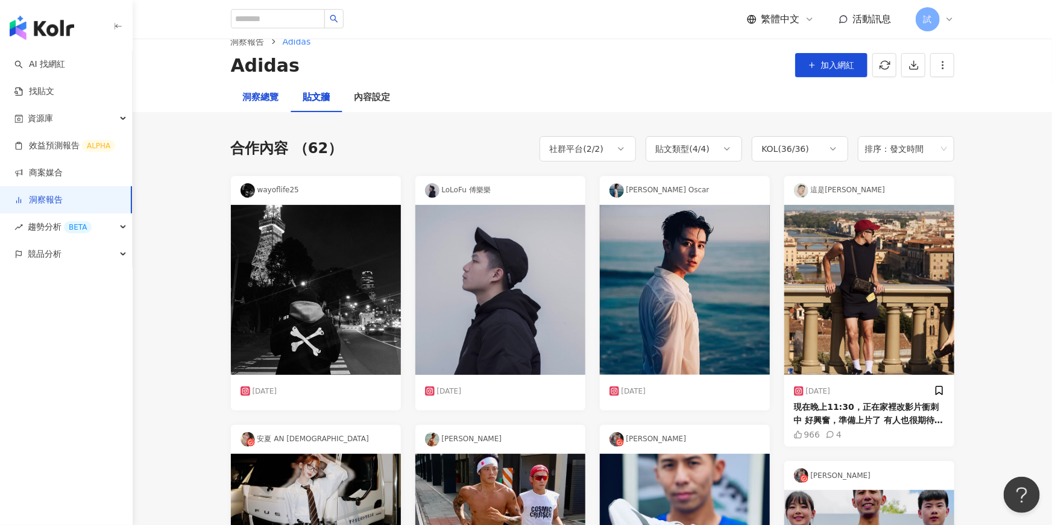
click at [257, 104] on div "洞察總覽" at bounding box center [261, 97] width 36 height 14
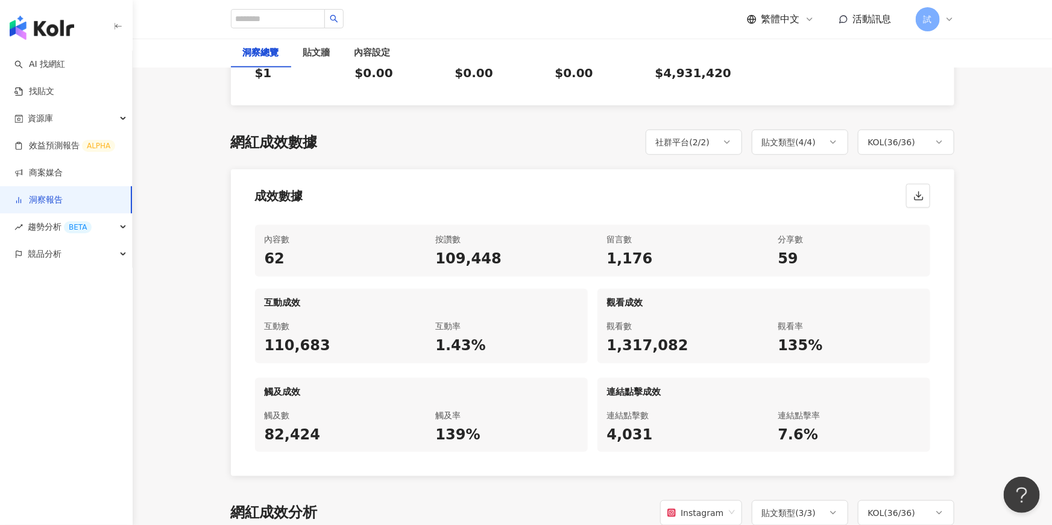
scroll to position [520, 0]
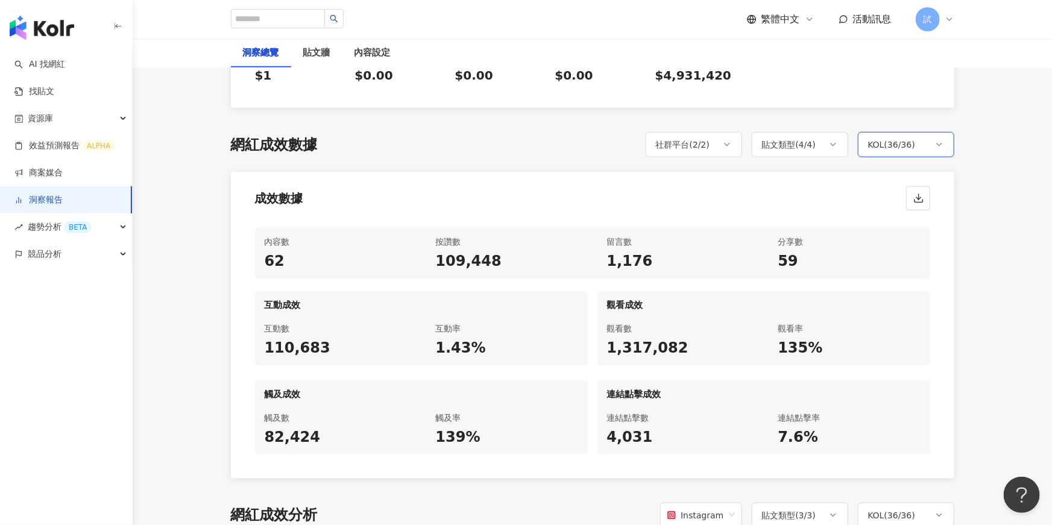
click at [922, 141] on div "KOL ( 36 / 36 )" at bounding box center [906, 144] width 96 height 25
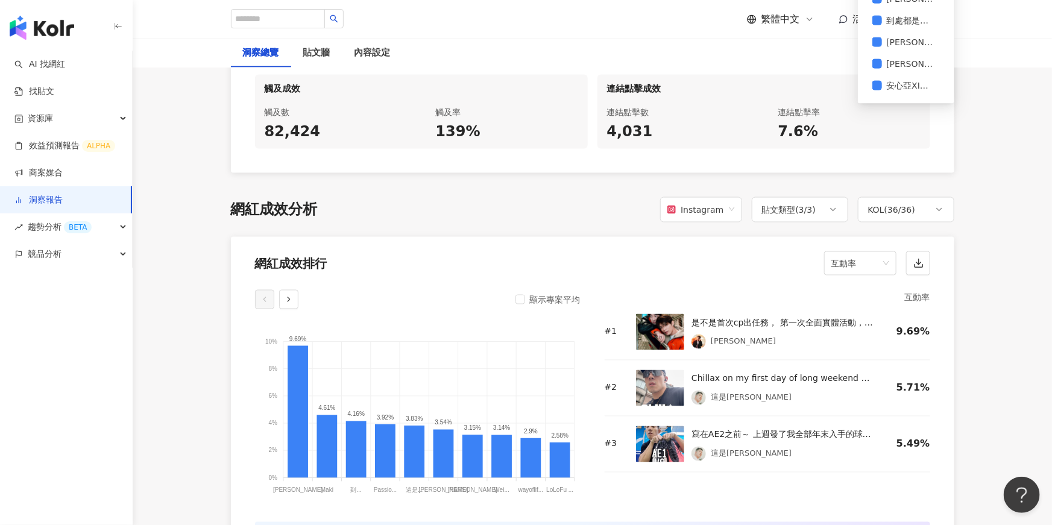
scroll to position [874, 0]
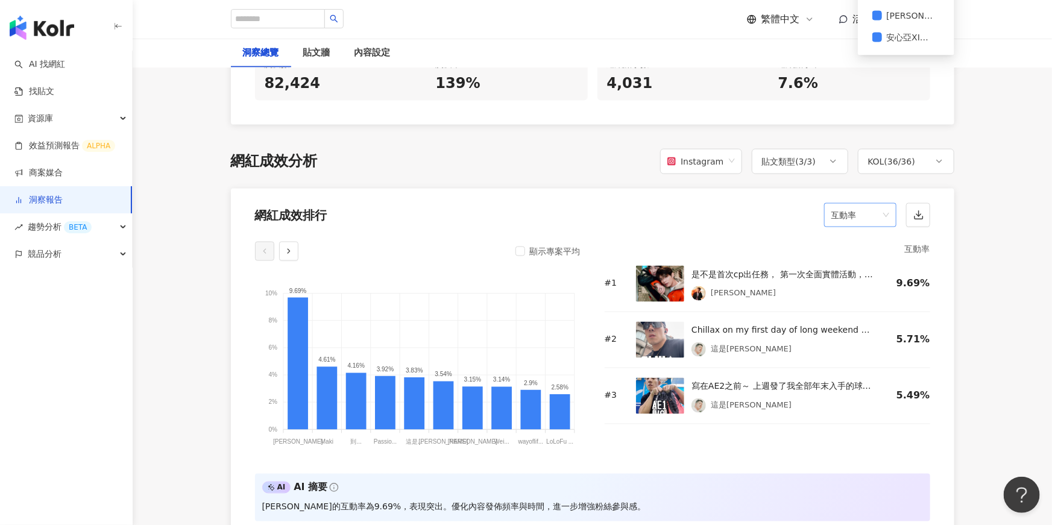
click at [860, 204] on span "互動率" at bounding box center [861, 215] width 58 height 23
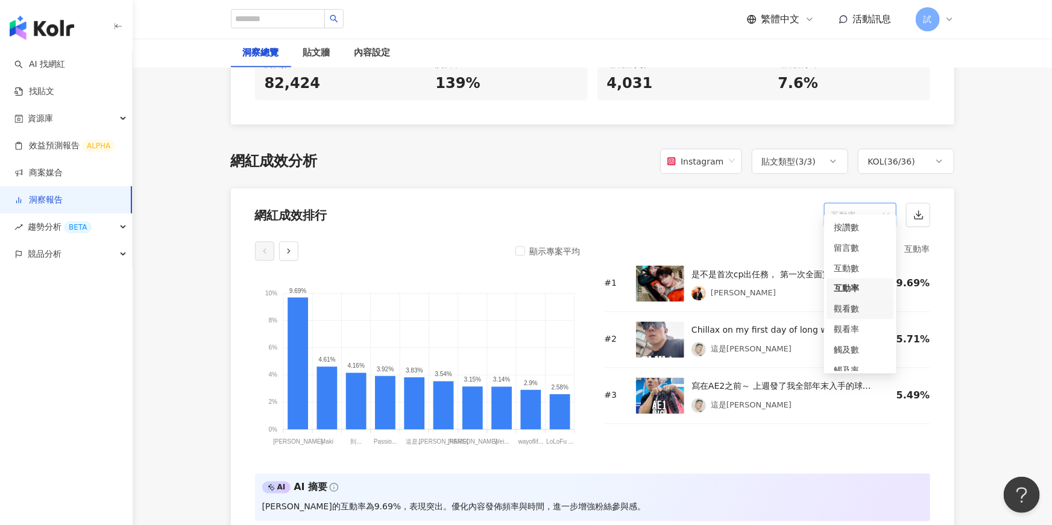
click at [848, 311] on div "觀看數" at bounding box center [860, 309] width 53 height 13
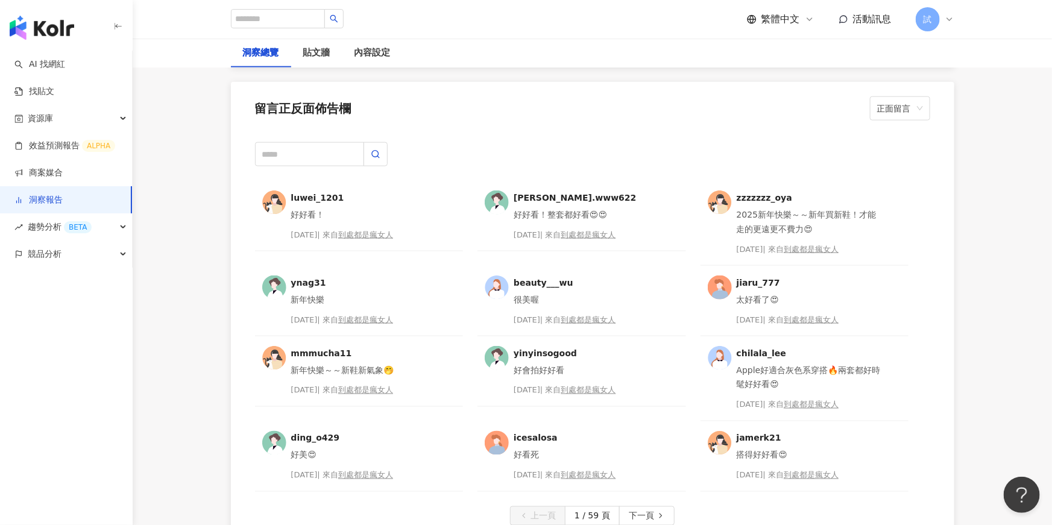
scroll to position [3093, 0]
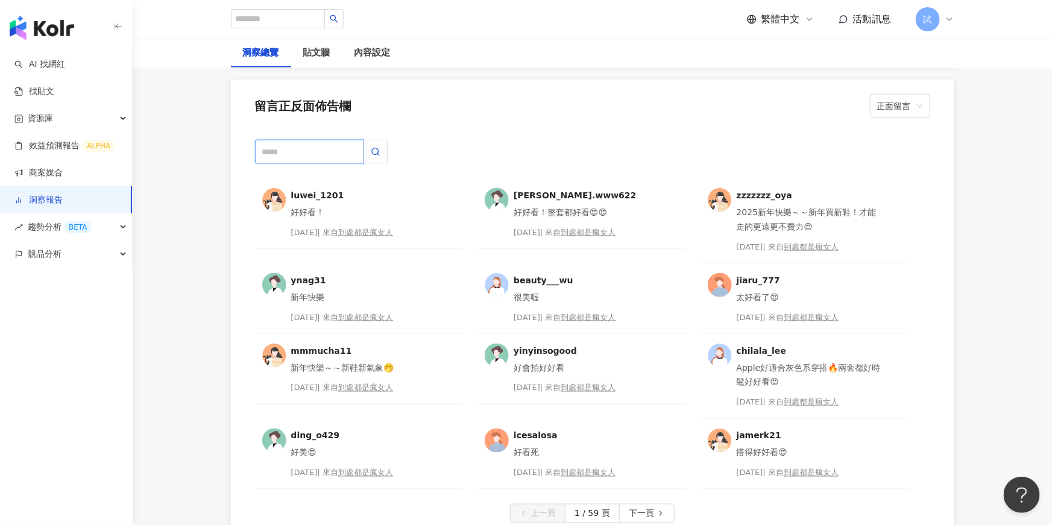
click at [328, 140] on input "text" at bounding box center [309, 152] width 109 height 24
type input "*"
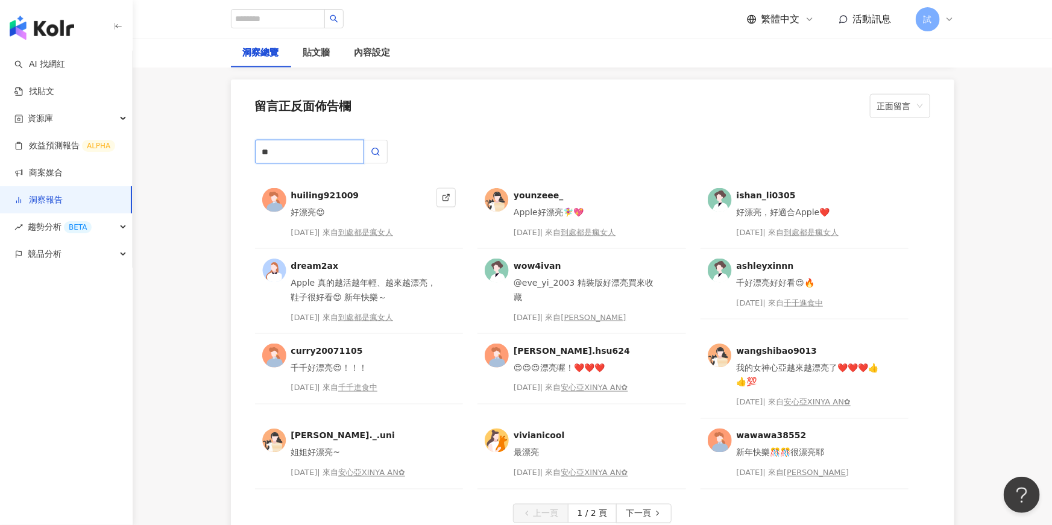
type input "*"
type input "**"
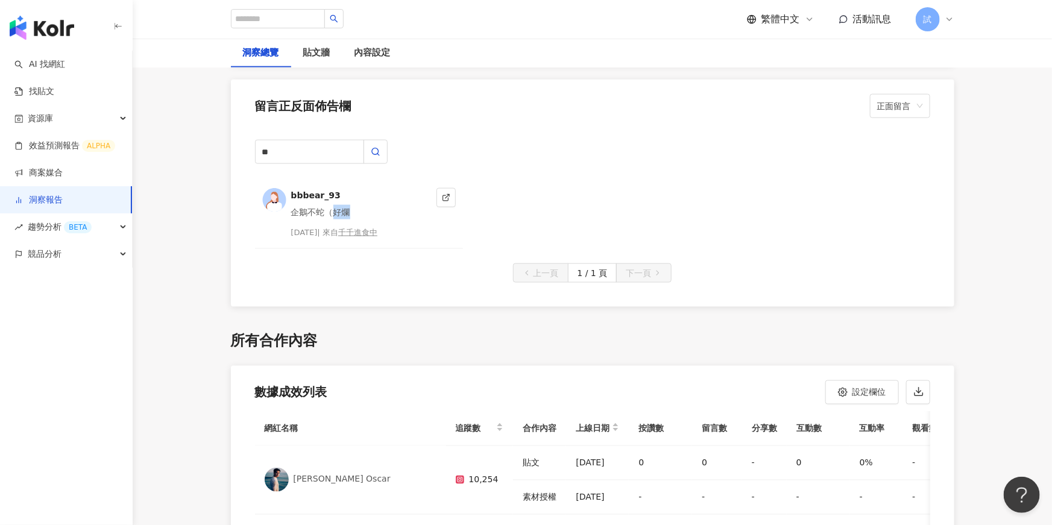
drag, startPoint x: 335, startPoint y: 195, endPoint x: 349, endPoint y: 198, distance: 14.7
click at [349, 205] on div "企鵝不蛇（好爛" at bounding box center [361, 212] width 141 height 14
click at [445, 188] on link at bounding box center [446, 197] width 19 height 19
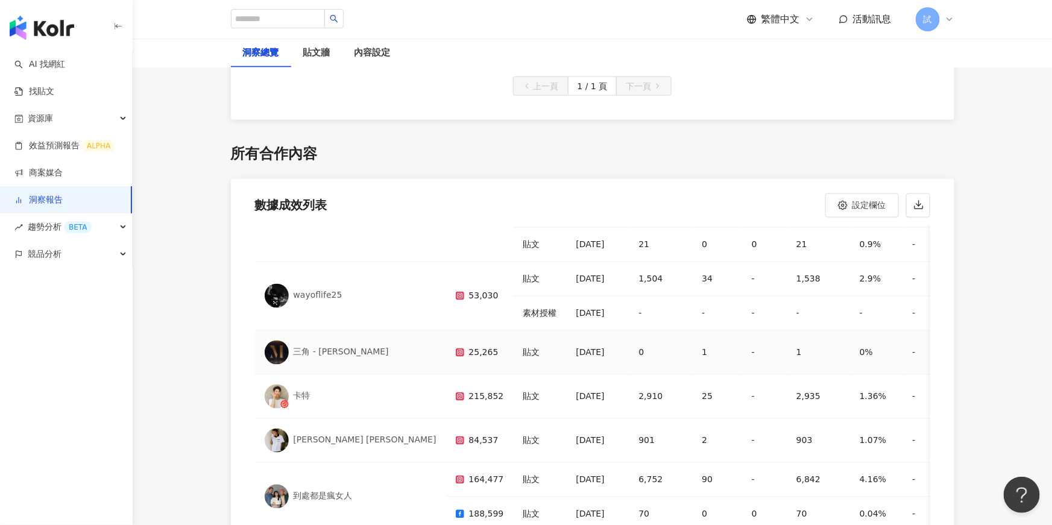
scroll to position [403, 0]
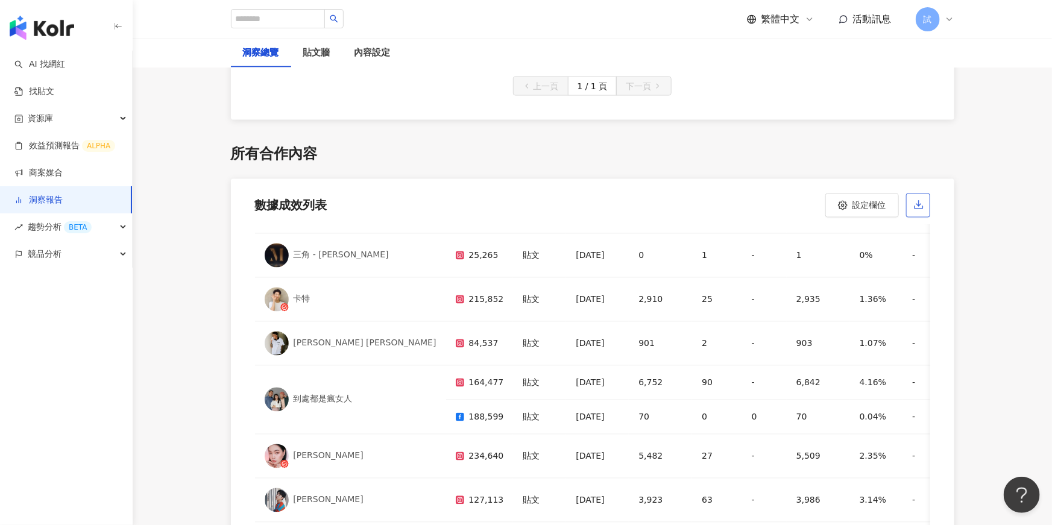
click at [921, 196] on button "button" at bounding box center [918, 206] width 24 height 24
click at [837, 5] on div "繁體中文 活動訊息 試" at bounding box center [593, 19] width 724 height 39
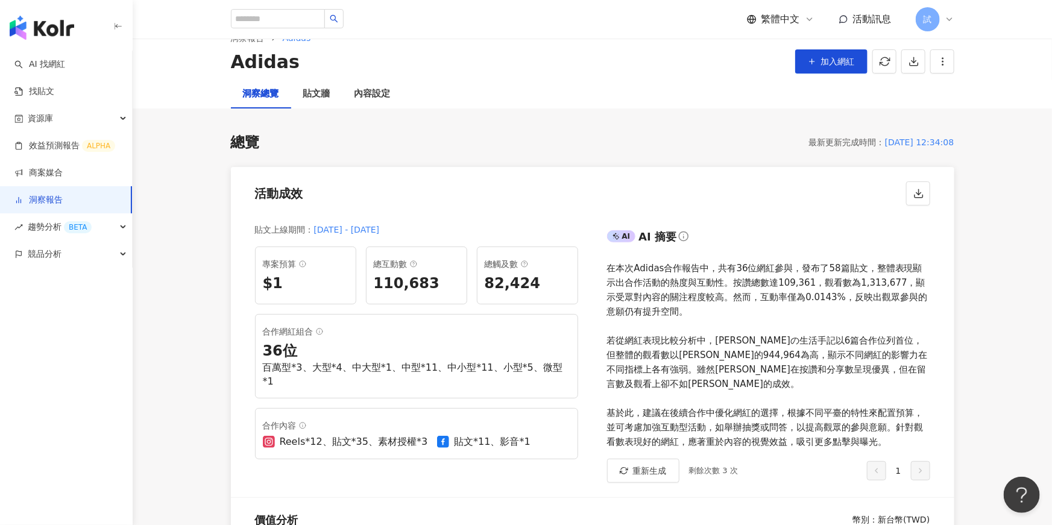
scroll to position [0, 0]
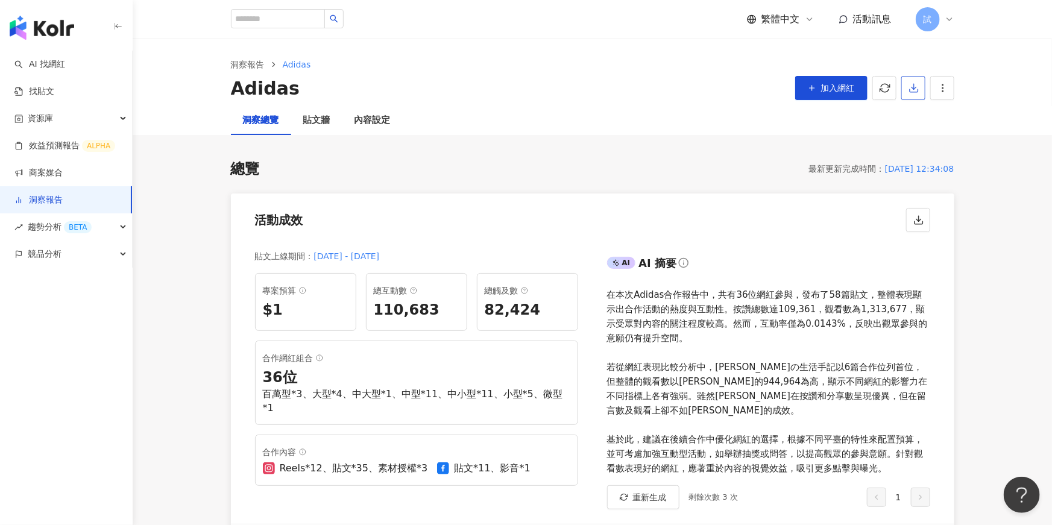
click at [915, 83] on icon "button" at bounding box center [914, 88] width 11 height 11
click at [937, 119] on span "匯出 PPT" at bounding box center [932, 116] width 42 height 13
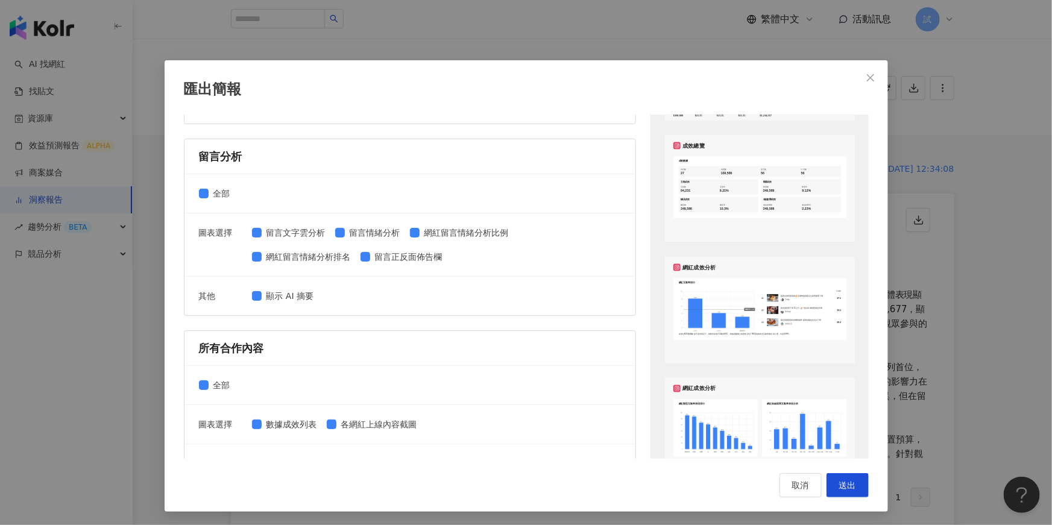
scroll to position [393, 0]
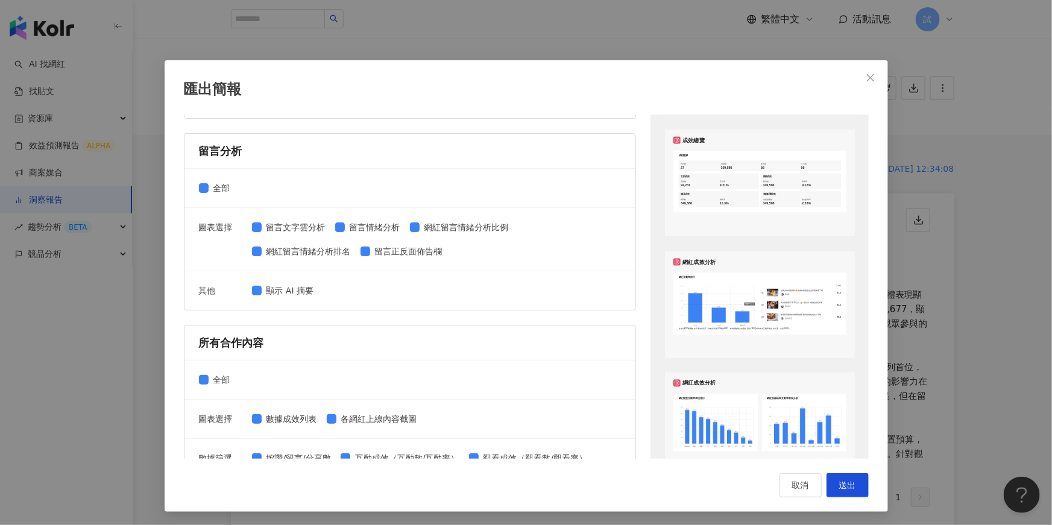
click at [929, 259] on div "匯出簡報 請選擇您欲匯出的項目 整體設定 全部 顯示平台 Instagram Facebook Youtube 自訂平台 網紅成效分析 全部 圖表選擇 網紅成…" at bounding box center [526, 262] width 1052 height 525
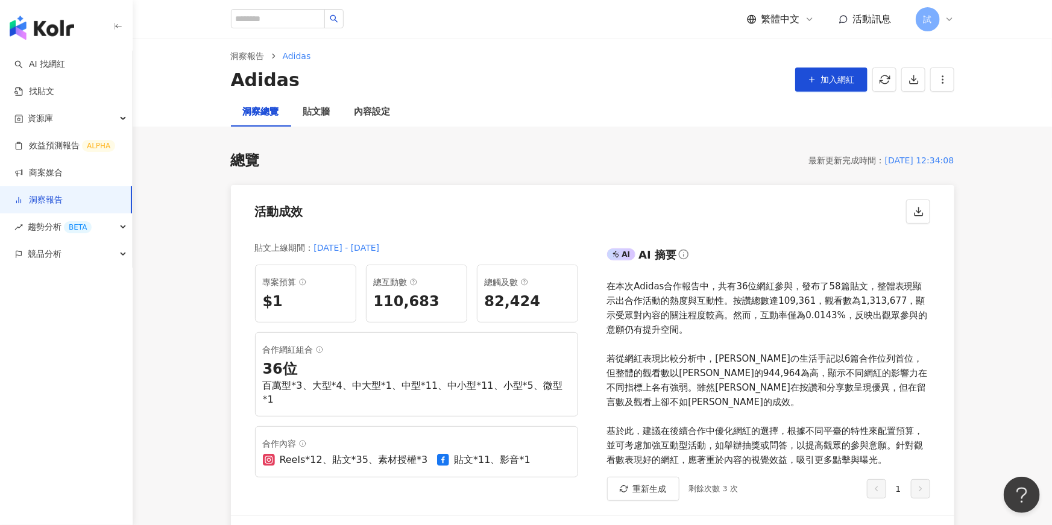
scroll to position [0, 0]
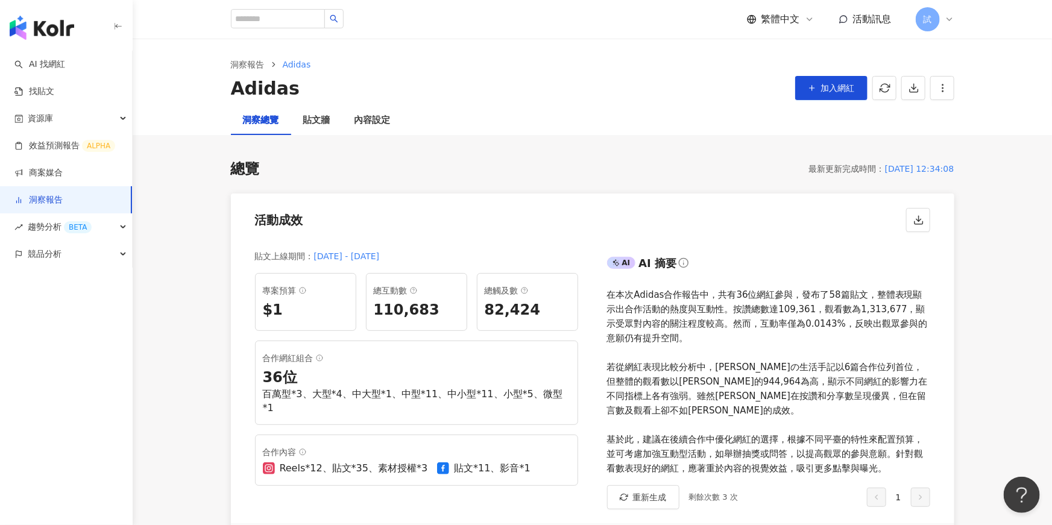
click at [947, 20] on icon at bounding box center [950, 19] width 10 height 10
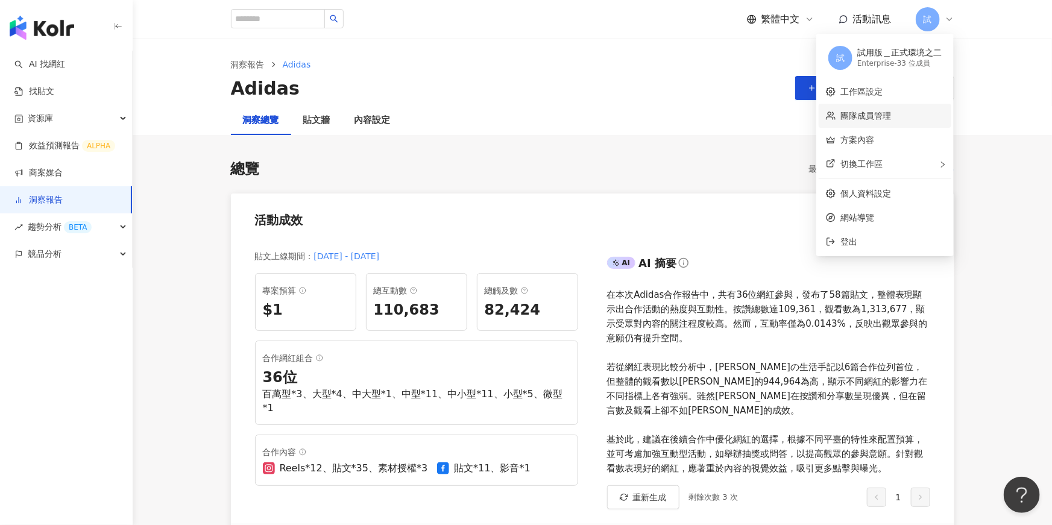
click at [882, 115] on link "團隊成員管理" at bounding box center [866, 116] width 51 height 10
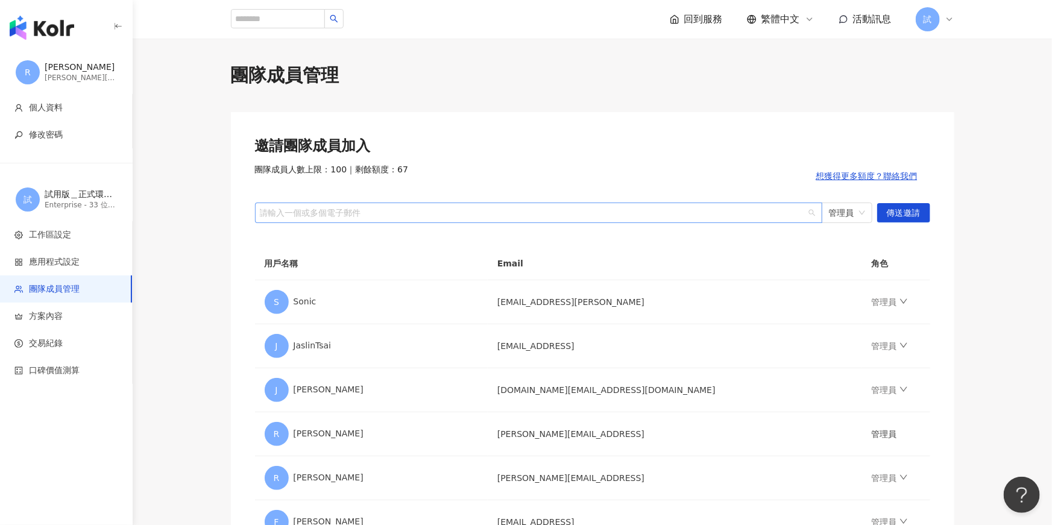
click at [433, 215] on div at bounding box center [533, 212] width 550 height 9
click at [953, 21] on icon at bounding box center [950, 19] width 10 height 10
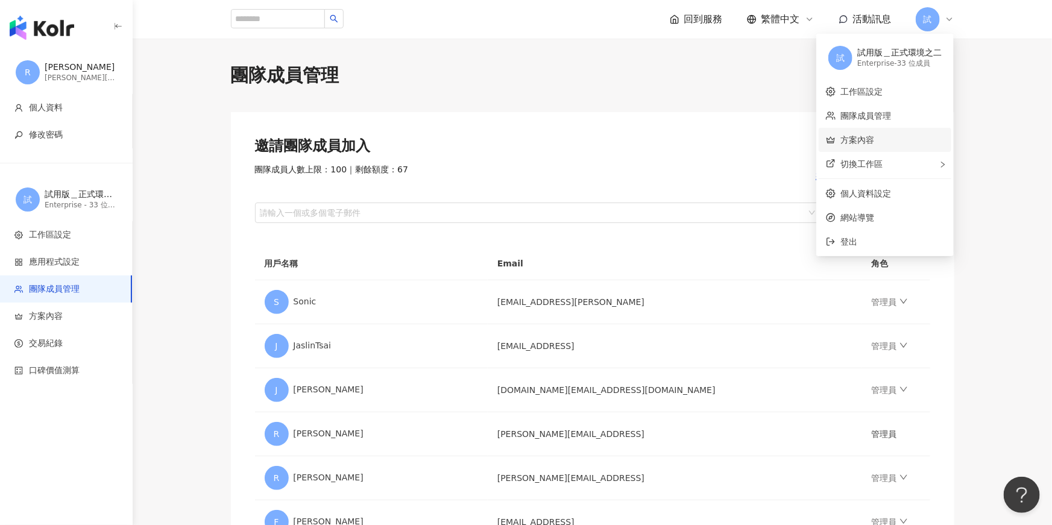
click at [859, 136] on link "方案內容" at bounding box center [858, 140] width 34 height 10
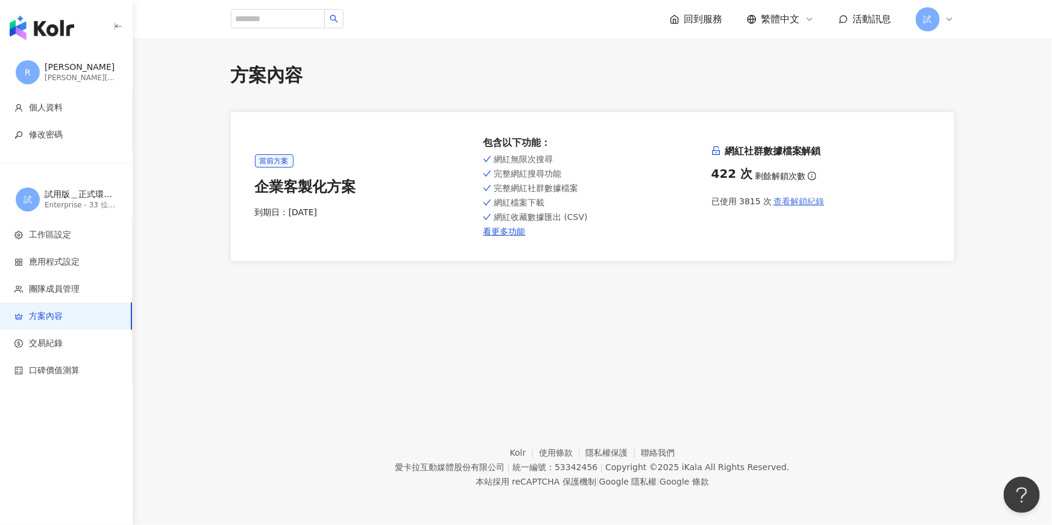
click at [797, 202] on span "查看解鎖紀錄" at bounding box center [799, 202] width 51 height 10
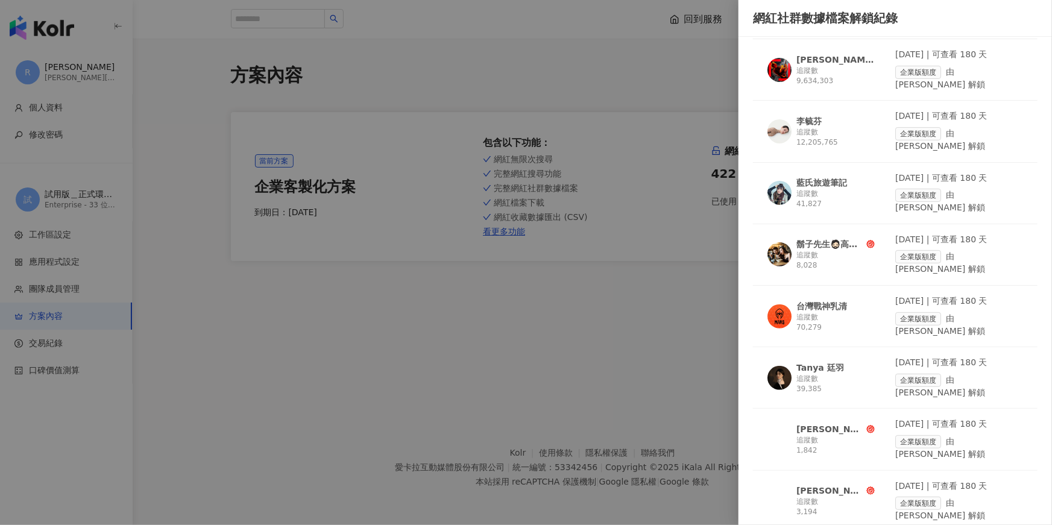
scroll to position [99, 0]
click at [517, 311] on div at bounding box center [526, 262] width 1052 height 525
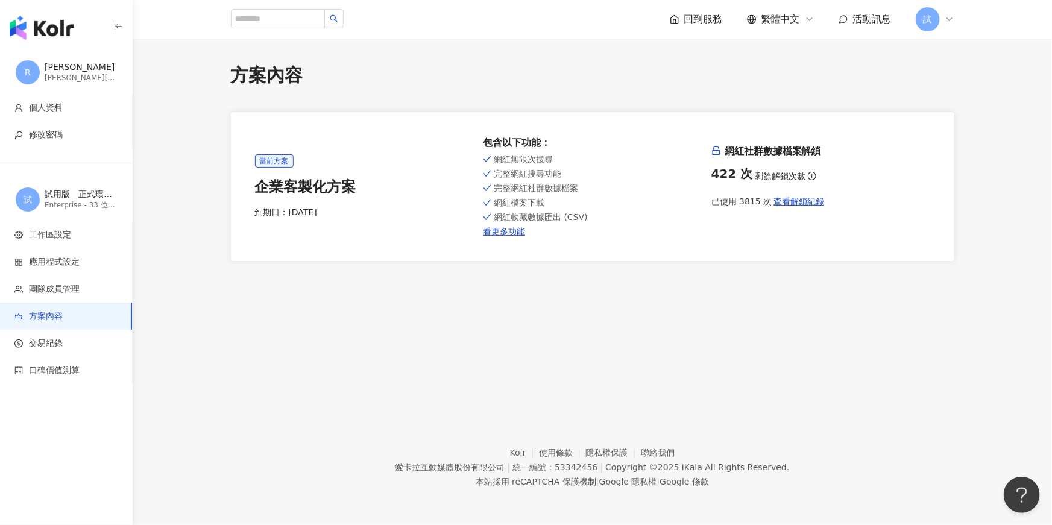
click at [42, 28] on img "button" at bounding box center [42, 28] width 65 height 24
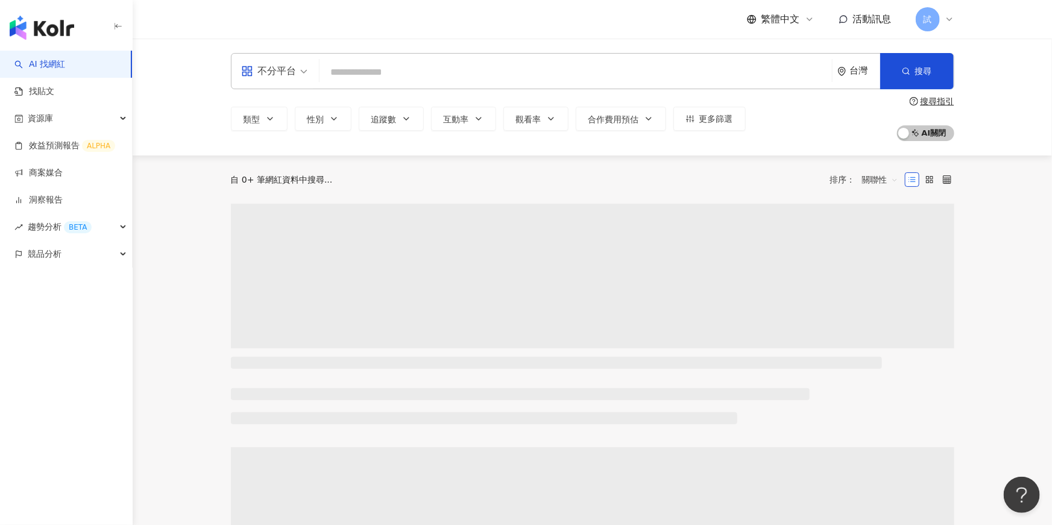
click at [378, 74] on input "search" at bounding box center [575, 72] width 503 height 23
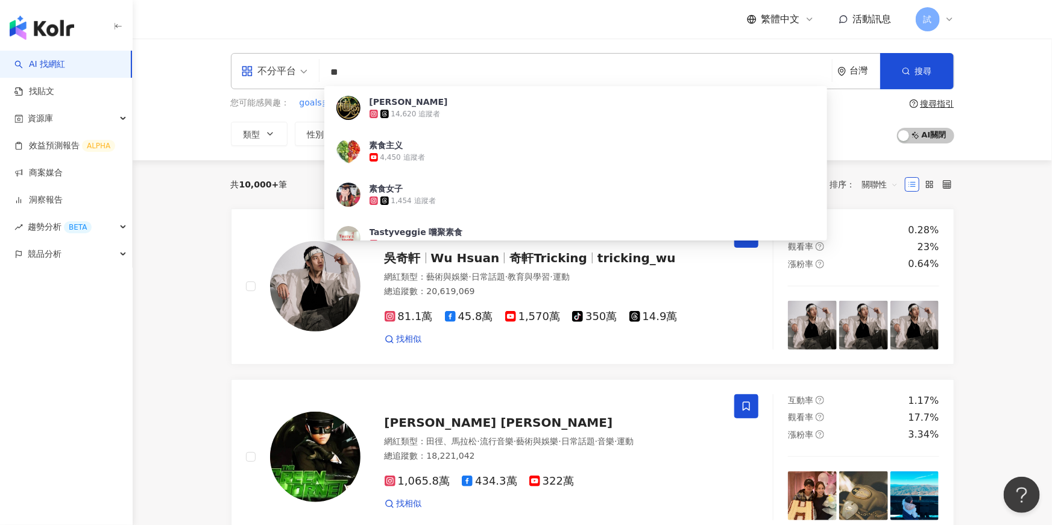
type input "*"
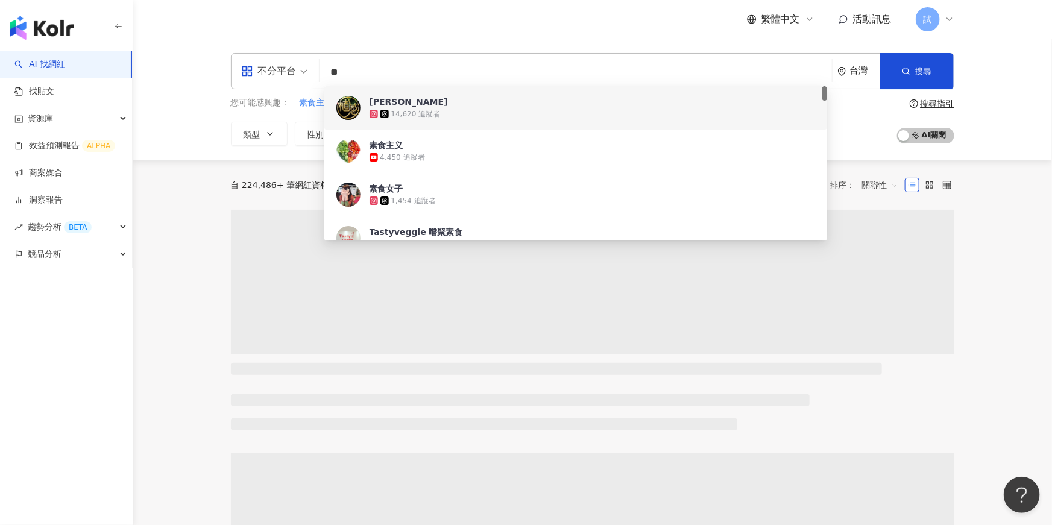
click at [990, 75] on div "不分平台 ** 台灣 搜尋 39c07ddf-3712-4927-a1dd-226403ee81d8 4b96589d-ab1c-49c2-9530-35ad…" at bounding box center [593, 100] width 920 height 122
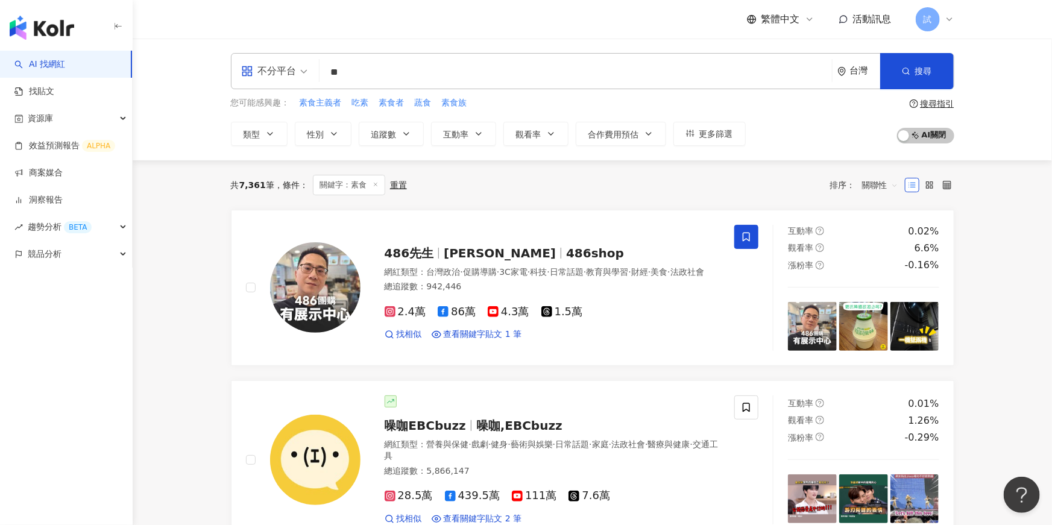
click at [875, 192] on span "關聯性" at bounding box center [880, 184] width 36 height 19
click at [876, 308] on div "關鍵字" at bounding box center [880, 311] width 30 height 13
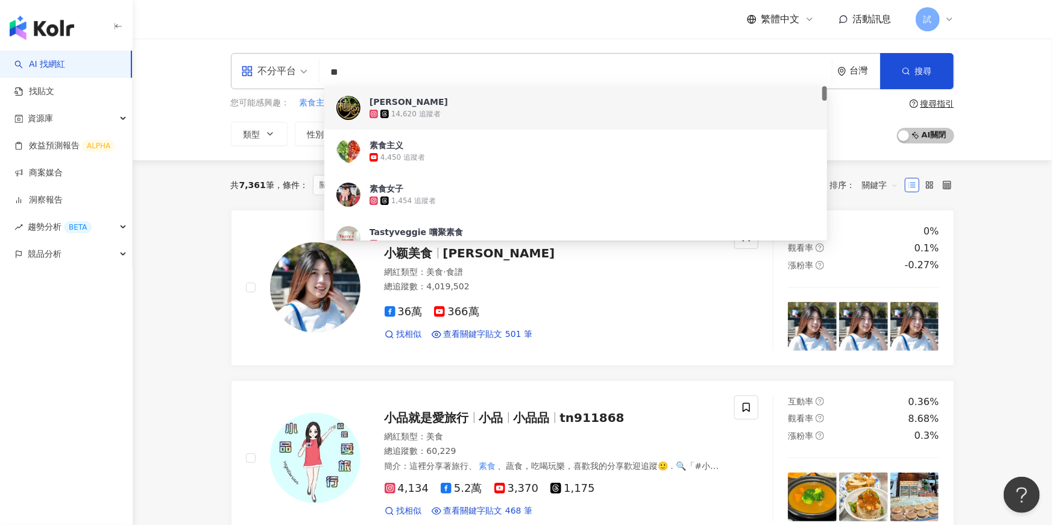
click at [399, 74] on input "**" at bounding box center [575, 72] width 503 height 23
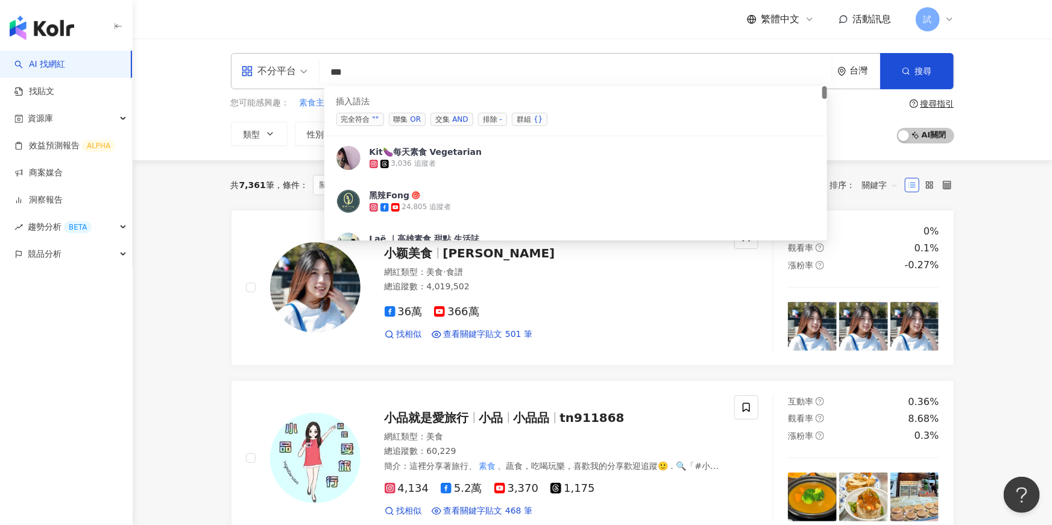
click at [407, 118] on span "聯集 OR" at bounding box center [407, 119] width 37 height 13
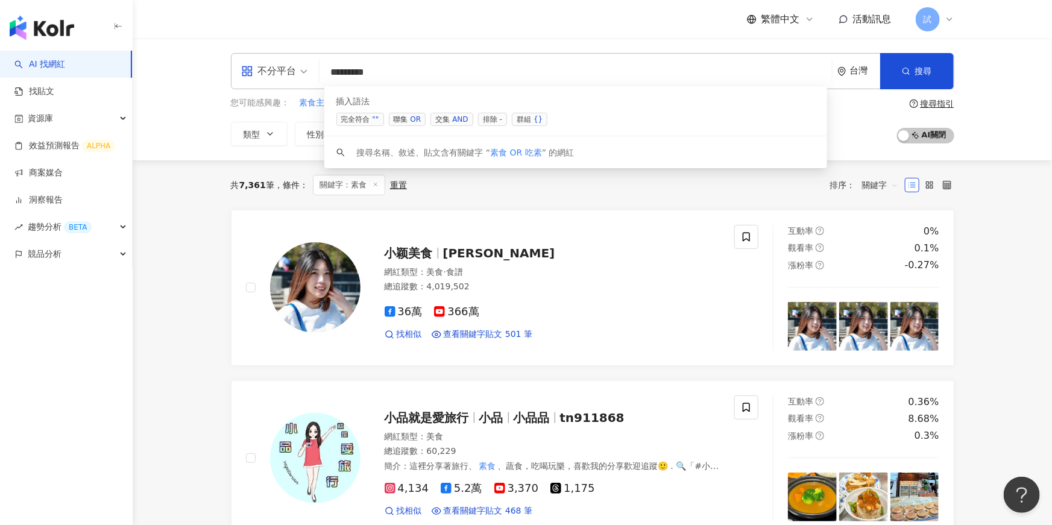
click at [416, 122] on div "OR" at bounding box center [416, 119] width 11 height 12
click at [923, 85] on button "搜尋" at bounding box center [917, 71] width 74 height 36
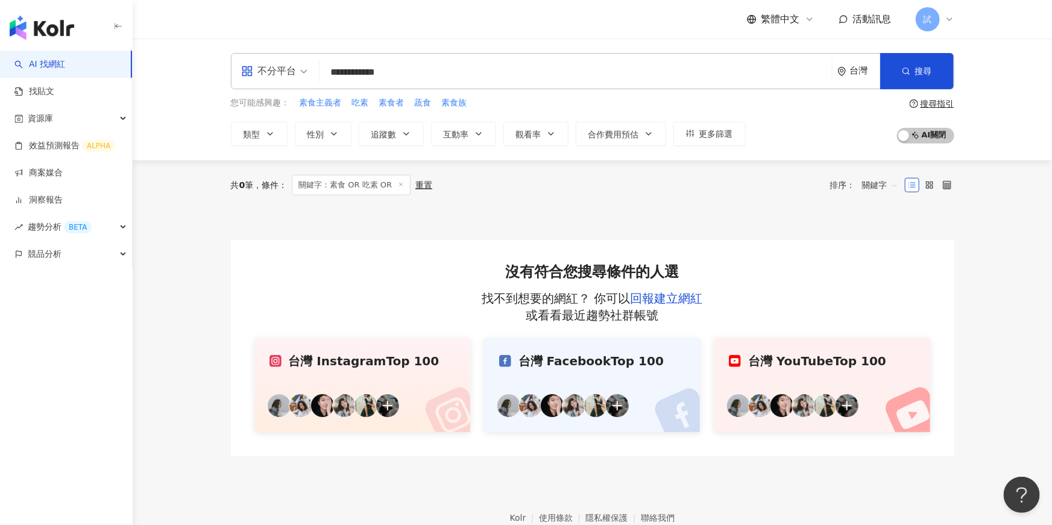
click at [503, 75] on input "**********" at bounding box center [575, 72] width 503 height 23
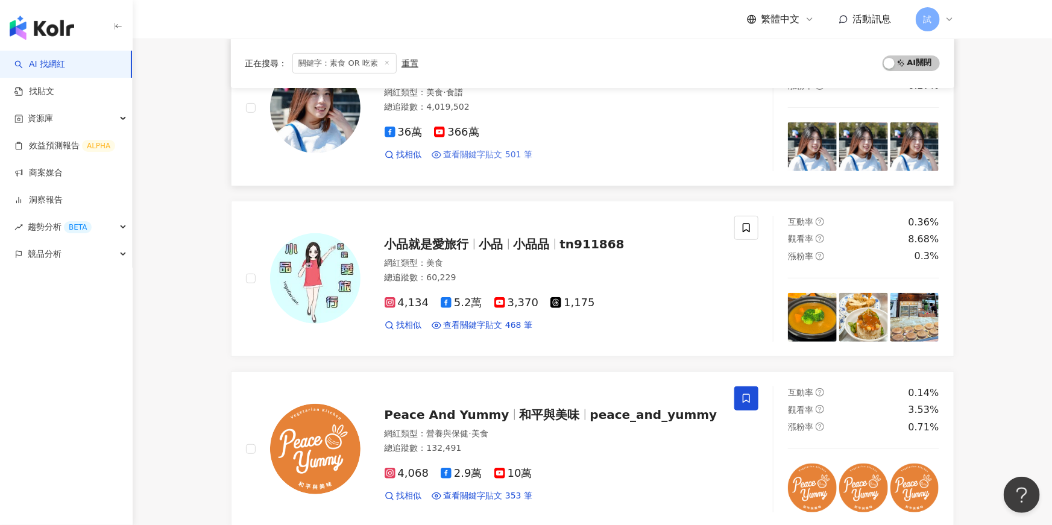
scroll to position [194, 0]
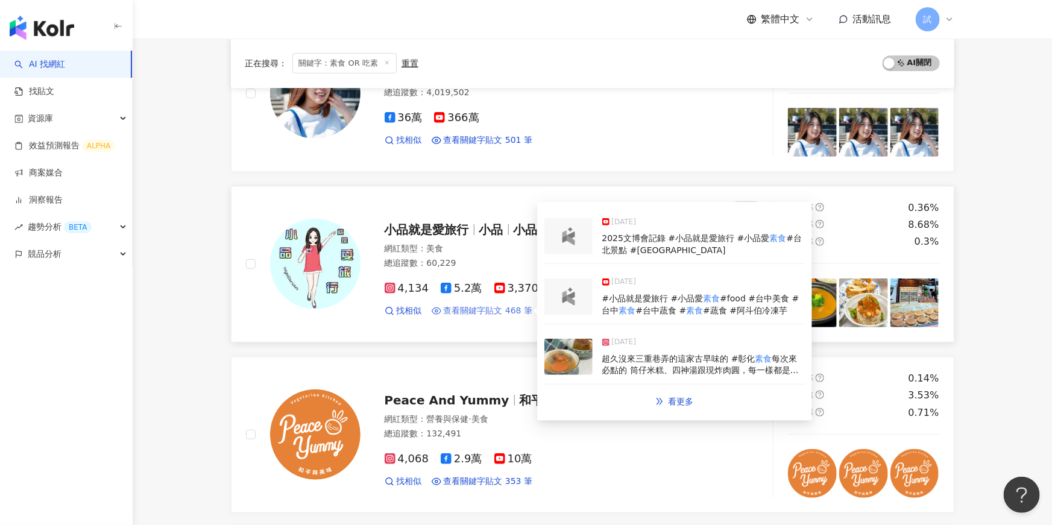
type input "********"
click at [486, 311] on span "查看關鍵字貼文 468 筆" at bounding box center [488, 311] width 89 height 12
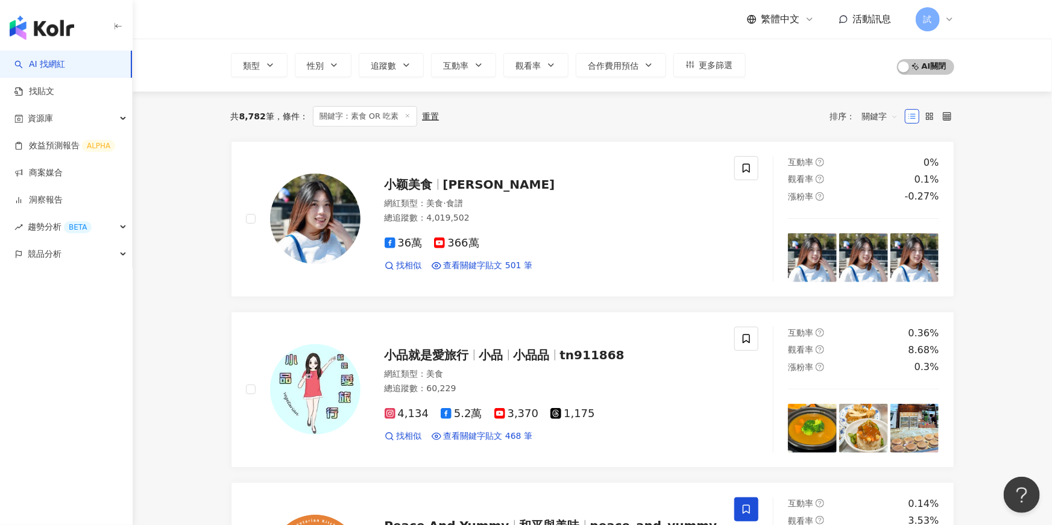
scroll to position [0, 0]
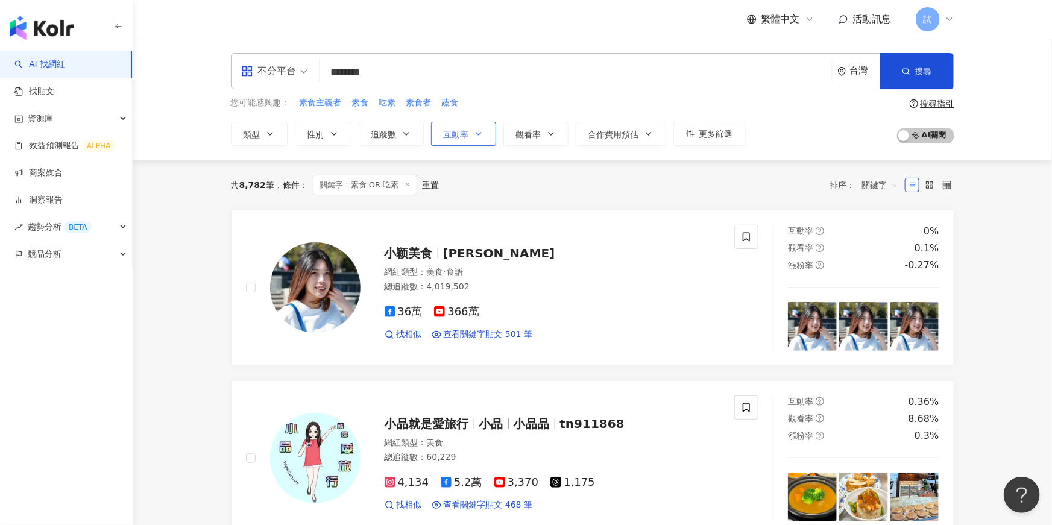
click at [465, 141] on button "互動率" at bounding box center [463, 134] width 65 height 24
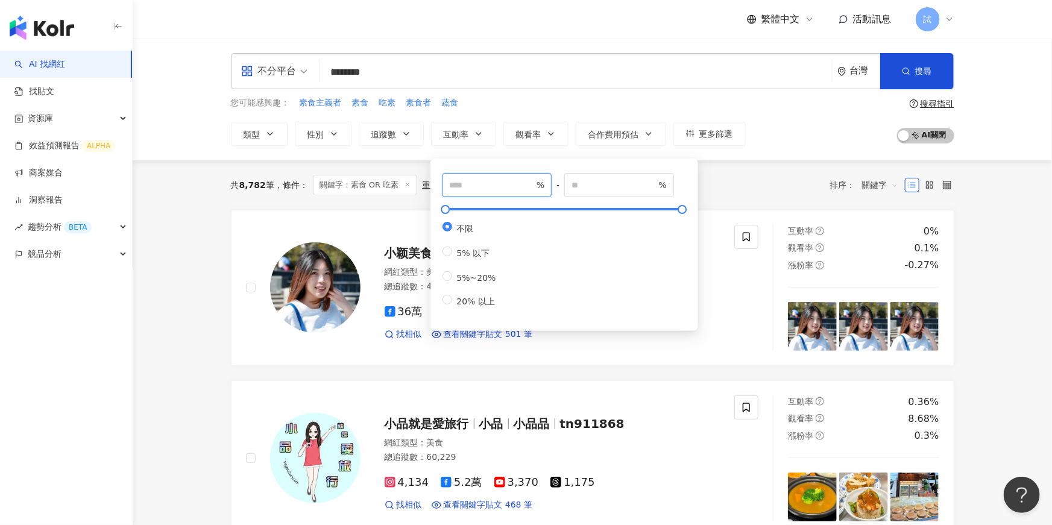
click at [491, 180] on input "number" at bounding box center [492, 185] width 84 height 13
type input "*"
click at [744, 147] on div "不分平台 ******** 台灣 搜尋 loading 搜尋名稱、敘述、貼文含有關鍵字 “ 素食 OR 吃素 ” 的網紅 您可能感興趣： 素食主義者 素食 吃…" at bounding box center [593, 100] width 920 height 122
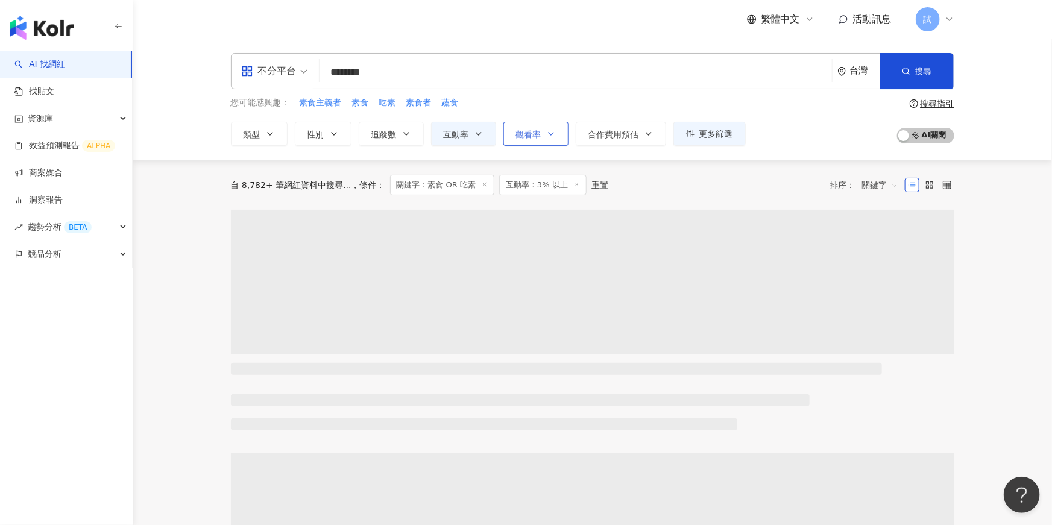
click at [523, 137] on span "觀看率" at bounding box center [528, 135] width 25 height 10
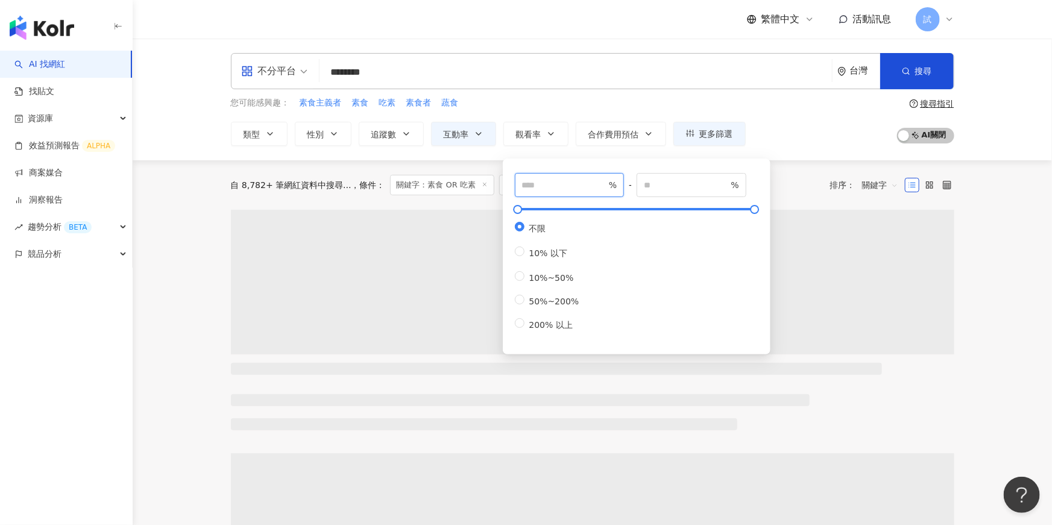
click at [560, 182] on input "number" at bounding box center [564, 185] width 84 height 13
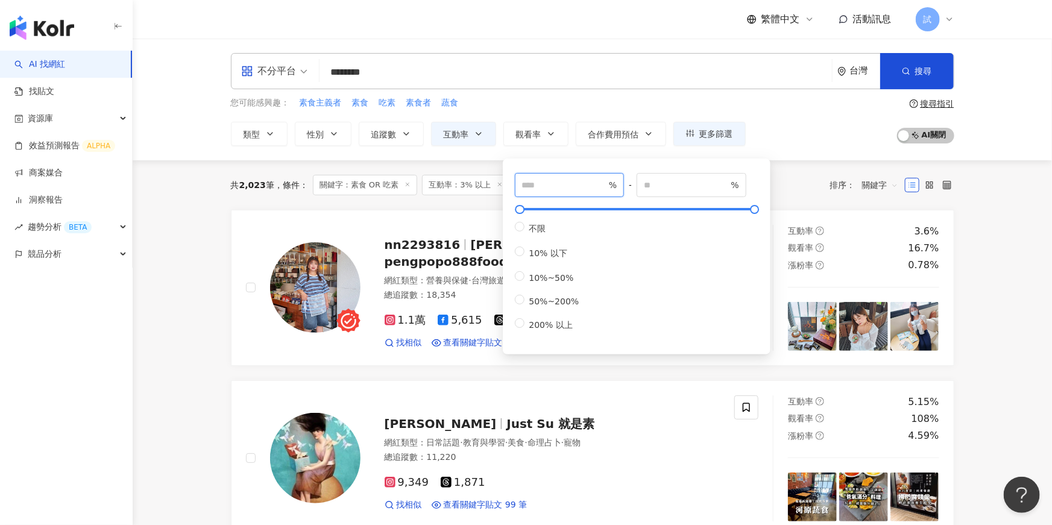
type input "**"
click at [815, 171] on div "共 2,023 筆 條件 ： 關鍵字：素食 OR 吃素 互動率：3% 以上 重置 排序： 關鍵字" at bounding box center [593, 184] width 724 height 49
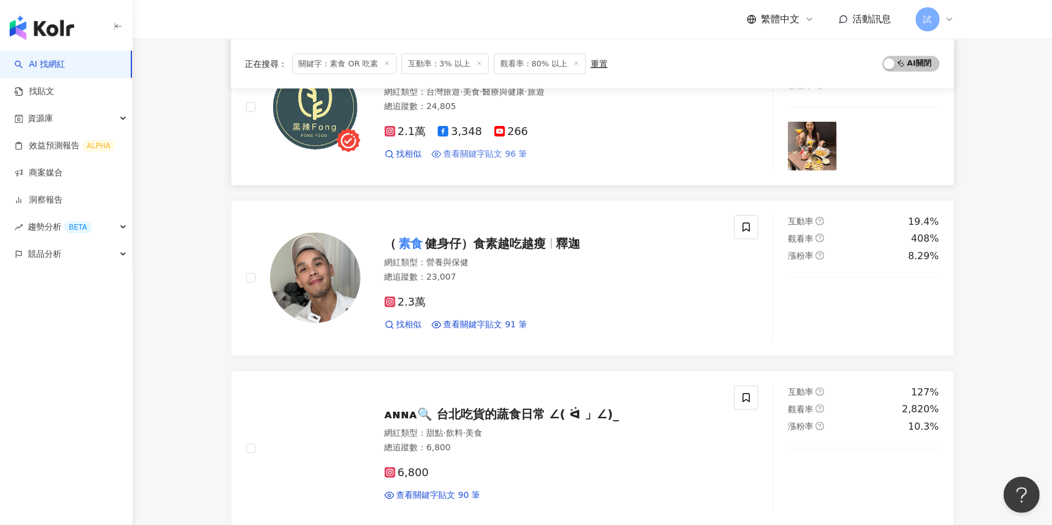
scroll to position [361, 0]
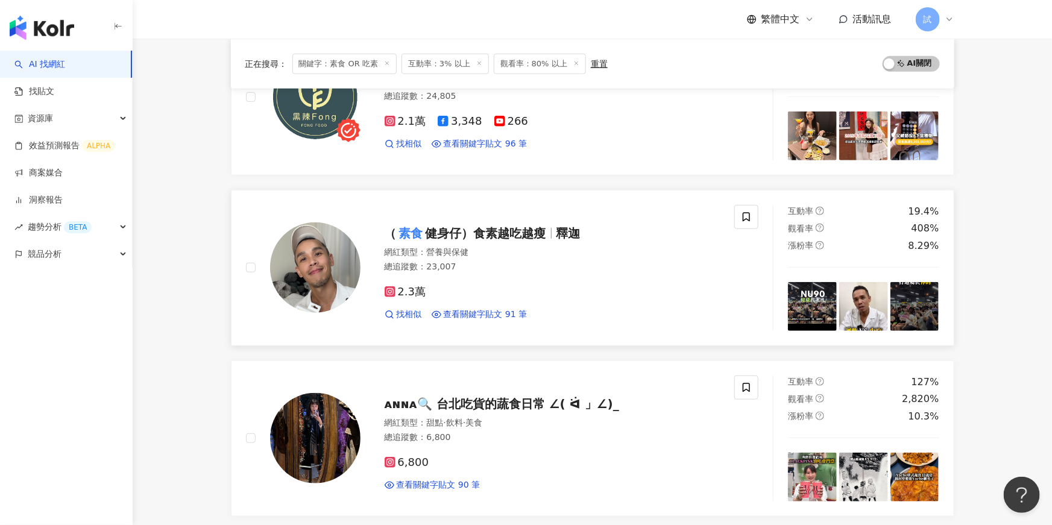
click at [487, 274] on div "網紅類型 ： 營養與保健 總追蹤數 ： 23,007" at bounding box center [553, 262] width 336 height 30
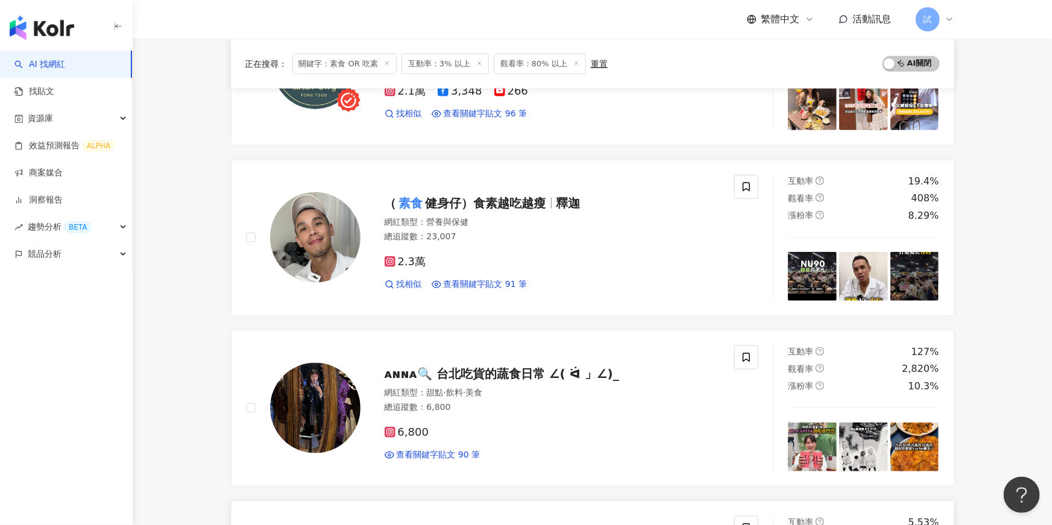
scroll to position [384, 0]
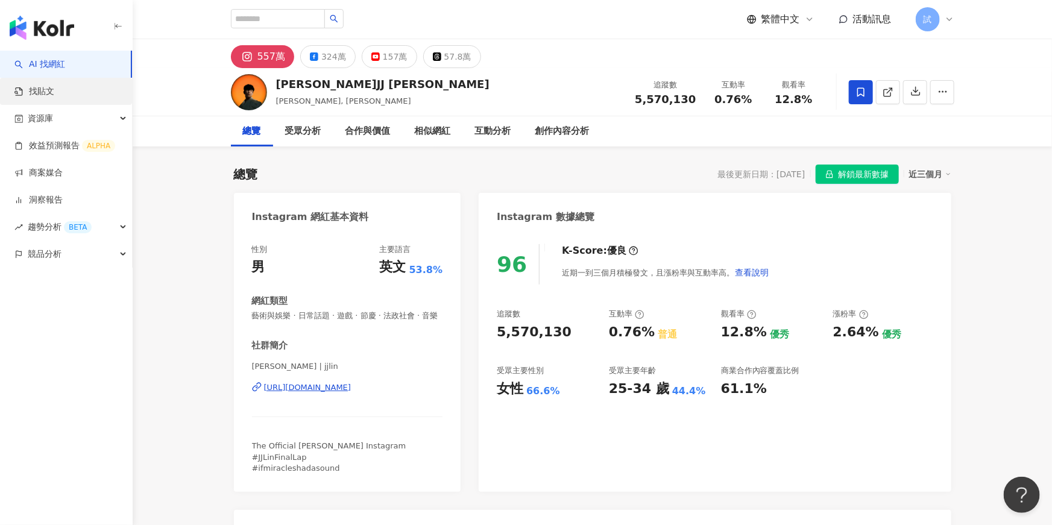
click at [49, 87] on link "找貼文" at bounding box center [34, 92] width 40 height 12
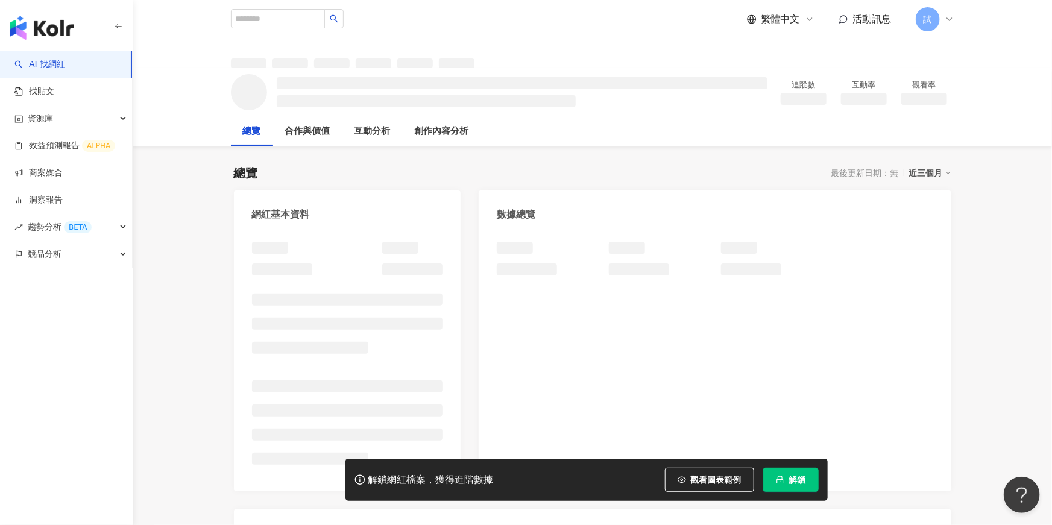
click at [794, 478] on span "解鎖" at bounding box center [797, 480] width 17 height 10
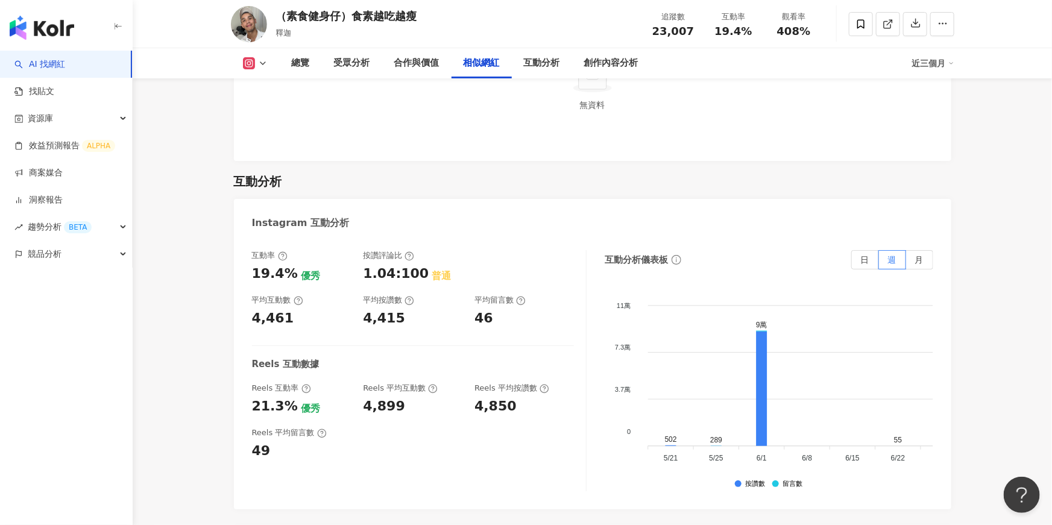
scroll to position [2313, 0]
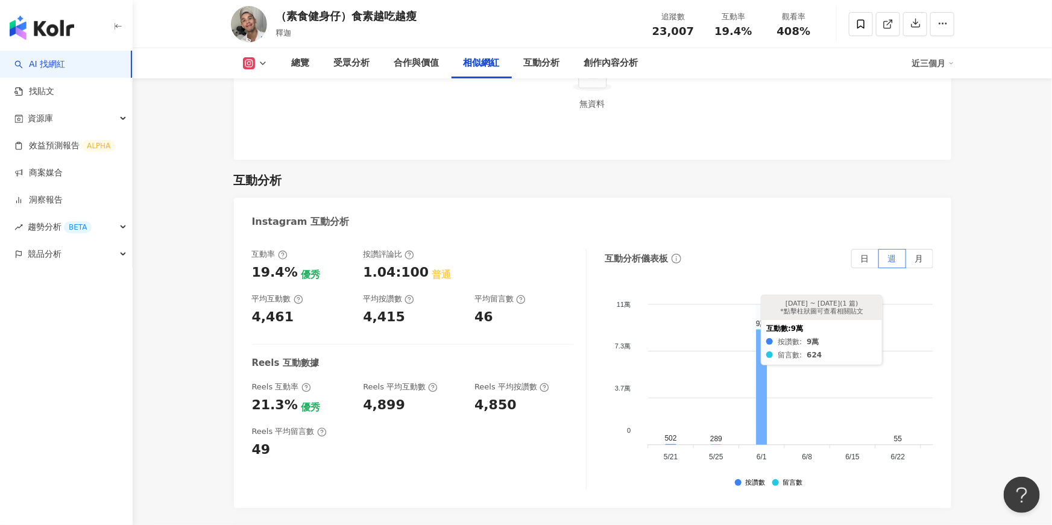
click at [757, 346] on icon at bounding box center [761, 387] width 11 height 115
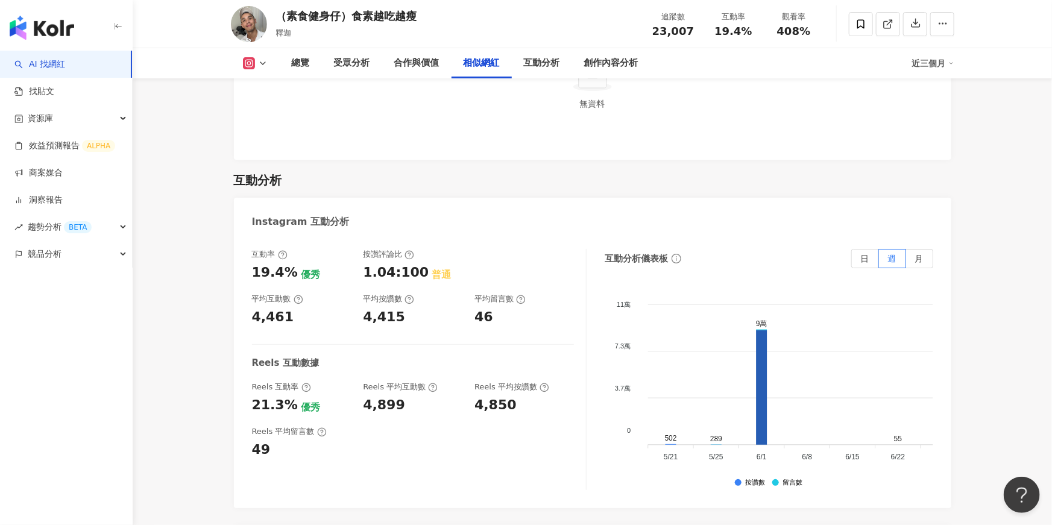
scroll to position [3703, 0]
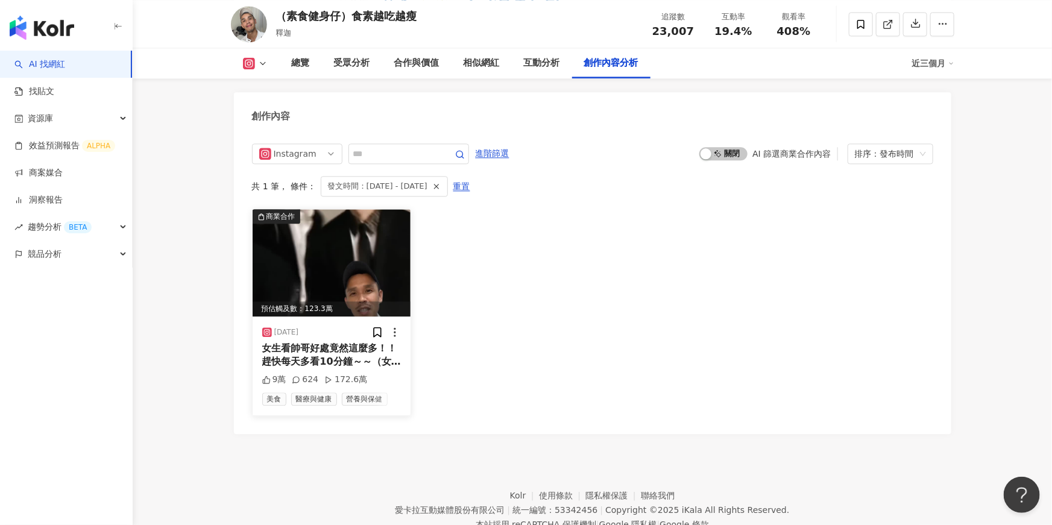
click at [343, 342] on div "女生看帥哥好處竟然這麼多！！ 趕快每天多看10分鐘～～（女士優惠） #素食 #減脂 #增肌 #超慢跑 #健康減肥 #新陳代謝 #體重管理師 #體重管理師世嘉" at bounding box center [331, 355] width 139 height 27
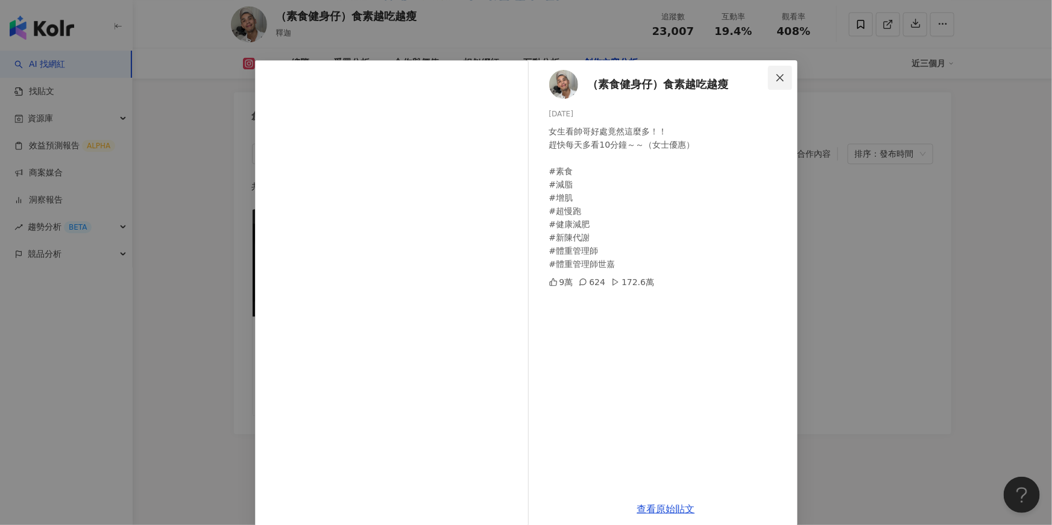
click at [783, 79] on icon "close" at bounding box center [781, 78] width 10 height 10
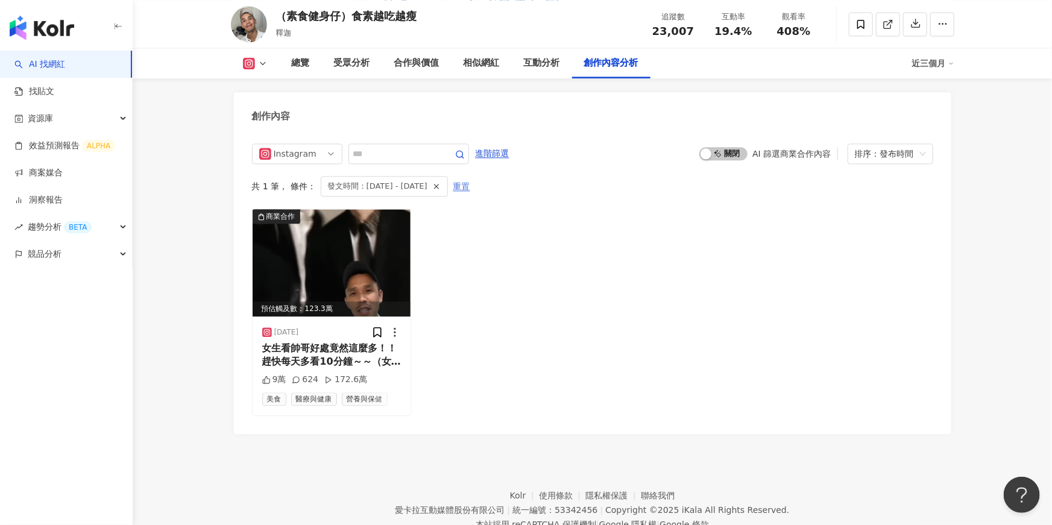
click at [470, 177] on span "重置" at bounding box center [461, 186] width 17 height 19
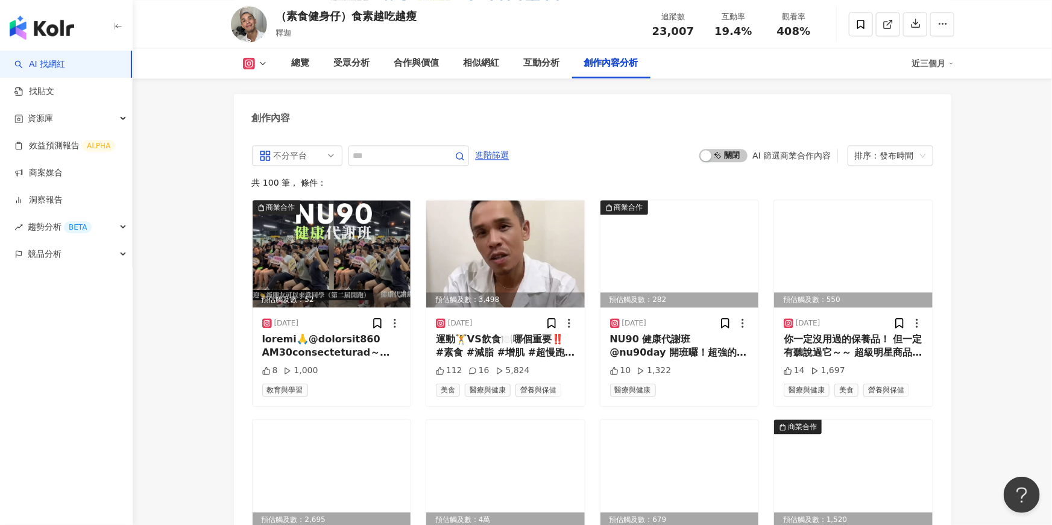
scroll to position [3691, 0]
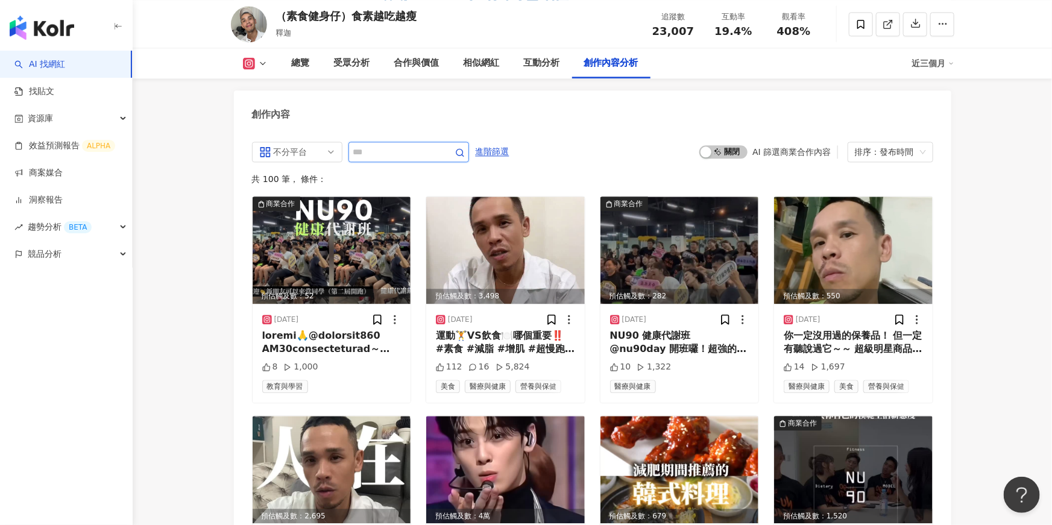
click at [399, 145] on input "text" at bounding box center [395, 152] width 84 height 14
type input "*"
click at [715, 145] on span "啟動 關閉" at bounding box center [724, 151] width 48 height 13
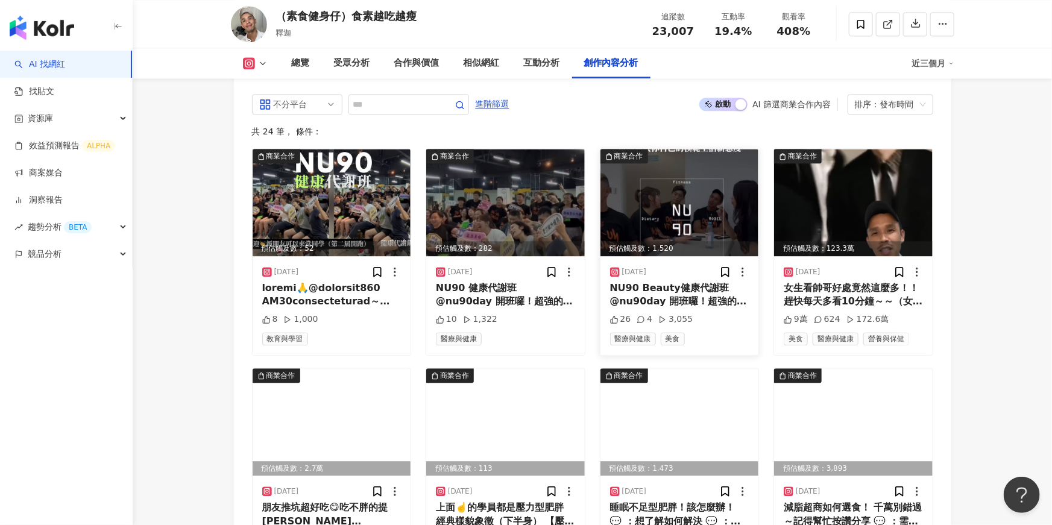
scroll to position [3779, 0]
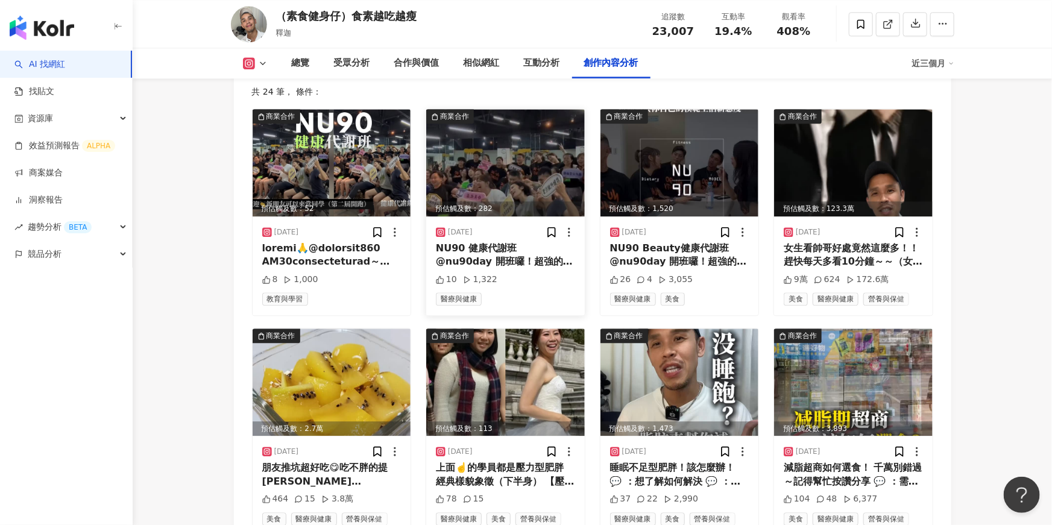
click at [498, 248] on div "NU90 健康代謝班 @nu90day 開班囉！超強的師資！來至各個頂級領域 總協助超過1000人減脂增肌成功🏅 （第一班的花絮活動）期待第二班預備班 想了解…" at bounding box center [505, 255] width 139 height 27
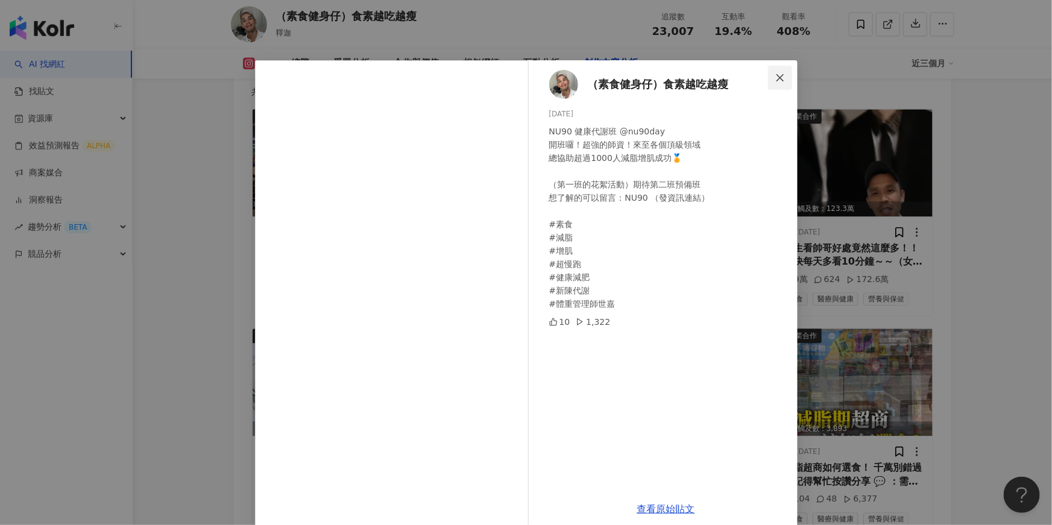
click at [773, 77] on span "Close" at bounding box center [780, 78] width 24 height 10
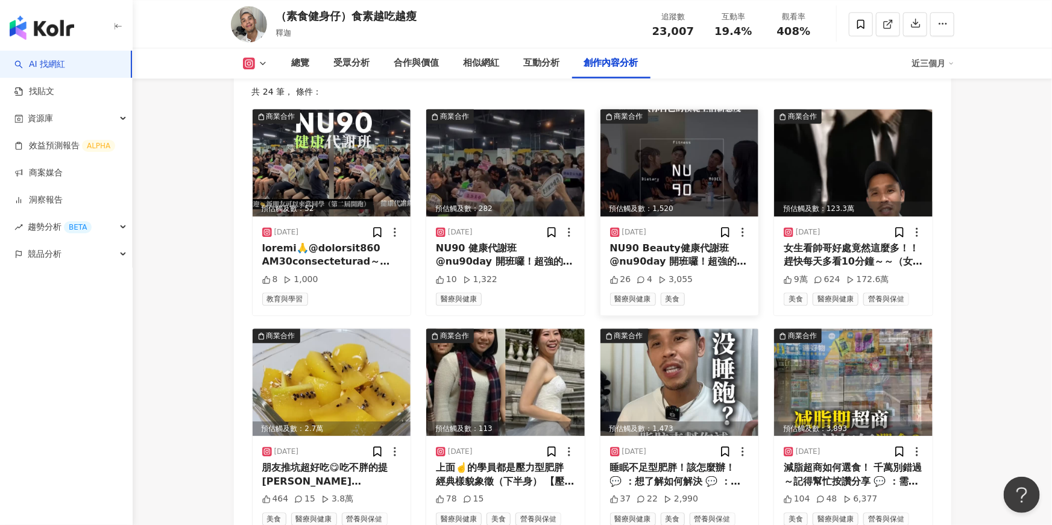
click at [681, 242] on div "NU90 Beauty健康代謝班 @nu90day 開班囉！超強的師資！來至各個頂級領域 總協助超過1000人減脂增肌成功🏅 （第一班的花絮活動）期待第二班 …" at bounding box center [679, 255] width 139 height 27
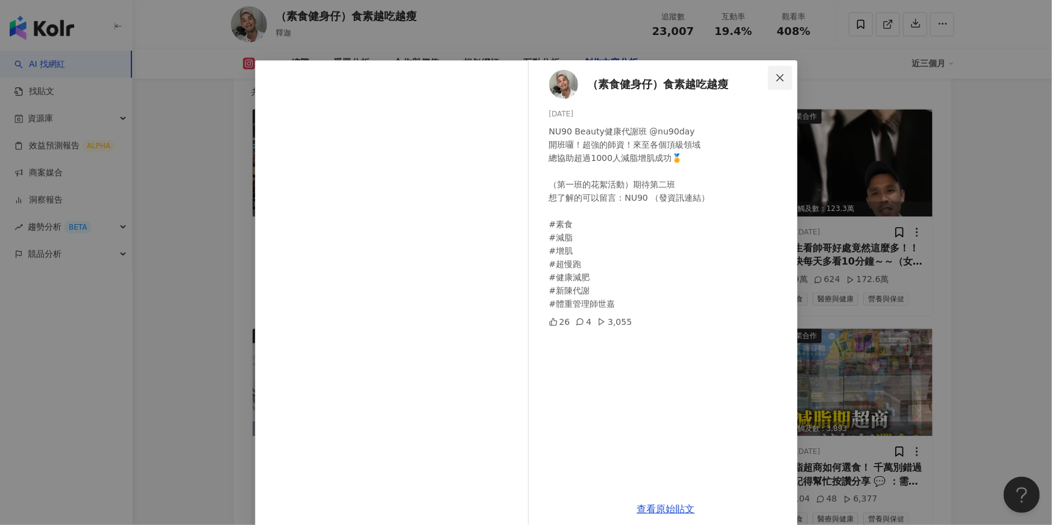
click at [778, 84] on button "Close" at bounding box center [780, 78] width 24 height 24
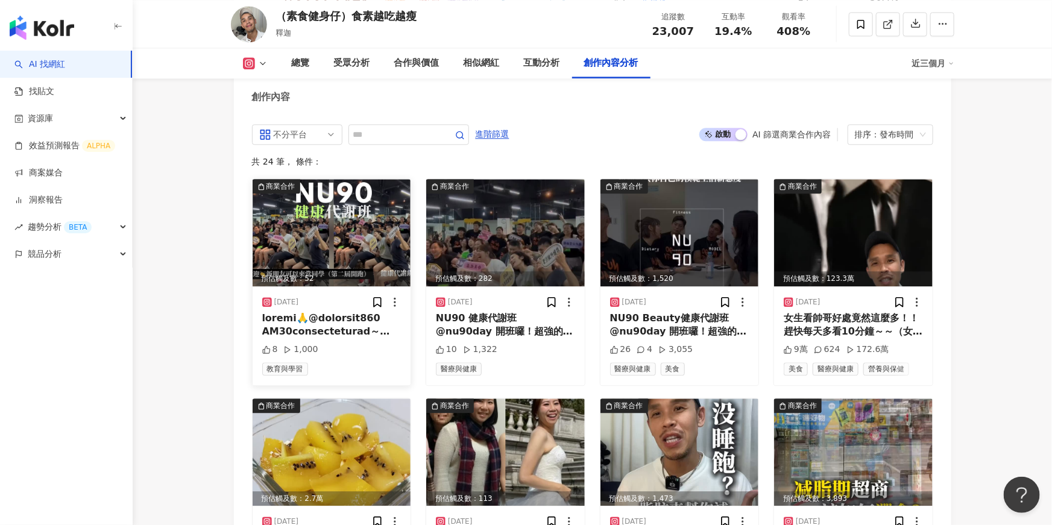
scroll to position [3702, 0]
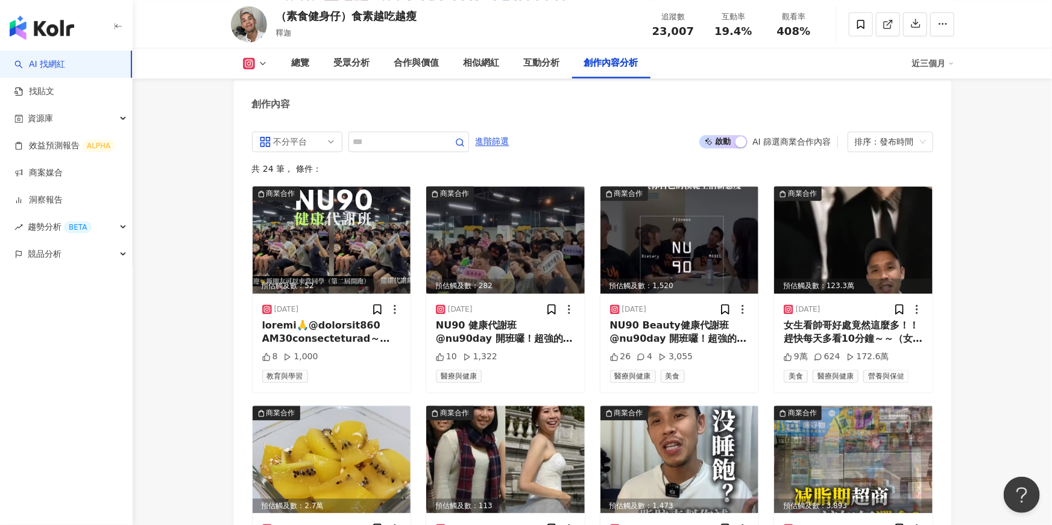
click at [728, 135] on span "啟動 關閉" at bounding box center [724, 141] width 48 height 13
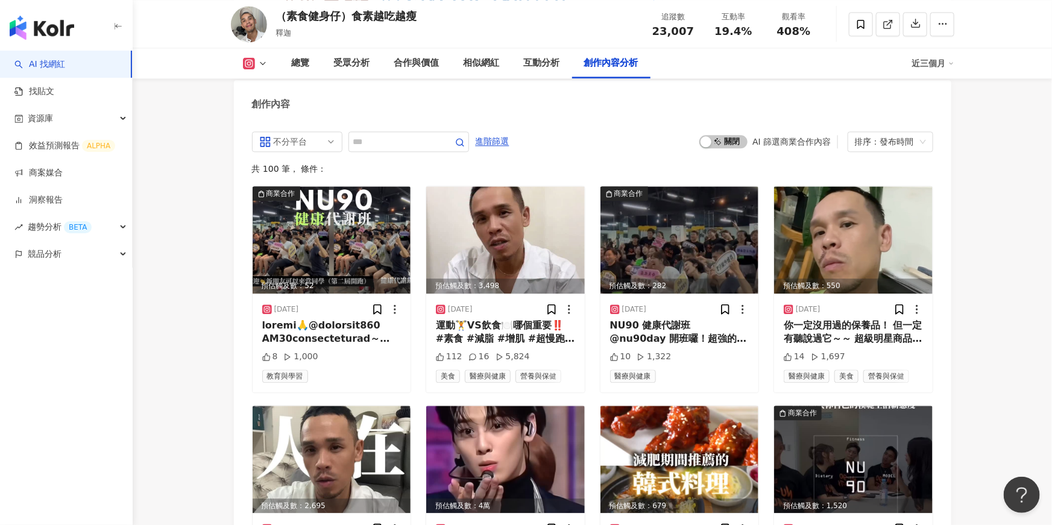
scroll to position [3689, 0]
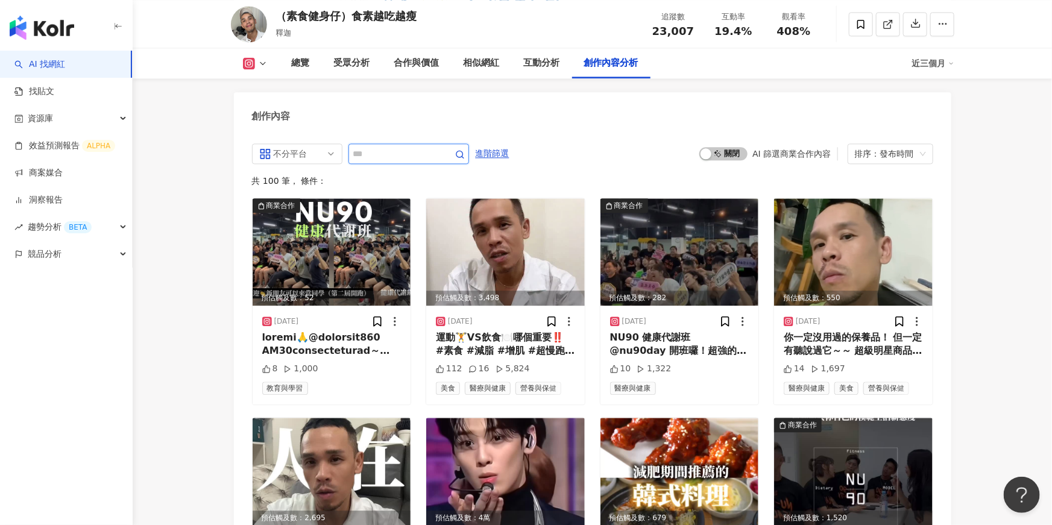
click at [405, 147] on input "text" at bounding box center [395, 154] width 84 height 14
type input "*"
type input "**"
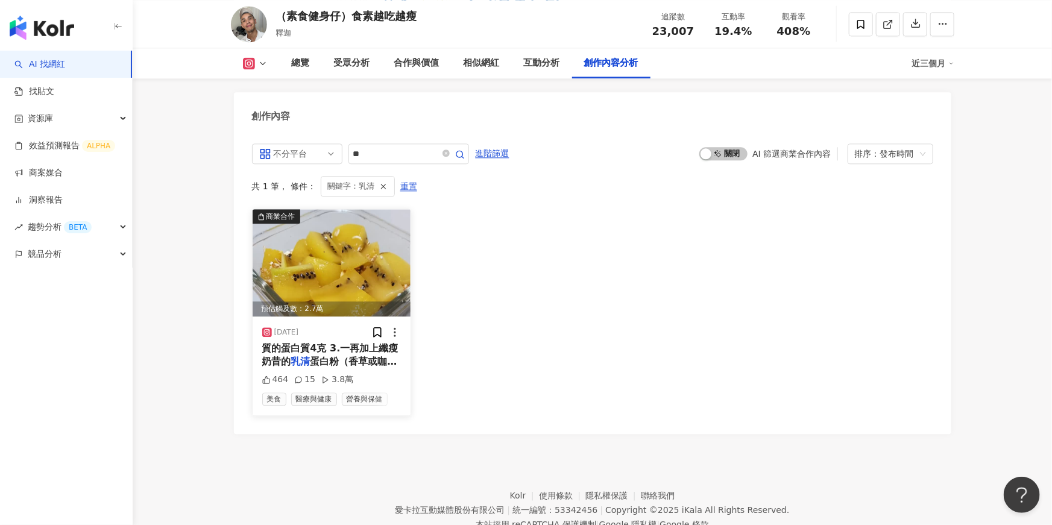
click at [355, 356] on span "蛋白粉（香草或咖啡口味最佳）3克" at bounding box center [329, 368] width 135 height 25
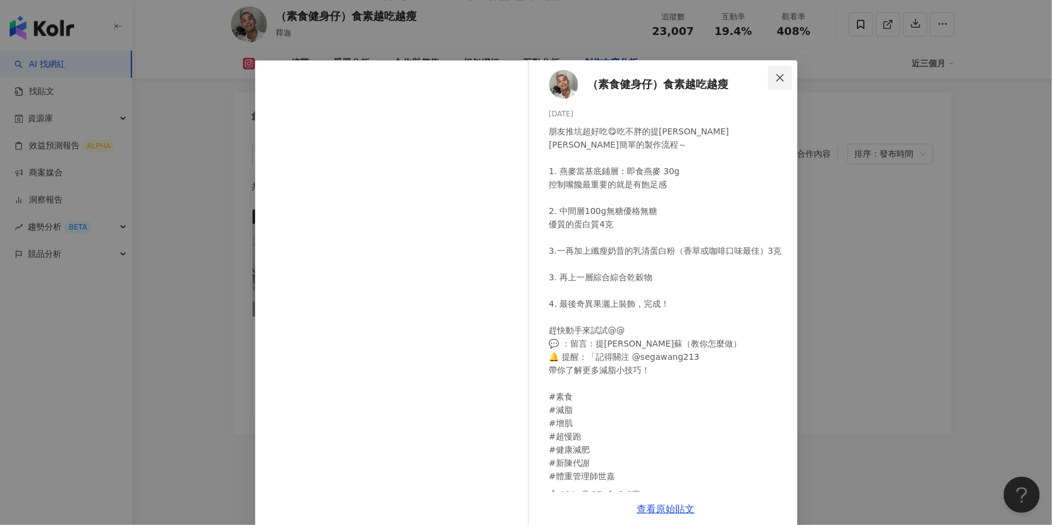
click at [785, 74] on icon "close" at bounding box center [781, 78] width 10 height 10
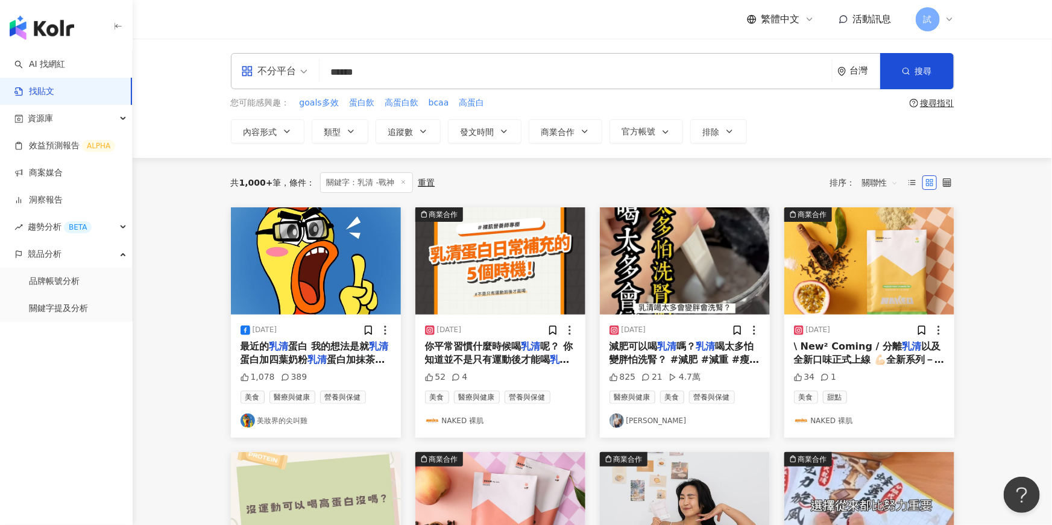
click at [291, 68] on div "不分平台 乳清 -戰神 ****** 台灣 搜尋 searchOperator 插入語法 完全符合 "" 聯集 OR 交集 AND 排除 - 群組 {}" at bounding box center [593, 71] width 724 height 36
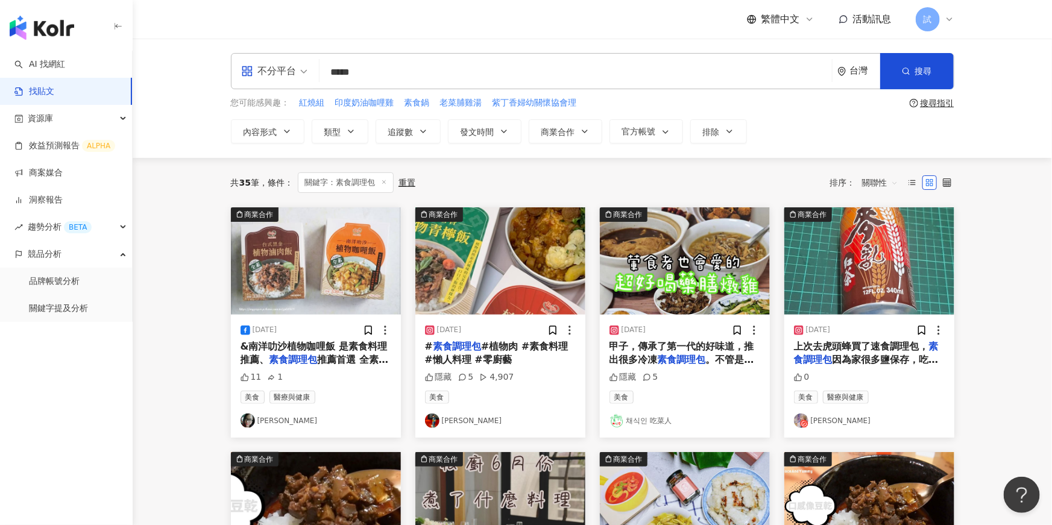
click at [888, 185] on span "關聯性" at bounding box center [880, 182] width 36 height 19
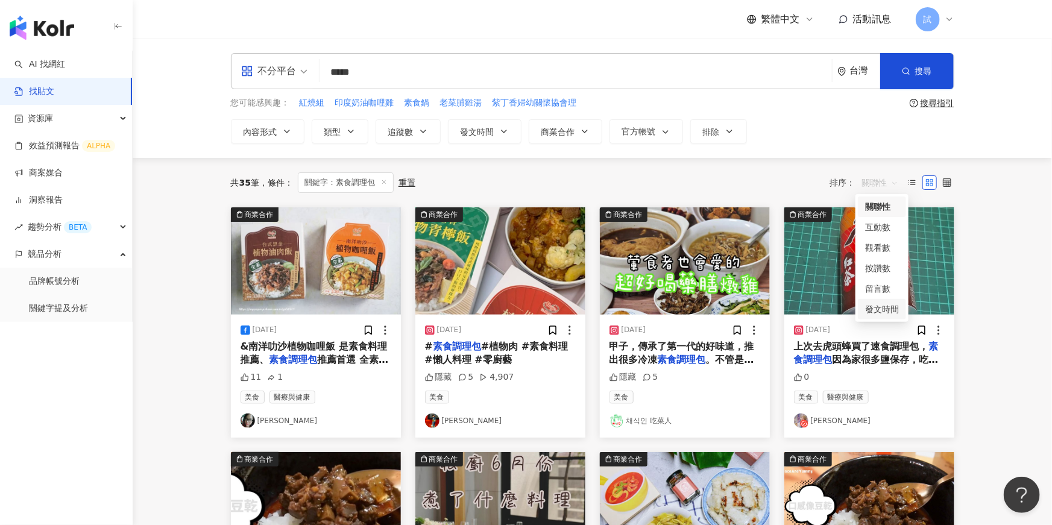
click at [895, 311] on div "發文時間" at bounding box center [882, 309] width 34 height 13
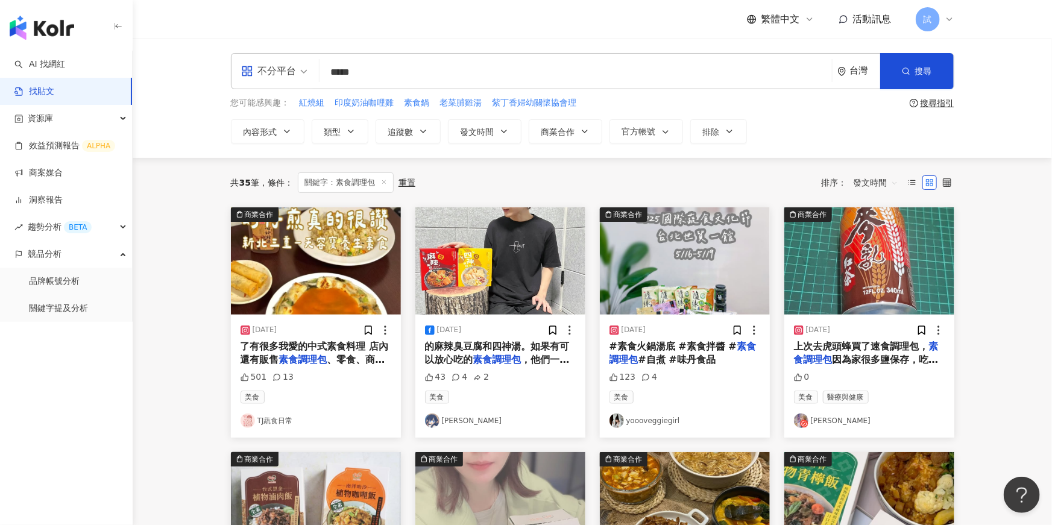
click at [399, 80] on input "*****" at bounding box center [575, 72] width 503 height 26
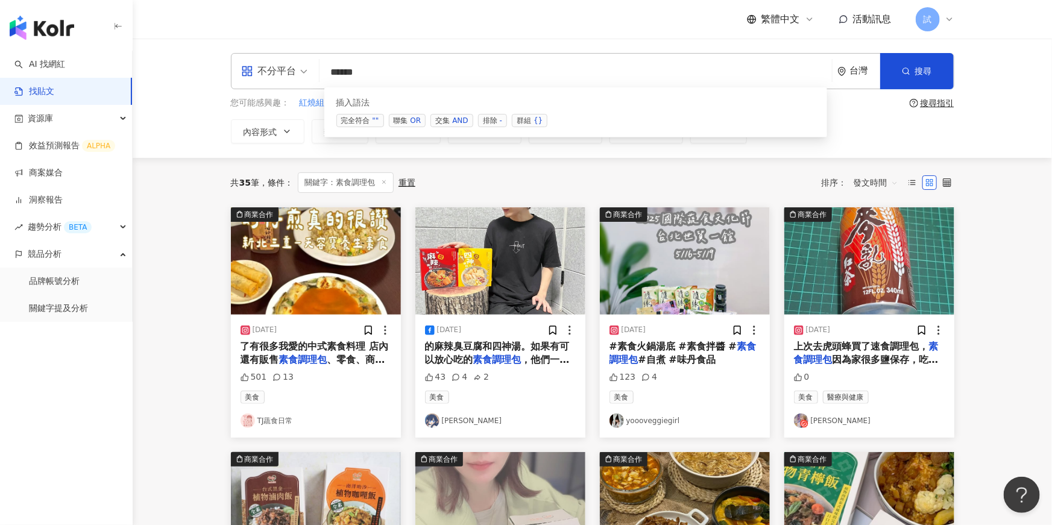
click at [420, 121] on div "OR" at bounding box center [416, 121] width 11 height 12
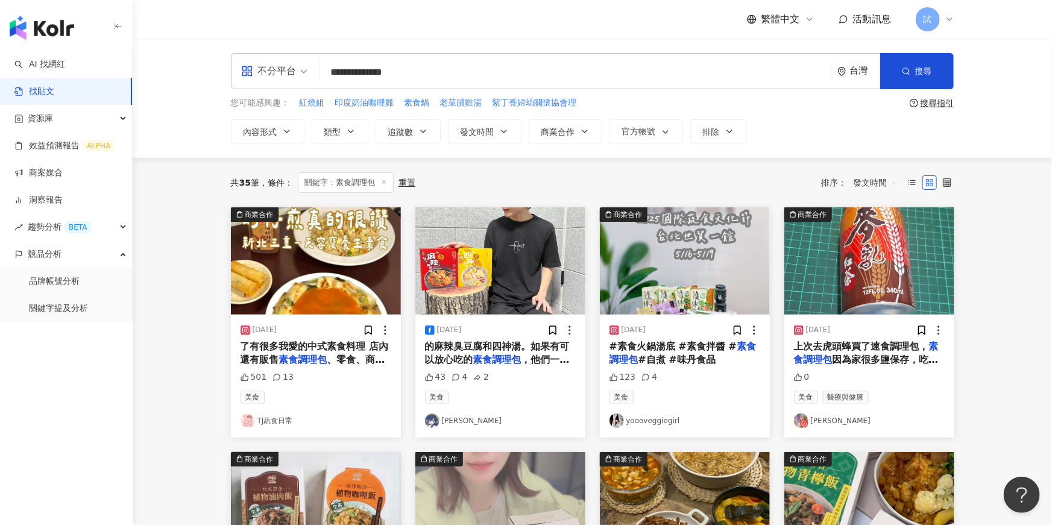
type input "**********"
